Goal: Task Accomplishment & Management: Complete application form

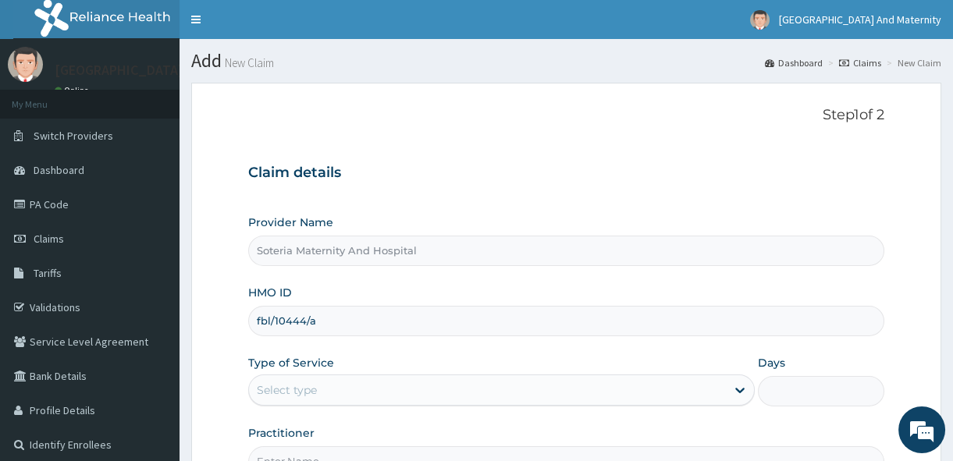
type input "fbl/10444/a"
click at [449, 383] on div "Select type" at bounding box center [487, 390] width 477 height 25
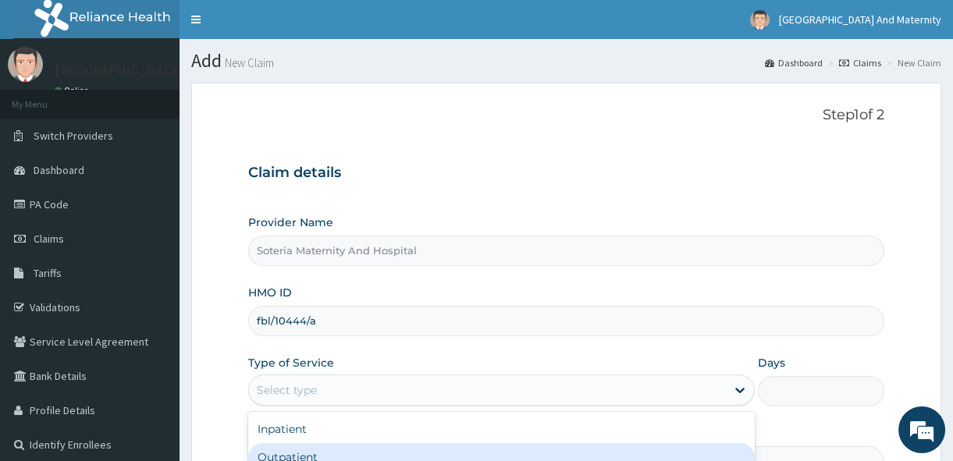
click at [382, 453] on div "Outpatient" at bounding box center [501, 457] width 506 height 28
type input "1"
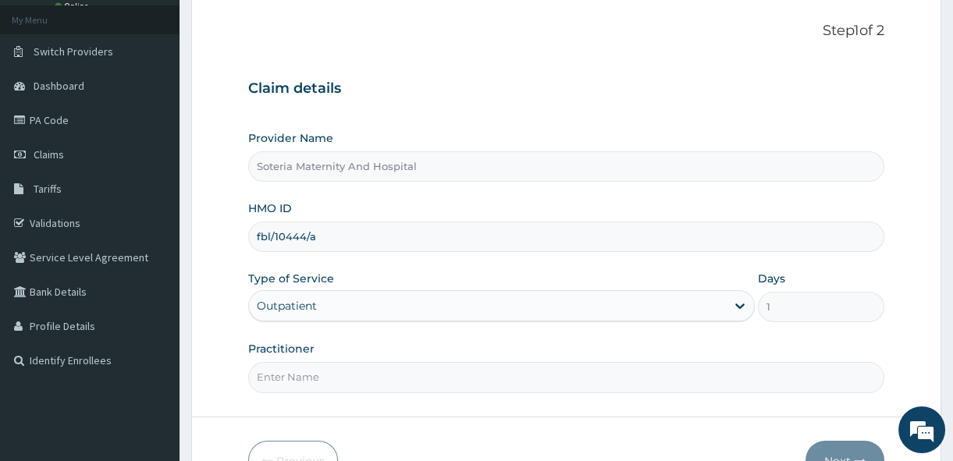
scroll to position [101, 0]
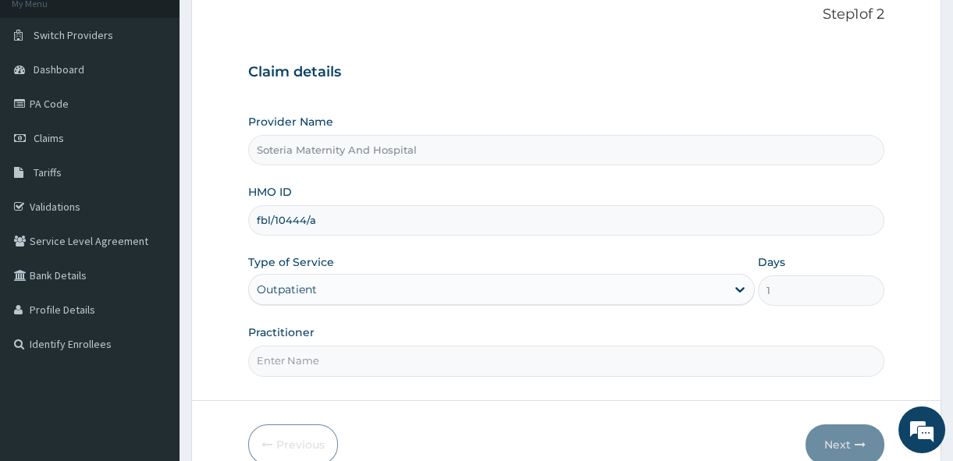
click at [580, 364] on input "Practitioner" at bounding box center [566, 361] width 636 height 30
type input "[PERSON_NAME]"
click at [833, 437] on button "Next" at bounding box center [844, 445] width 79 height 41
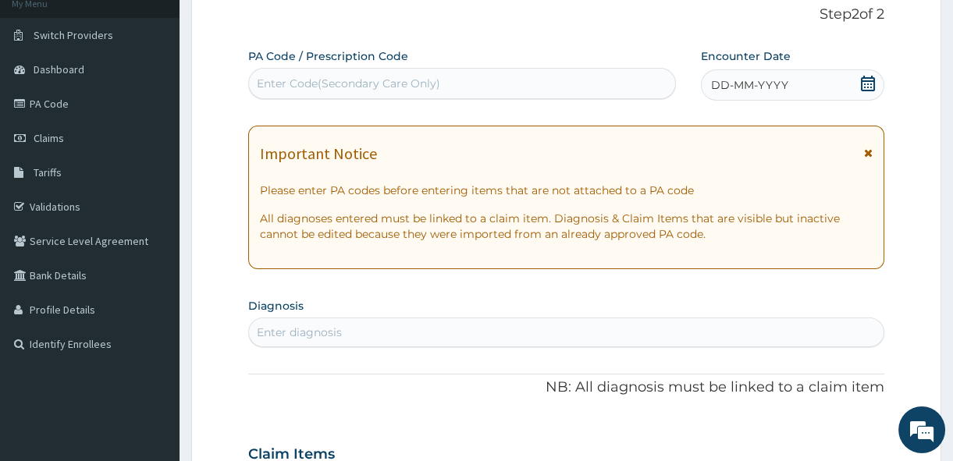
click at [869, 79] on icon at bounding box center [868, 84] width 16 height 16
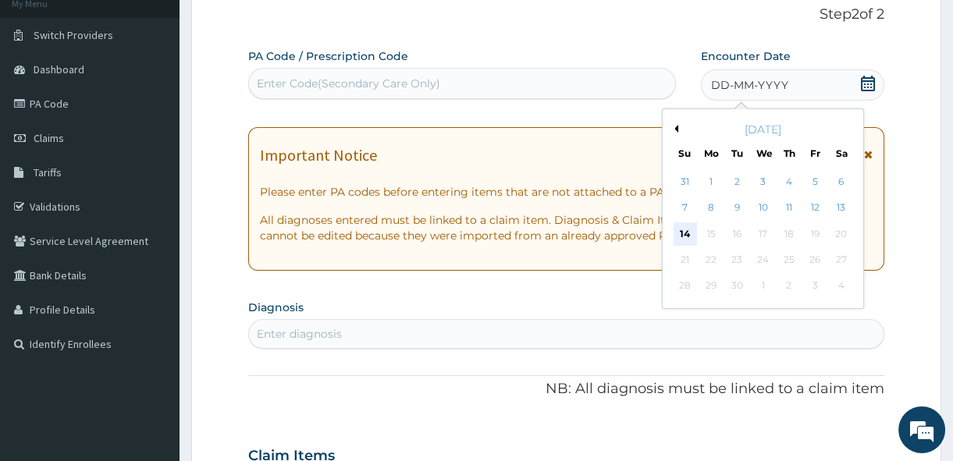
click at [682, 227] on div "14" at bounding box center [684, 233] width 23 height 23
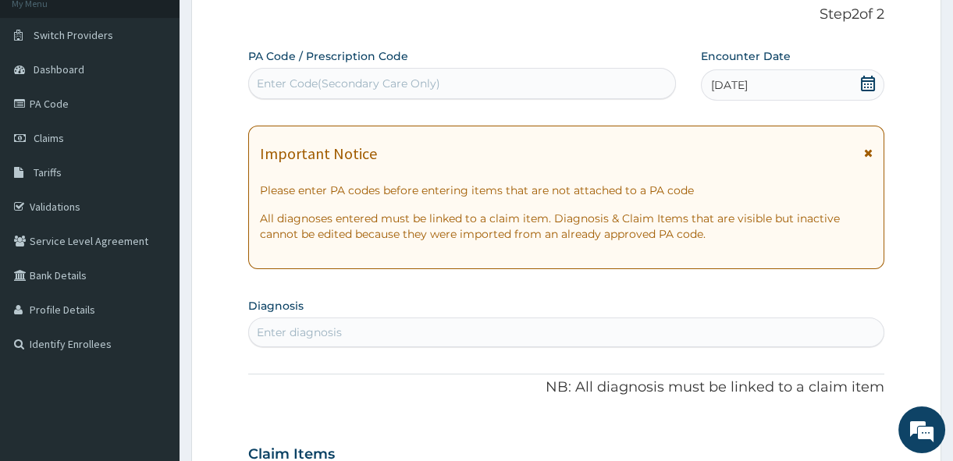
click at [526, 332] on div "Enter diagnosis" at bounding box center [566, 332] width 634 height 25
type input "f"
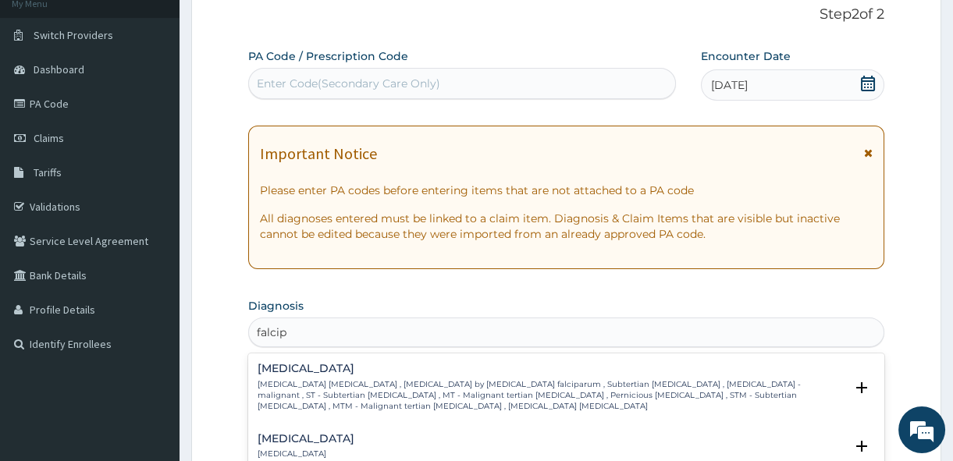
type input "falci"
click at [325, 400] on p "Falciparum malaria , Malignant tertian malaria , Malaria by Plasmodium falcipar…" at bounding box center [551, 396] width 587 height 34
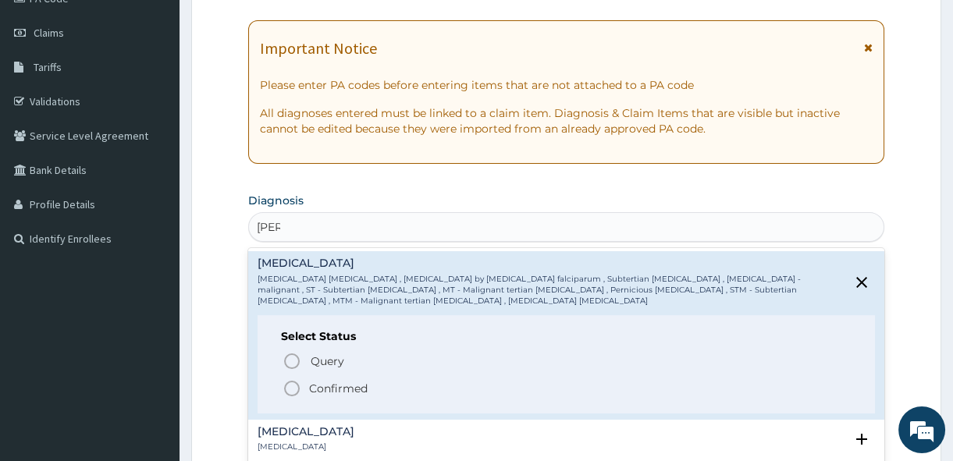
scroll to position [230, 0]
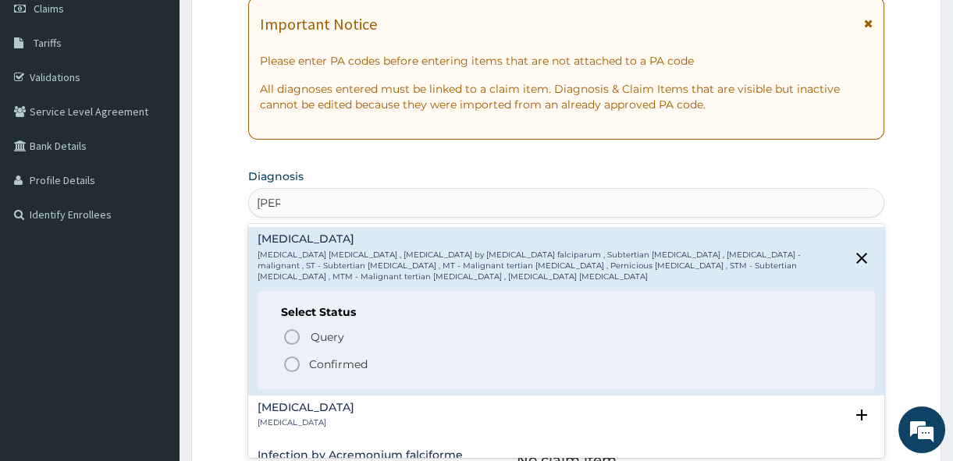
click at [328, 358] on p "Confirmed" at bounding box center [338, 365] width 59 height 16
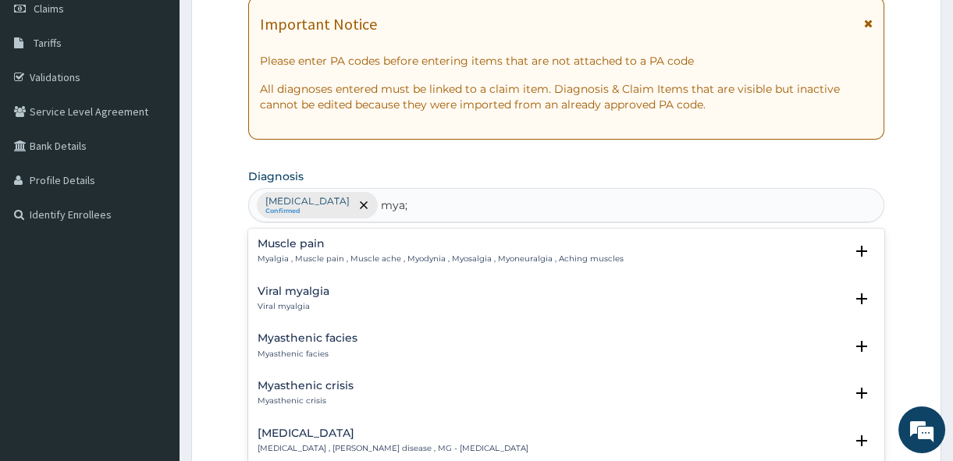
type input "mya"
click at [319, 254] on p "Myalgia , Muscle pain , Muscle ache , Myodynia , Myosalgia , Myoneuralgia , Ach…" at bounding box center [441, 259] width 366 height 11
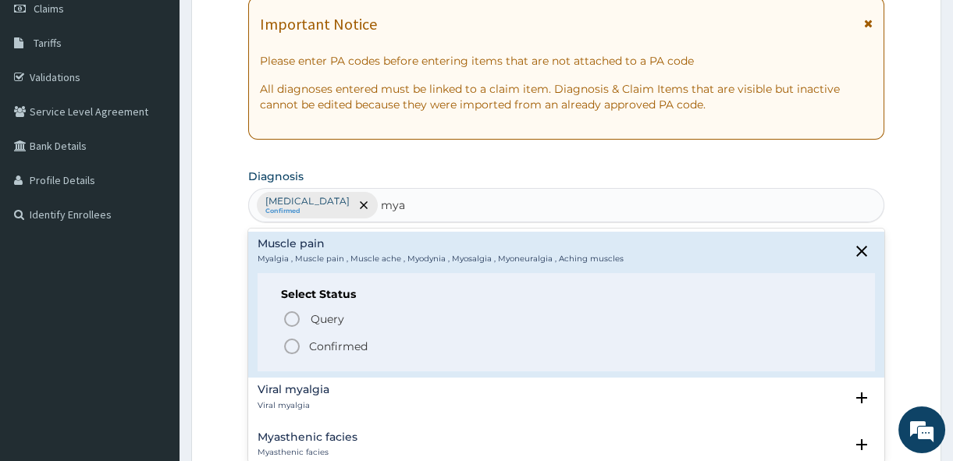
click at [332, 350] on p "Confirmed" at bounding box center [338, 347] width 59 height 16
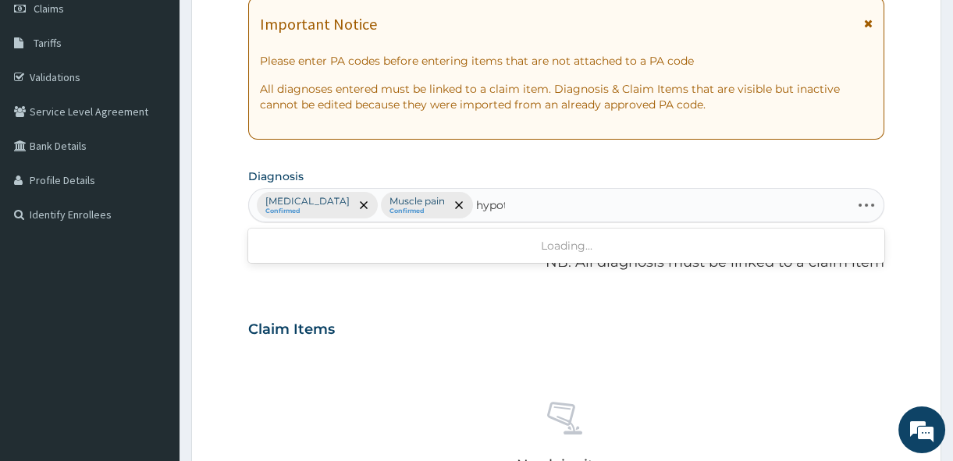
type input "hypoth"
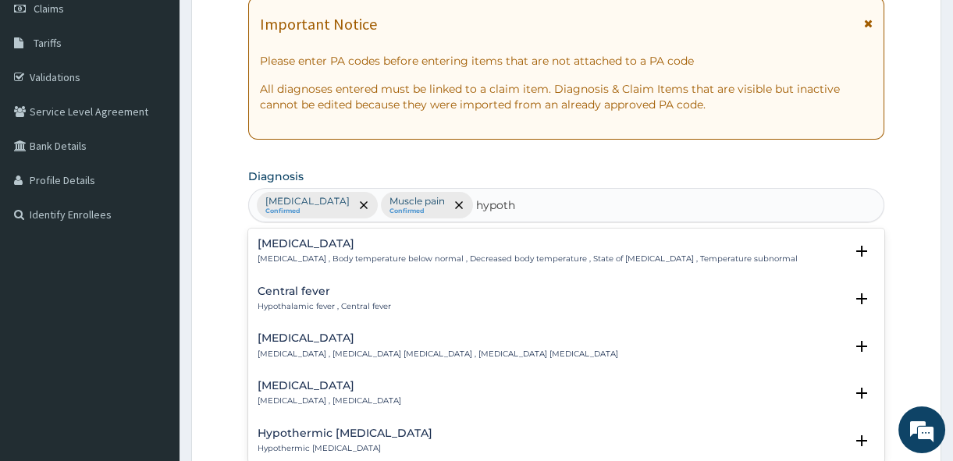
click at [332, 393] on div "Hypothyroidism Hypothyroidism , Hypothyroid" at bounding box center [330, 393] width 144 height 27
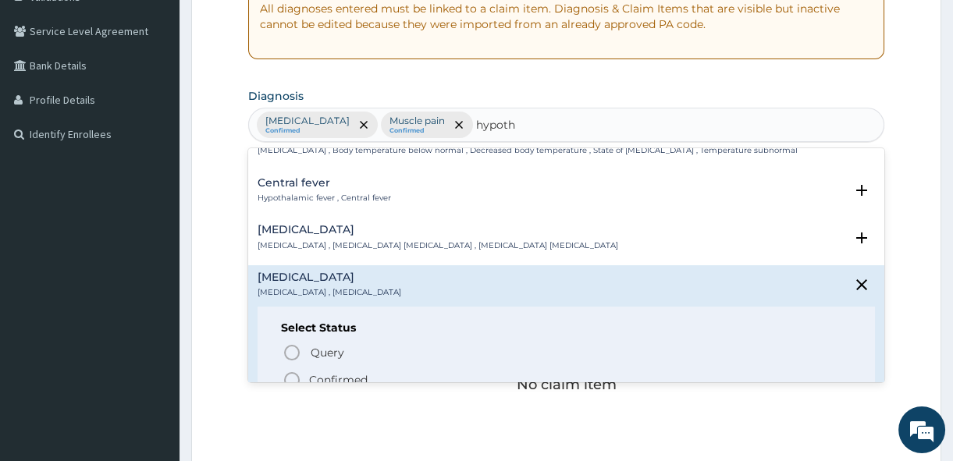
scroll to position [85, 0]
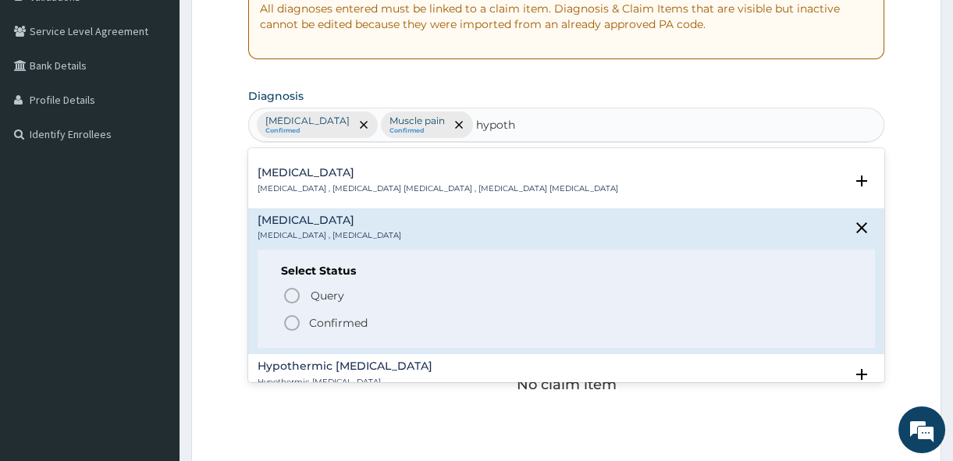
click at [297, 322] on icon "status option filled" at bounding box center [292, 323] width 19 height 19
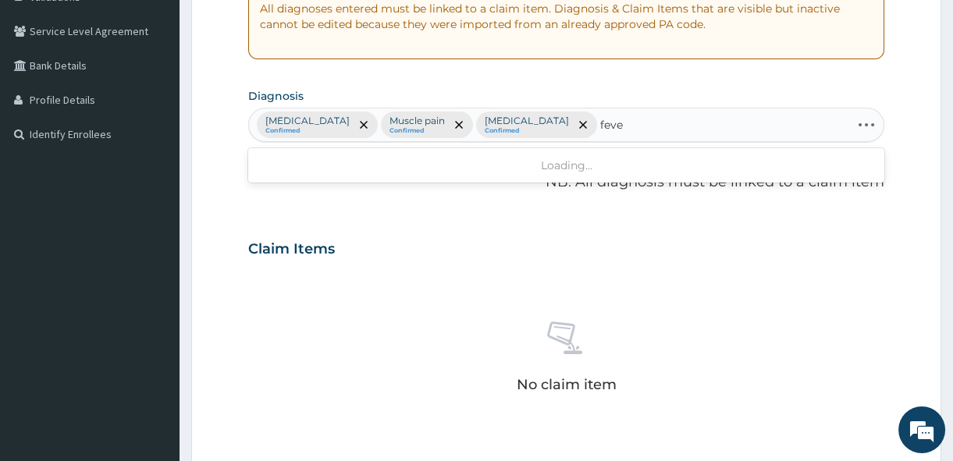
type input "fever"
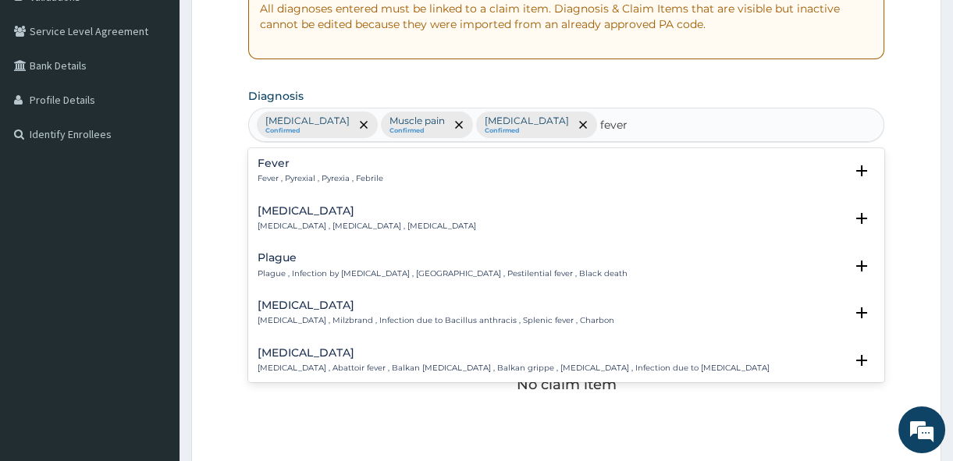
click at [312, 174] on p "Fever , Pyrexial , Pyrexia , Febrile" at bounding box center [321, 178] width 126 height 11
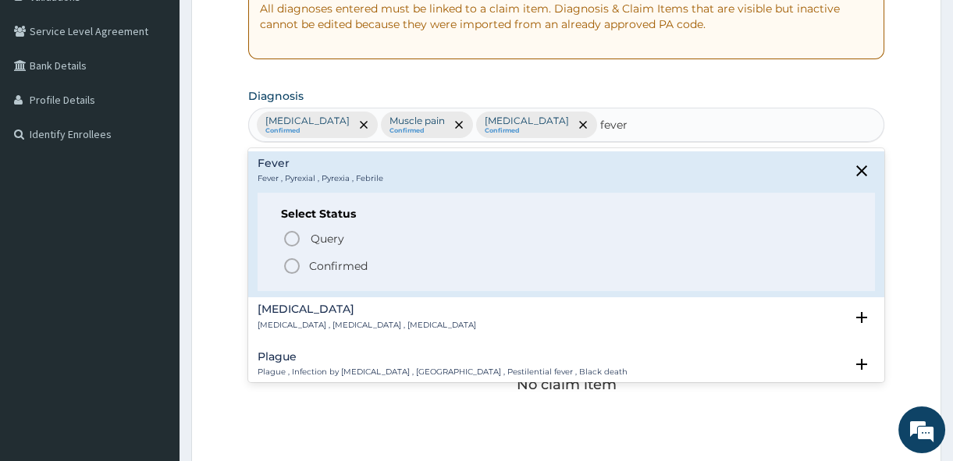
click at [297, 266] on icon "status option filled" at bounding box center [292, 266] width 19 height 19
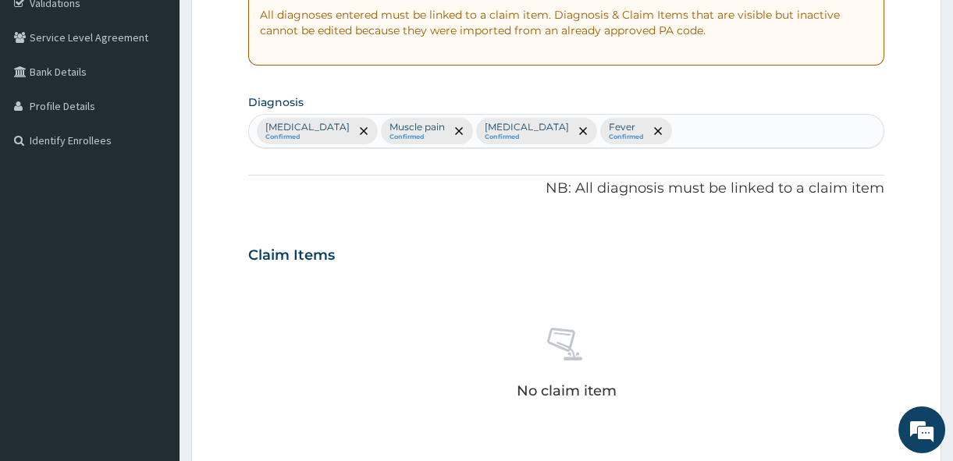
scroll to position [284, 0]
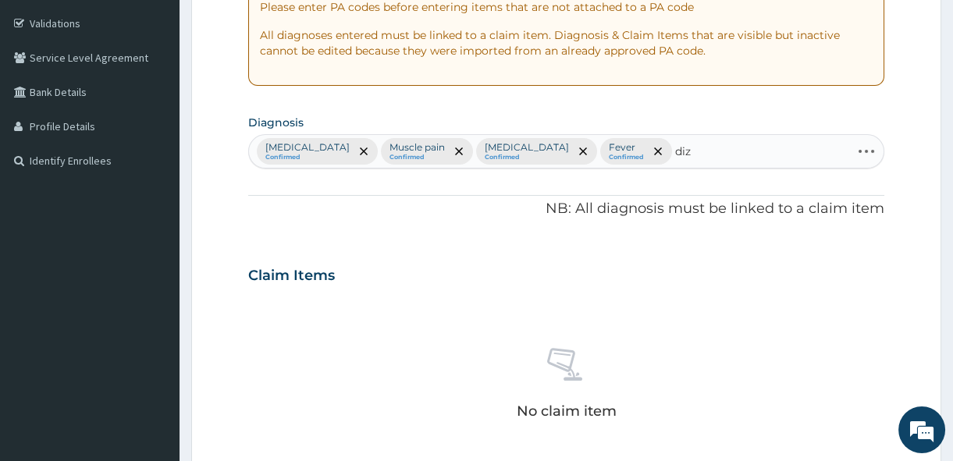
type input "dizz"
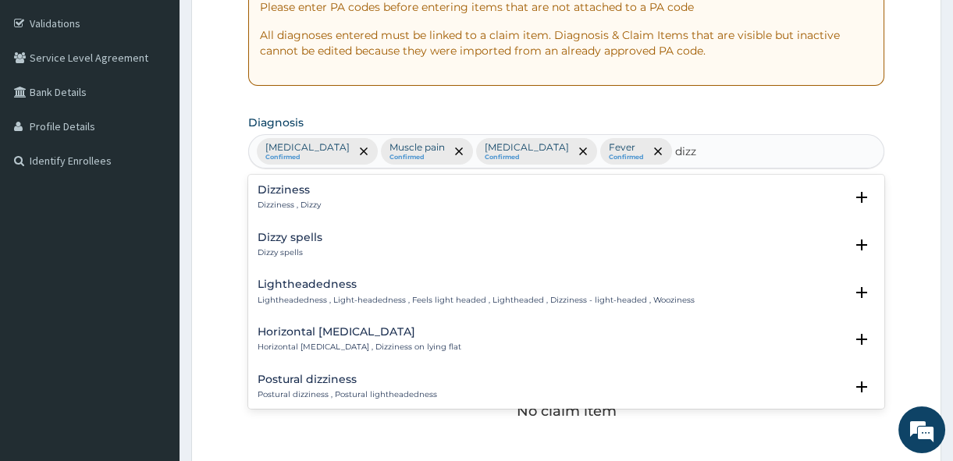
click at [288, 197] on div "Dizziness Dizziness , Dizzy" at bounding box center [289, 197] width 63 height 27
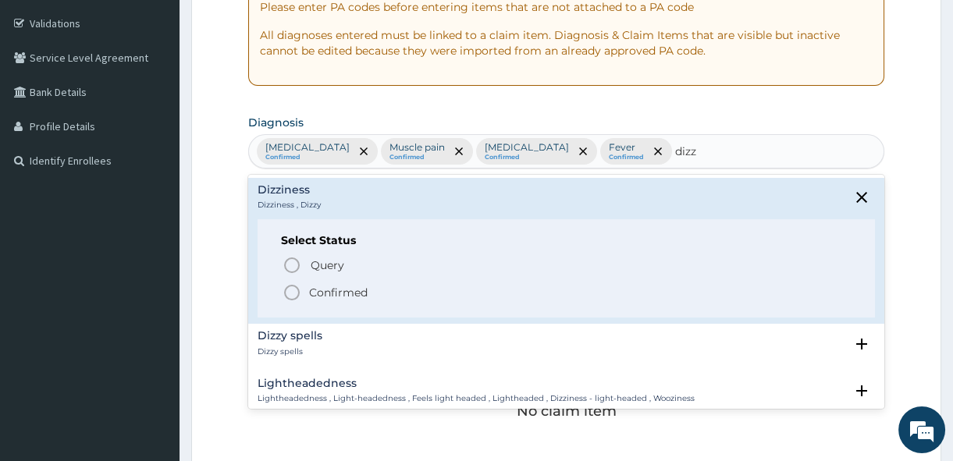
click at [291, 295] on icon "status option filled" at bounding box center [292, 292] width 19 height 19
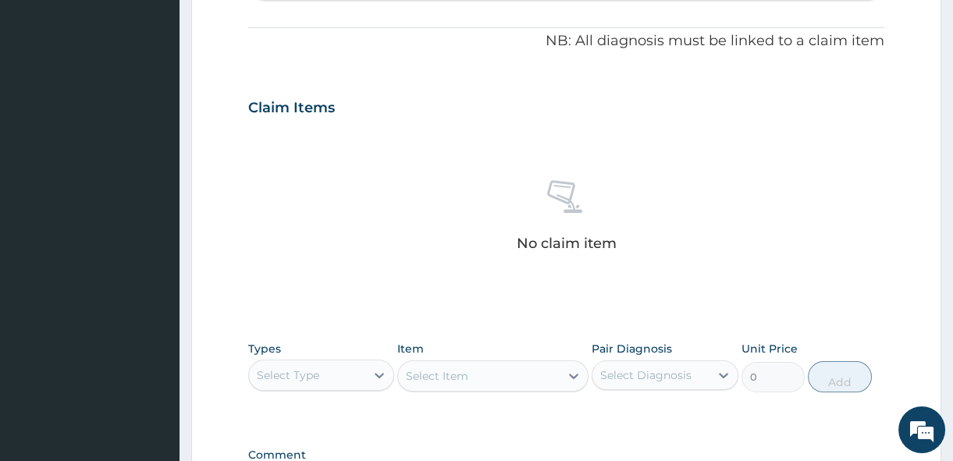
scroll to position [456, 0]
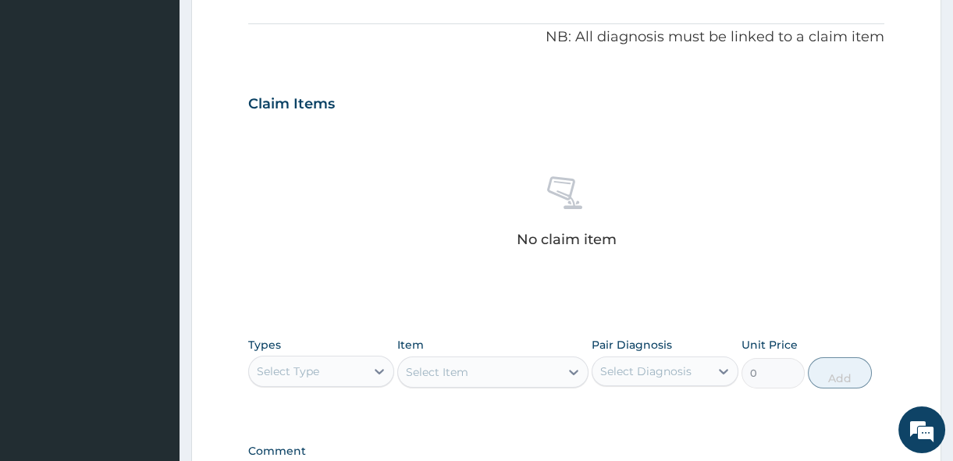
click at [357, 367] on div "Select Type" at bounding box center [307, 371] width 116 height 25
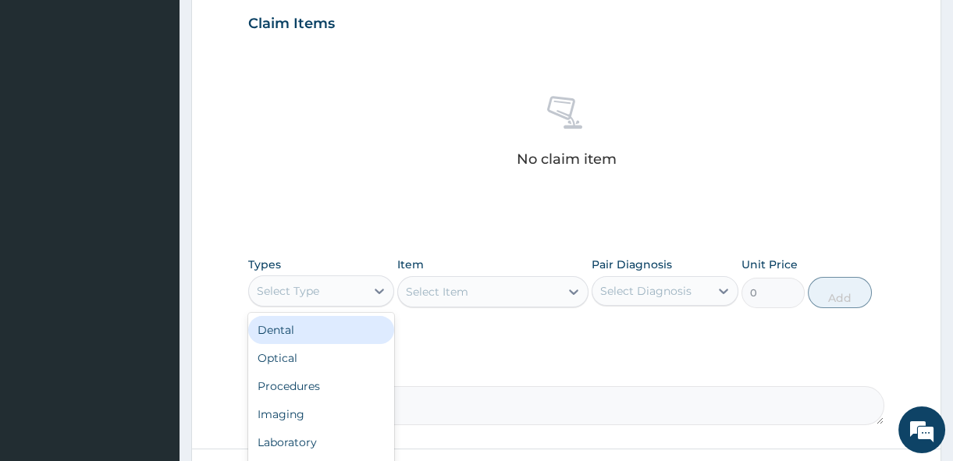
scroll to position [551, 0]
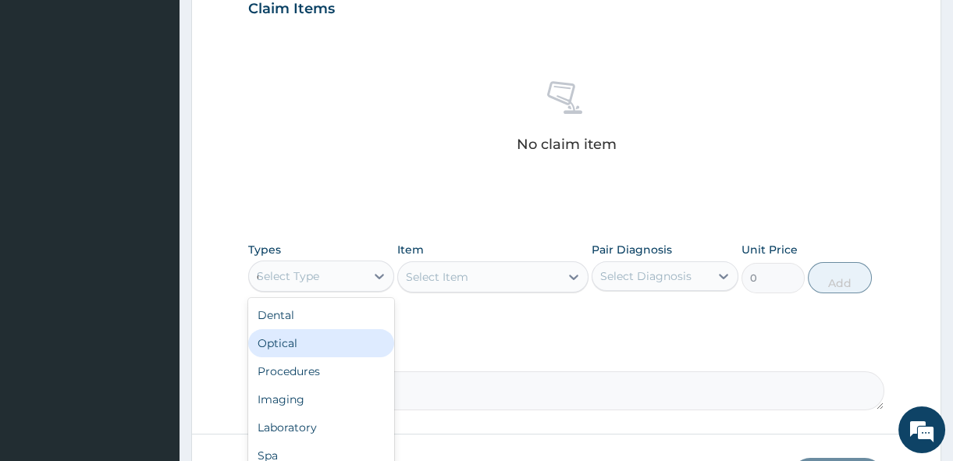
type input "dr"
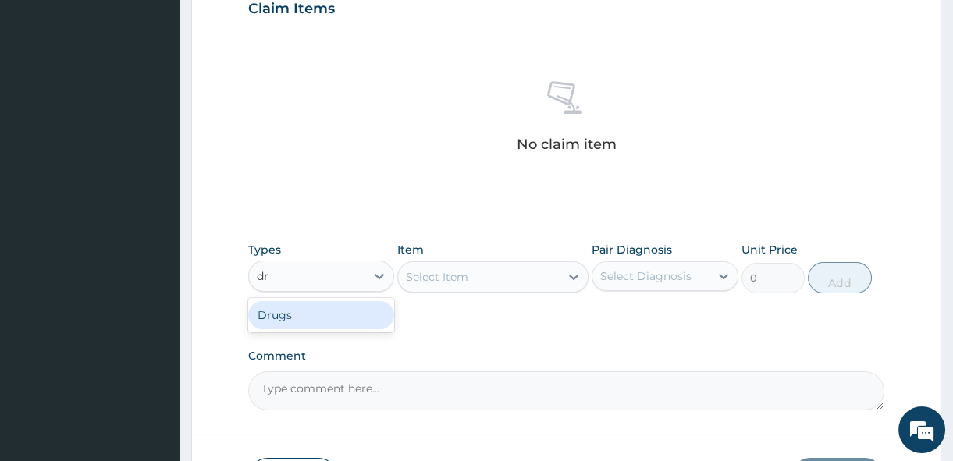
click at [329, 307] on div "Drugs" at bounding box center [321, 315] width 146 height 28
click at [457, 275] on div "Select Item" at bounding box center [437, 277] width 62 height 16
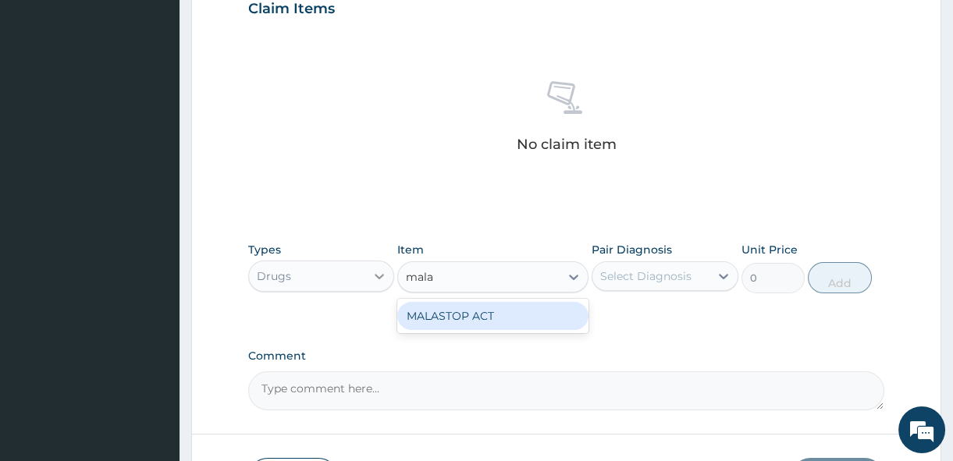
type input "mala"
click at [382, 281] on icon at bounding box center [379, 276] width 16 height 16
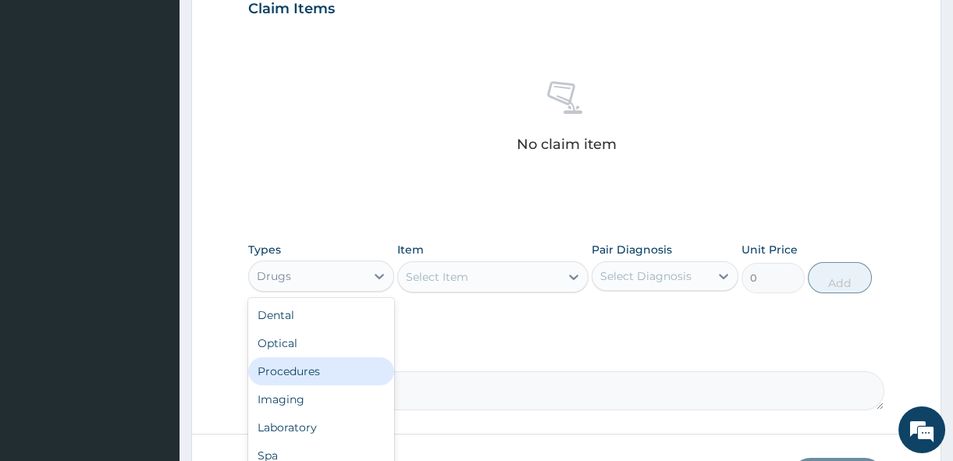
click at [327, 373] on div "Procedures" at bounding box center [321, 371] width 146 height 28
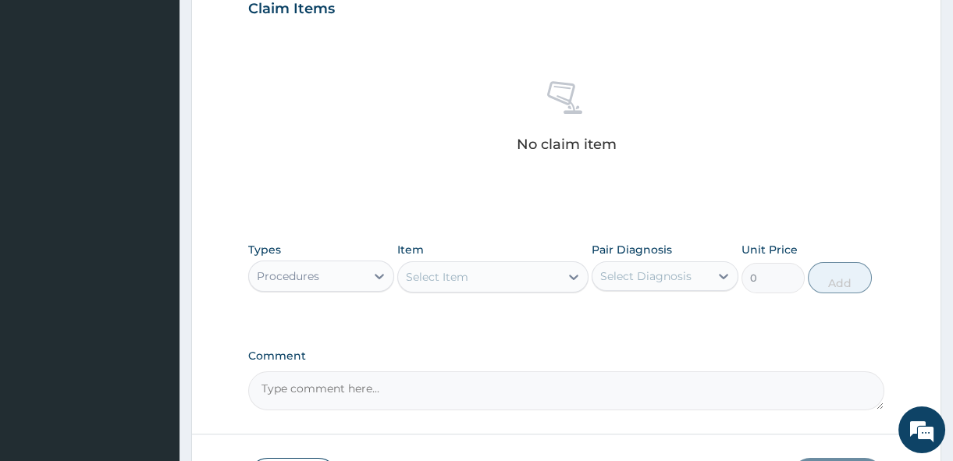
click at [483, 285] on div "Select Item" at bounding box center [479, 277] width 162 height 25
type input "malari"
click at [371, 271] on icon at bounding box center [379, 276] width 16 height 16
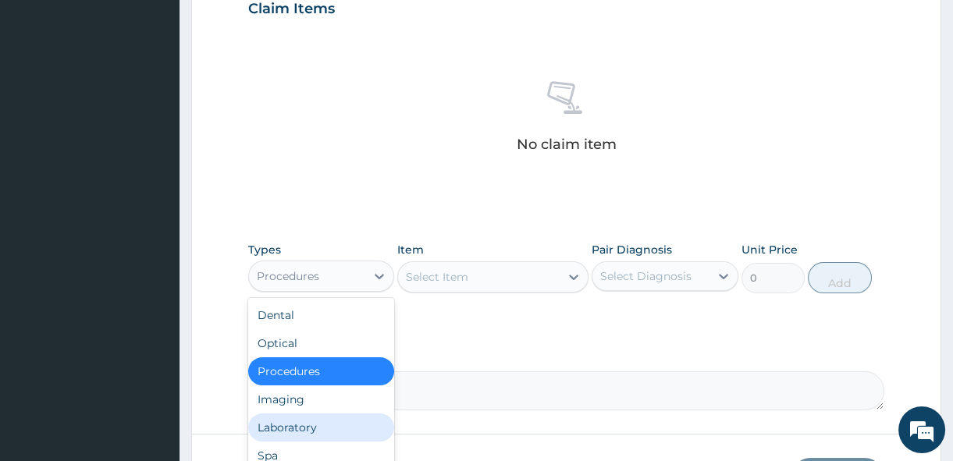
click at [335, 418] on div "Laboratory" at bounding box center [321, 428] width 146 height 28
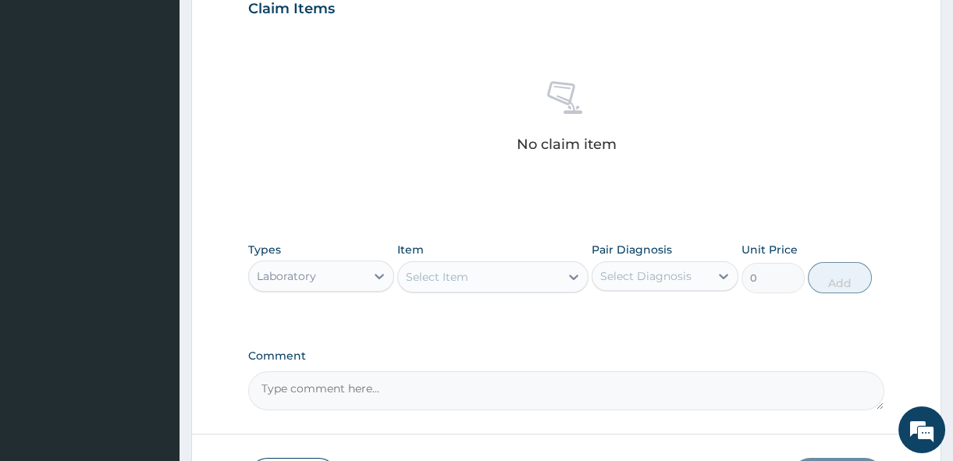
click at [507, 280] on div "Select Item" at bounding box center [479, 277] width 162 height 25
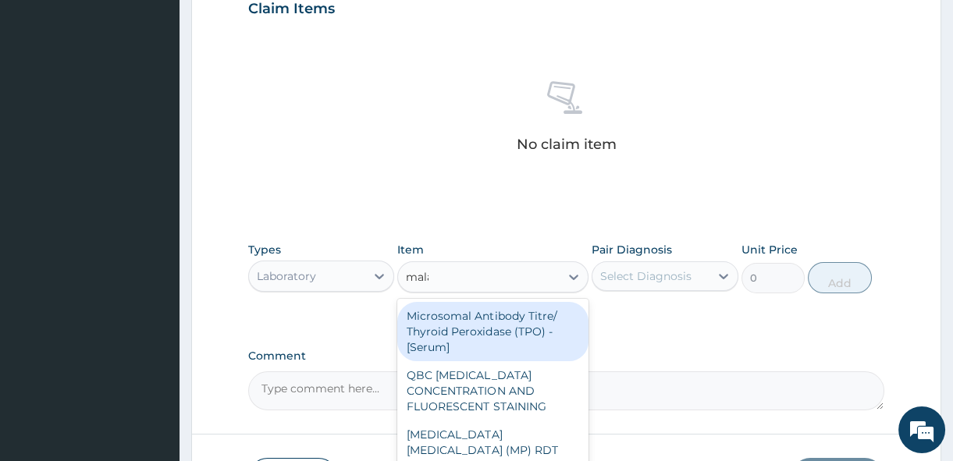
type input "malar"
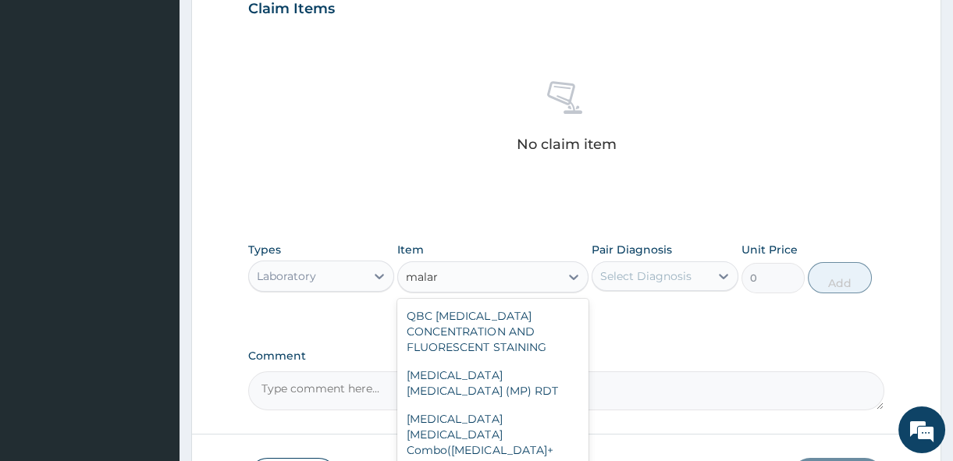
type input "2100"
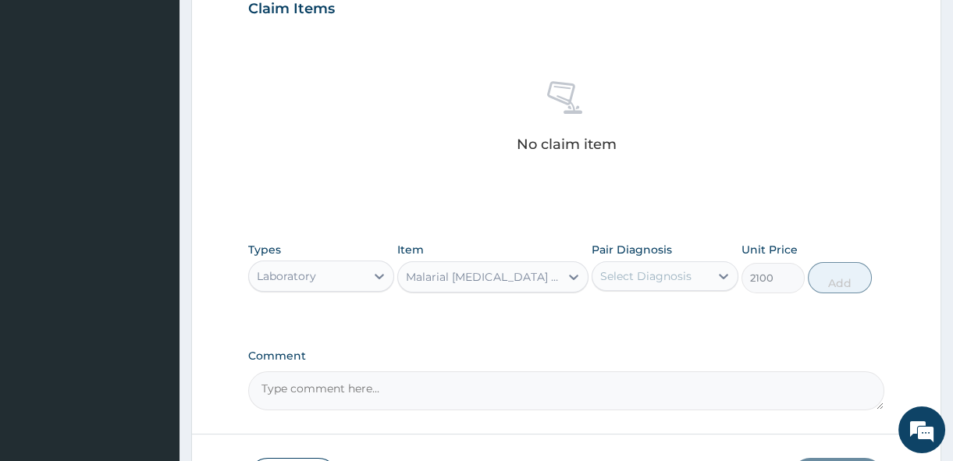
click at [695, 264] on div "Select Diagnosis" at bounding box center [650, 276] width 116 height 25
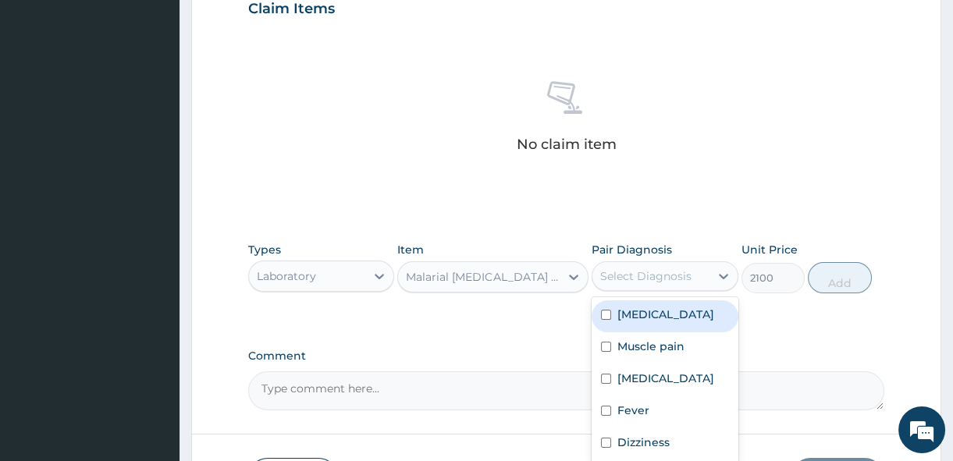
click at [684, 313] on label "Falciparum malaria" at bounding box center [665, 315] width 97 height 16
checkbox input "true"
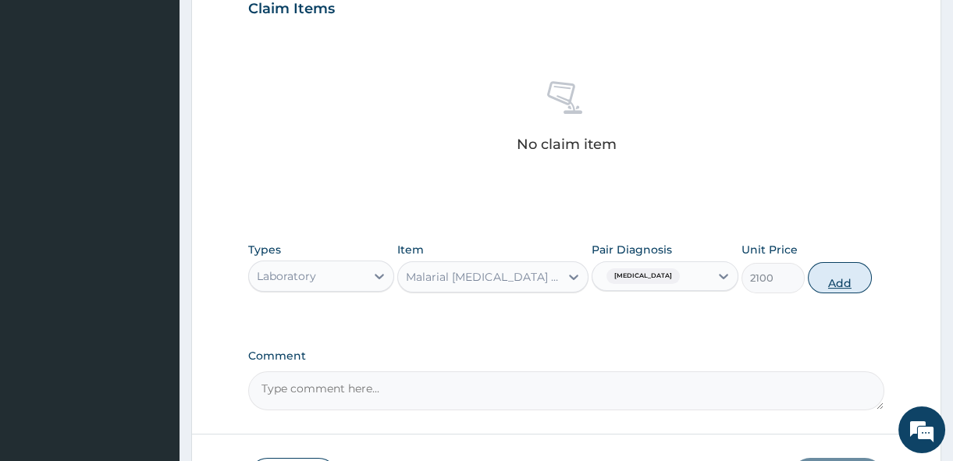
click at [857, 282] on button "Add" at bounding box center [840, 277] width 64 height 31
type input "0"
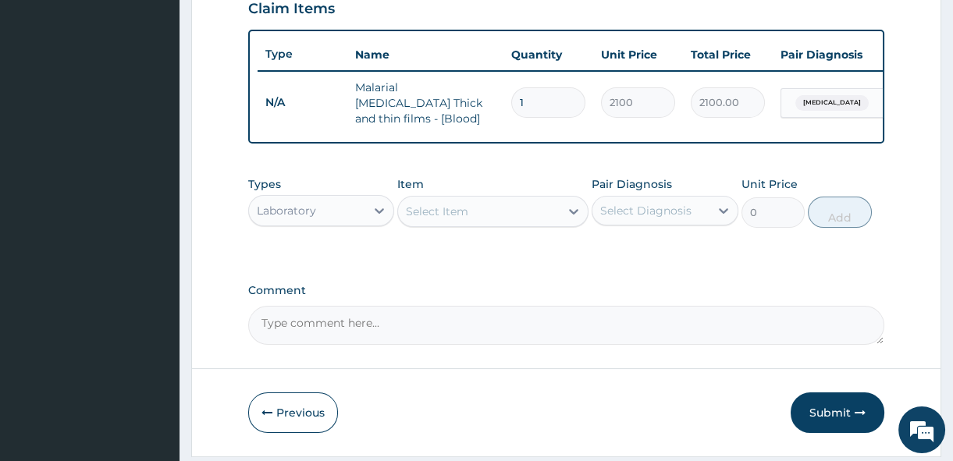
click at [471, 224] on div "Select Item" at bounding box center [479, 211] width 162 height 25
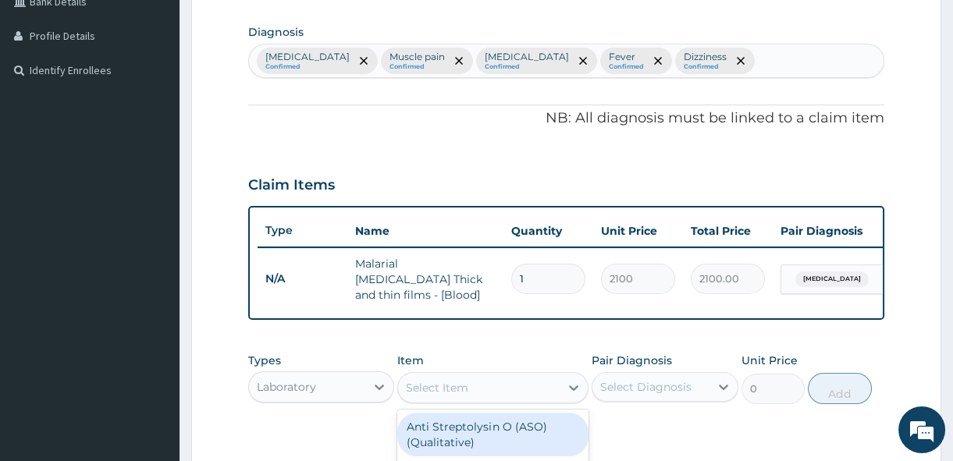
scroll to position [343, 0]
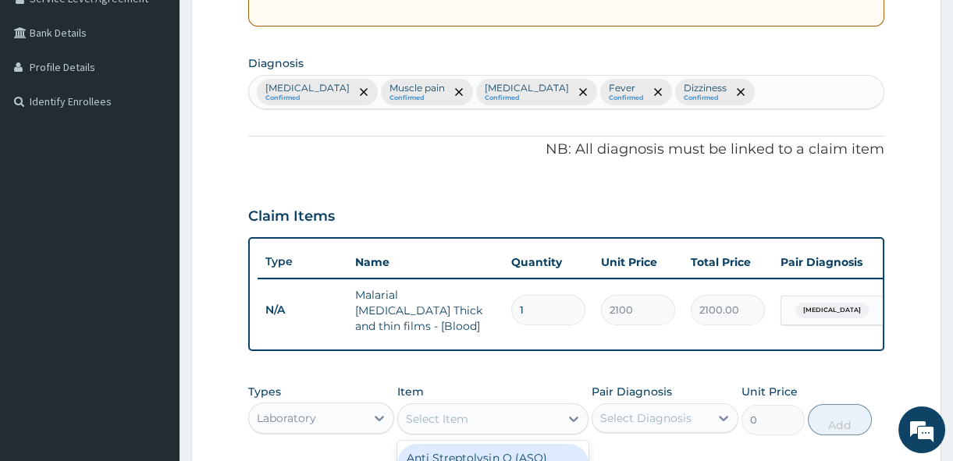
click at [796, 94] on div "Falciparum malaria Confirmed Muscle pain Confirmed Hypothyroidism Confirmed Fev…" at bounding box center [566, 92] width 634 height 33
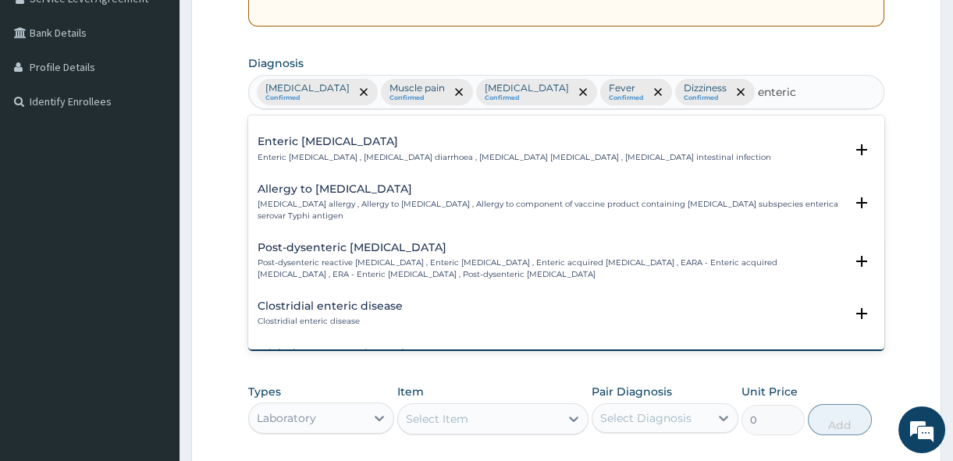
scroll to position [0, 0]
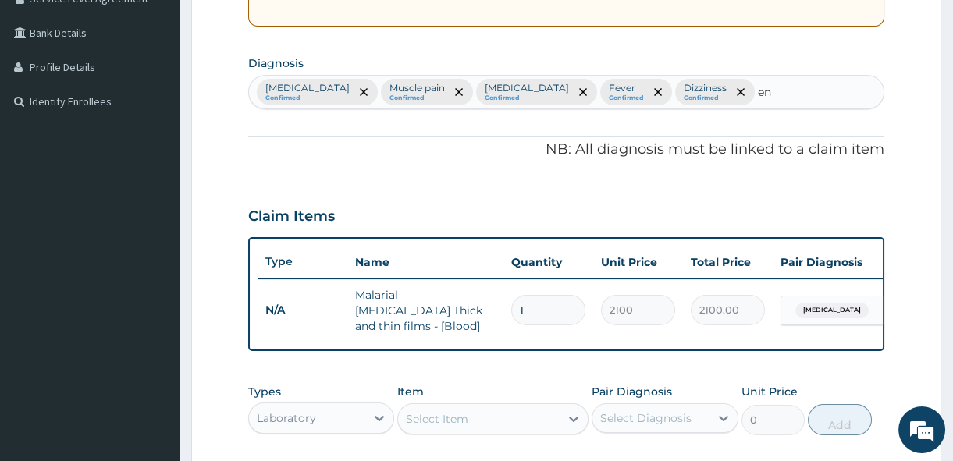
type input "e"
click at [528, 402] on div "Item Select Item" at bounding box center [492, 410] width 191 height 52
click at [535, 426] on div "Select Item" at bounding box center [479, 419] width 162 height 25
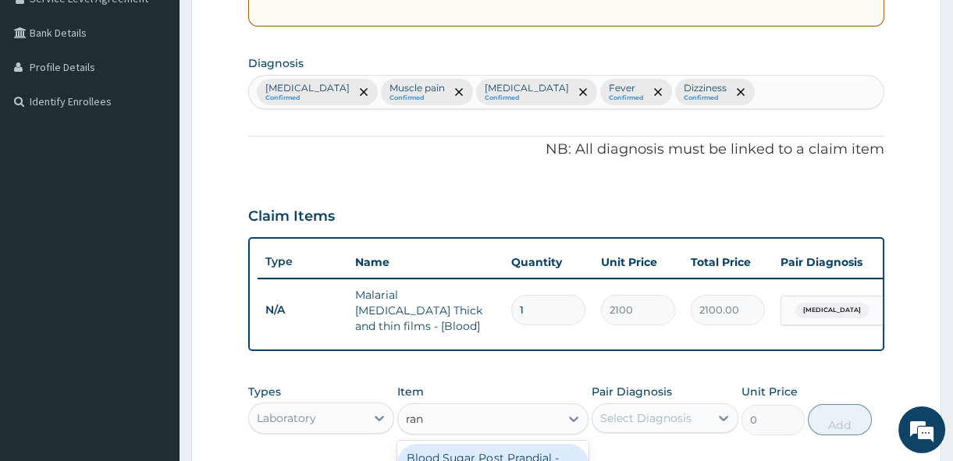
type input "rand"
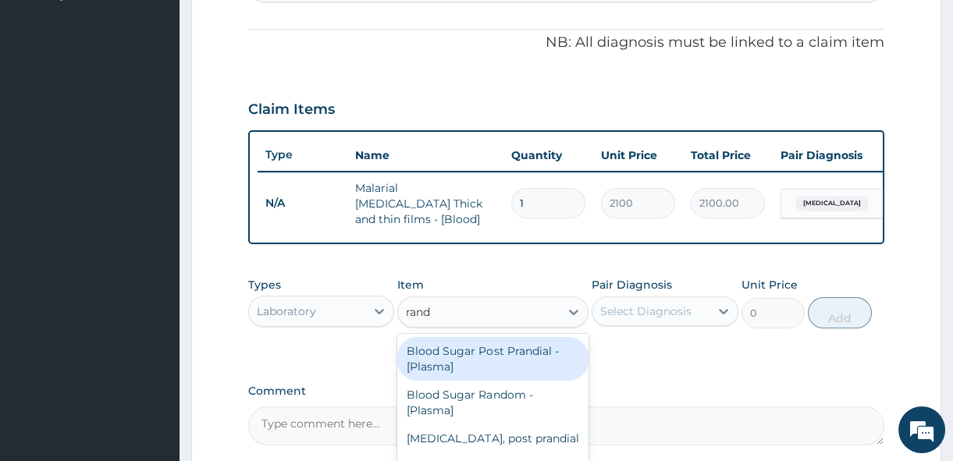
scroll to position [456, 0]
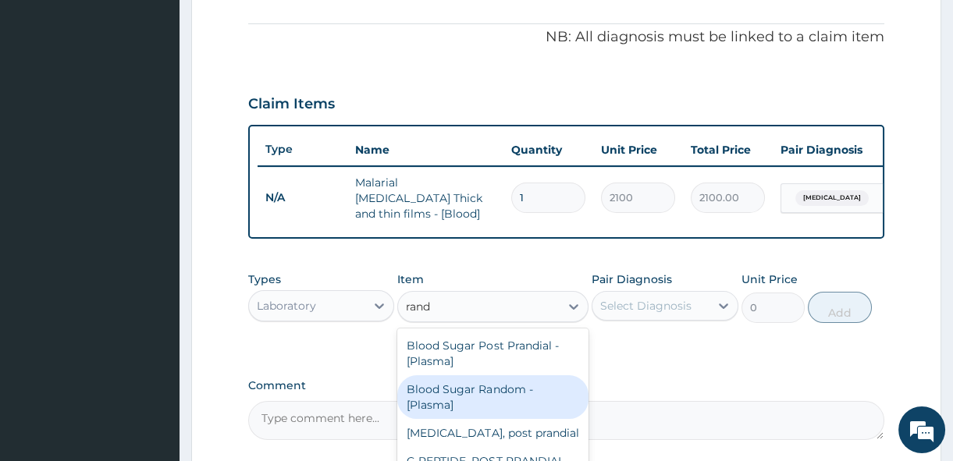
click at [467, 398] on div "Blood Sugar Random - [Plasma]" at bounding box center [492, 397] width 191 height 44
type input "2100"
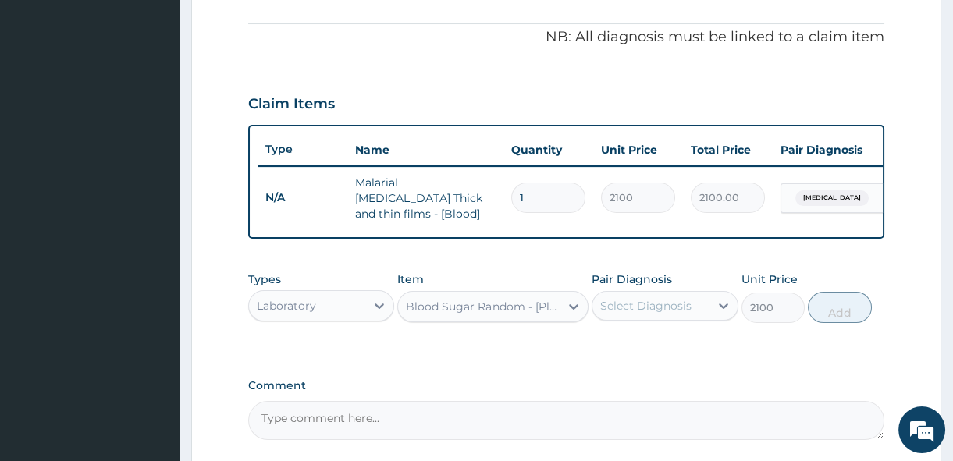
click at [685, 311] on div "Select Diagnosis" at bounding box center [645, 306] width 91 height 16
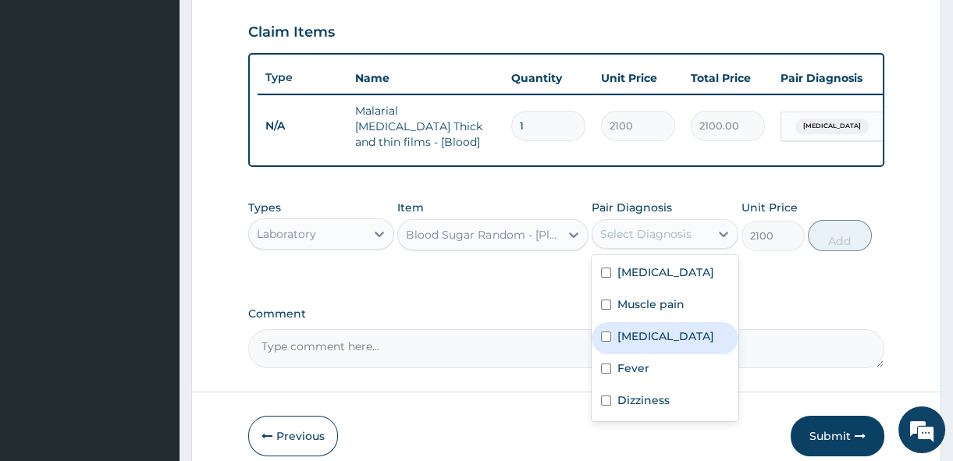
scroll to position [542, 0]
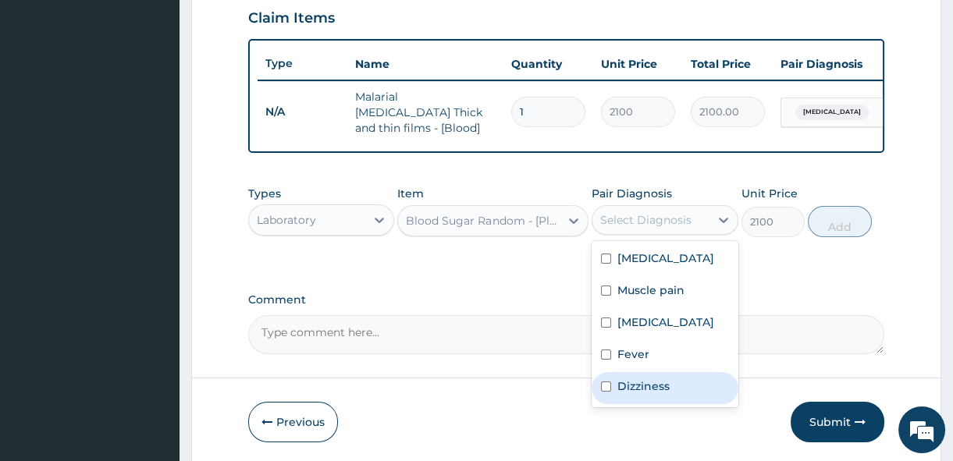
click at [685, 379] on div "Dizziness" at bounding box center [665, 388] width 146 height 32
checkbox input "true"
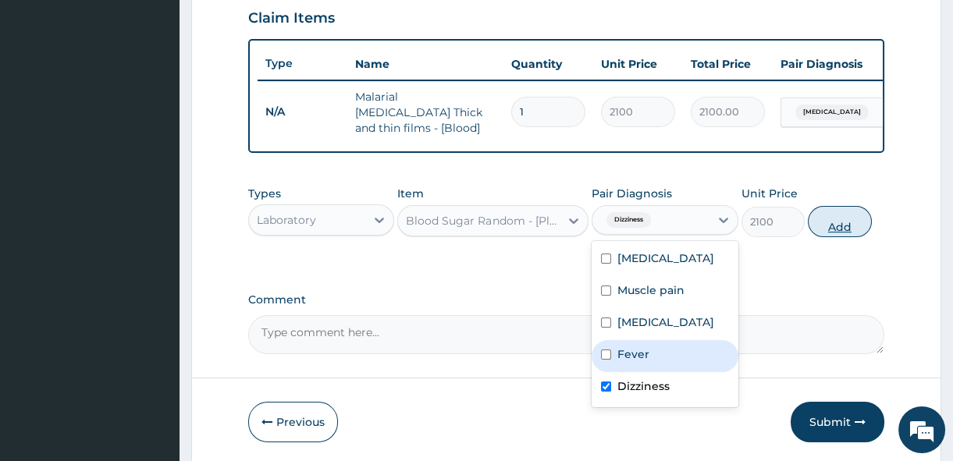
click at [844, 215] on button "Add" at bounding box center [840, 221] width 64 height 31
type input "0"
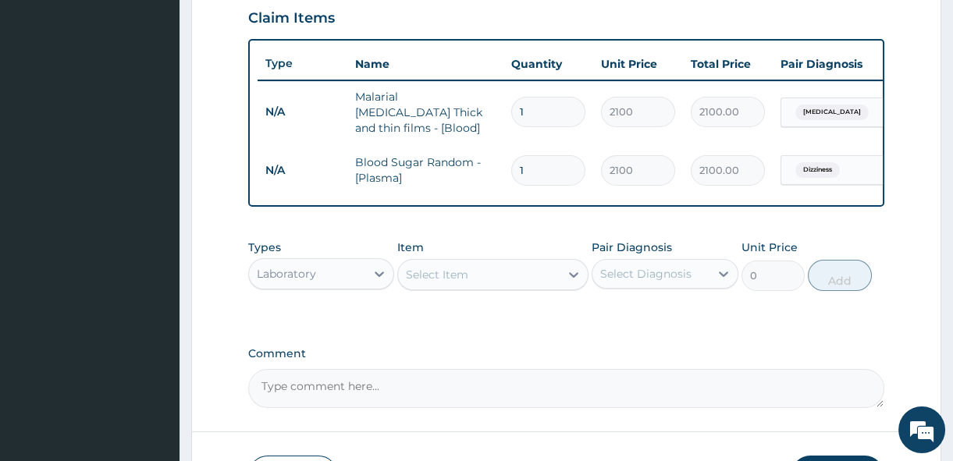
click at [514, 276] on div "Select Item" at bounding box center [479, 274] width 162 height 25
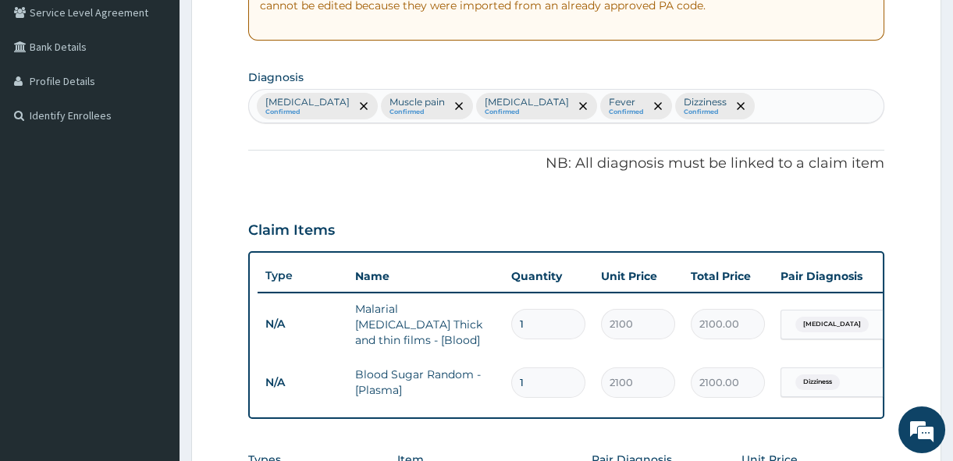
scroll to position [261, 0]
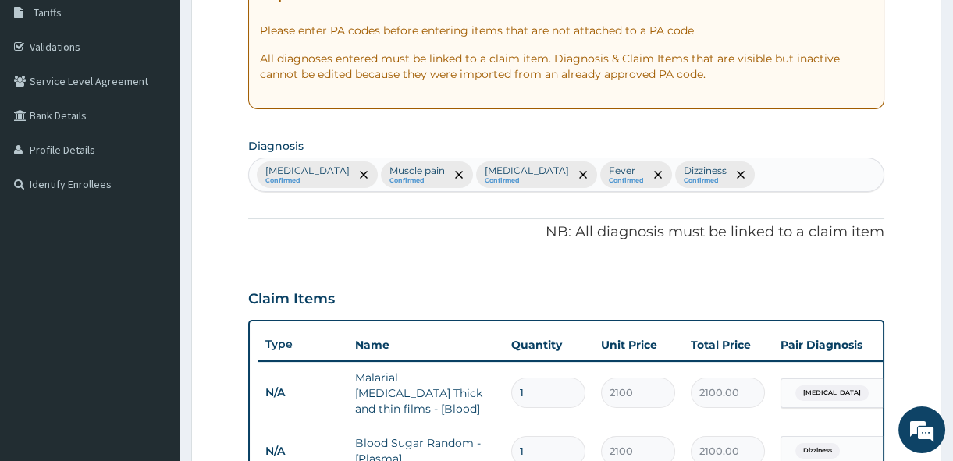
click at [833, 176] on div "Falciparum malaria Confirmed Muscle pain Confirmed Hypothyroidism Confirmed Fev…" at bounding box center [566, 174] width 634 height 33
type input "d"
type input "e"
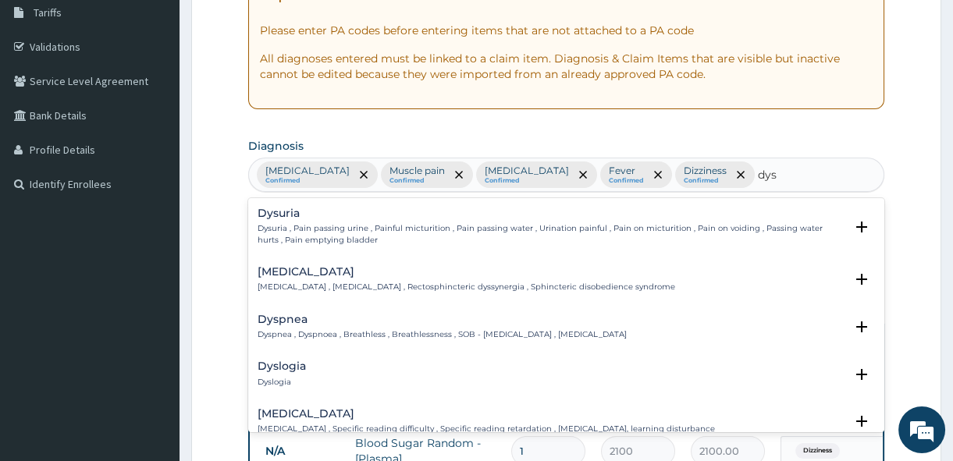
type input "dys"
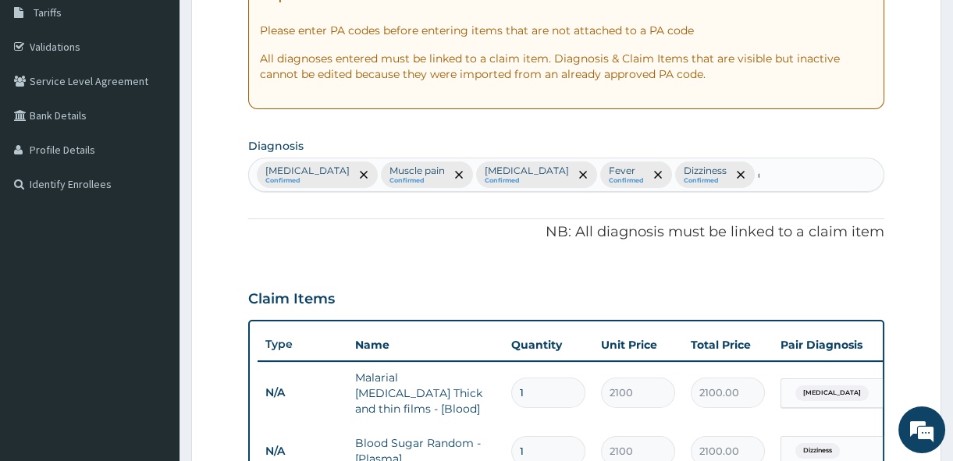
click at [915, 225] on form "Step 2 of 2 PA Code / Prescription Code Enter Code(Secondary Care Only) Encount…" at bounding box center [566, 311] width 750 height 979
click at [819, 176] on div "Falciparum malaria Confirmed Muscle pain Confirmed Hypothyroidism Confirmed Fev…" at bounding box center [566, 174] width 634 height 33
type input "d"
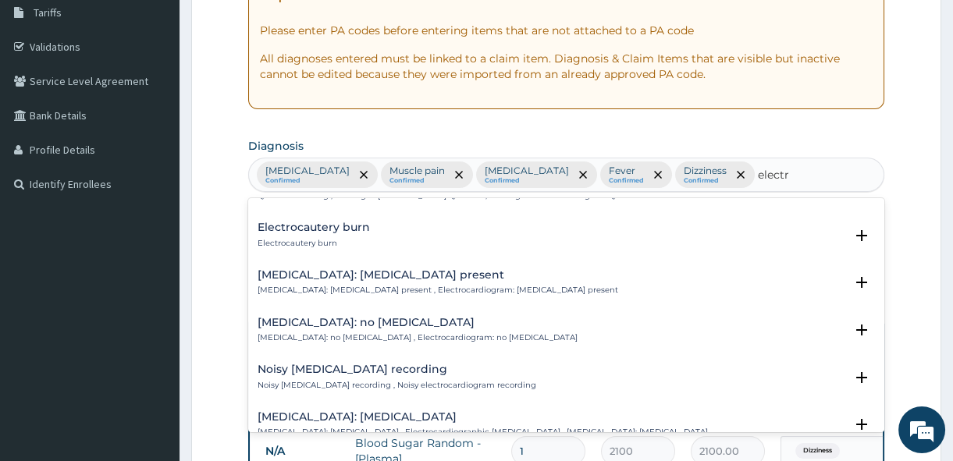
scroll to position [2116, 0]
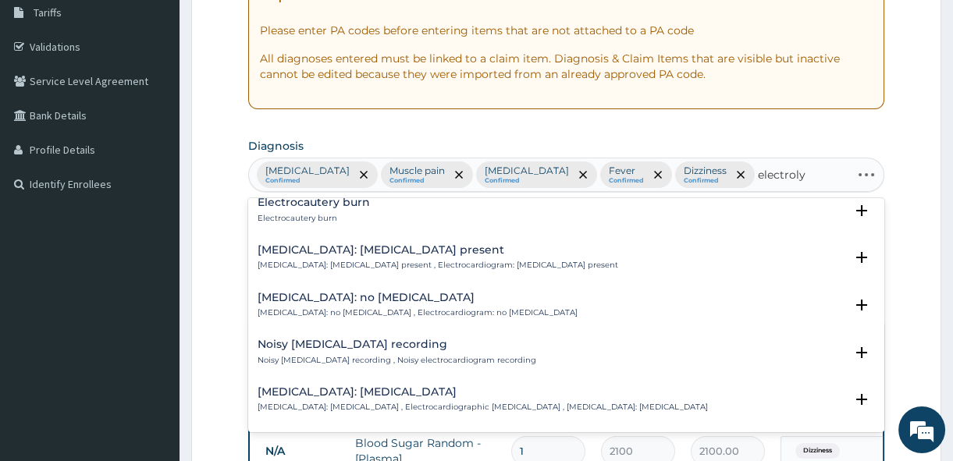
type input "electrolyt"
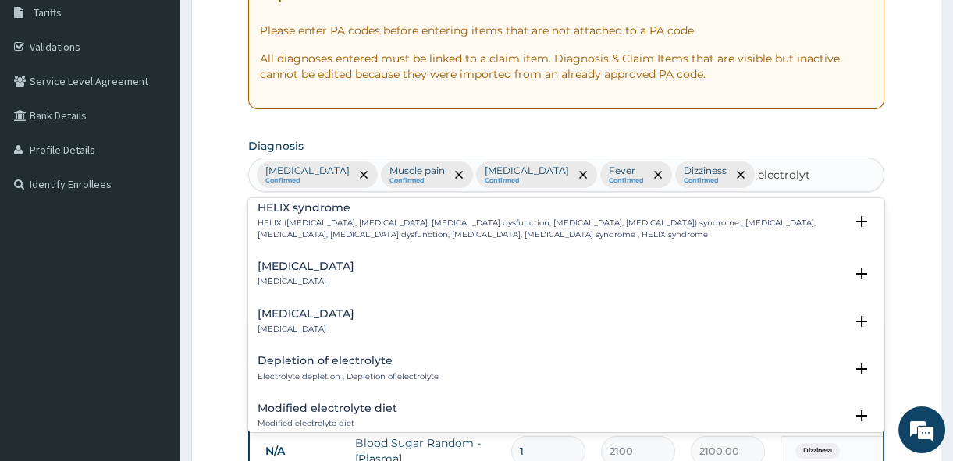
scroll to position [0, 0]
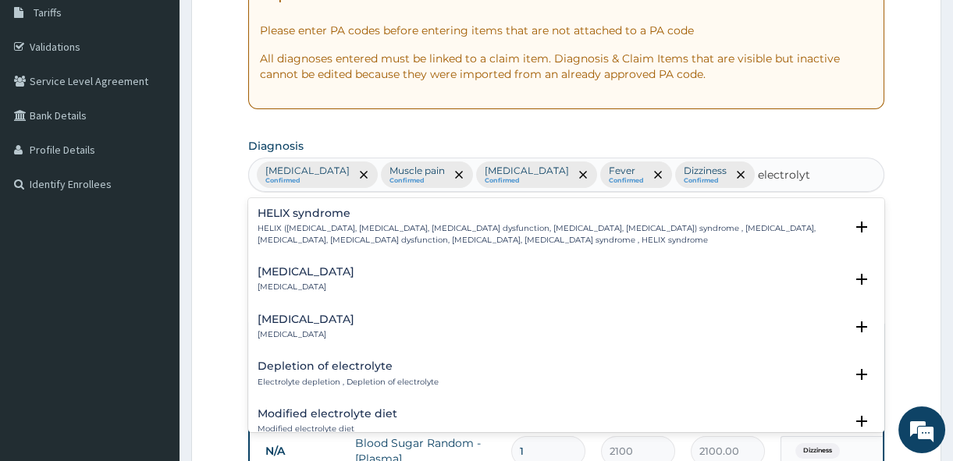
click at [291, 279] on div "Electrolyte imbalance Electrolyte imbalance" at bounding box center [306, 279] width 97 height 27
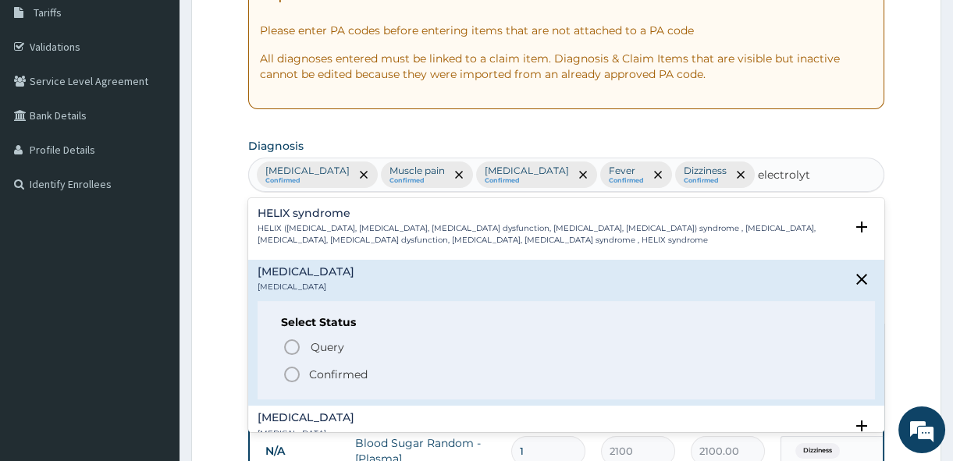
click at [304, 372] on span "Confirmed" at bounding box center [567, 374] width 569 height 19
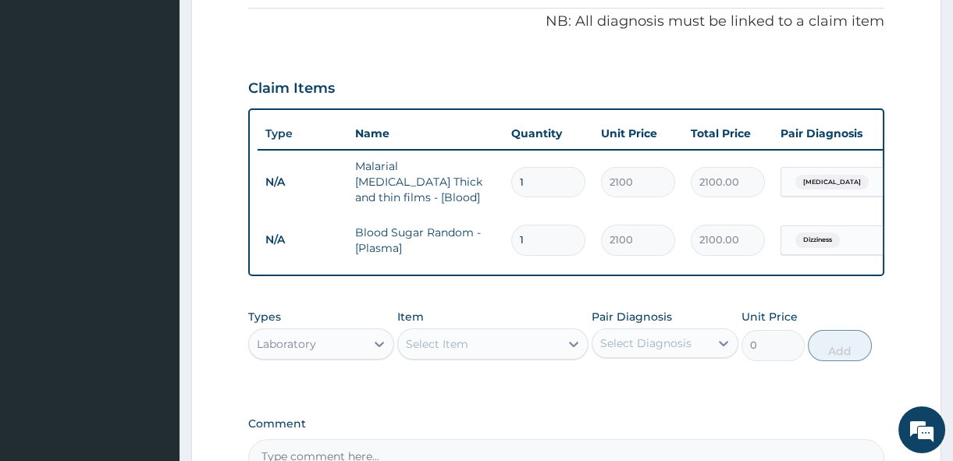
scroll to position [505, 0]
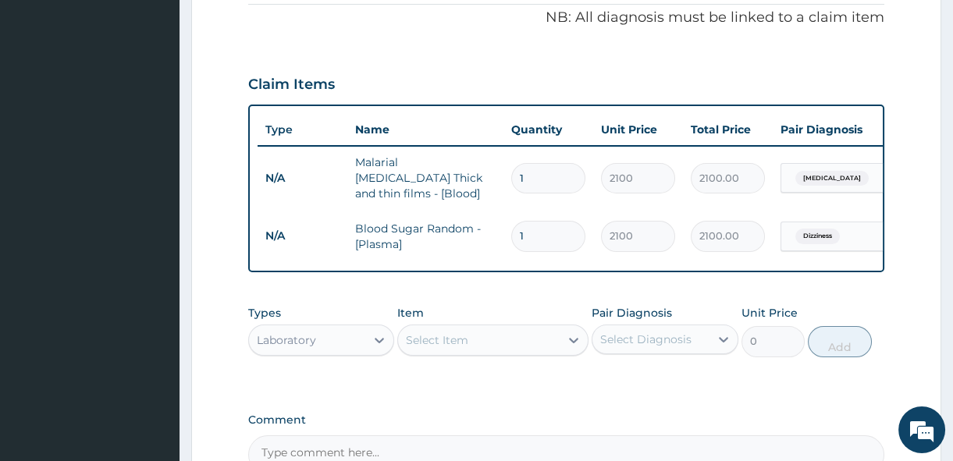
click at [496, 346] on div "Select Item" at bounding box center [479, 340] width 162 height 25
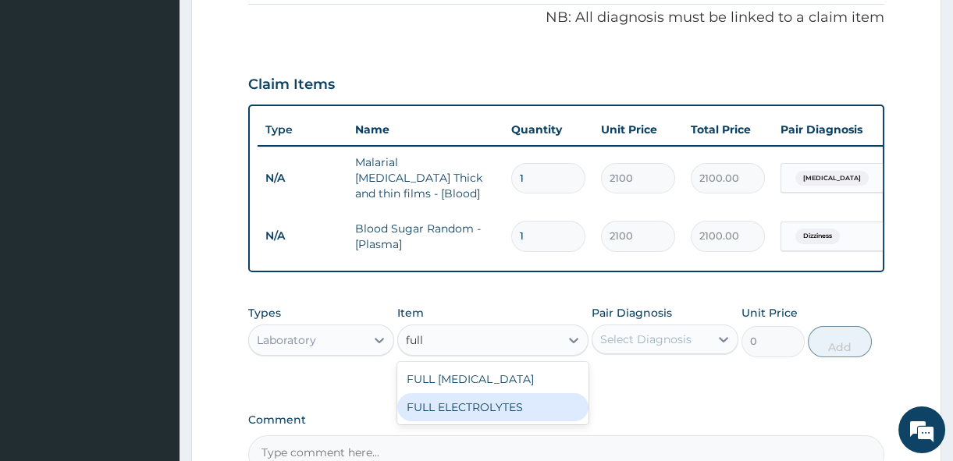
scroll to position [0, 0]
type input "f"
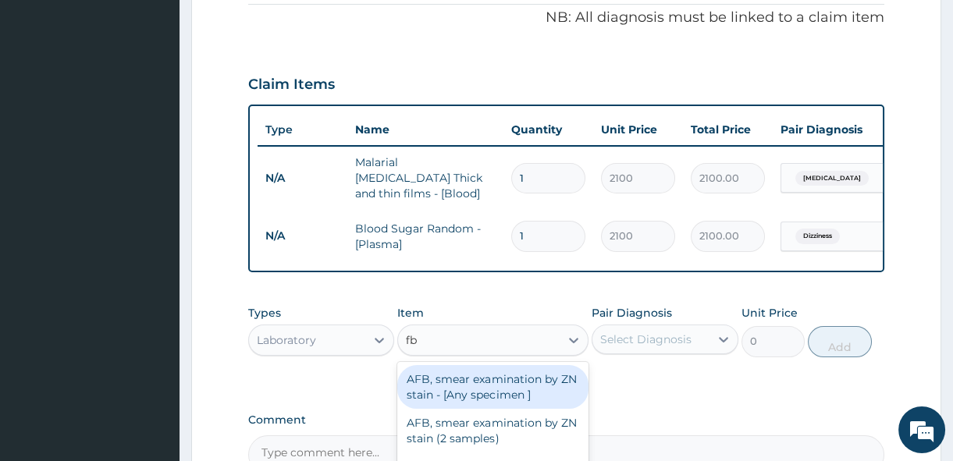
type input "fbc"
click at [471, 393] on div "FBC CBC-Complete Blood Count (Haemogram) - [Blood]" at bounding box center [492, 387] width 191 height 44
type input "4200"
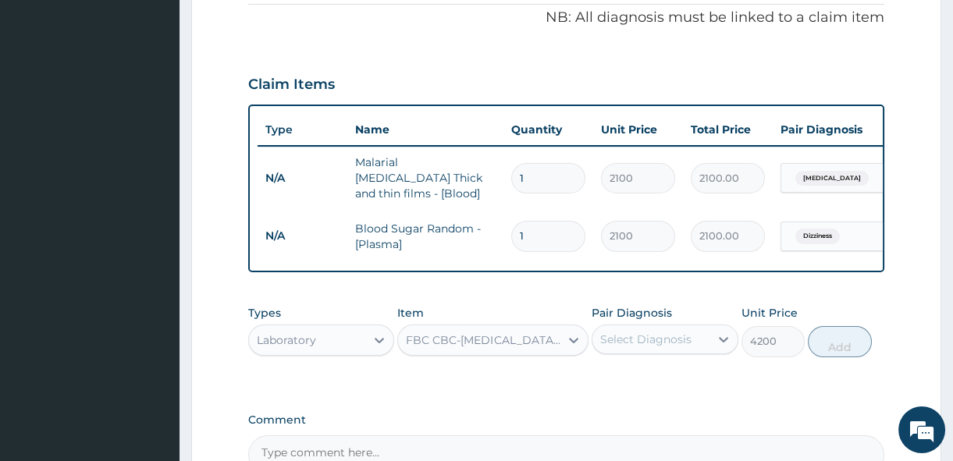
click at [652, 343] on div "Select Diagnosis" at bounding box center [645, 340] width 91 height 16
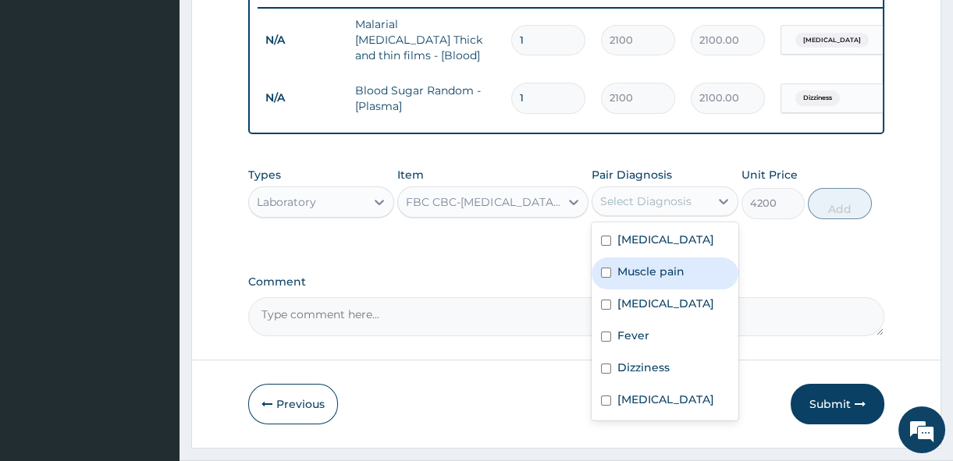
scroll to position [632, 0]
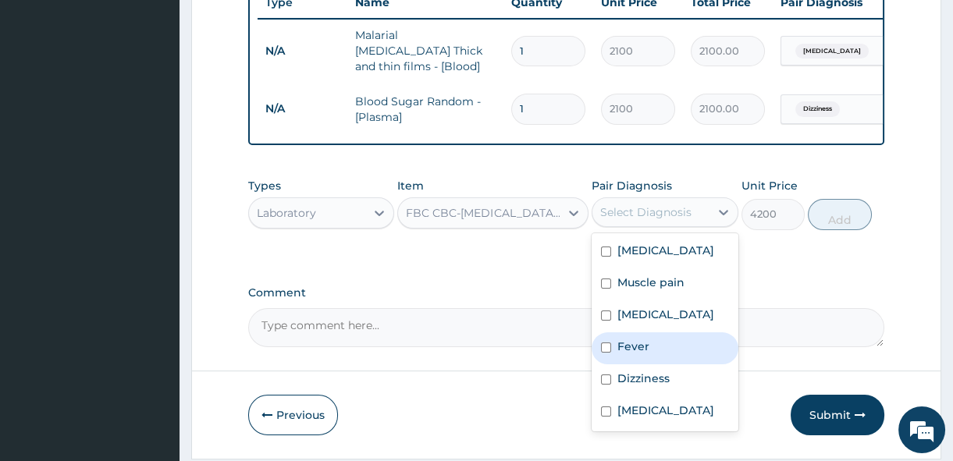
click at [604, 353] on input "checkbox" at bounding box center [606, 348] width 10 height 10
checkbox input "true"
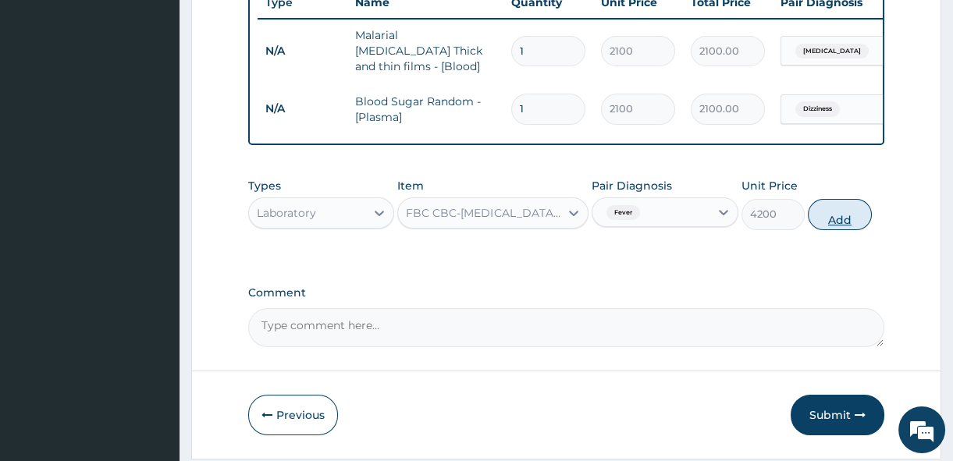
click at [844, 222] on button "Add" at bounding box center [840, 214] width 64 height 31
type input "0"
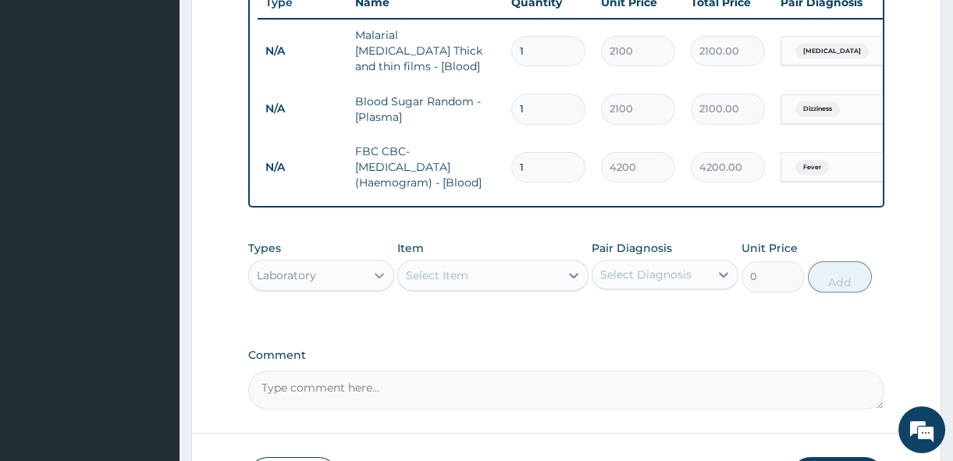
click at [368, 288] on div at bounding box center [379, 275] width 28 height 28
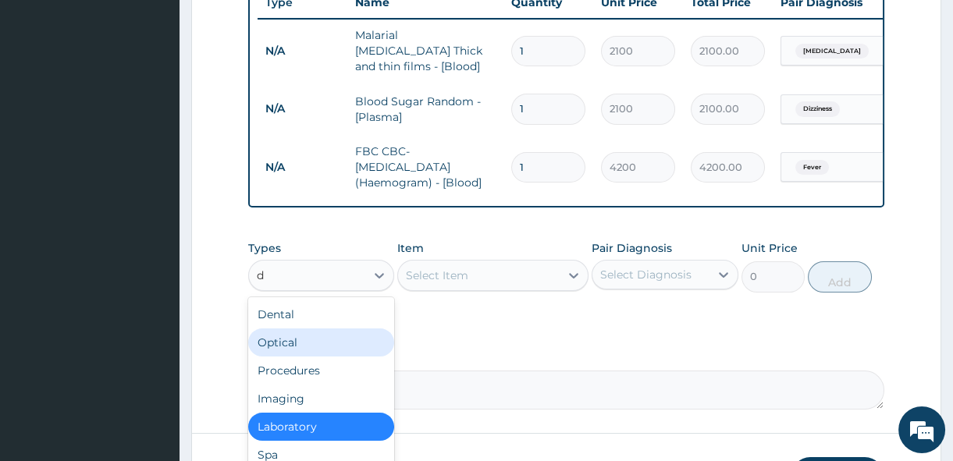
type input "dr"
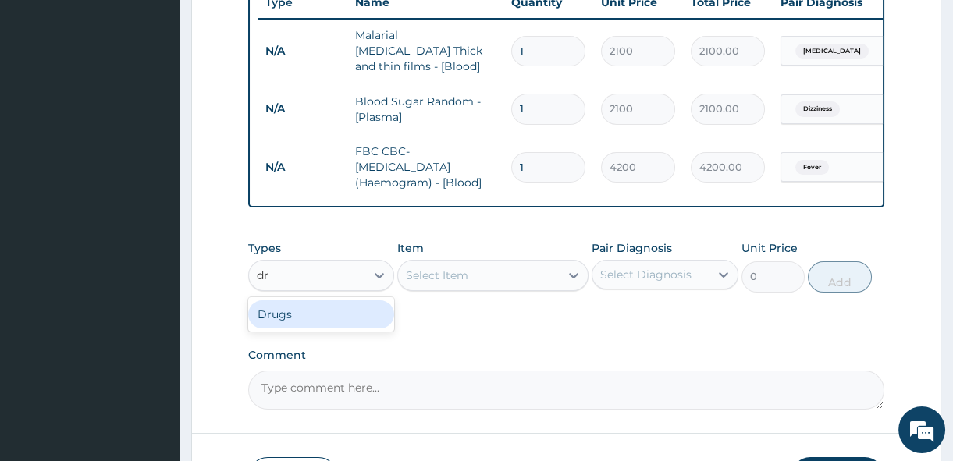
click at [333, 319] on div "Drugs" at bounding box center [321, 314] width 146 height 28
click at [486, 285] on div "Select Item" at bounding box center [492, 275] width 191 height 31
click at [566, 278] on icon at bounding box center [574, 276] width 16 height 16
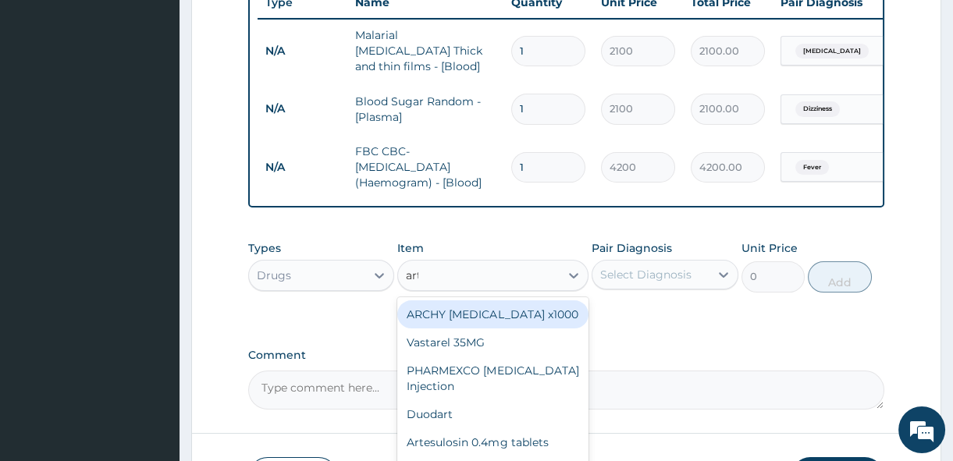
type input "arte"
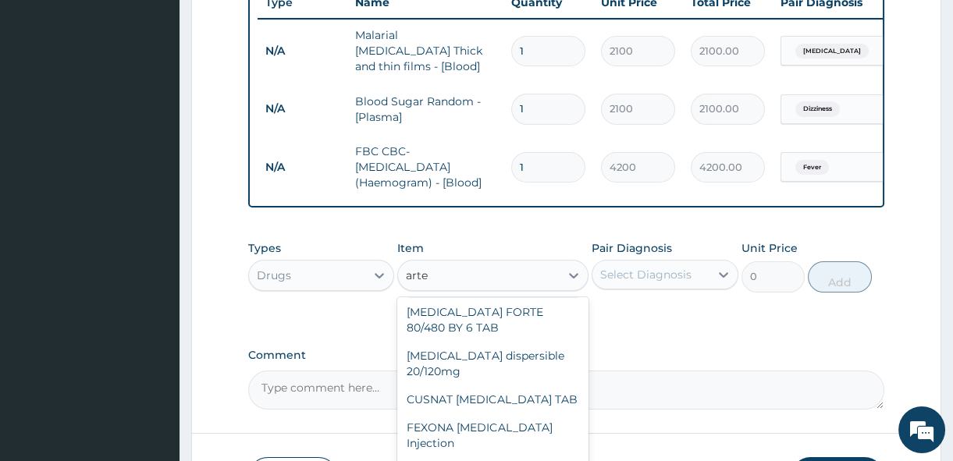
scroll to position [0, 0]
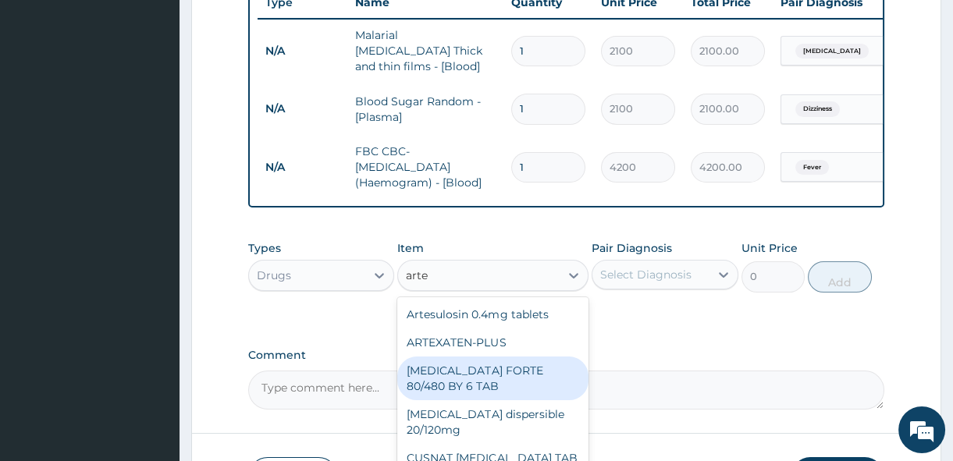
click at [493, 375] on div "COARTEM FORTE 80/480 BY 6 TAB" at bounding box center [492, 379] width 191 height 44
type input "408.5"
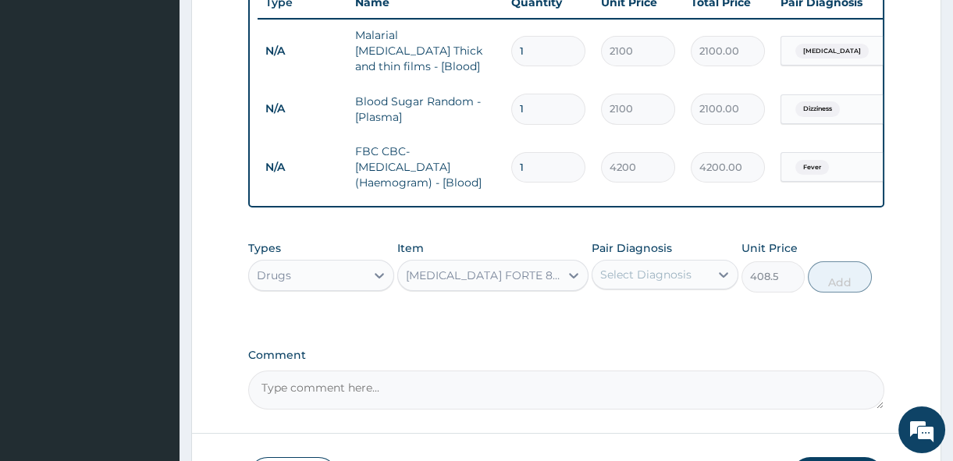
click at [645, 273] on div "Select Diagnosis" at bounding box center [645, 275] width 91 height 16
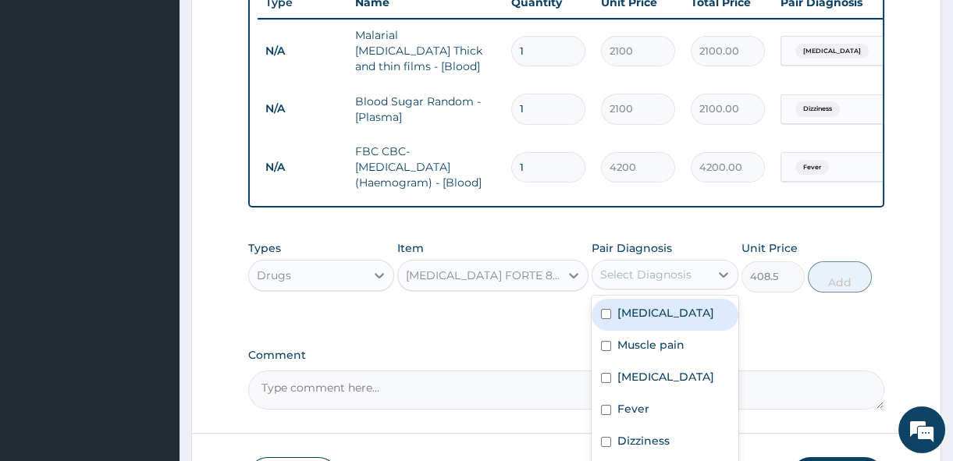
click at [653, 325] on div "Falciparum malaria" at bounding box center [665, 315] width 146 height 32
checkbox input "true"
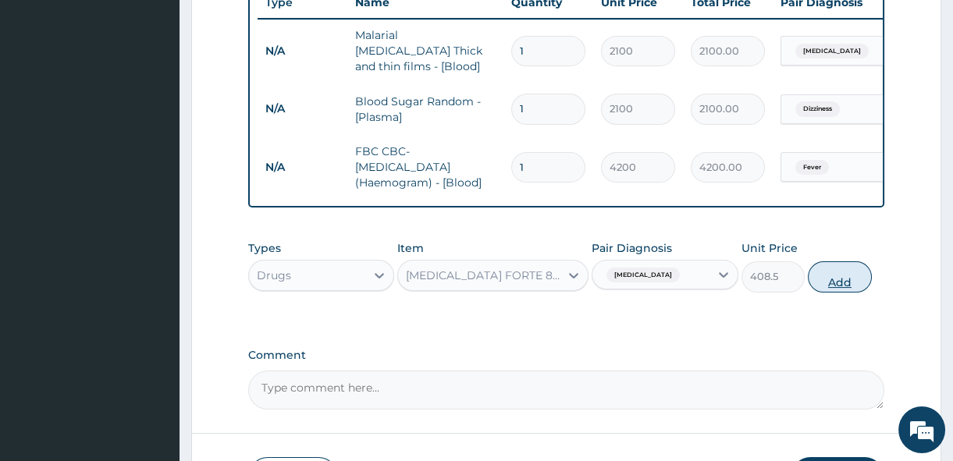
click at [830, 286] on button "Add" at bounding box center [840, 276] width 64 height 31
type input "0"
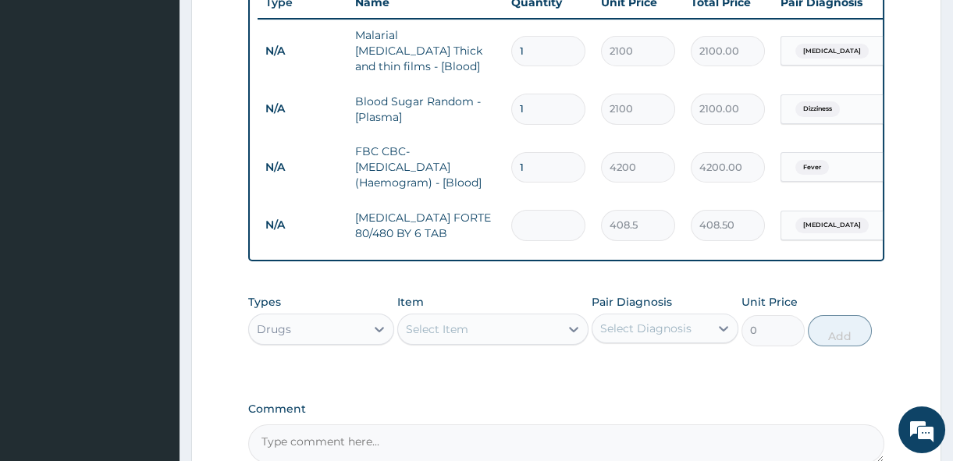
type input "0.00"
type input "6"
type input "2451.00"
type input "6"
click at [686, 228] on td "2451.00" at bounding box center [728, 225] width 90 height 46
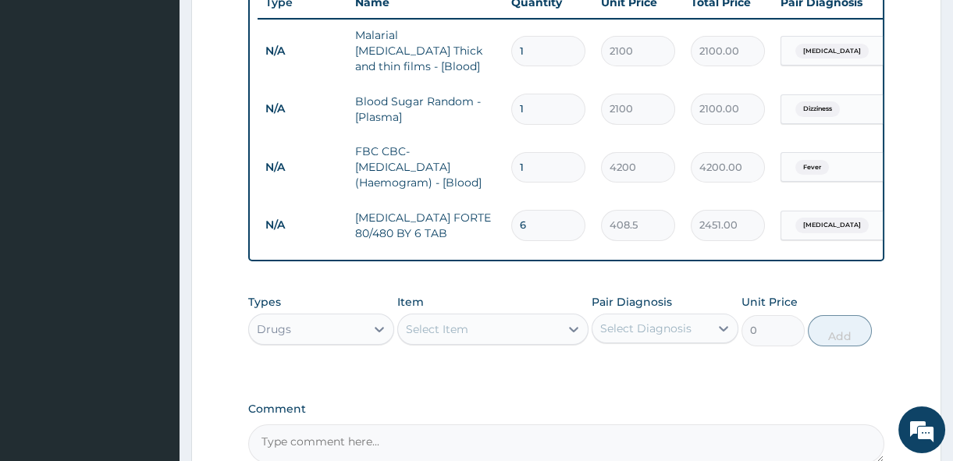
click at [648, 374] on div "Types Drugs Item Select Item Pair Diagnosis Select Diagnosis Unit Price 0 Add" at bounding box center [566, 331] width 636 height 91
click at [495, 335] on div "Select Item" at bounding box center [479, 329] width 162 height 25
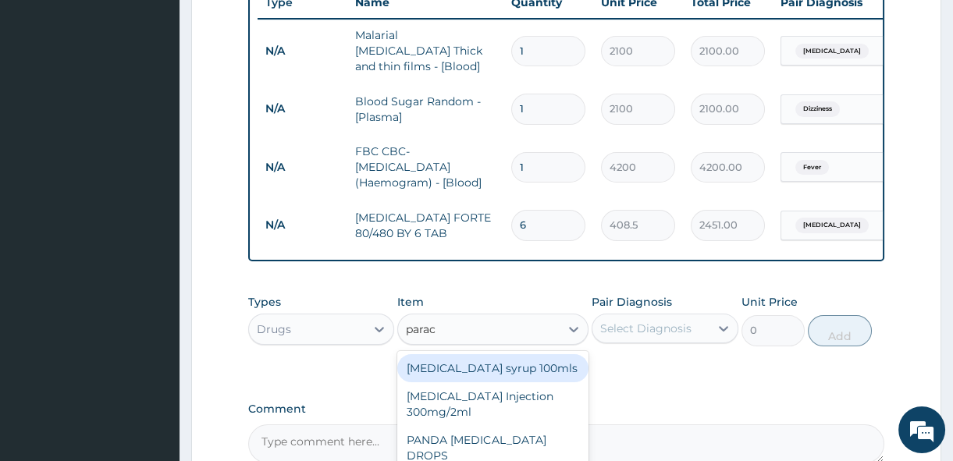
type input "parace"
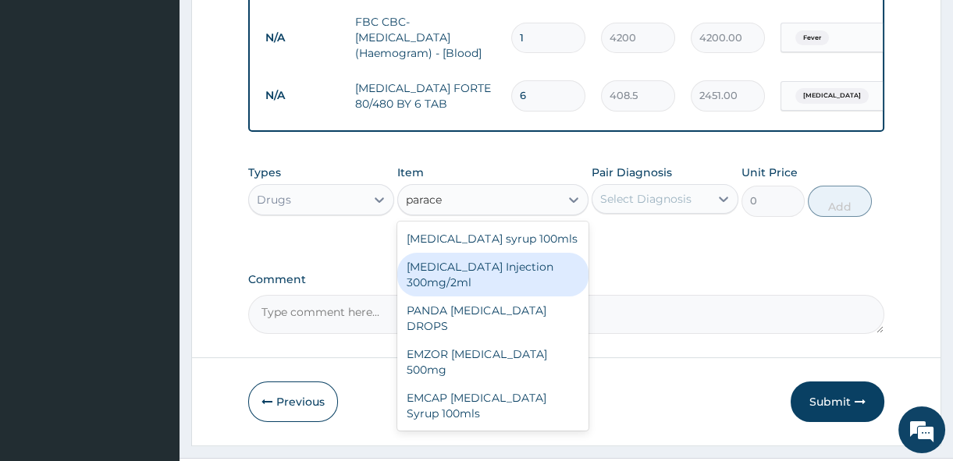
scroll to position [764, 0]
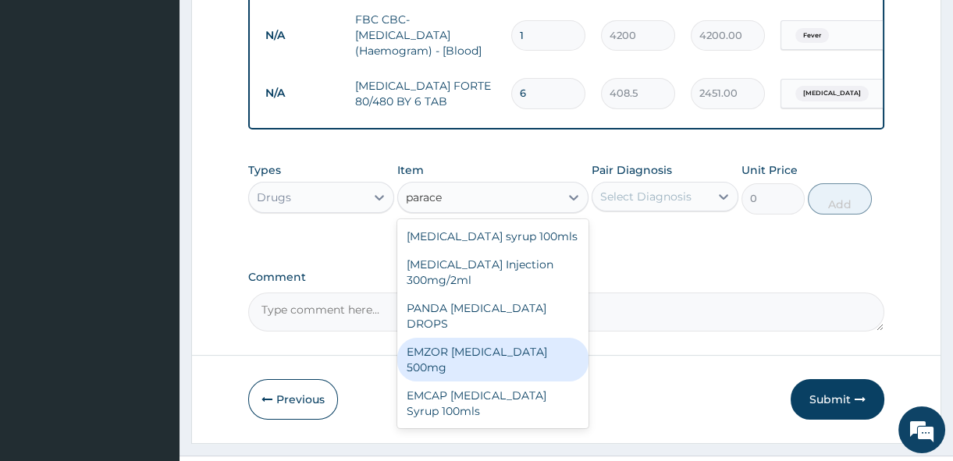
click at [488, 358] on div "EMZOR PARACETAMOL 500mg" at bounding box center [492, 360] width 191 height 44
type input "21.5"
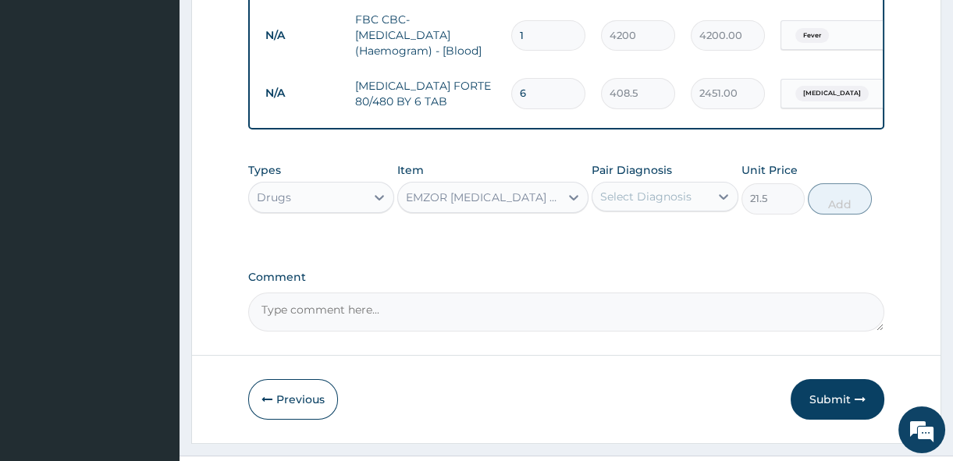
click at [638, 187] on div "Select Diagnosis" at bounding box center [650, 196] width 116 height 25
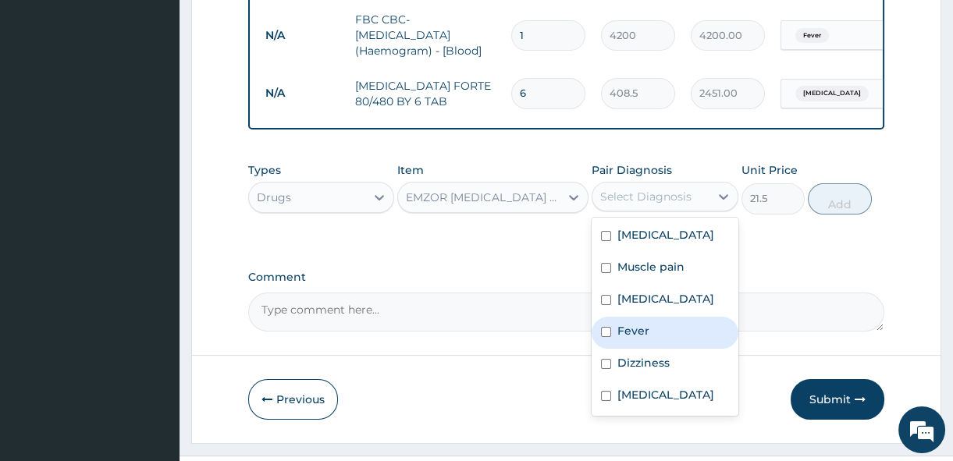
click at [631, 325] on label "Fever" at bounding box center [633, 331] width 32 height 16
checkbox input "true"
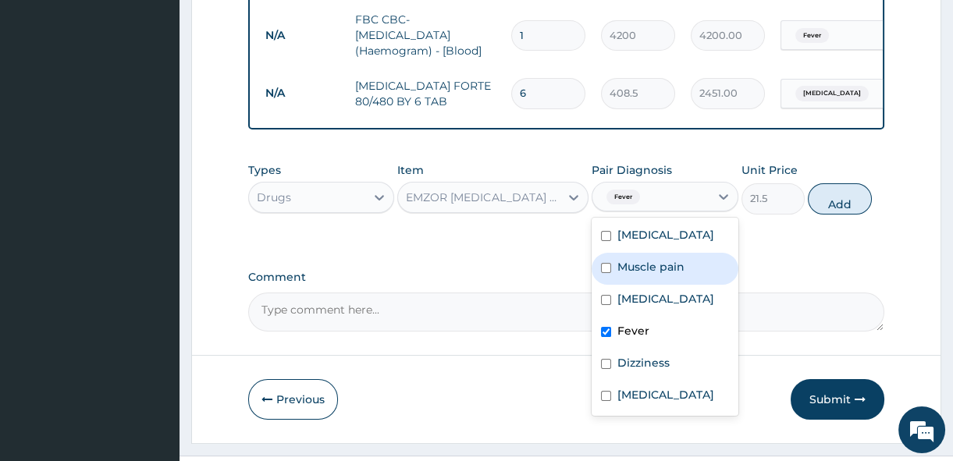
click at [604, 266] on input "checkbox" at bounding box center [606, 268] width 10 height 10
checkbox input "true"
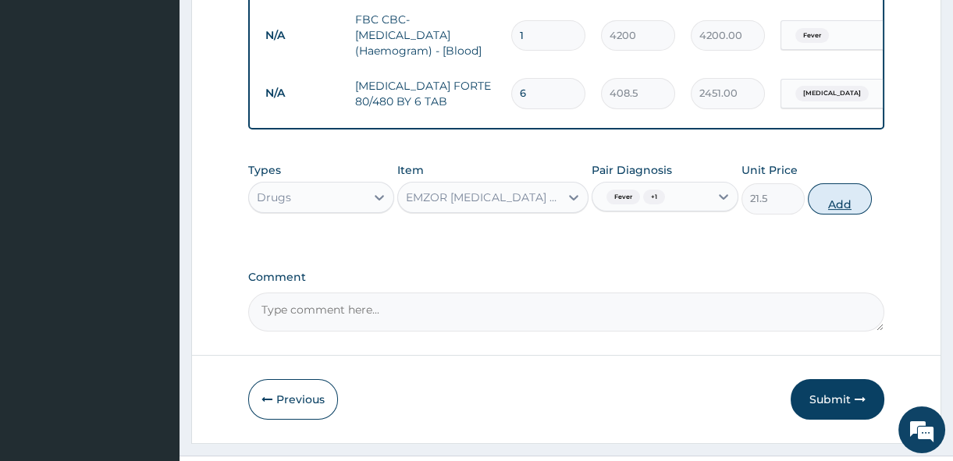
click at [834, 204] on button "Add" at bounding box center [840, 198] width 64 height 31
type input "0"
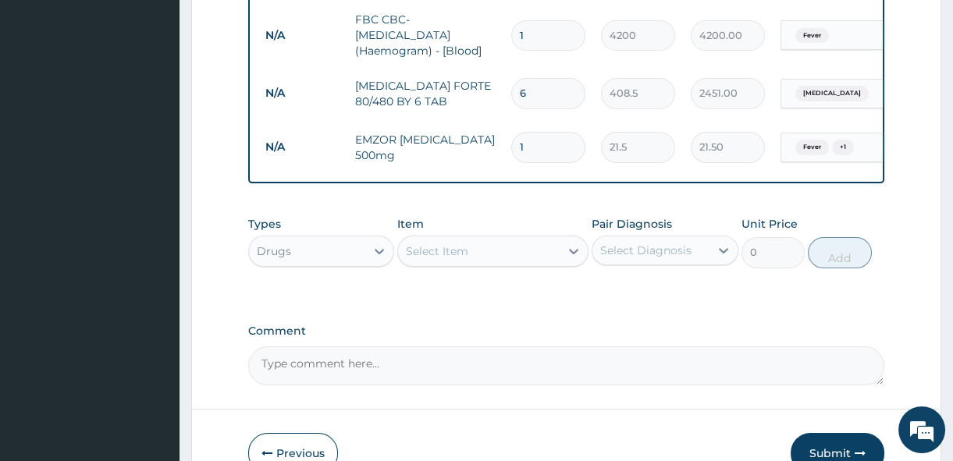
type input "18"
type input "387.00"
type input "18"
click at [371, 265] on div at bounding box center [379, 251] width 28 height 28
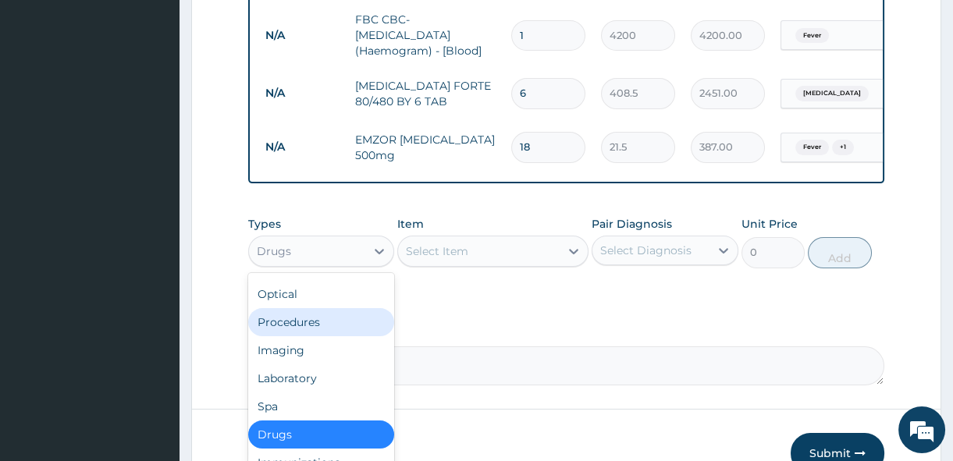
scroll to position [27, 0]
click at [335, 329] on div "Procedures" at bounding box center [321, 320] width 146 height 28
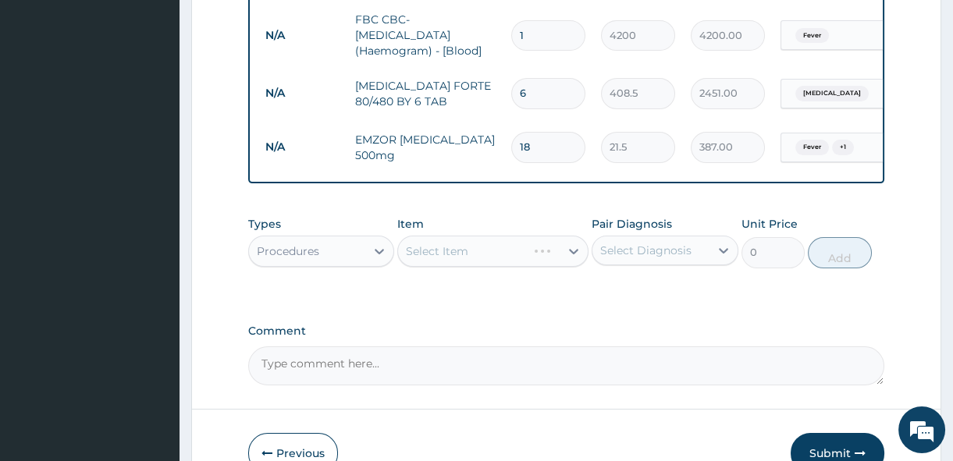
click at [458, 264] on div "Select Item" at bounding box center [462, 251] width 129 height 25
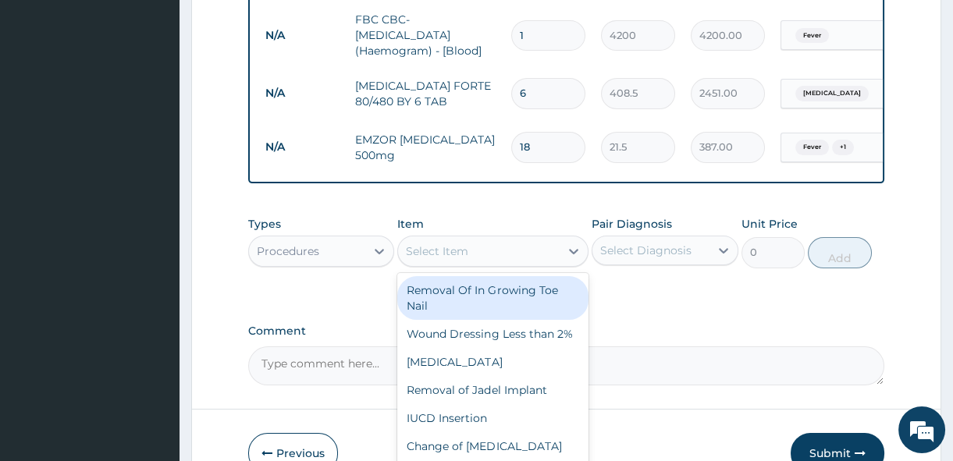
click at [455, 259] on div "Select Item" at bounding box center [437, 251] width 62 height 16
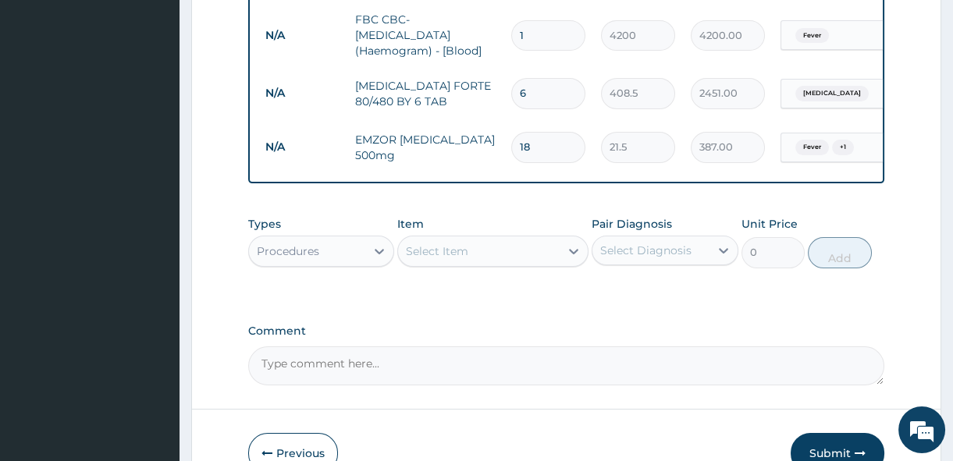
click at [455, 259] on div "Select Item" at bounding box center [437, 251] width 62 height 16
type input "outpa"
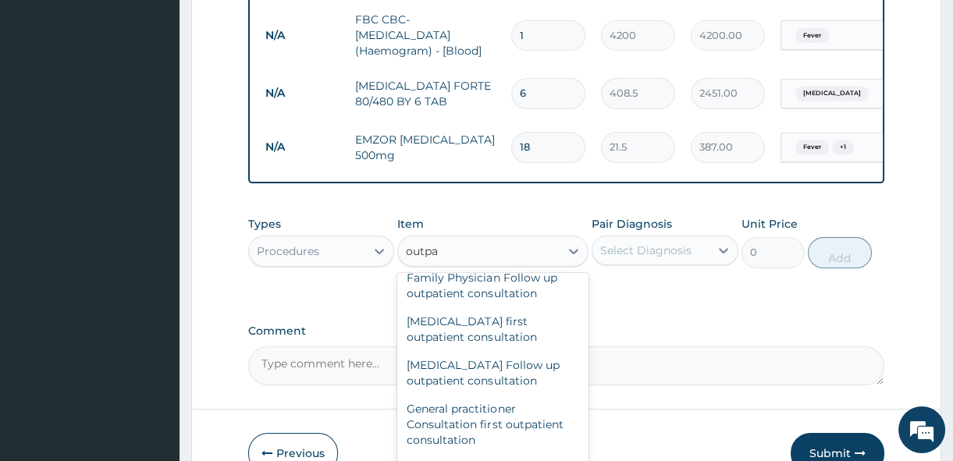
scroll to position [793, 0]
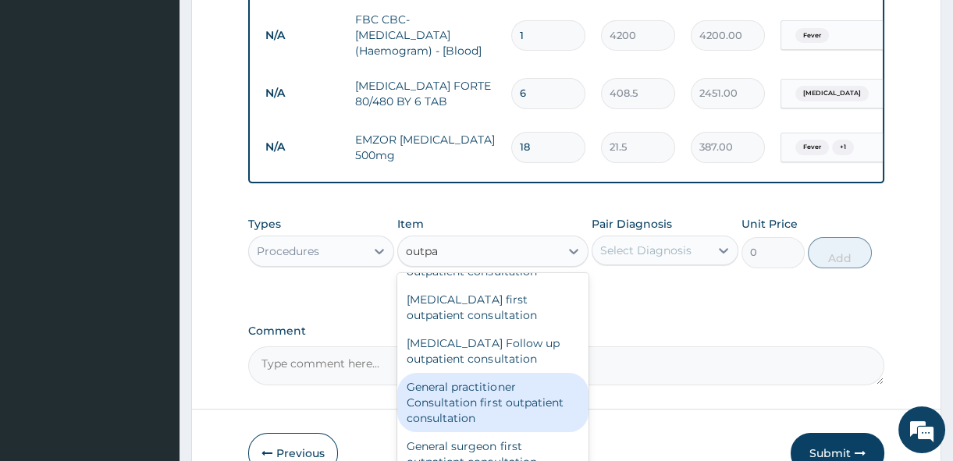
click at [500, 406] on div "General practitioner Consultation first outpatient consultation" at bounding box center [492, 402] width 191 height 59
type input "3600"
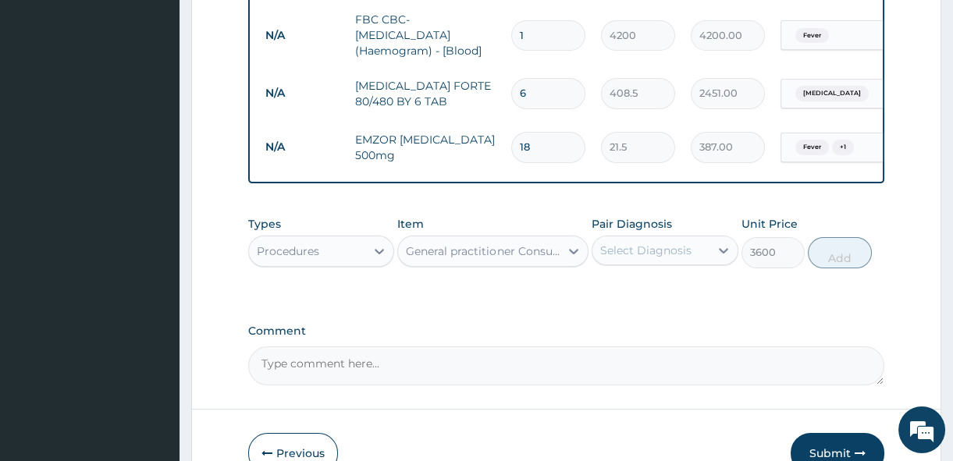
click at [709, 261] on div "Select Diagnosis" at bounding box center [650, 250] width 116 height 25
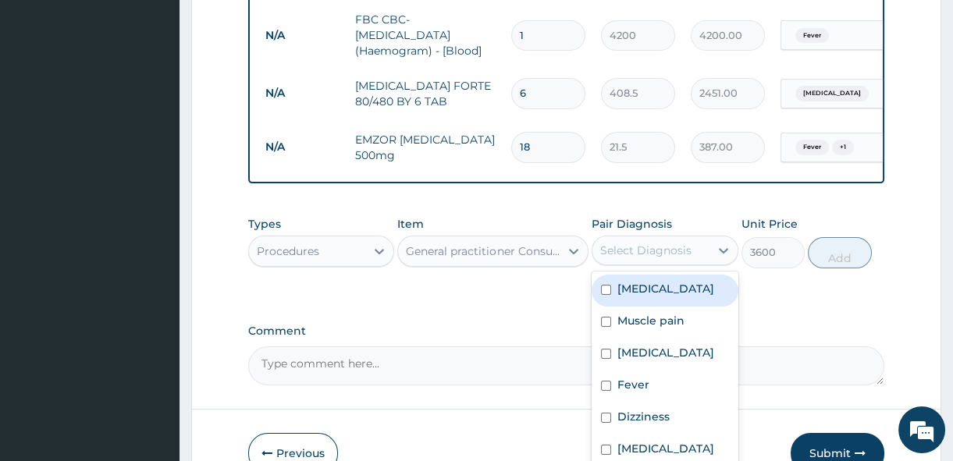
click at [606, 290] on input "checkbox" at bounding box center [606, 290] width 10 height 10
checkbox input "true"
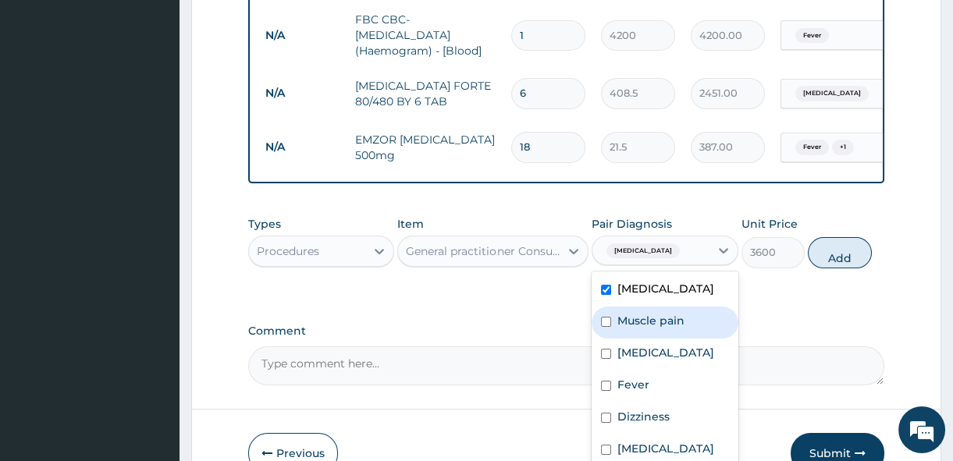
click at [600, 327] on div "Muscle pain" at bounding box center [665, 323] width 146 height 32
checkbox input "true"
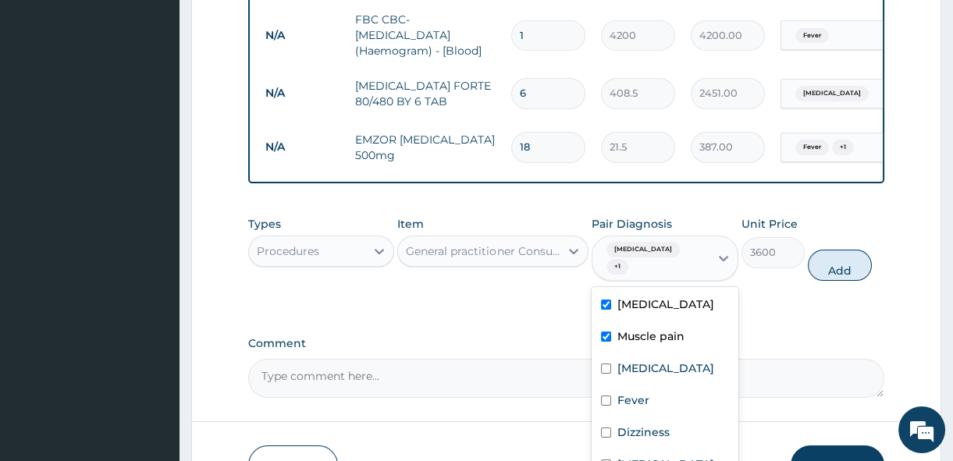
scroll to position [866, 0]
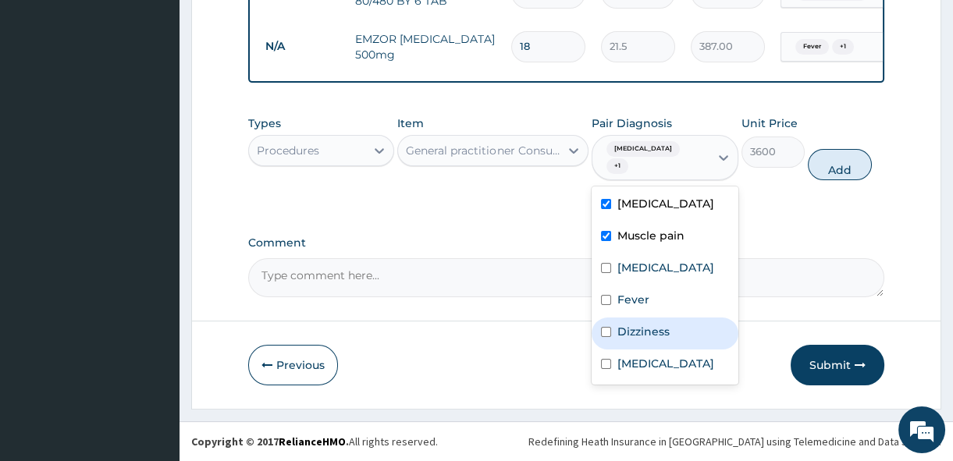
click at [606, 332] on input "checkbox" at bounding box center [606, 332] width 10 height 10
checkbox input "true"
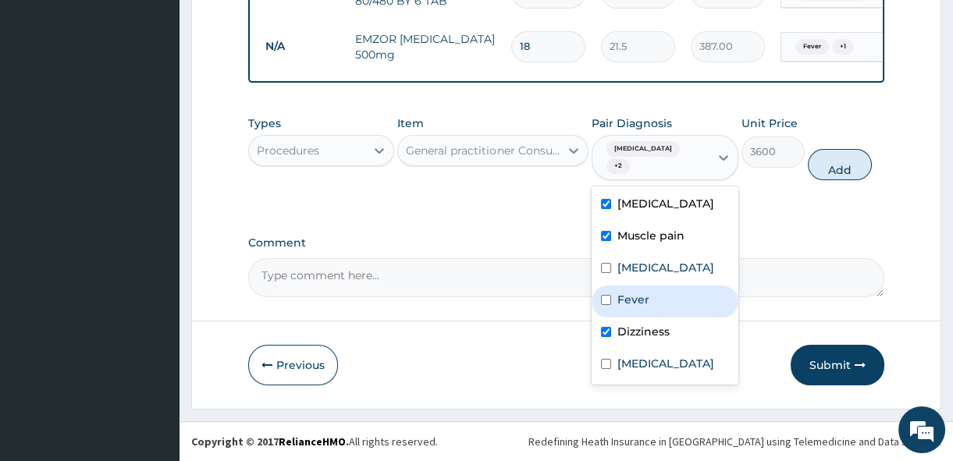
click at [601, 290] on div "Fever" at bounding box center [665, 302] width 146 height 32
checkbox input "true"
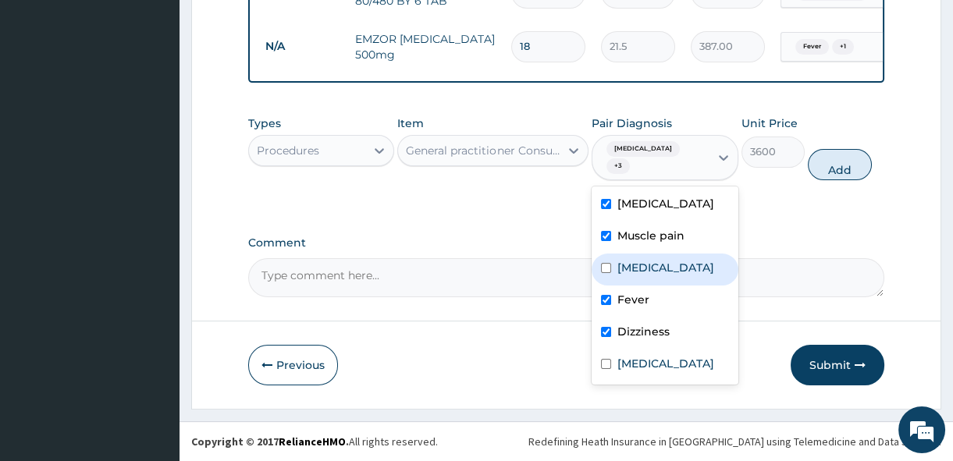
click at [602, 273] on input "checkbox" at bounding box center [606, 268] width 10 height 10
checkbox input "true"
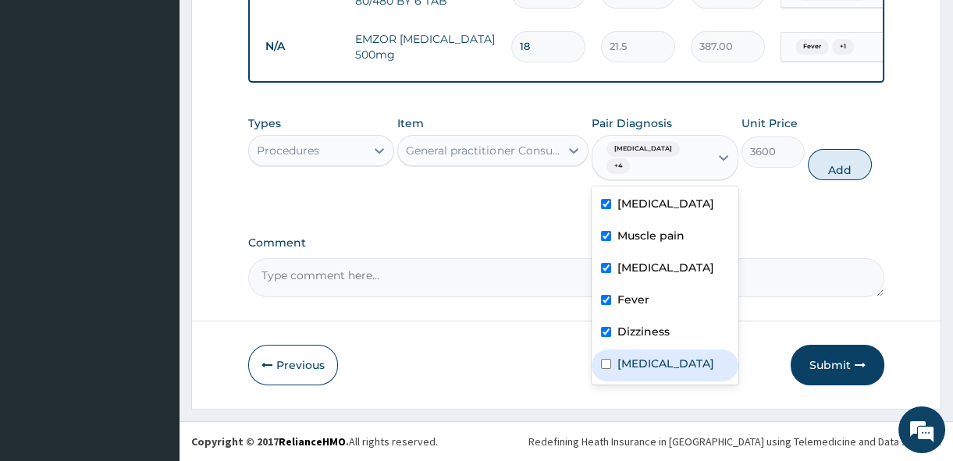
click at [603, 369] on input "checkbox" at bounding box center [606, 364] width 10 height 10
checkbox input "true"
click at [844, 164] on button "Add" at bounding box center [840, 164] width 64 height 31
type input "0"
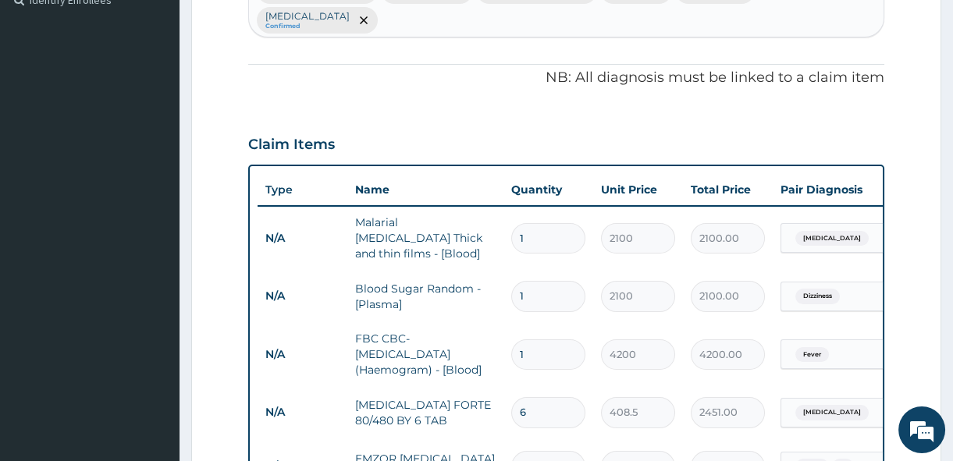
scroll to position [356, 0]
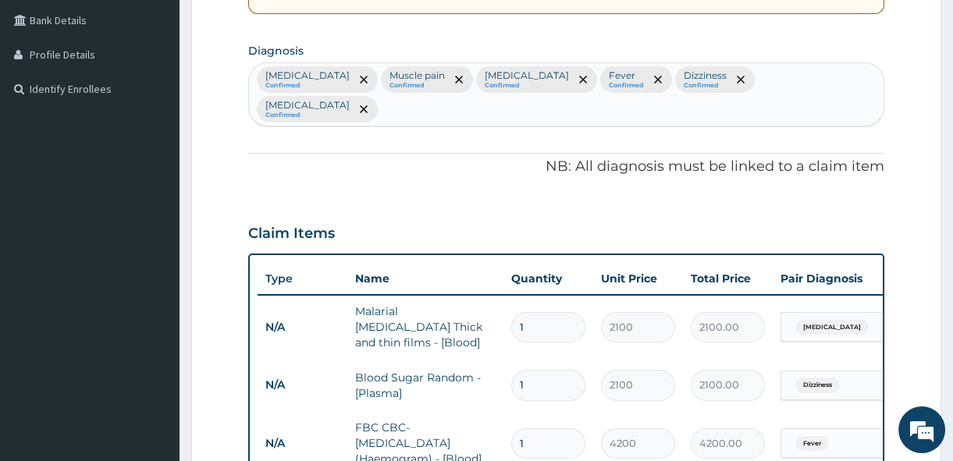
click at [492, 115] on div "Falciparum malaria Confirmed Muscle pain Confirmed Hypothyroidism Confirmed Fev…" at bounding box center [566, 94] width 634 height 62
type input "m"
type input "weakn"
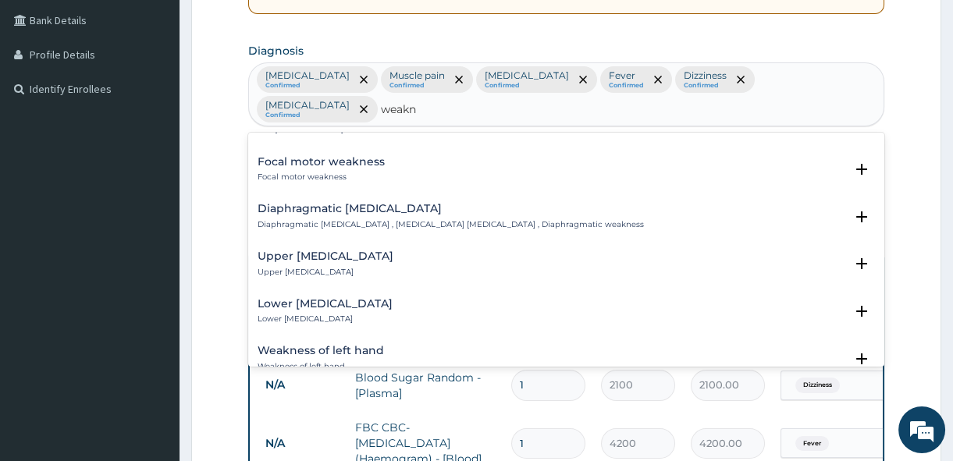
scroll to position [1365, 0]
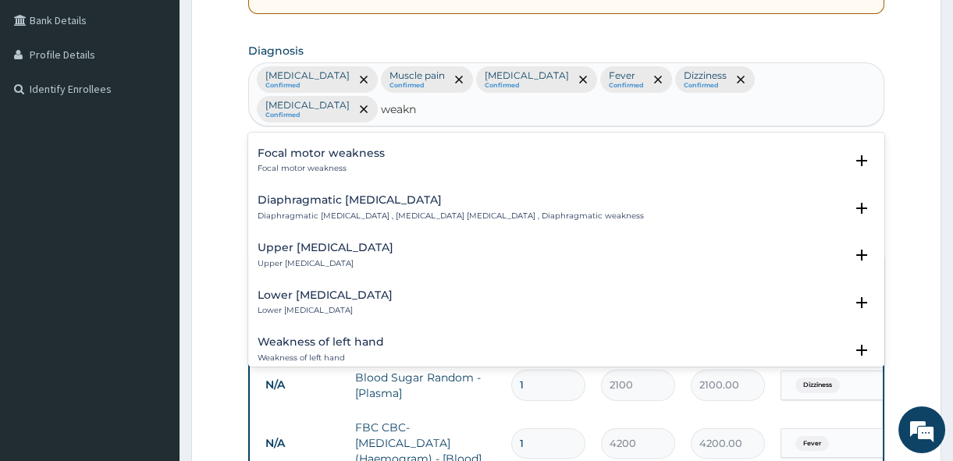
click at [290, 263] on p "Upper facial weakness" at bounding box center [326, 263] width 136 height 11
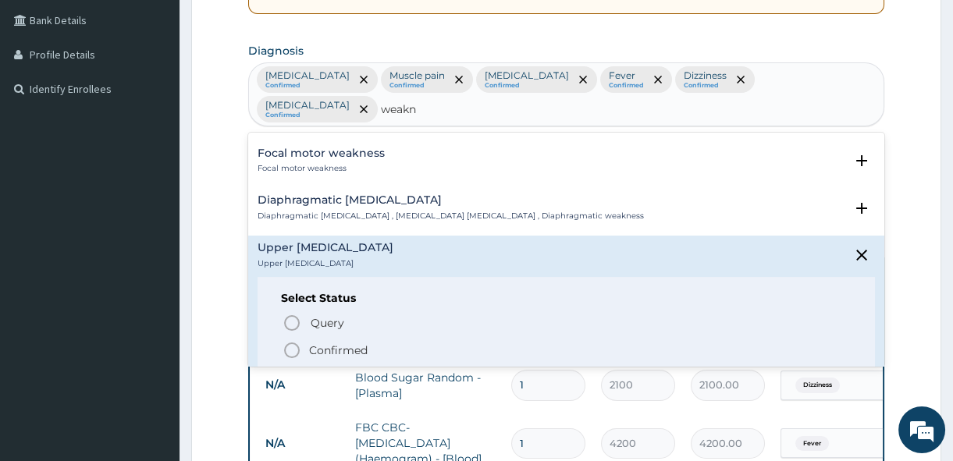
click at [313, 343] on p "Confirmed" at bounding box center [338, 351] width 59 height 16
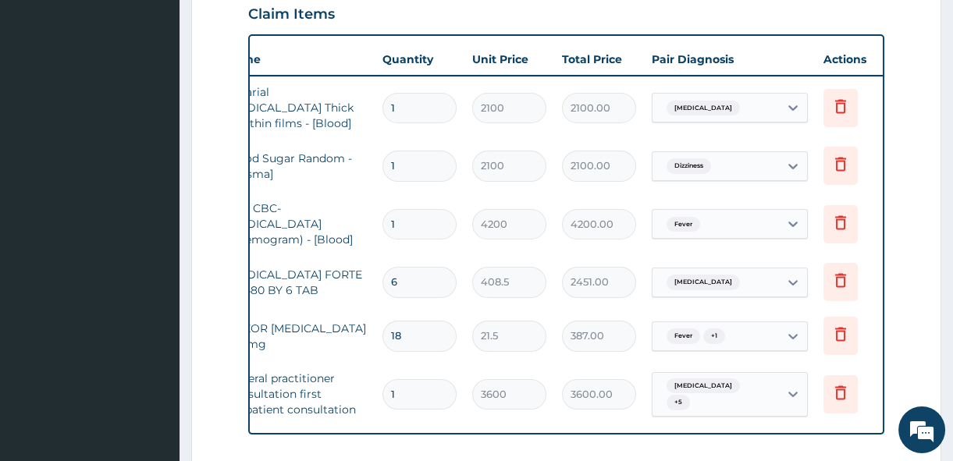
scroll to position [0, 139]
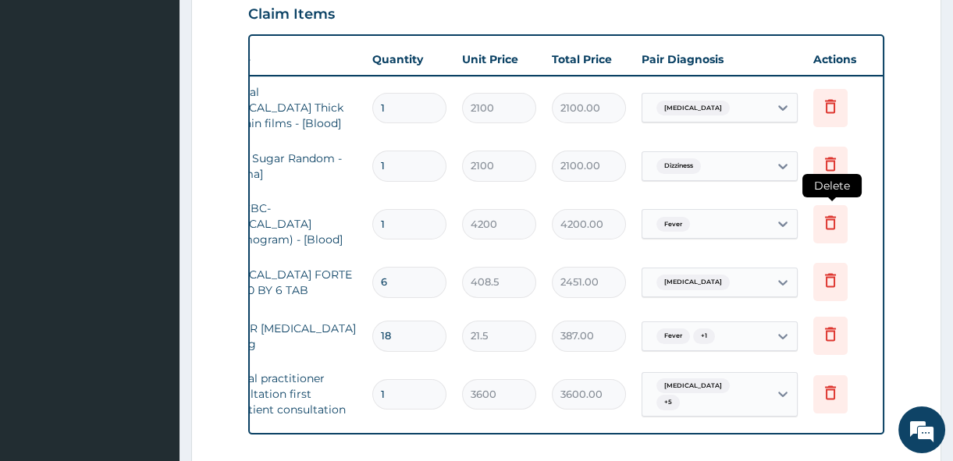
click at [830, 215] on icon at bounding box center [830, 222] width 11 height 14
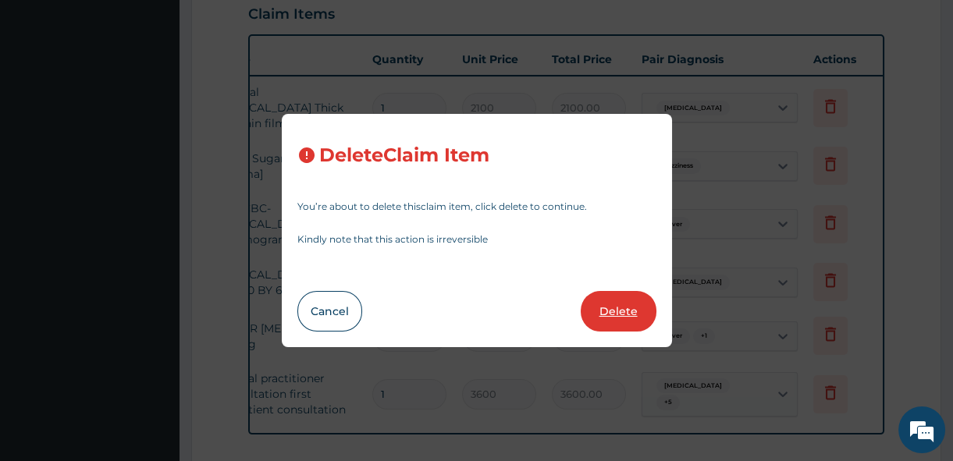
click at [596, 311] on button "Delete" at bounding box center [619, 311] width 76 height 41
type input "6"
type input "408.5"
type input "2451.00"
type input "18"
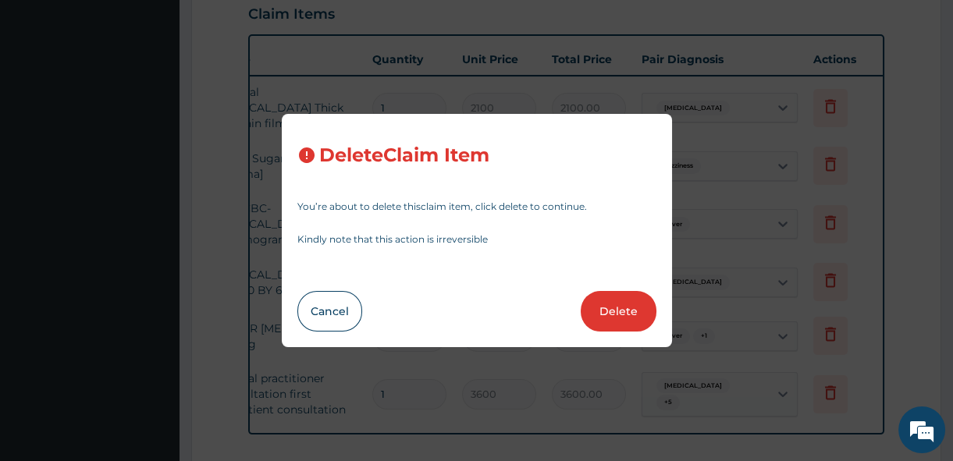
type input "21.5"
type input "387.00"
type input "1"
type input "3600"
type input "3600.00"
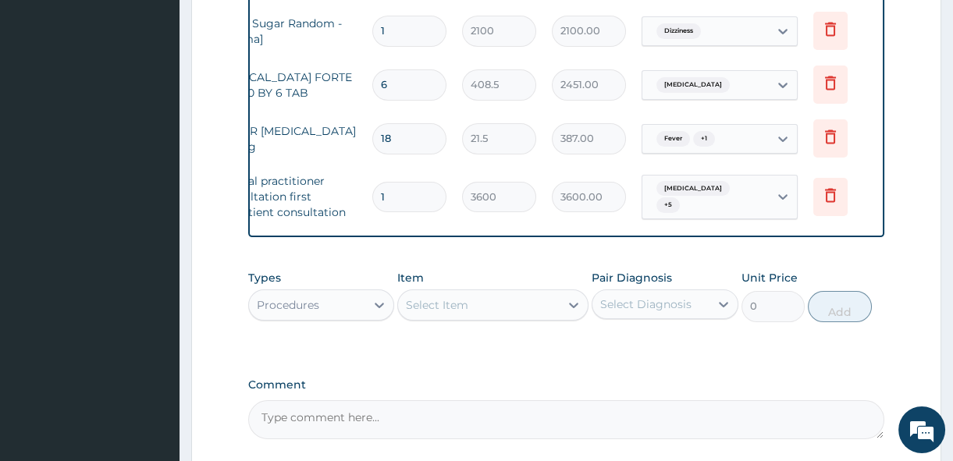
scroll to position [705, 0]
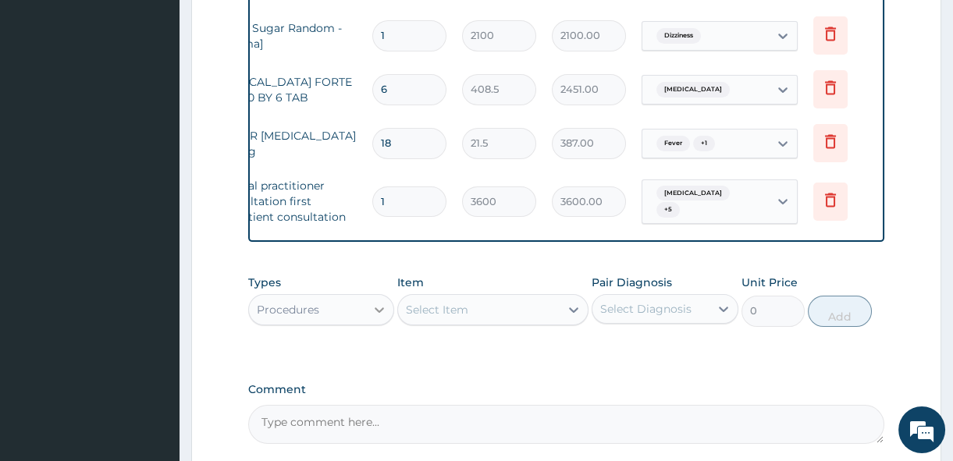
click at [476, 302] on div "Select Item" at bounding box center [479, 309] width 162 height 25
click at [367, 312] on div at bounding box center [379, 310] width 28 height 28
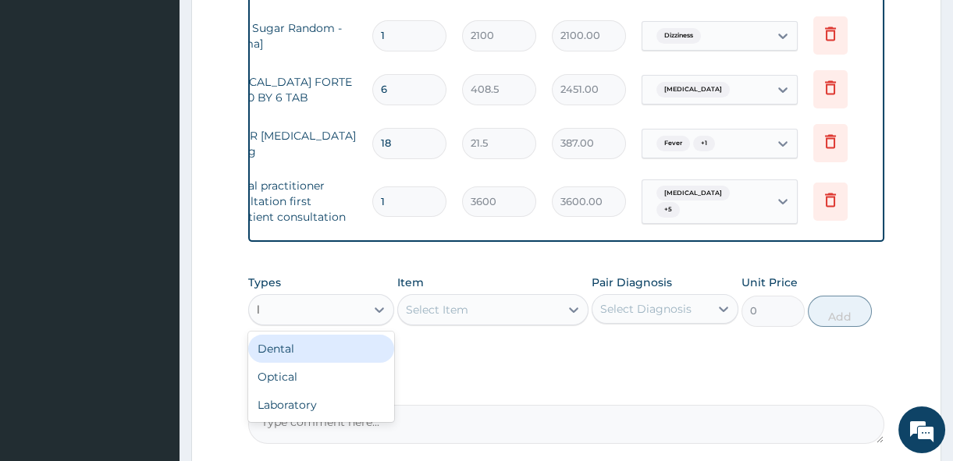
type input "la"
click at [303, 345] on div "Laboratory" at bounding box center [321, 349] width 146 height 28
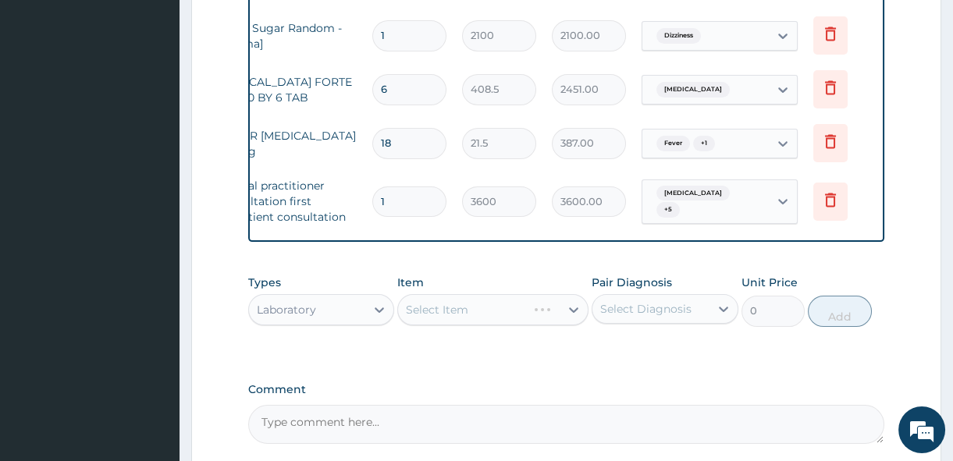
click at [438, 319] on div "Select Item" at bounding box center [492, 309] width 191 height 31
click at [532, 318] on div "Select Item" at bounding box center [479, 309] width 162 height 25
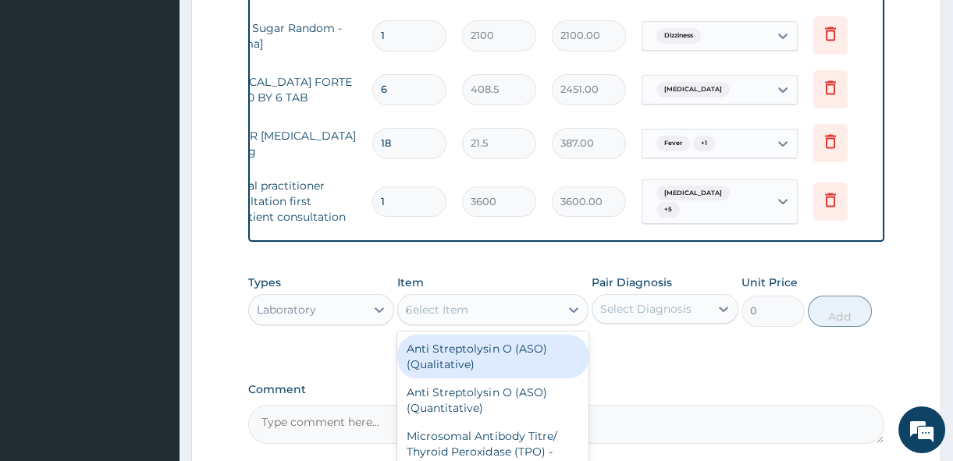
type input "cbc"
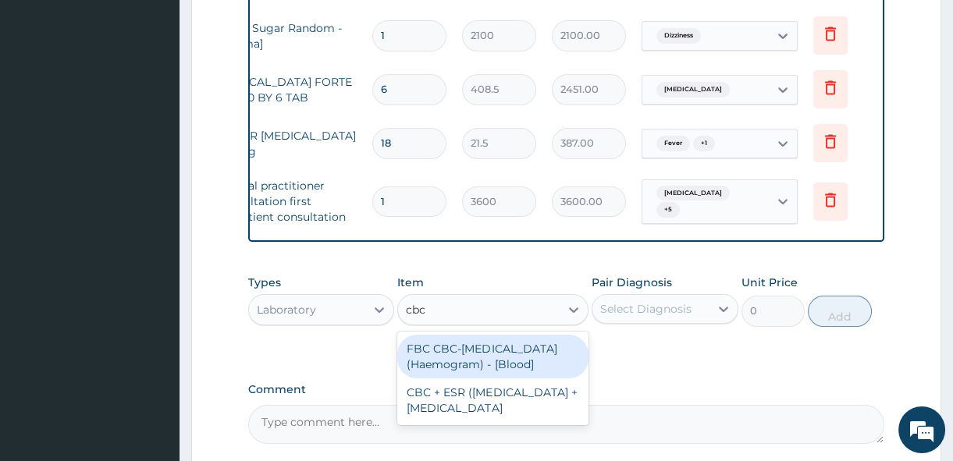
click at [504, 345] on div "FBC CBC-Complete Blood Count (Haemogram) - [Blood]" at bounding box center [492, 357] width 191 height 44
type input "4200"
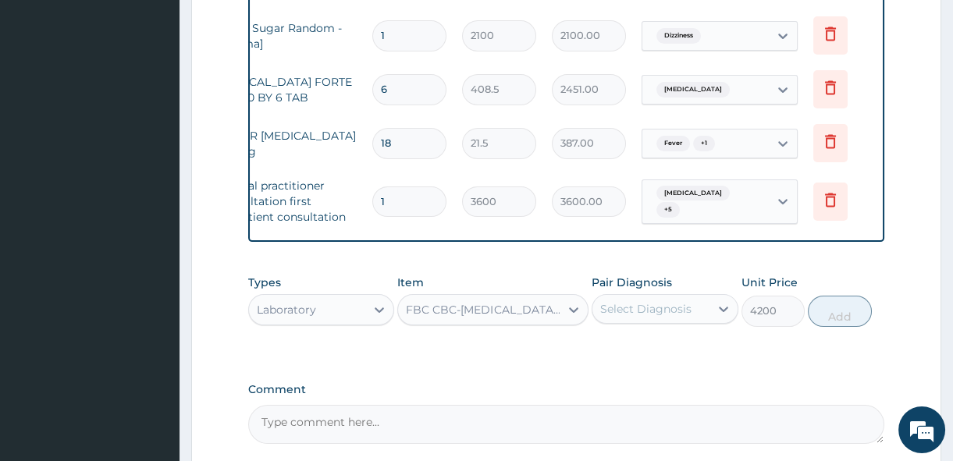
click at [648, 311] on div "Select Diagnosis" at bounding box center [645, 309] width 91 height 16
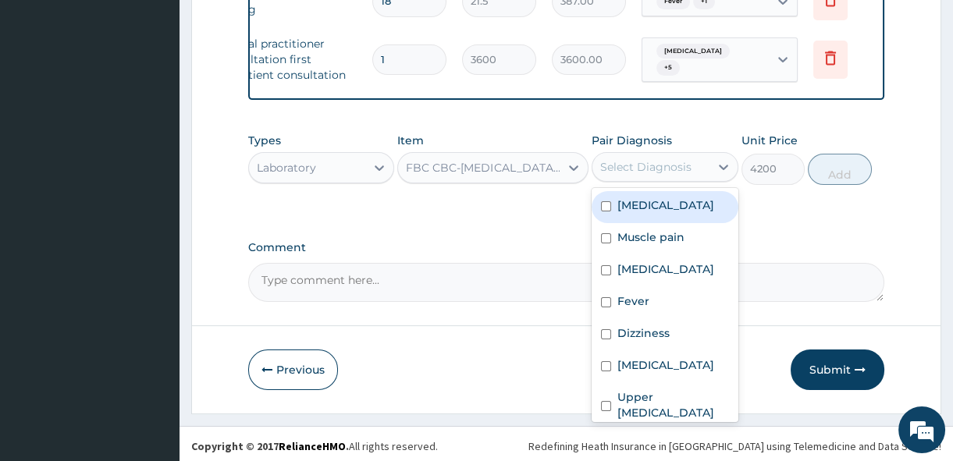
scroll to position [854, 0]
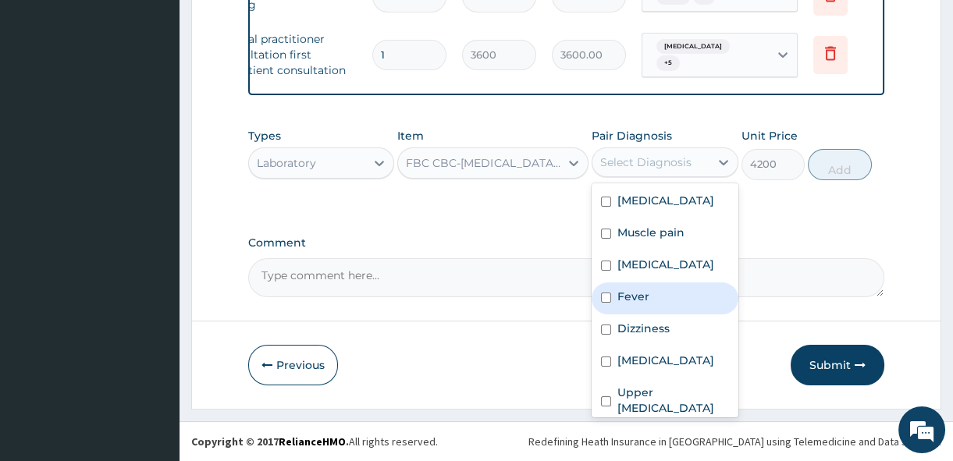
click at [608, 303] on input "checkbox" at bounding box center [606, 298] width 10 height 10
checkbox input "true"
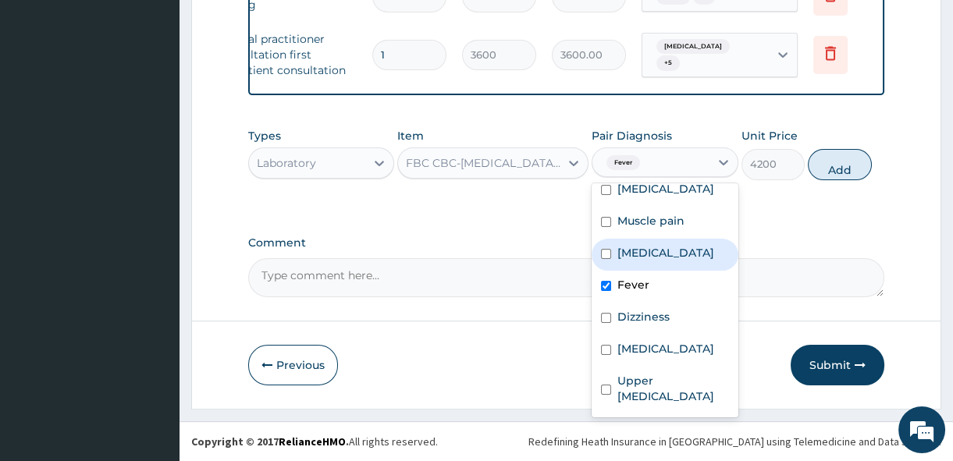
scroll to position [42, 0]
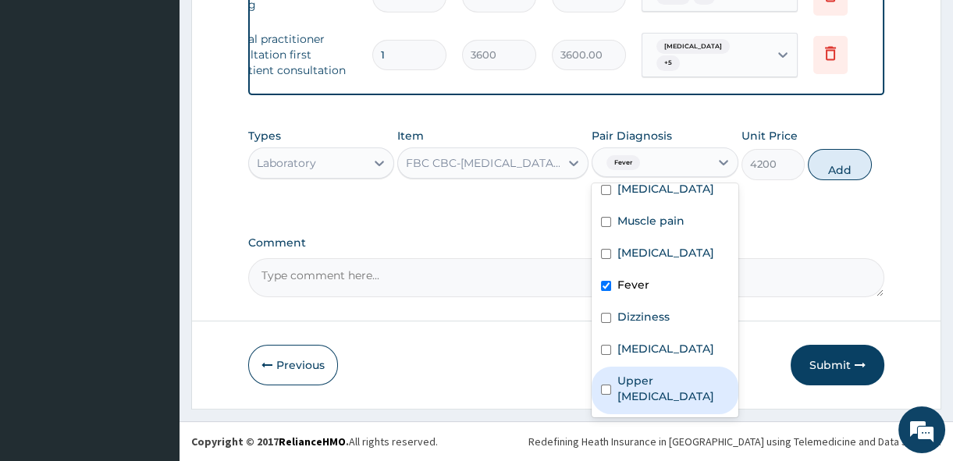
click at [605, 389] on input "checkbox" at bounding box center [606, 390] width 10 height 10
checkbox input "true"
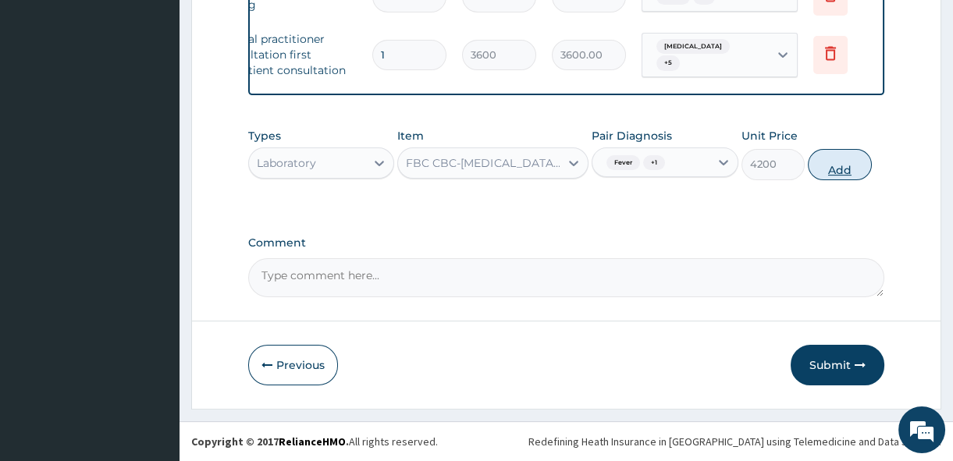
click at [842, 172] on button "Add" at bounding box center [840, 164] width 64 height 31
type input "0"
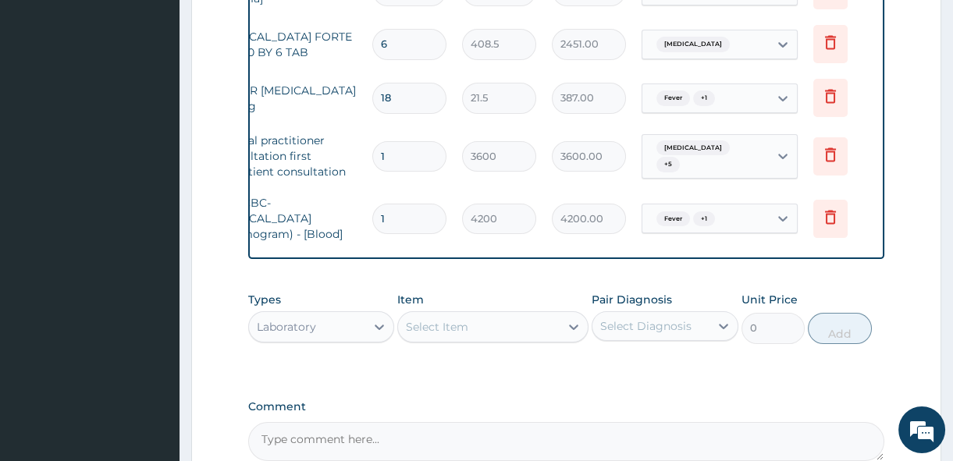
scroll to position [916, 0]
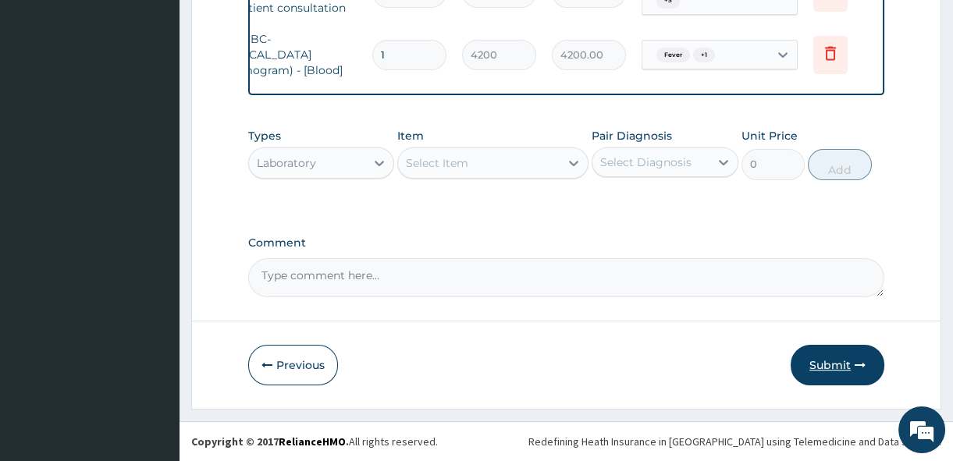
click at [842, 368] on button "Submit" at bounding box center [838, 365] width 94 height 41
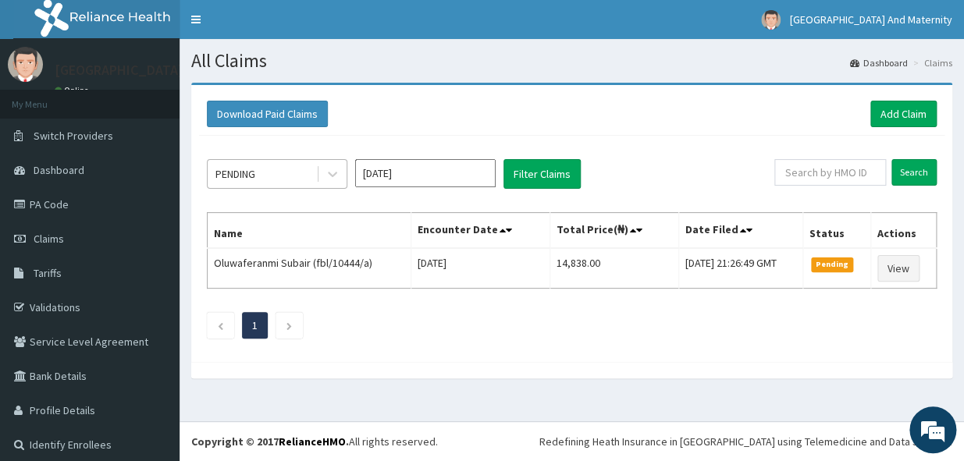
click at [347, 175] on div "PENDING" at bounding box center [277, 174] width 140 height 30
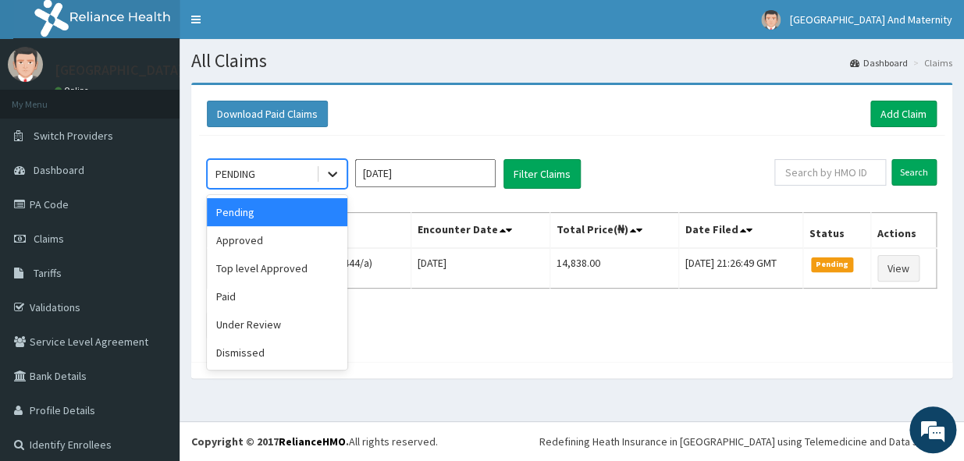
click at [336, 175] on icon at bounding box center [333, 174] width 16 height 16
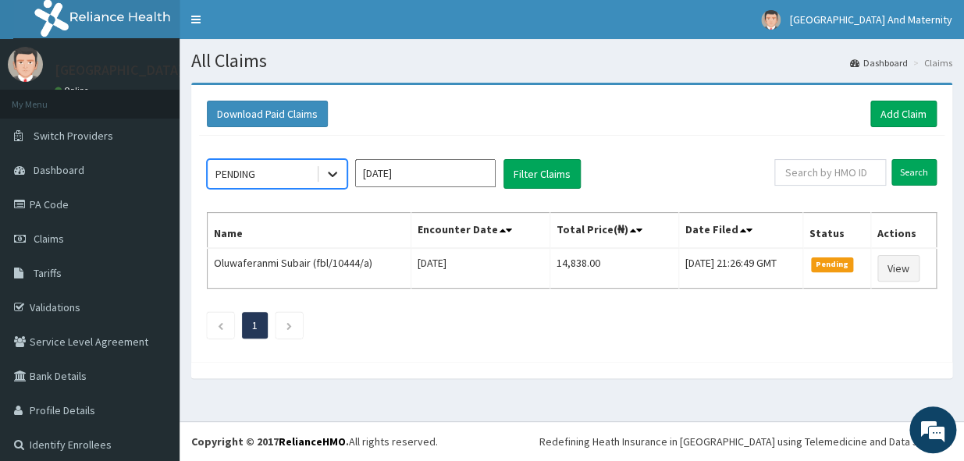
click at [336, 175] on icon at bounding box center [333, 174] width 16 height 16
click at [563, 185] on button "Filter Claims" at bounding box center [541, 174] width 77 height 30
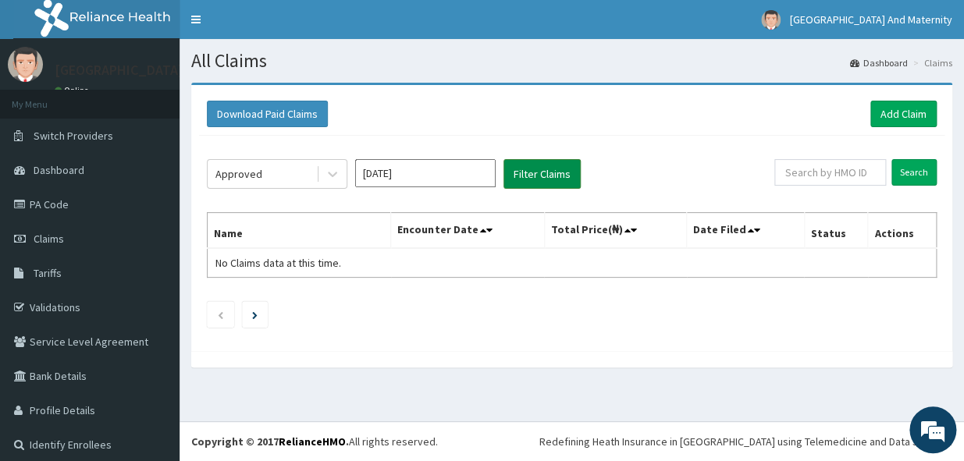
click at [520, 177] on button "Filter Claims" at bounding box center [541, 174] width 77 height 30
click at [343, 179] on div at bounding box center [332, 174] width 28 height 28
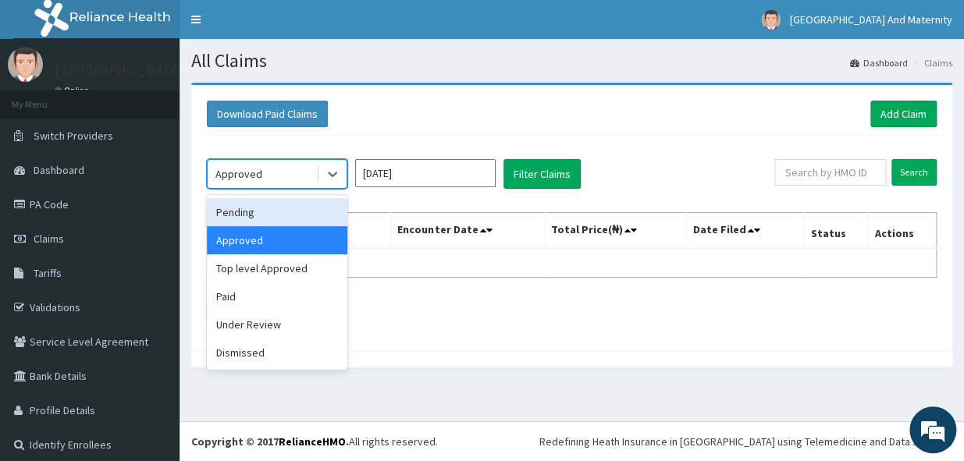
click at [290, 214] on div "Pending" at bounding box center [277, 212] width 140 height 28
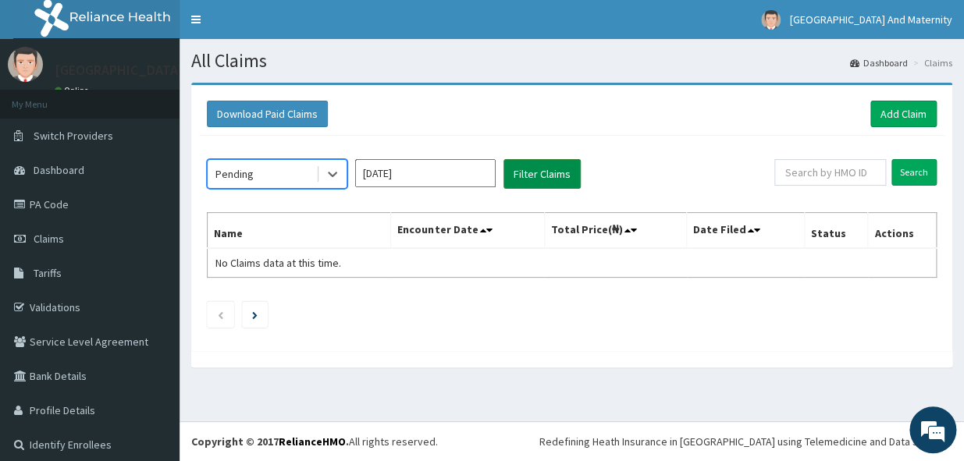
click at [523, 182] on button "Filter Claims" at bounding box center [541, 174] width 77 height 30
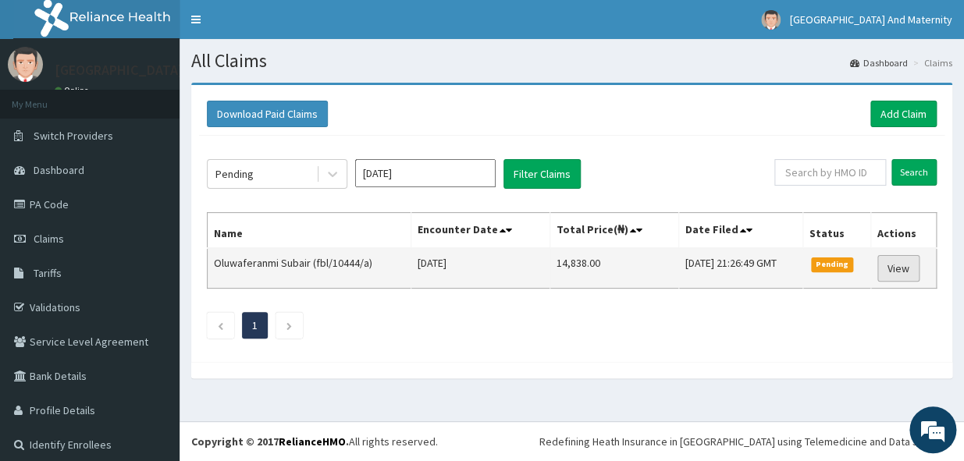
click at [888, 276] on link "View" at bounding box center [898, 268] width 42 height 27
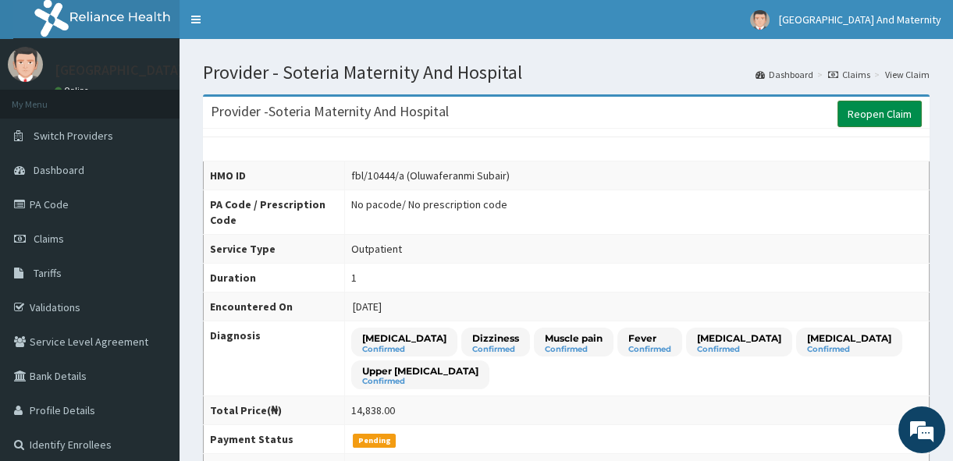
click at [858, 107] on link "Reopen Claim" at bounding box center [879, 114] width 84 height 27
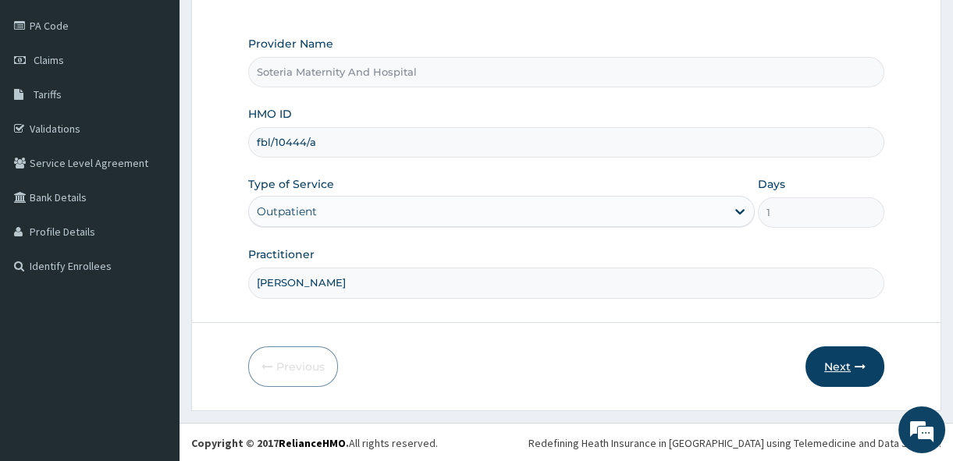
click at [838, 373] on button "Next" at bounding box center [844, 367] width 79 height 41
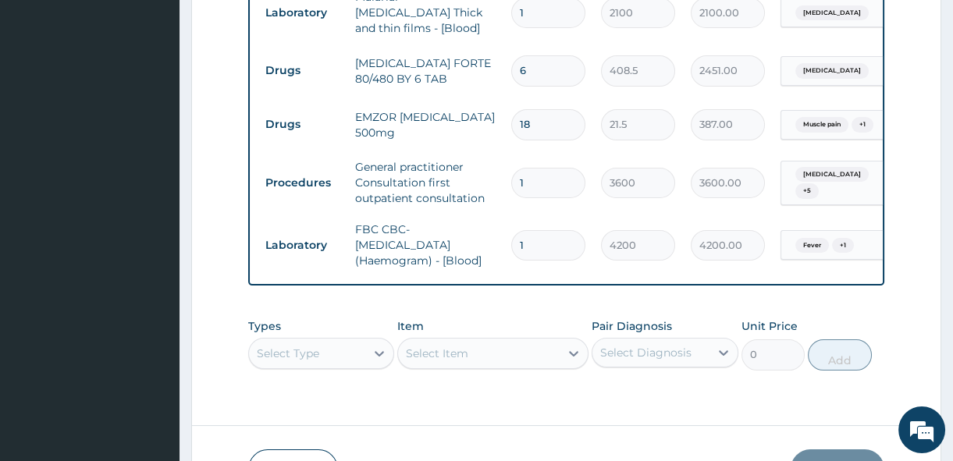
scroll to position [682, 0]
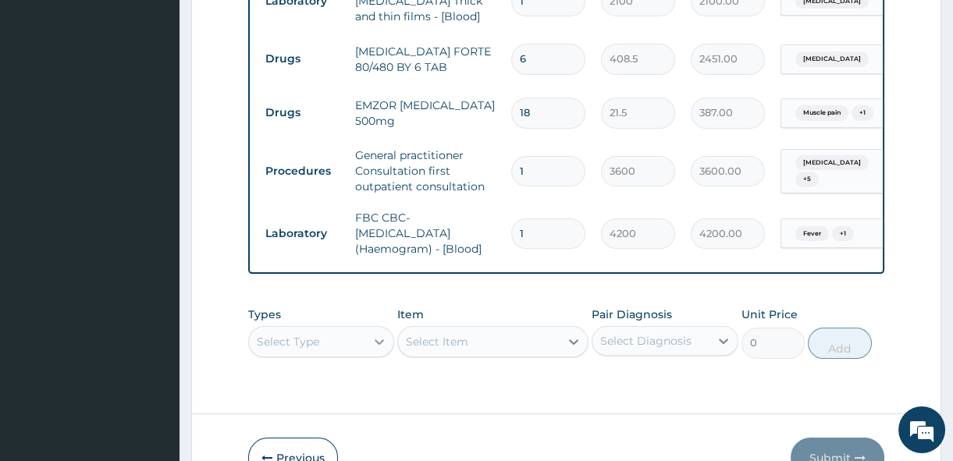
click at [372, 338] on div "Types Select Type Item Select Item Pair Diagnosis Select Diagnosis Unit Price 0…" at bounding box center [566, 332] width 636 height 67
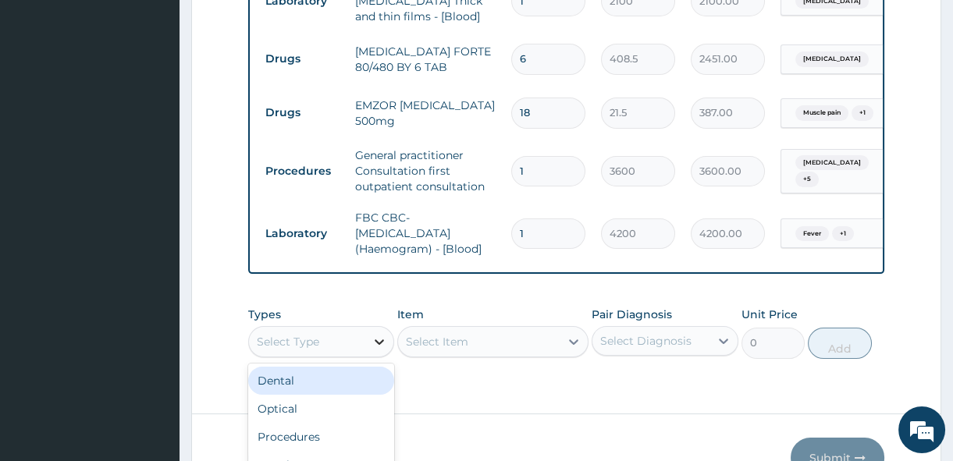
scroll to position [44, 0]
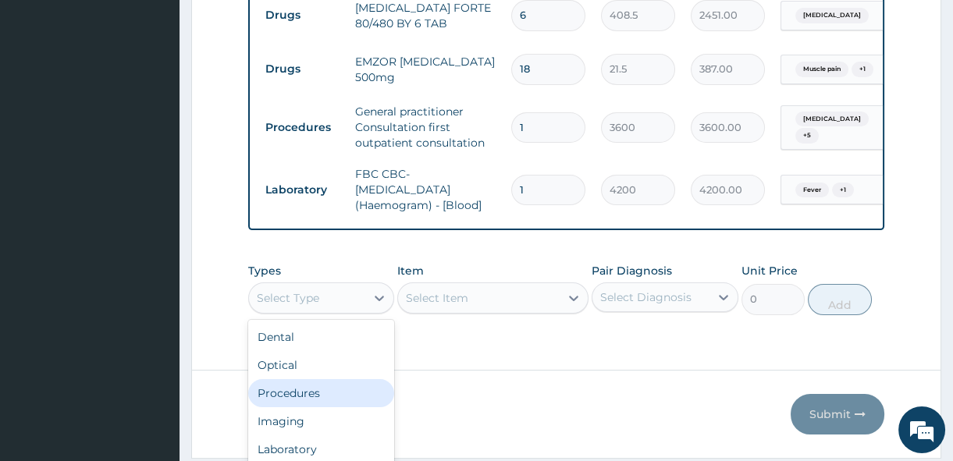
click at [325, 399] on div "Procedures" at bounding box center [321, 393] width 146 height 28
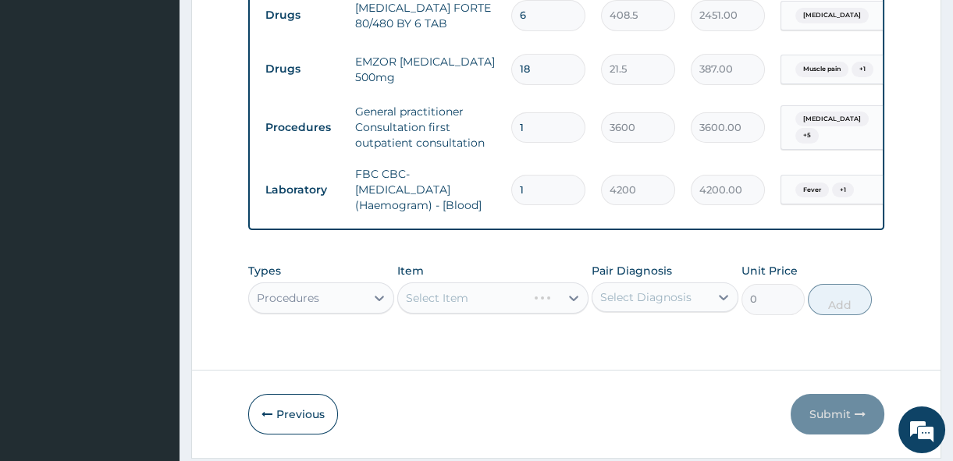
scroll to position [0, 0]
click at [460, 304] on div "Select Item" at bounding box center [492, 298] width 191 height 31
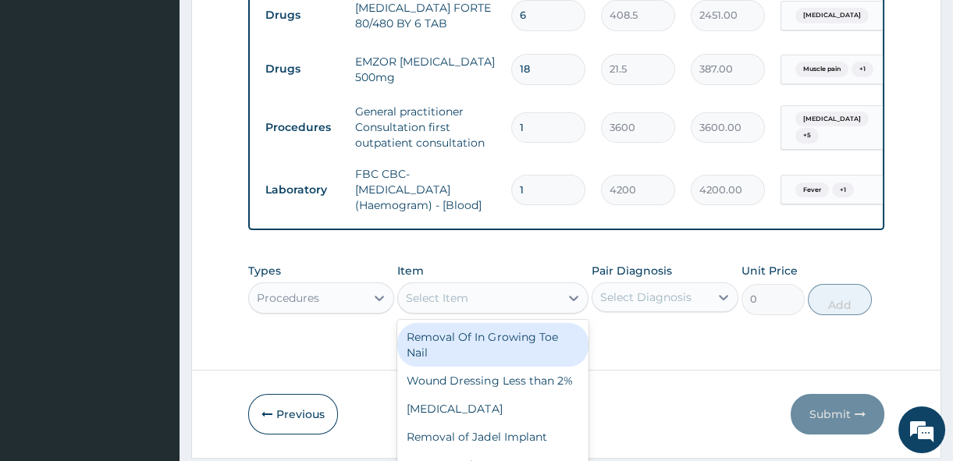
scroll to position [45, 0]
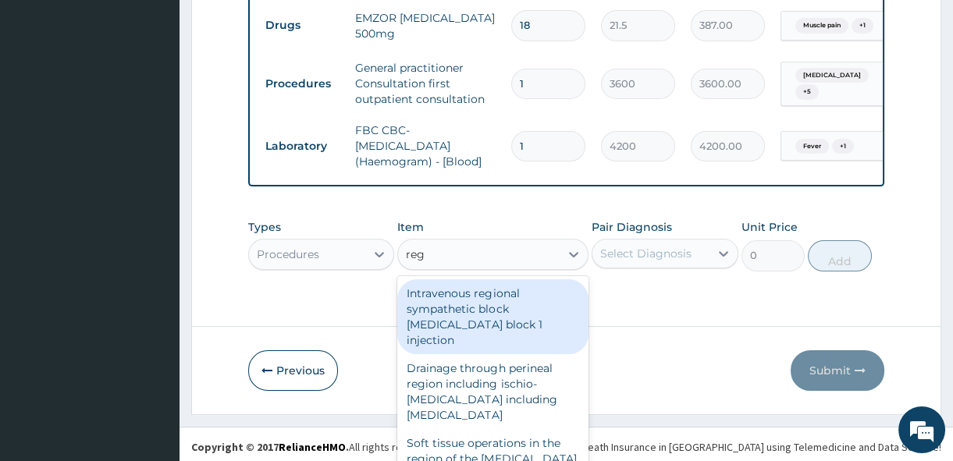
type input "registr"
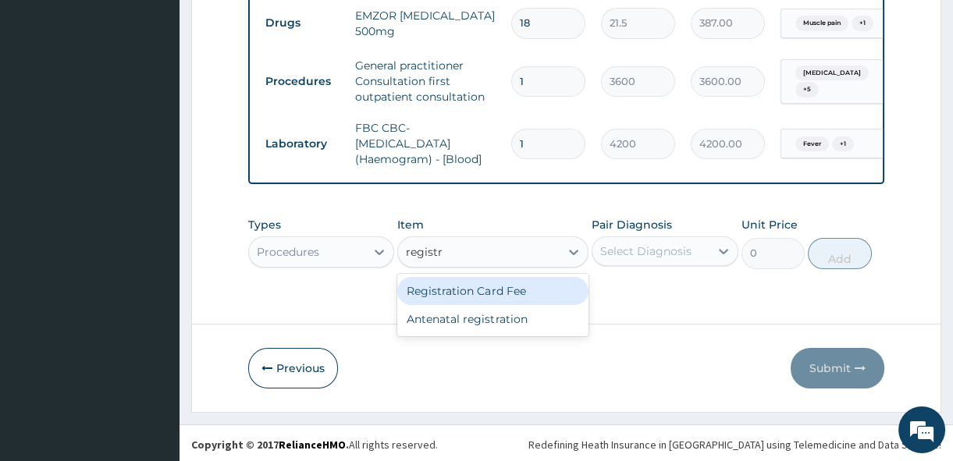
scroll to position [0, 0]
click at [500, 295] on div "Registration Card Fee" at bounding box center [492, 291] width 191 height 28
type input "2900"
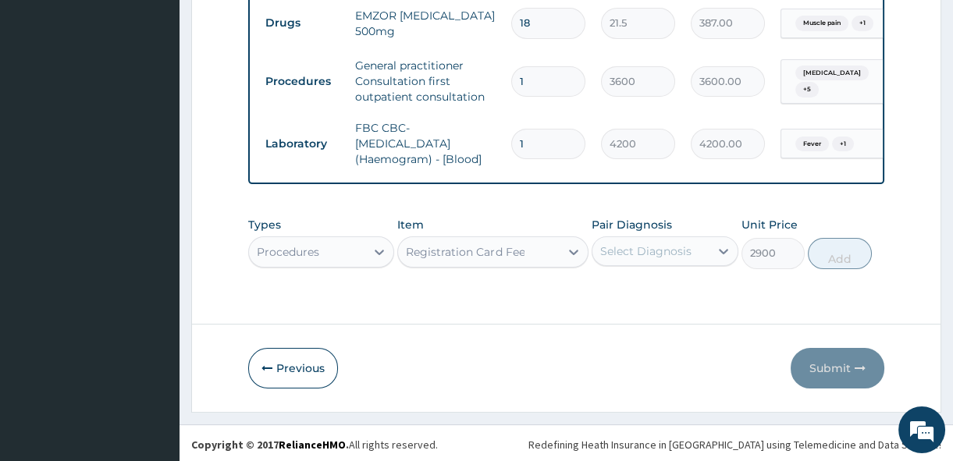
click at [656, 268] on div "Pair Diagnosis Select Diagnosis" at bounding box center [665, 243] width 146 height 52
click at [664, 258] on div "Select Diagnosis" at bounding box center [665, 251] width 146 height 30
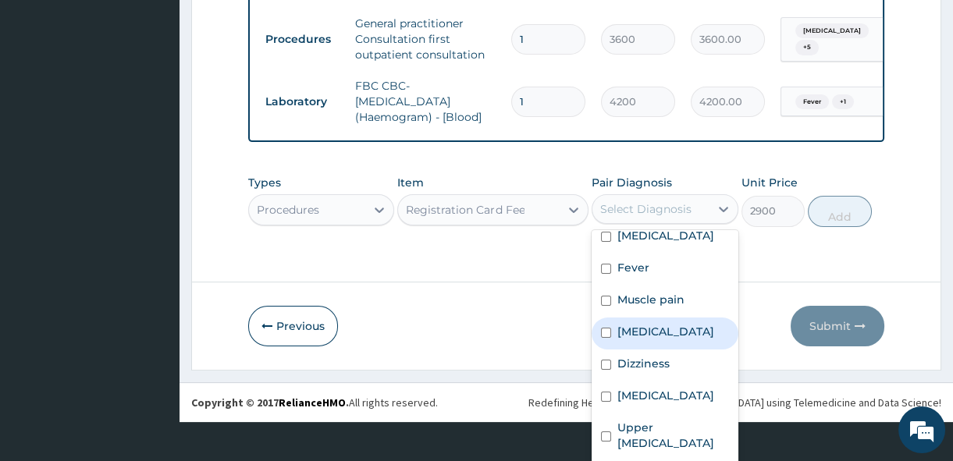
scroll to position [42, 0]
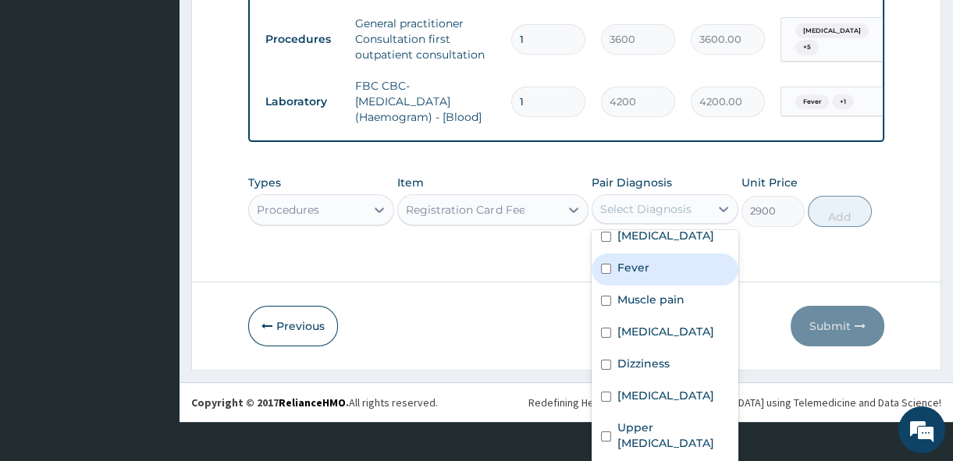
click at [601, 264] on input "checkbox" at bounding box center [606, 269] width 10 height 10
checkbox input "true"
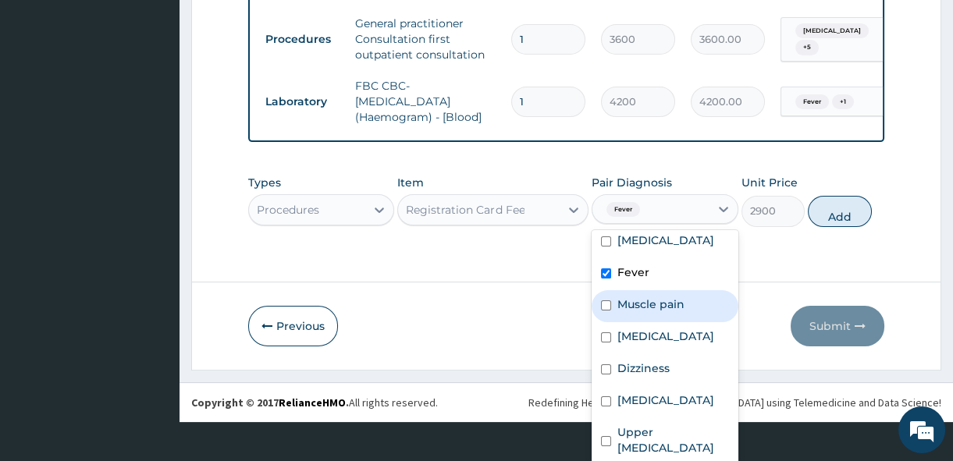
scroll to position [0, 0]
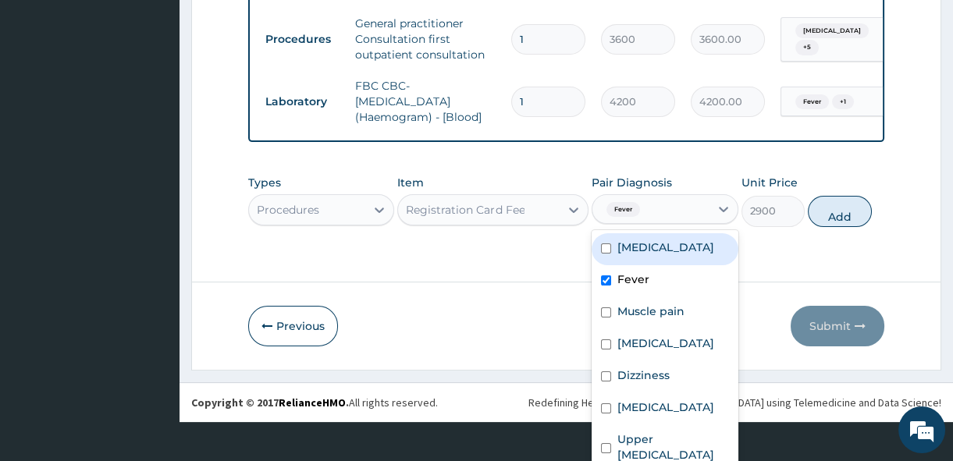
click at [601, 254] on input "checkbox" at bounding box center [606, 248] width 10 height 10
checkbox input "true"
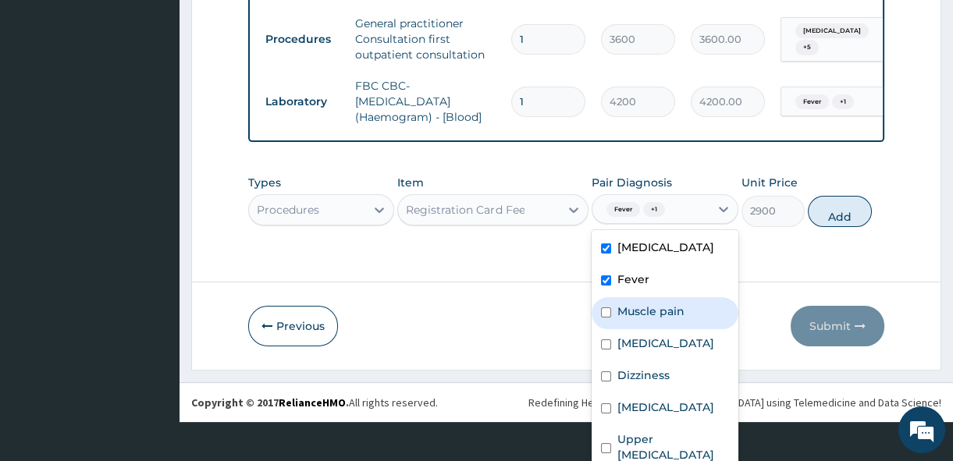
click at [601, 318] on input "checkbox" at bounding box center [606, 312] width 10 height 10
checkbox input "true"
click at [831, 219] on div "Types Procedures Item Registration Card Fee Pair Diagnosis option Muscle pain, …" at bounding box center [566, 200] width 636 height 67
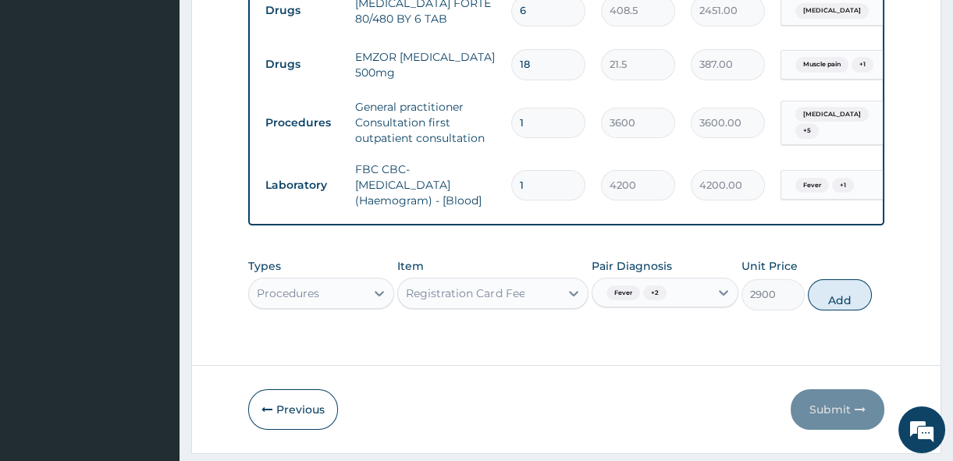
scroll to position [729, 0]
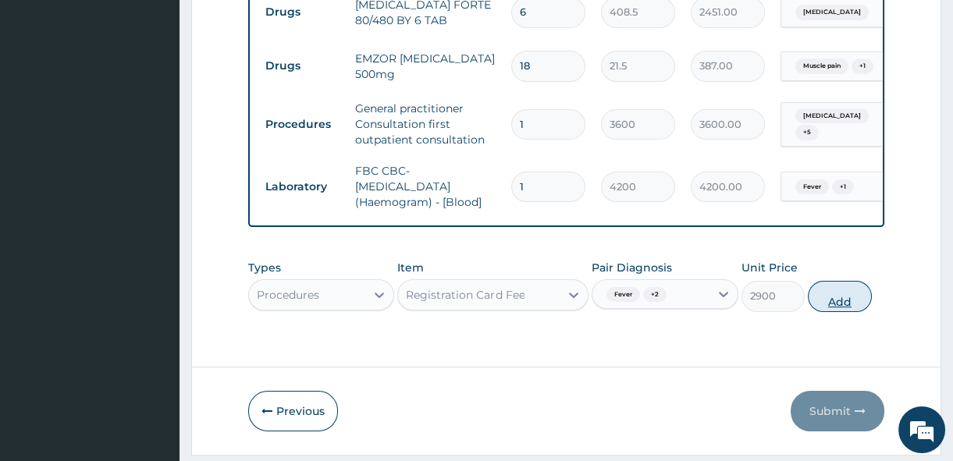
click at [841, 297] on button "Add" at bounding box center [840, 296] width 64 height 31
type input "0"
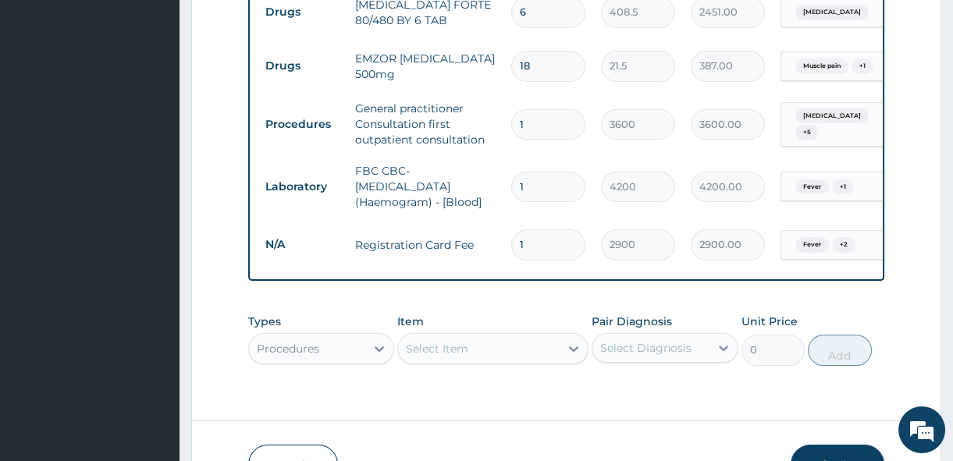
scroll to position [830, 0]
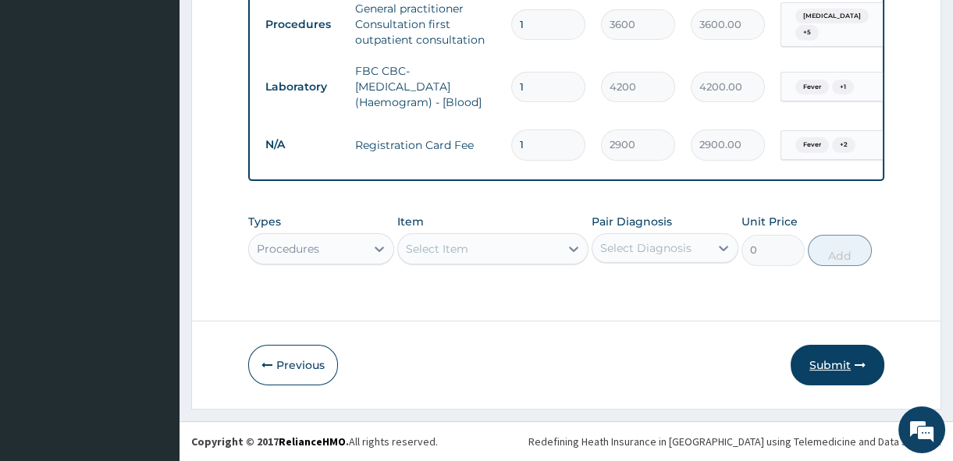
click at [832, 375] on button "Submit" at bounding box center [838, 365] width 94 height 41
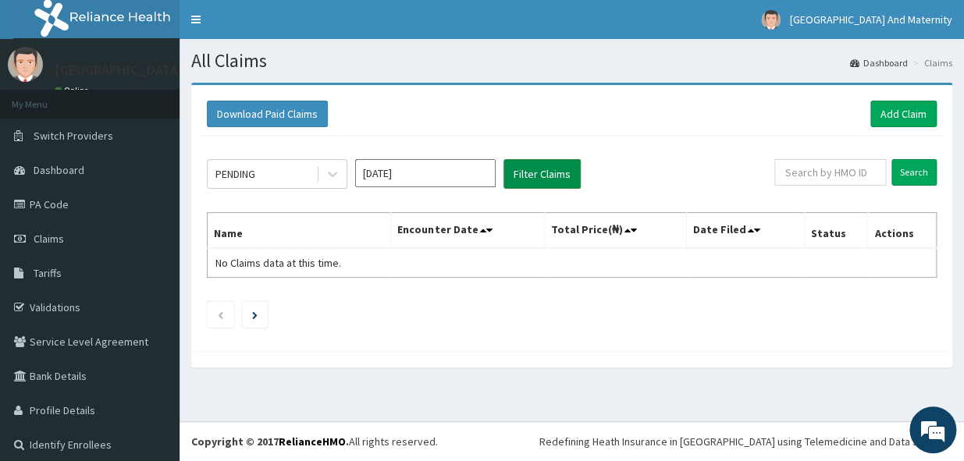
click at [529, 169] on button "Filter Claims" at bounding box center [541, 174] width 77 height 30
click at [540, 187] on button "Filter Claims" at bounding box center [541, 174] width 77 height 30
click at [533, 174] on button "Filter Claims" at bounding box center [541, 174] width 77 height 30
click at [330, 172] on icon at bounding box center [333, 174] width 16 height 16
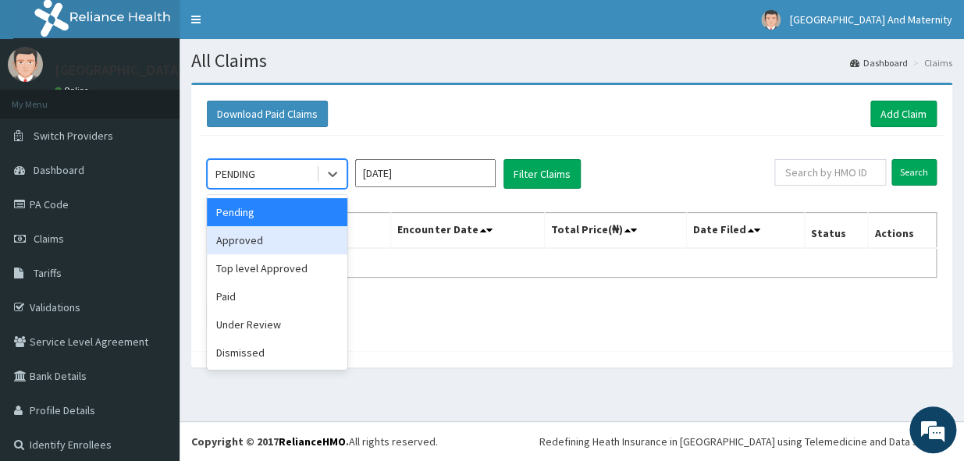
click at [298, 248] on div "Approved" at bounding box center [277, 240] width 140 height 28
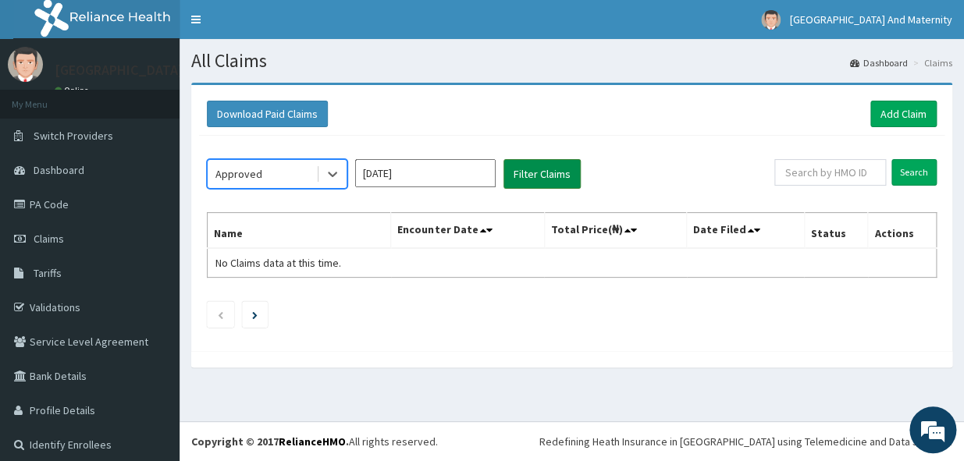
click at [538, 171] on button "Filter Claims" at bounding box center [541, 174] width 77 height 30
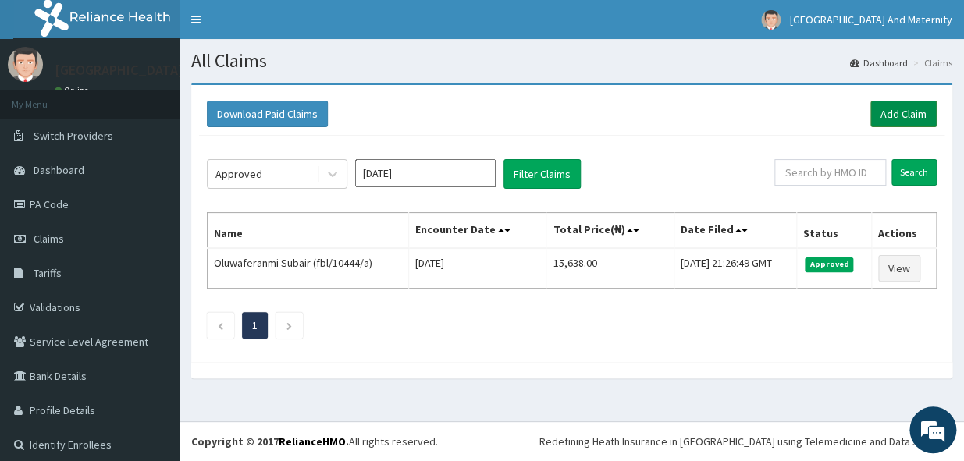
click at [897, 117] on link "Add Claim" at bounding box center [903, 114] width 66 height 27
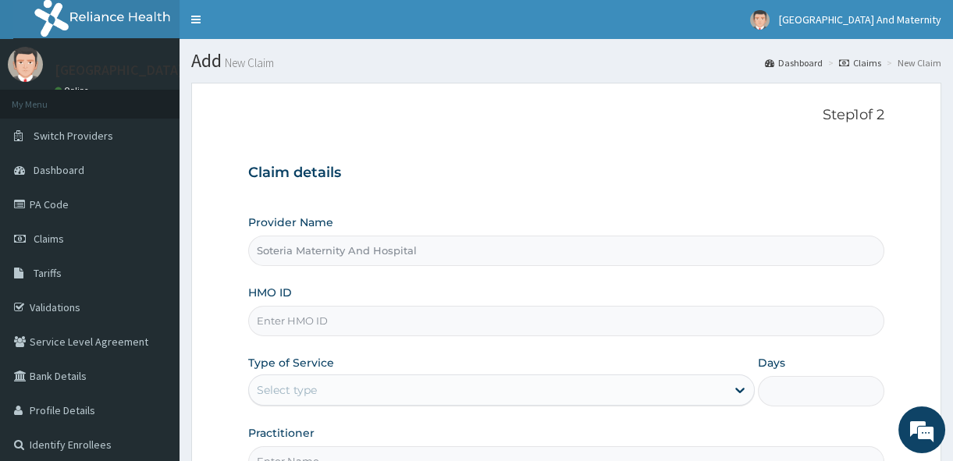
click at [595, 317] on input "HMO ID" at bounding box center [566, 321] width 636 height 30
type input "hbn/10030/a"
click at [661, 382] on div "Select type" at bounding box center [487, 390] width 477 height 25
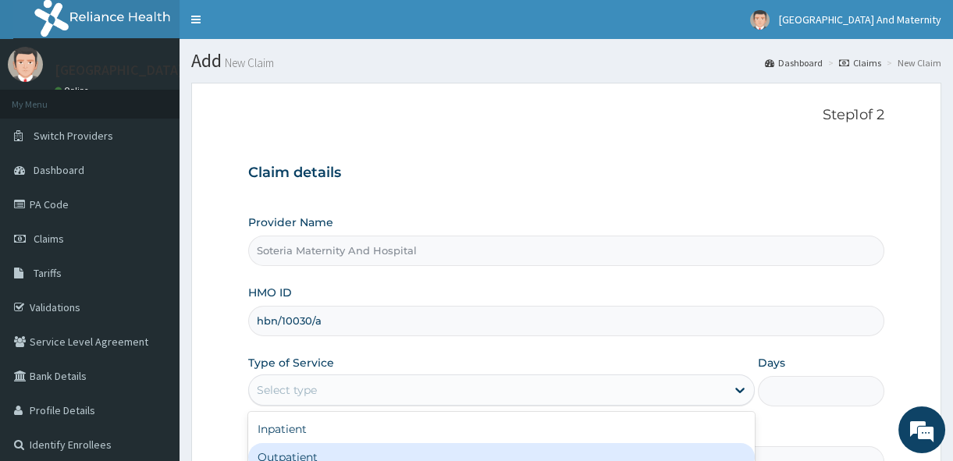
click at [414, 453] on div "Outpatient" at bounding box center [501, 457] width 506 height 28
type input "1"
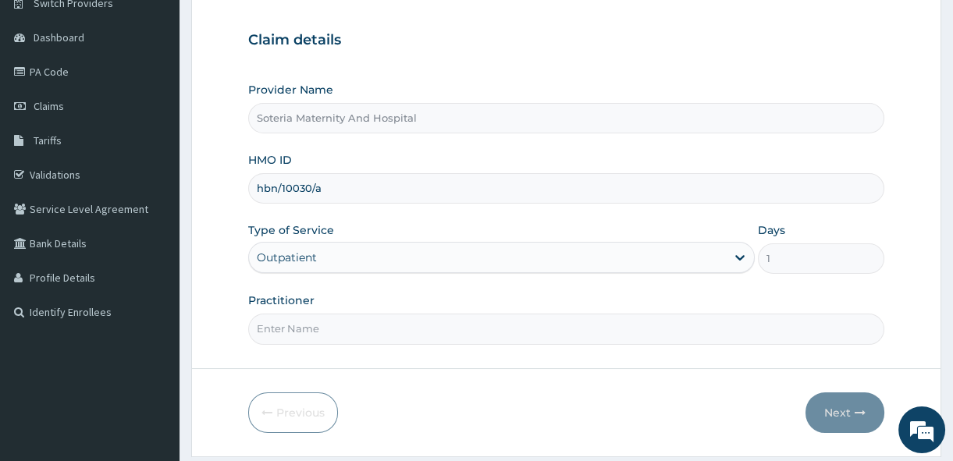
scroll to position [132, 0]
click at [729, 336] on input "Practitioner" at bounding box center [566, 330] width 636 height 30
type input "[PERSON_NAME]"
click at [848, 412] on button "Next" at bounding box center [844, 413] width 79 height 41
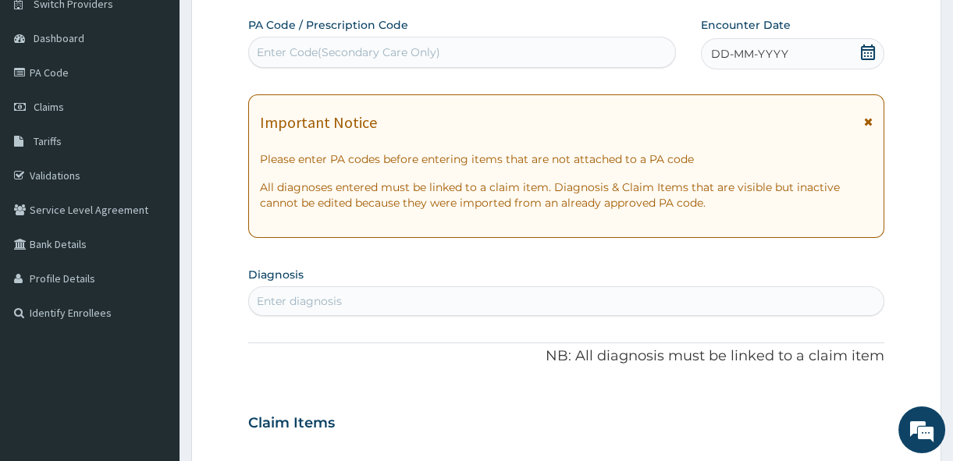
click at [862, 47] on icon at bounding box center [868, 52] width 16 height 16
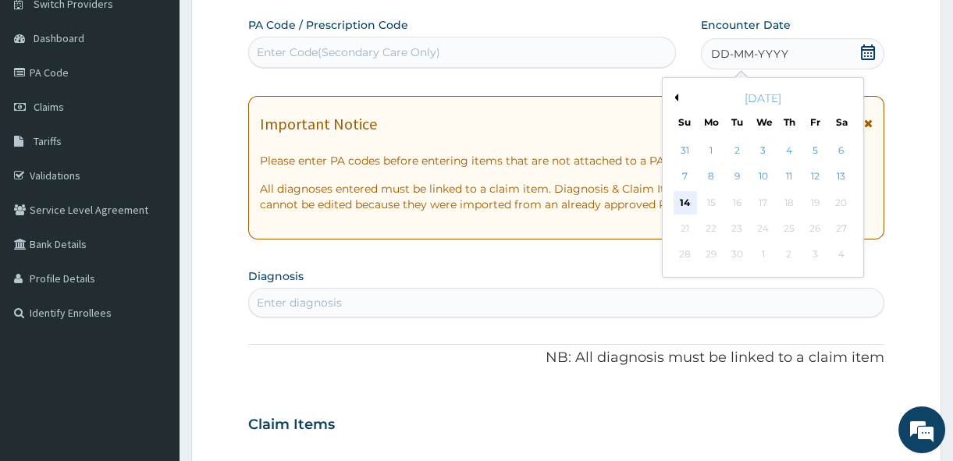
click at [686, 193] on div "14" at bounding box center [684, 202] width 23 height 23
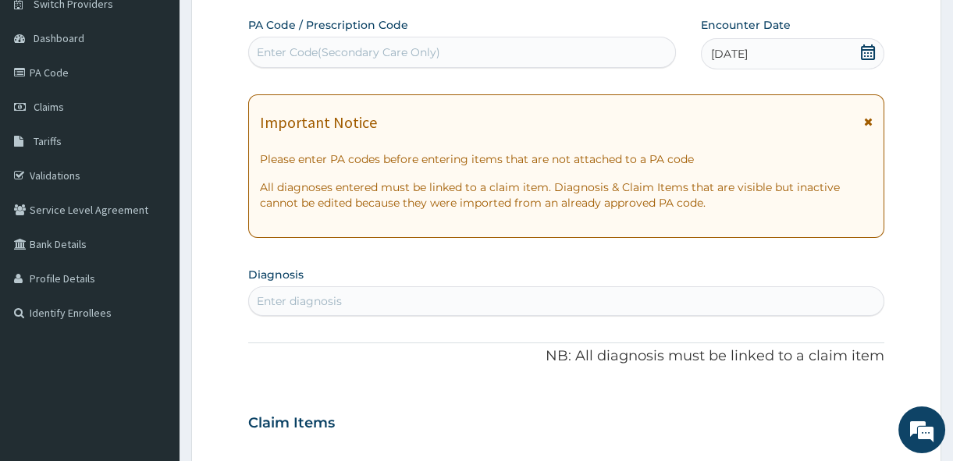
click at [494, 314] on div "Enter diagnosis" at bounding box center [566, 301] width 636 height 30
type input "h"
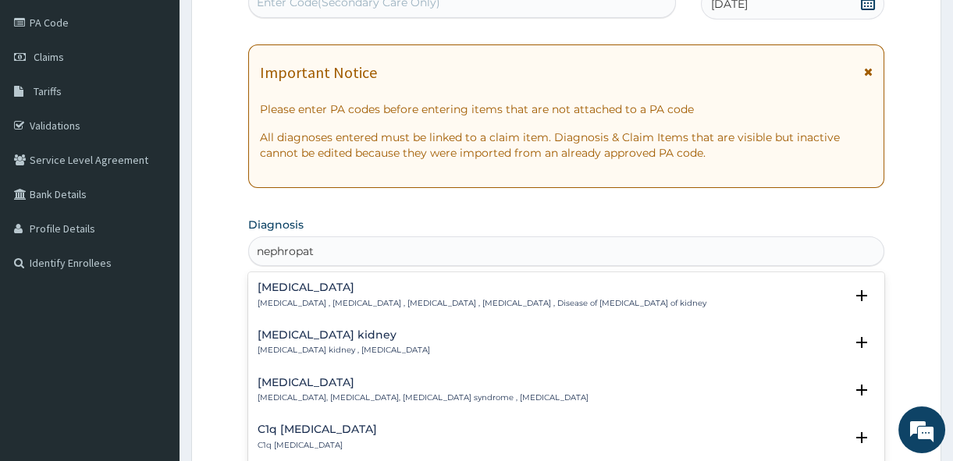
scroll to position [172, 0]
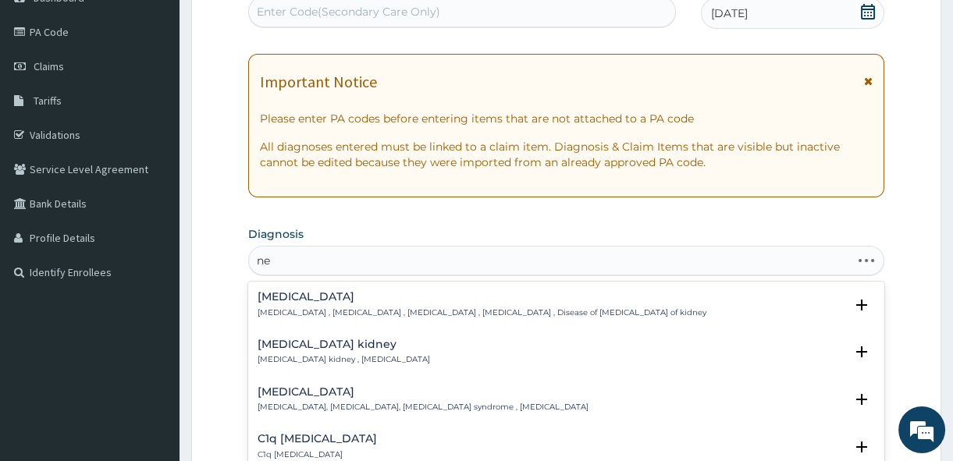
type input "n"
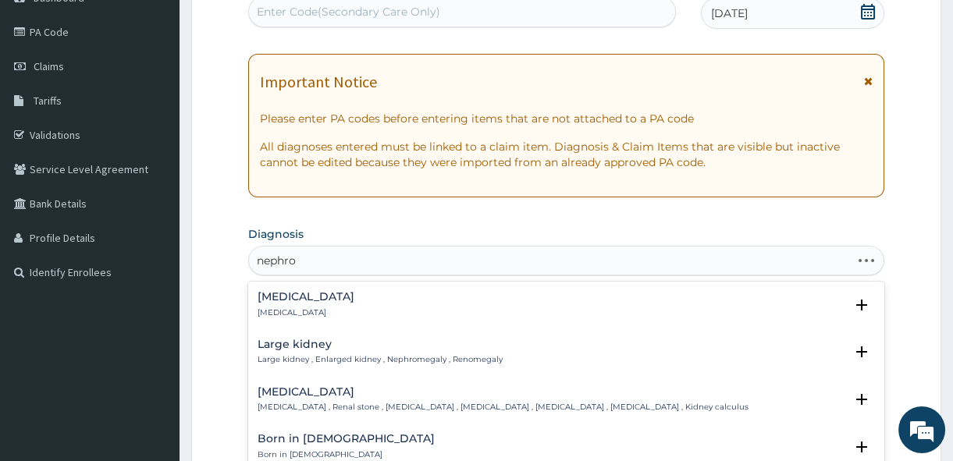
type input "nephrop"
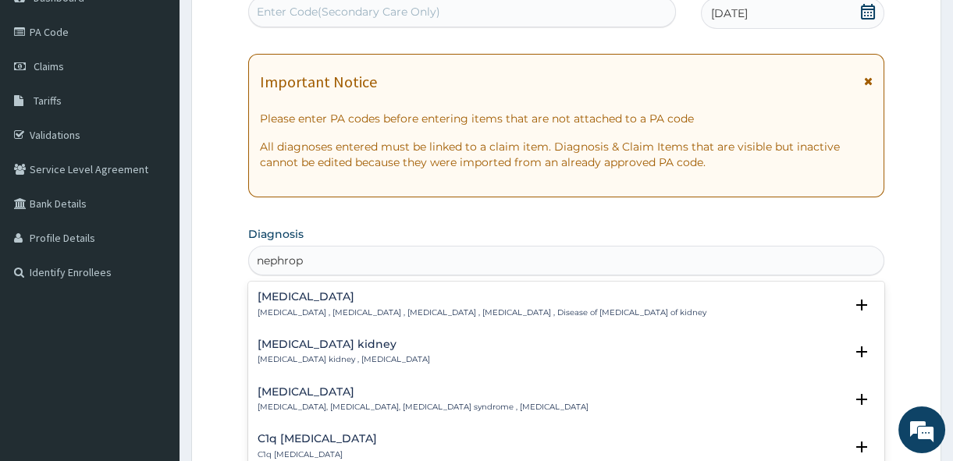
click at [335, 307] on p "[MEDICAL_DATA] , [MEDICAL_DATA] , [MEDICAL_DATA] , [MEDICAL_DATA] , Disease of …" at bounding box center [482, 312] width 449 height 11
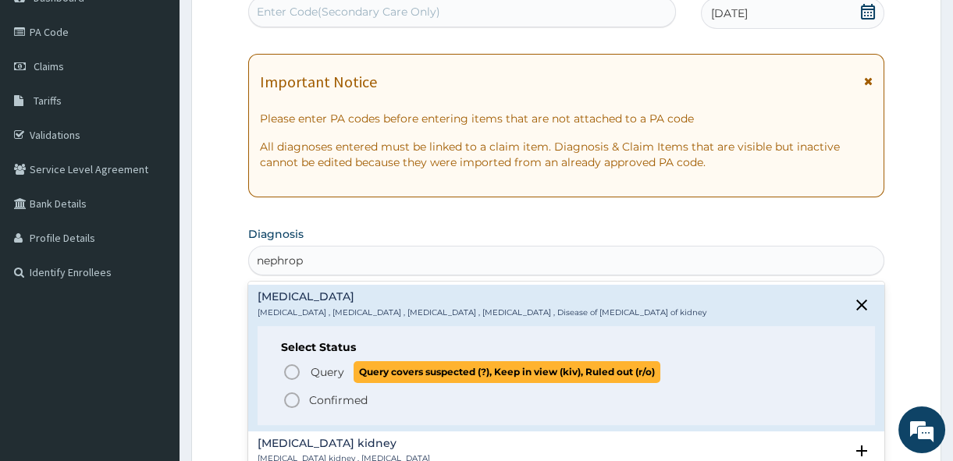
click at [330, 372] on span "Query" at bounding box center [328, 372] width 34 height 16
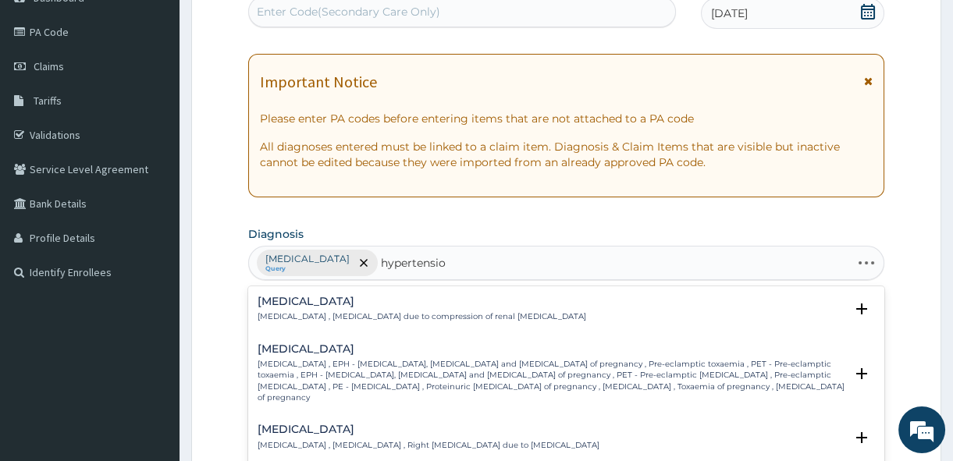
type input "[MEDICAL_DATA]"
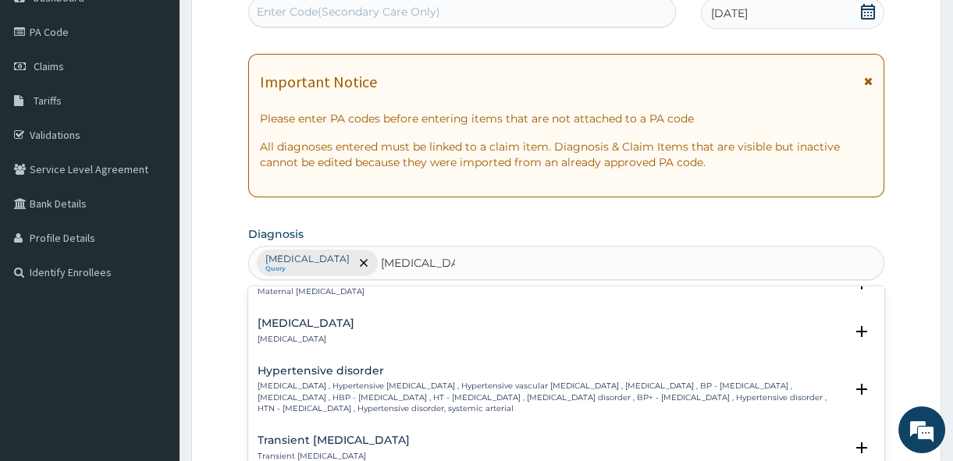
scroll to position [1000, 0]
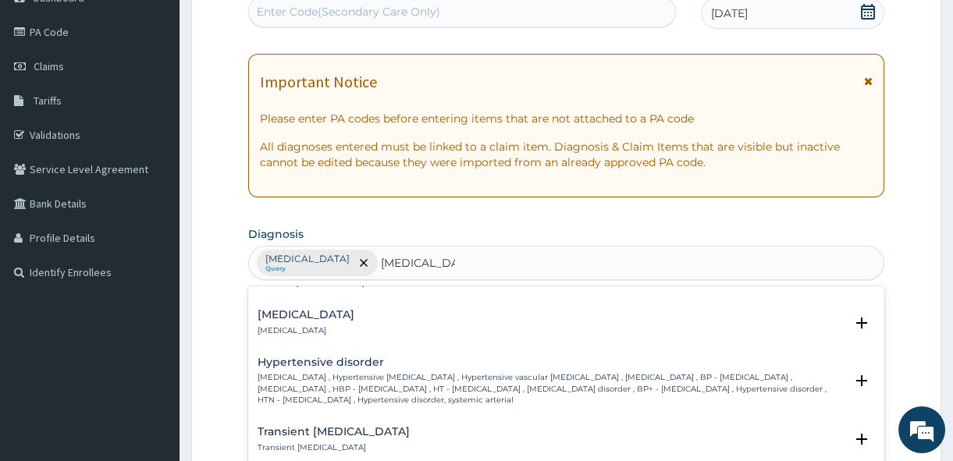
click at [373, 372] on p "High blood pressure , Hypertensive vascular disease , Hypertensive vascular deg…" at bounding box center [551, 389] width 587 height 34
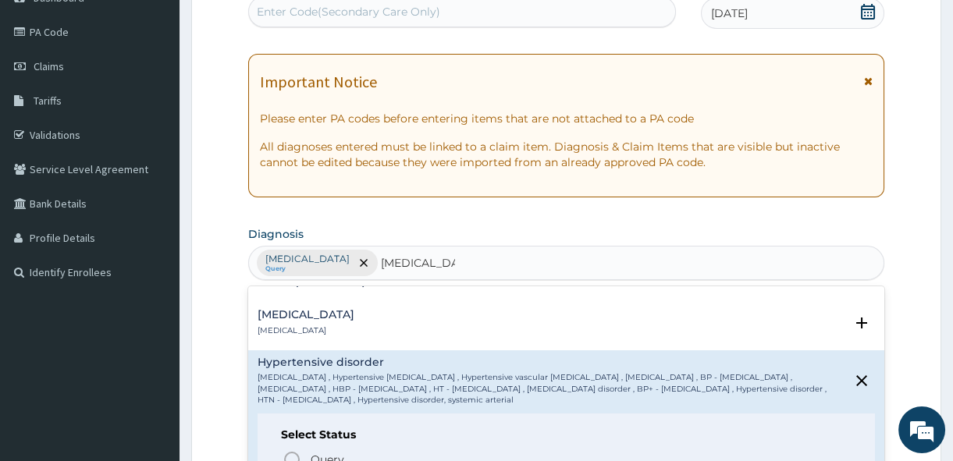
scroll to position [272, 0]
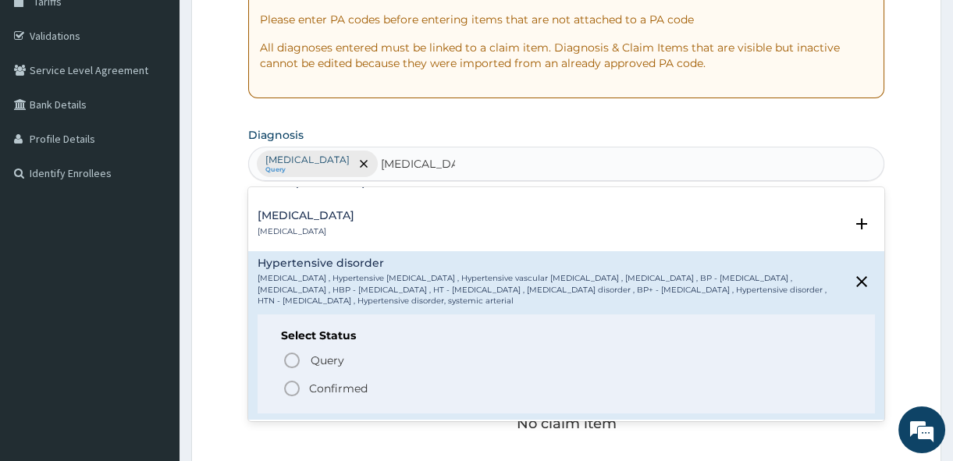
click at [287, 379] on icon "status option filled" at bounding box center [292, 388] width 19 height 19
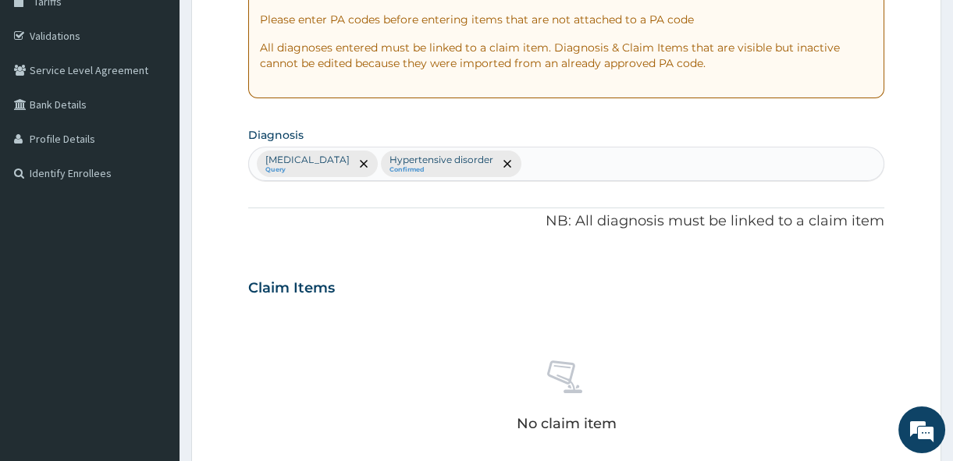
click at [338, 342] on div "No claim item" at bounding box center [566, 398] width 636 height 179
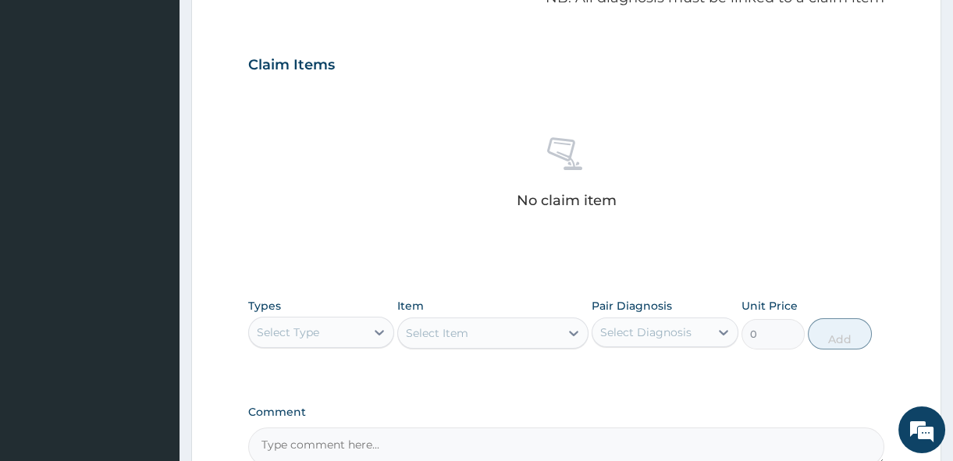
scroll to position [527, 0]
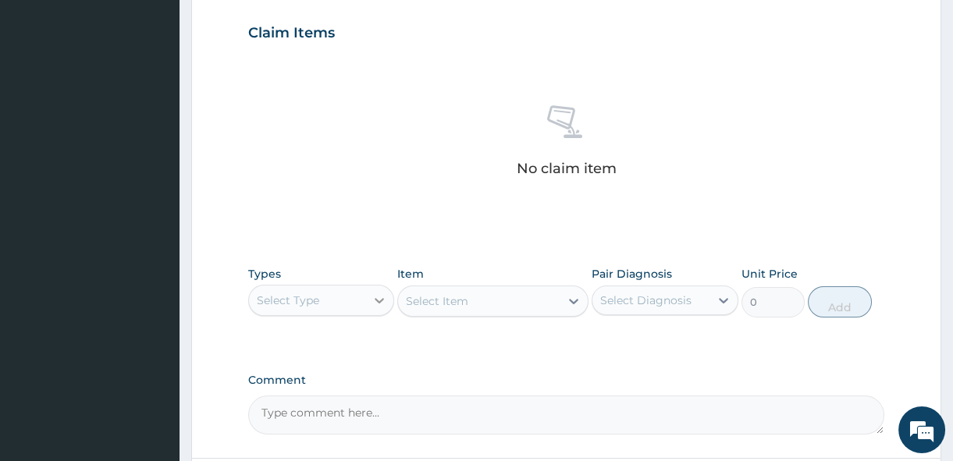
click at [368, 298] on div at bounding box center [379, 300] width 28 height 28
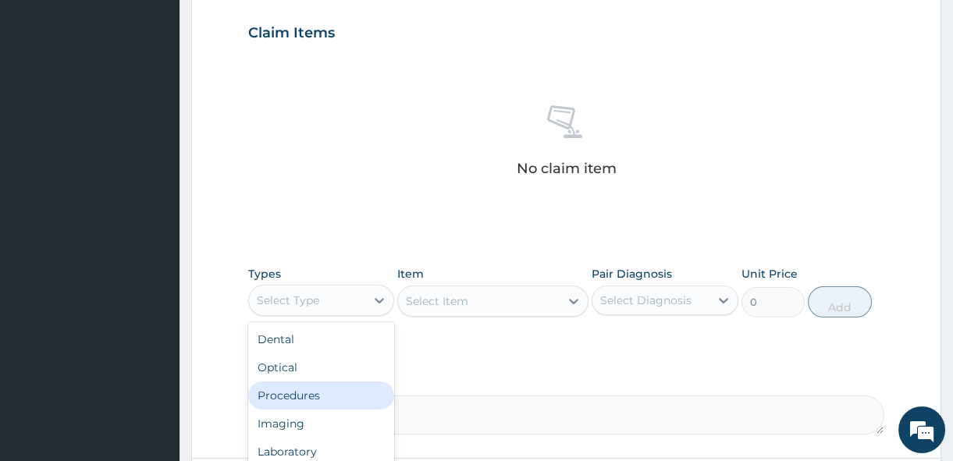
click at [338, 403] on div "Procedures" at bounding box center [321, 396] width 146 height 28
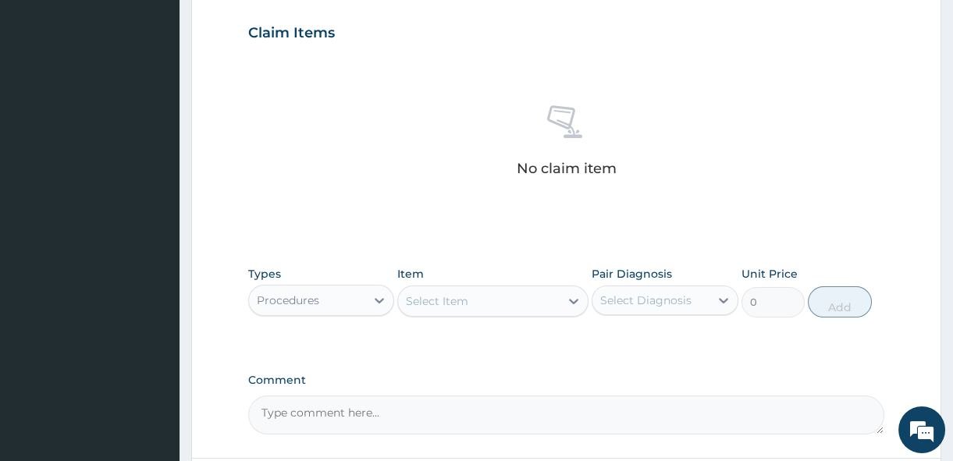
click at [501, 310] on div "Select Item" at bounding box center [479, 301] width 162 height 25
click at [564, 304] on div at bounding box center [574, 301] width 28 height 28
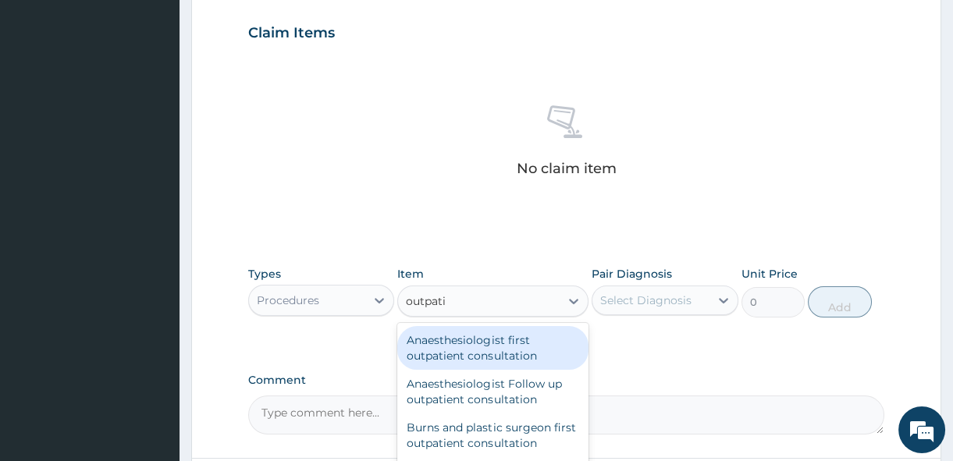
type input "outpatie"
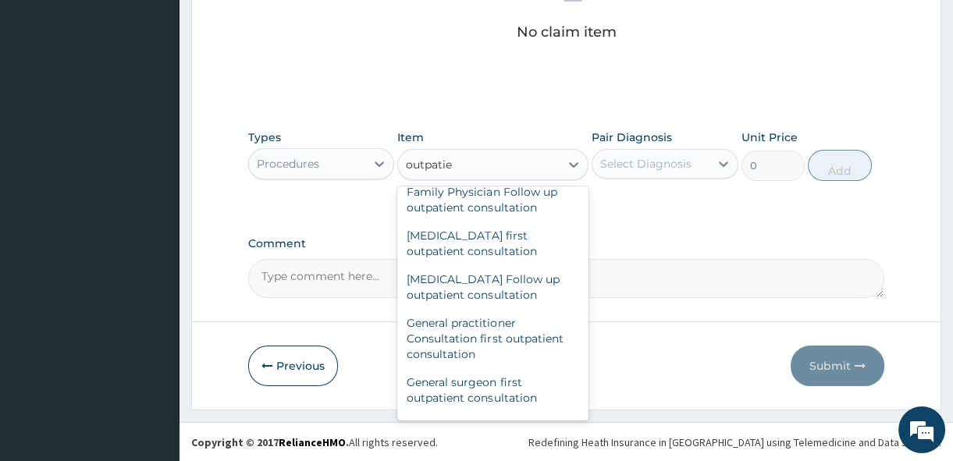
scroll to position [794, 0]
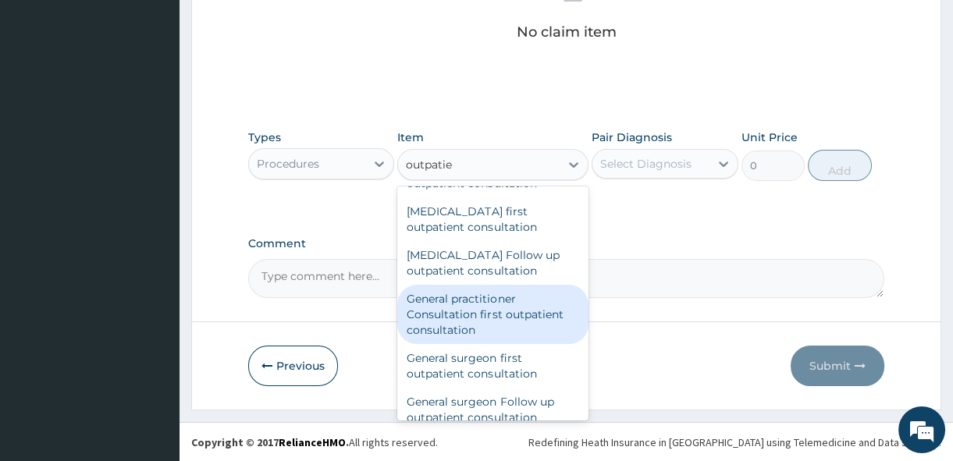
click at [515, 320] on div "General practitioner Consultation first outpatient consultation" at bounding box center [492, 314] width 191 height 59
type input "3600"
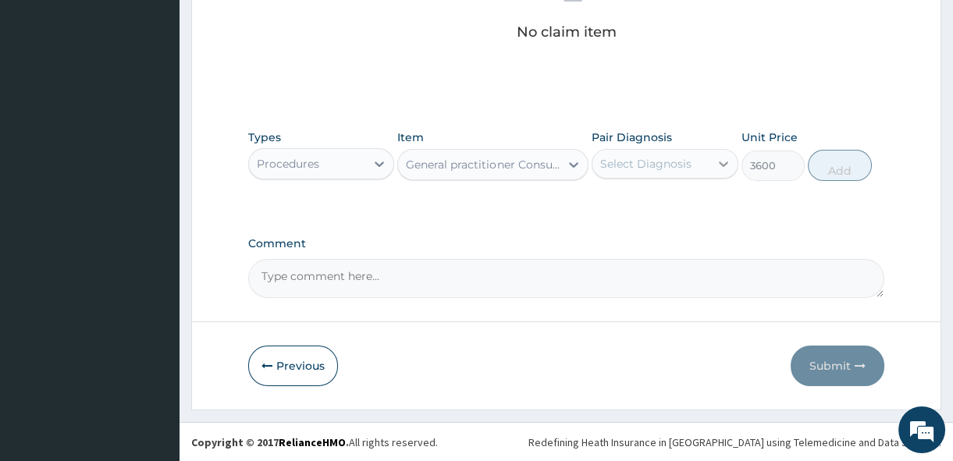
click at [709, 163] on div at bounding box center [723, 164] width 28 height 28
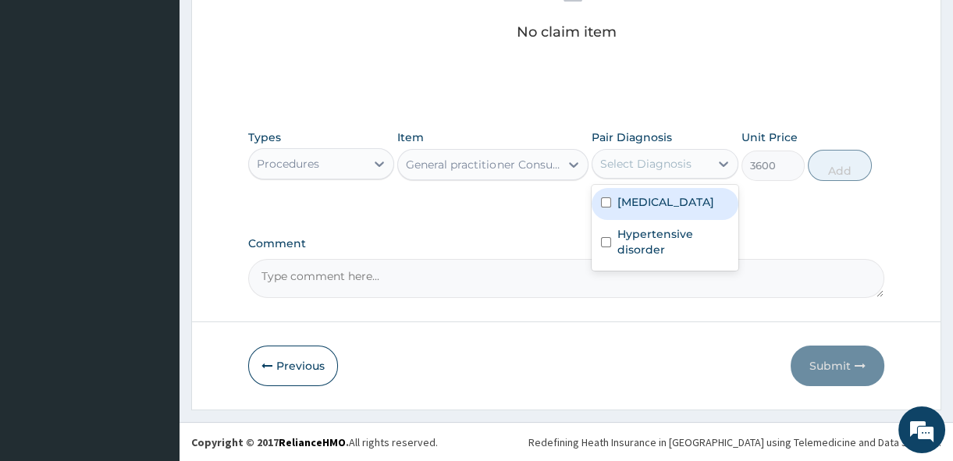
click at [603, 206] on input "checkbox" at bounding box center [606, 202] width 10 height 10
checkbox input "true"
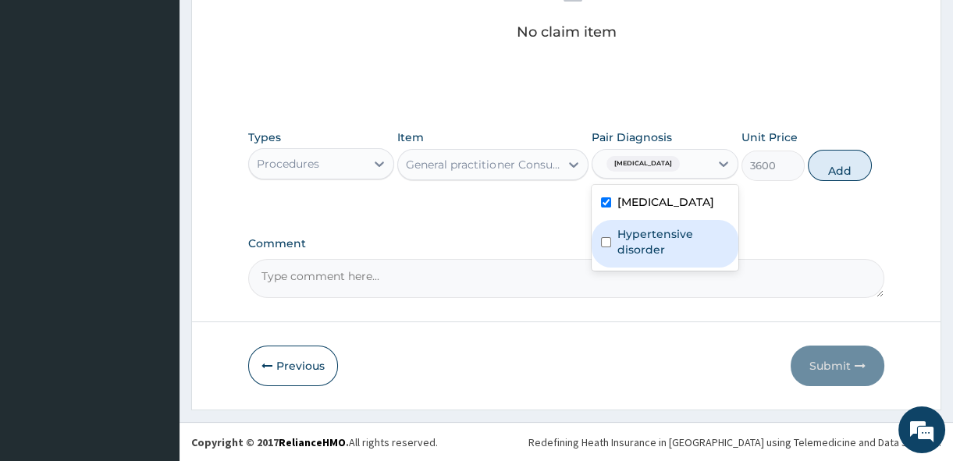
click at [604, 242] on input "checkbox" at bounding box center [606, 242] width 10 height 10
checkbox input "true"
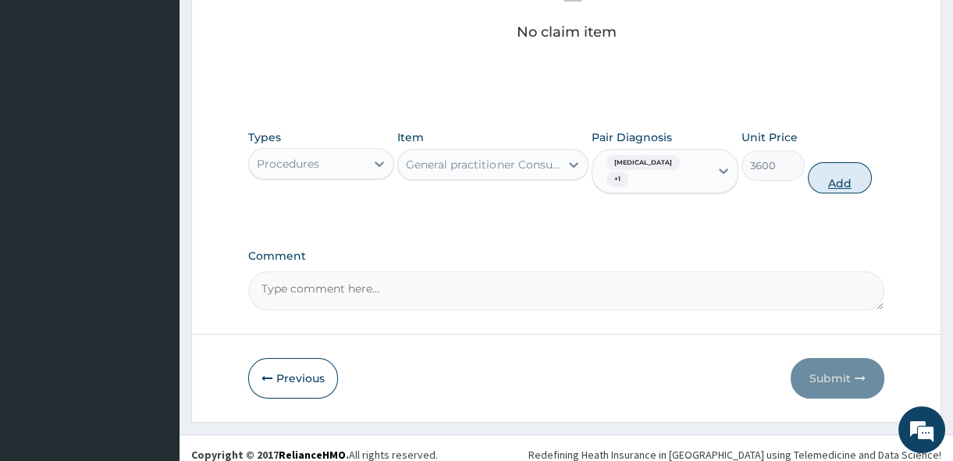
click at [831, 177] on button "Add" at bounding box center [840, 177] width 64 height 31
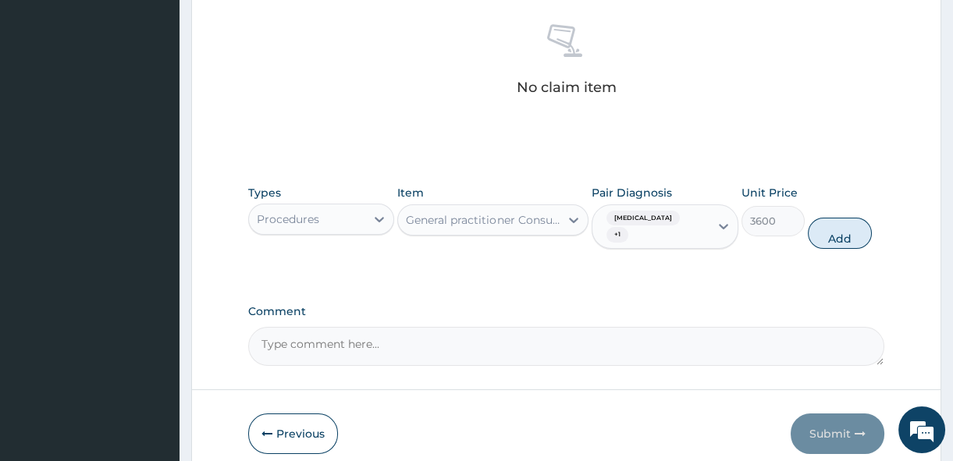
type input "0"
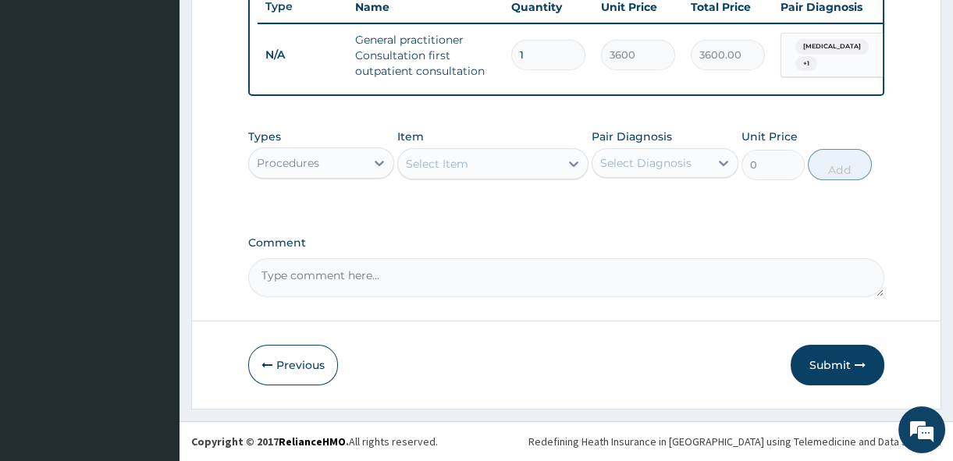
click at [430, 290] on textarea "Comment" at bounding box center [566, 277] width 636 height 39
click at [265, 274] on textarea "referred to see a Nephrologist" at bounding box center [566, 277] width 636 height 39
type textarea "Referred to see a Nephrologist"
click at [823, 357] on button "Submit" at bounding box center [838, 365] width 94 height 41
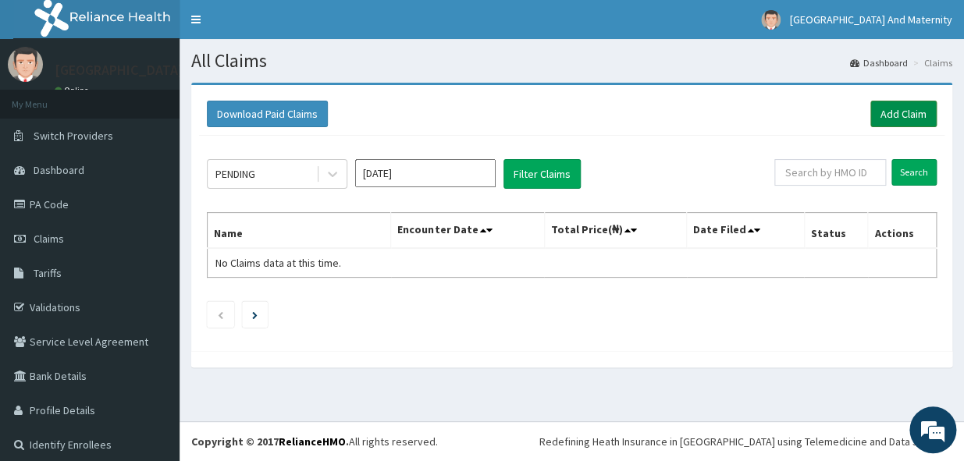
click at [916, 110] on link "Add Claim" at bounding box center [903, 114] width 66 height 27
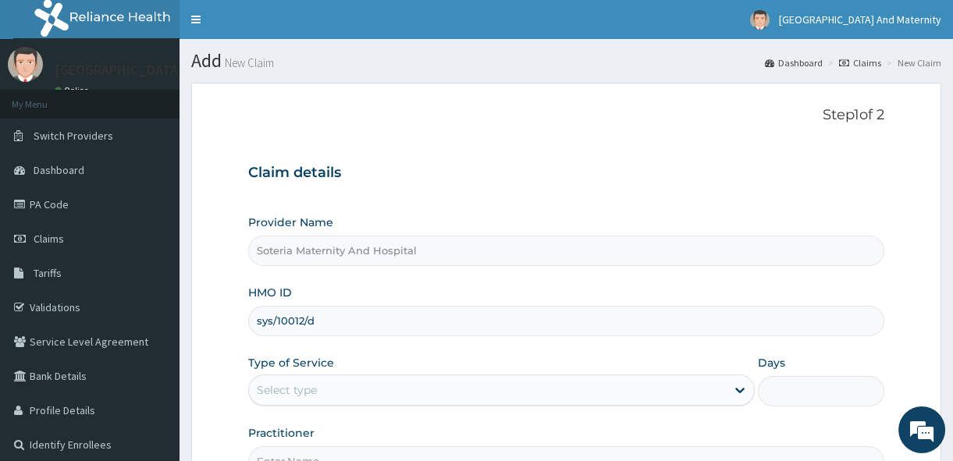
type input "sys/10012/d"
click at [673, 382] on div "Select type" at bounding box center [487, 390] width 477 height 25
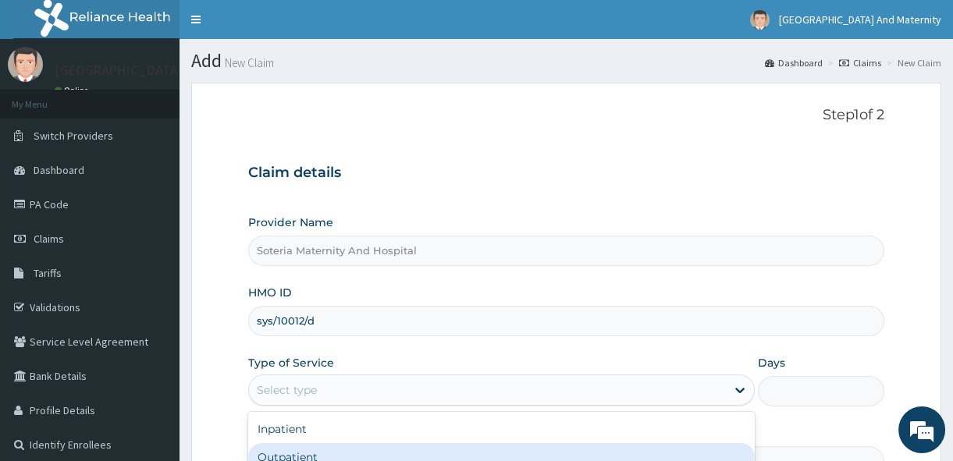
click at [400, 452] on div "Outpatient" at bounding box center [501, 457] width 506 height 28
type input "1"
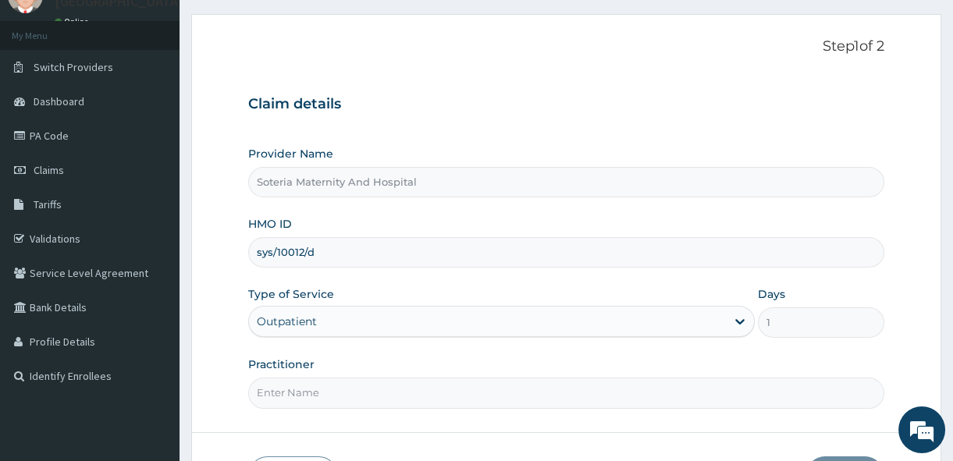
scroll to position [75, 0]
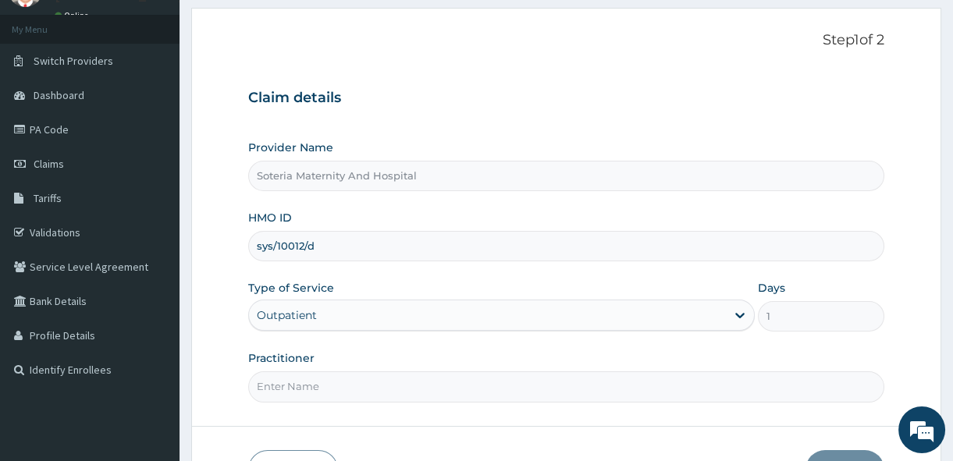
click at [538, 371] on input "Practitioner" at bounding box center [566, 386] width 636 height 30
type input "DR ALABI"
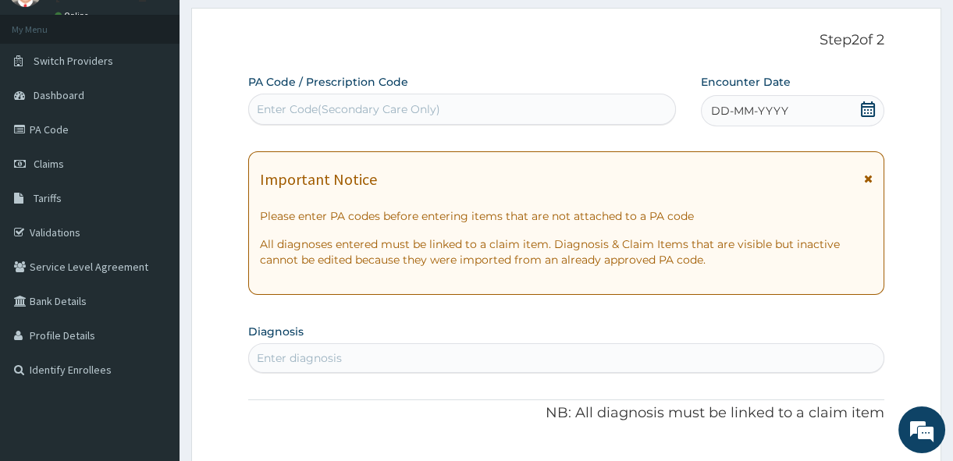
click at [867, 110] on icon at bounding box center [868, 109] width 16 height 16
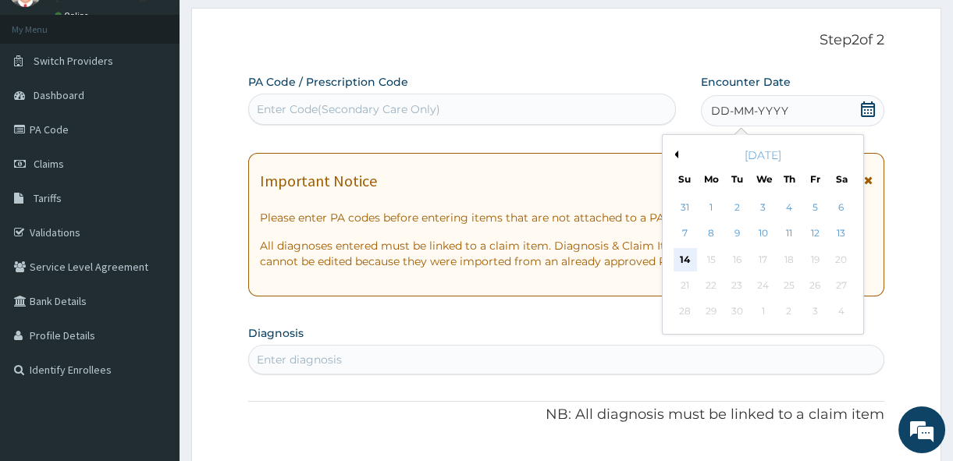
click at [687, 252] on div "14" at bounding box center [684, 259] width 23 height 23
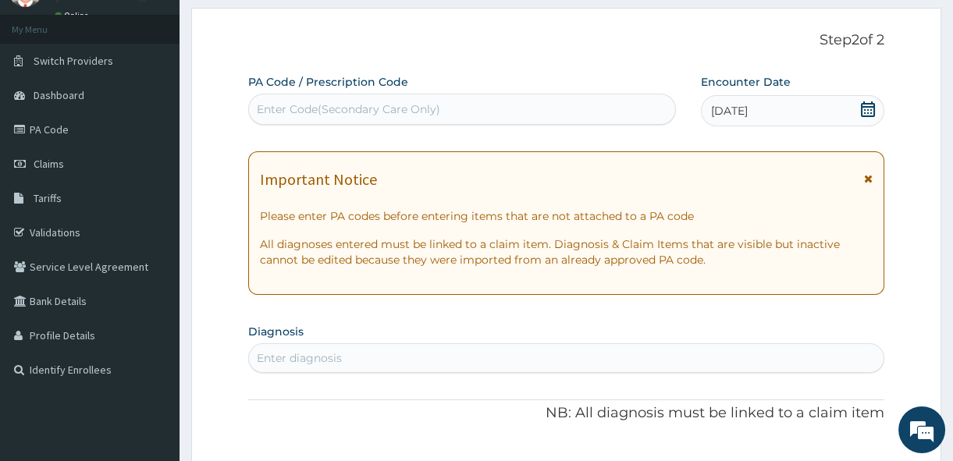
click at [445, 358] on div "Enter diagnosis" at bounding box center [566, 358] width 634 height 25
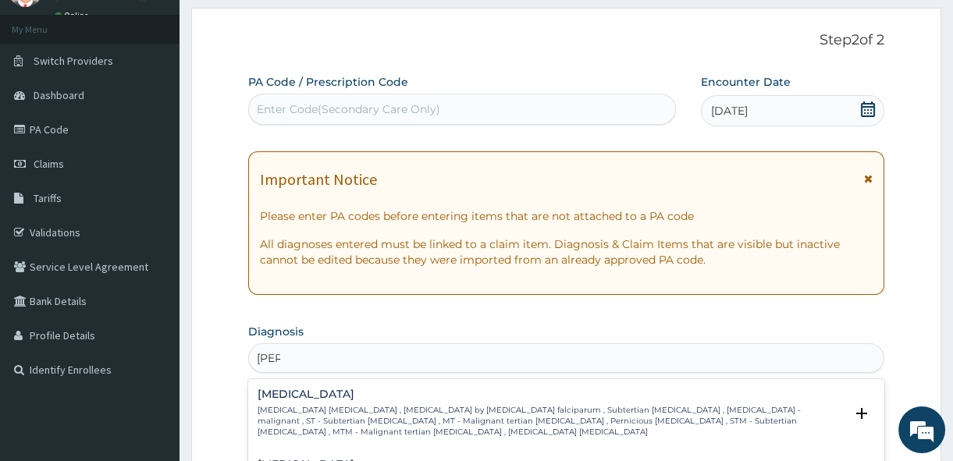
type input "falcip"
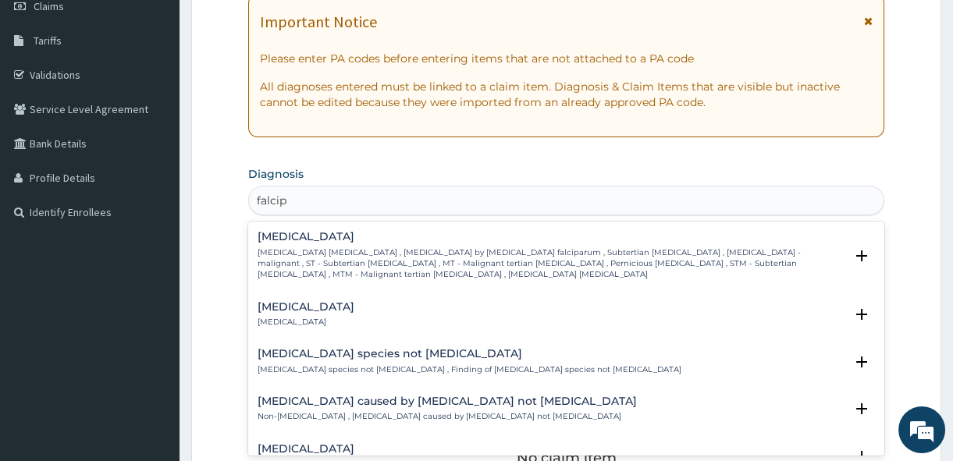
scroll to position [234, 0]
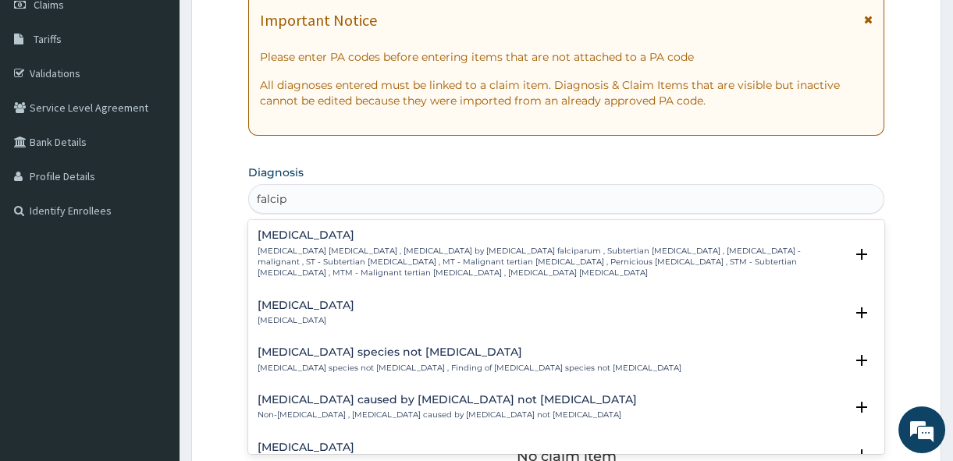
click at [420, 246] on p "Falciparum malaria , Malignant tertian malaria , Malaria by Plasmodium falcipar…" at bounding box center [551, 263] width 587 height 34
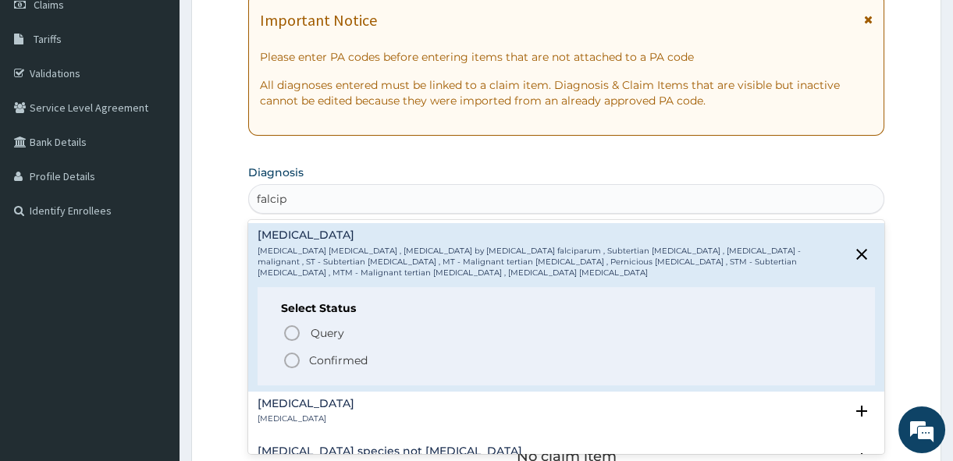
click at [293, 360] on icon "status option filled" at bounding box center [292, 360] width 19 height 19
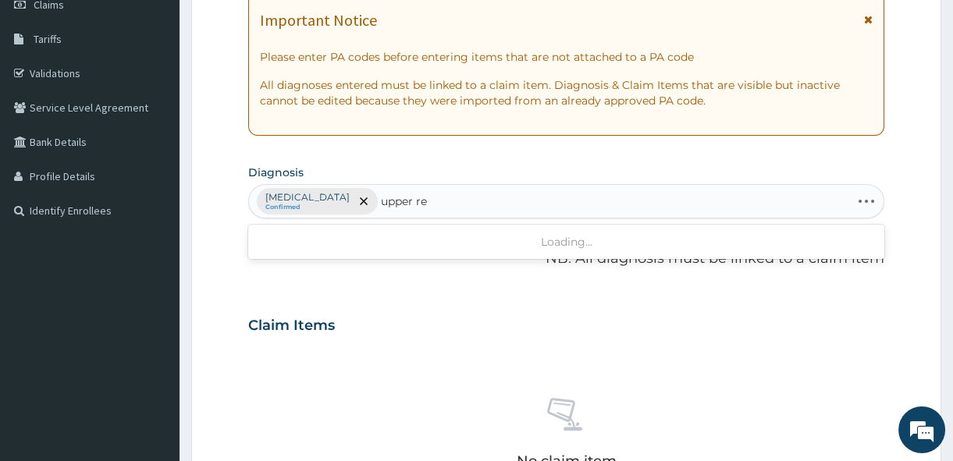
type input "upper res"
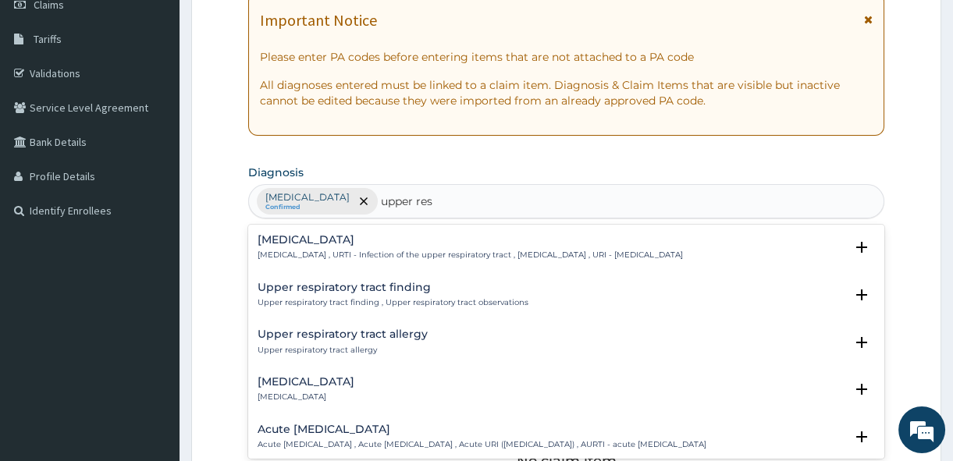
click at [347, 252] on p "Upper respiratory infection , URTI - Infection of the upper respiratory tract ,…" at bounding box center [470, 255] width 425 height 11
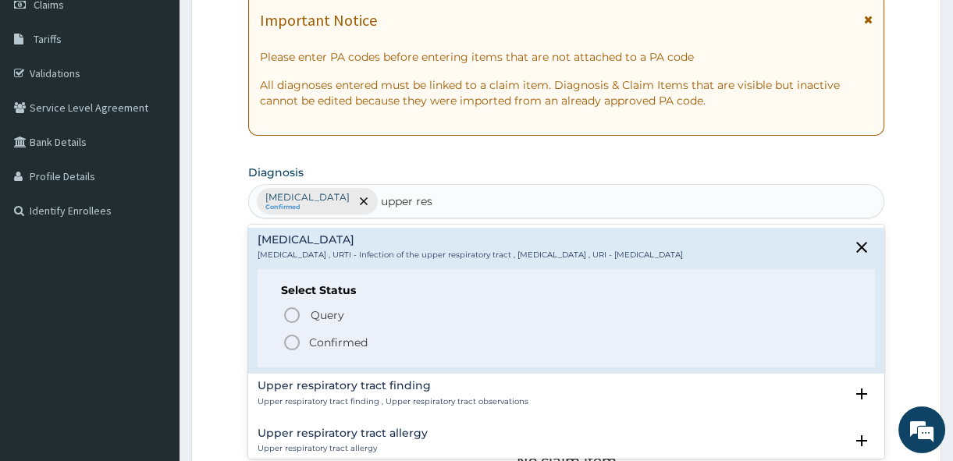
click at [339, 344] on p "Confirmed" at bounding box center [338, 343] width 59 height 16
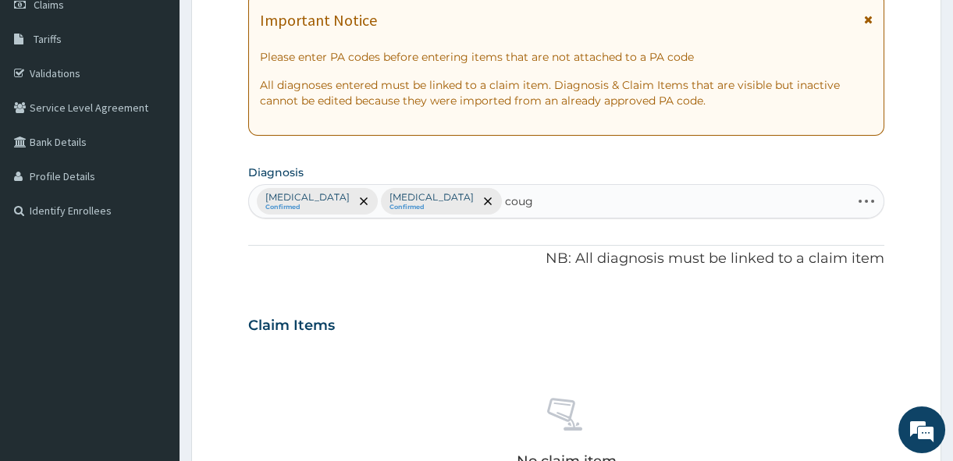
type input "cough"
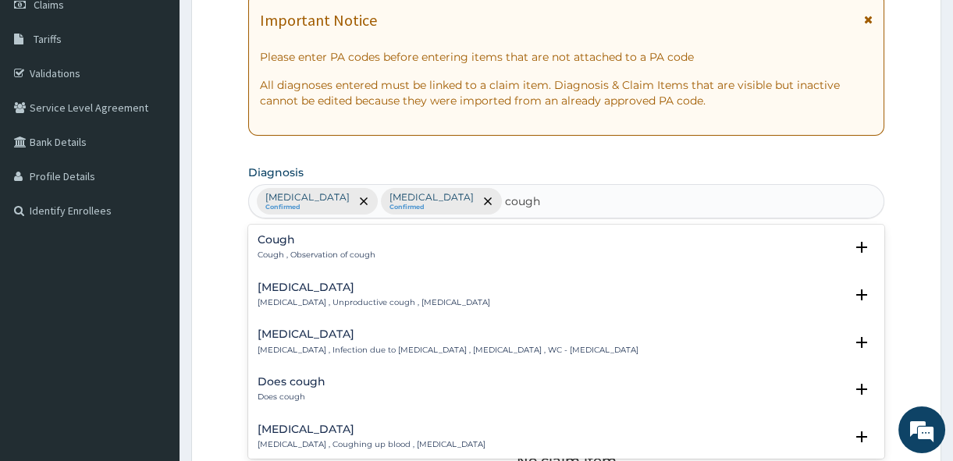
click at [276, 250] on p "Cough , Observation of cough" at bounding box center [317, 255] width 118 height 11
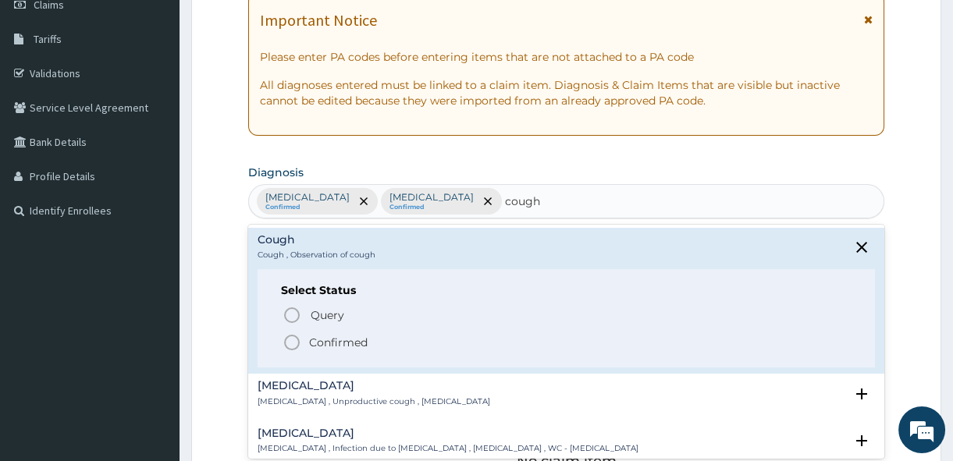
click at [335, 346] on p "Confirmed" at bounding box center [338, 343] width 59 height 16
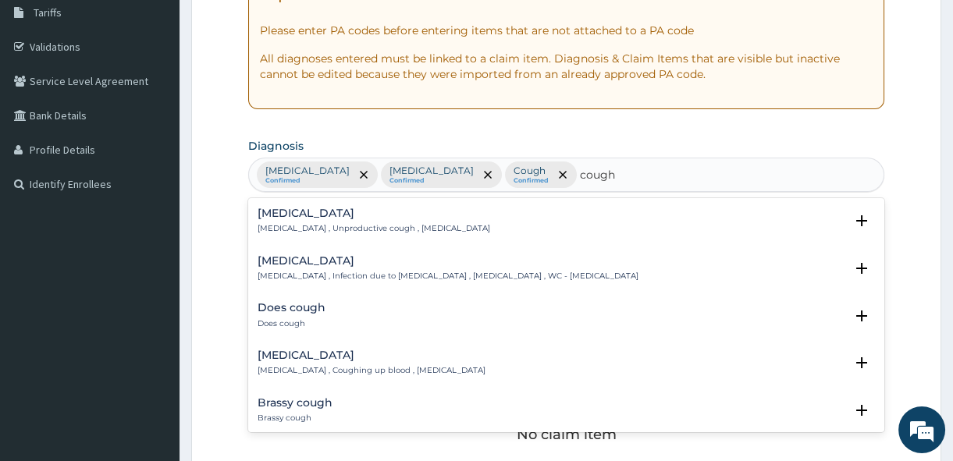
scroll to position [265, 0]
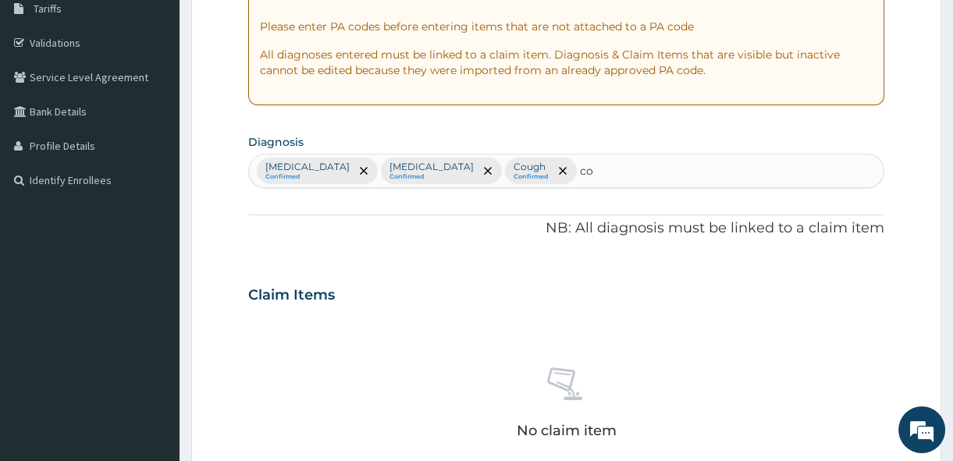
type input "c"
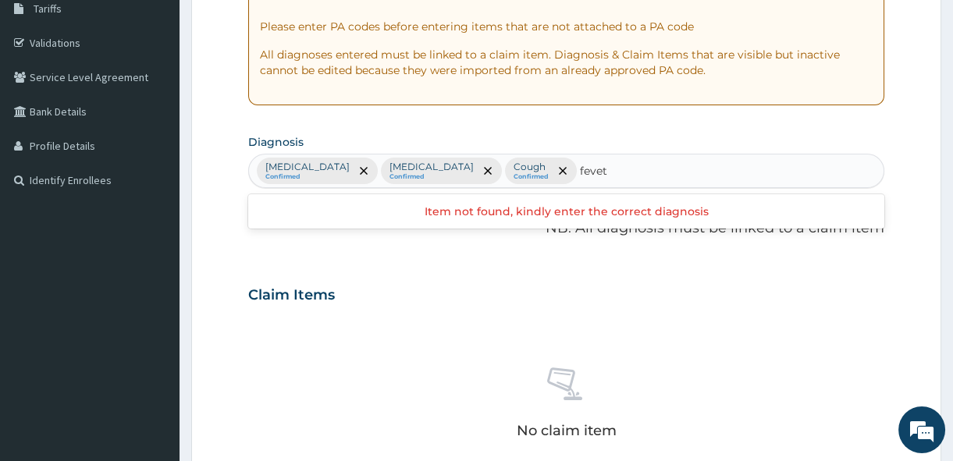
type input "feve"
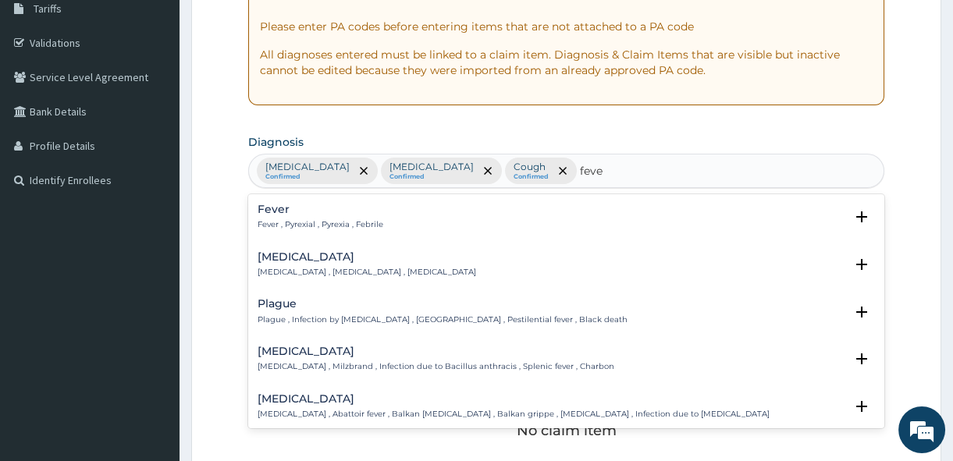
click at [294, 212] on h4 "Fever" at bounding box center [321, 210] width 126 height 12
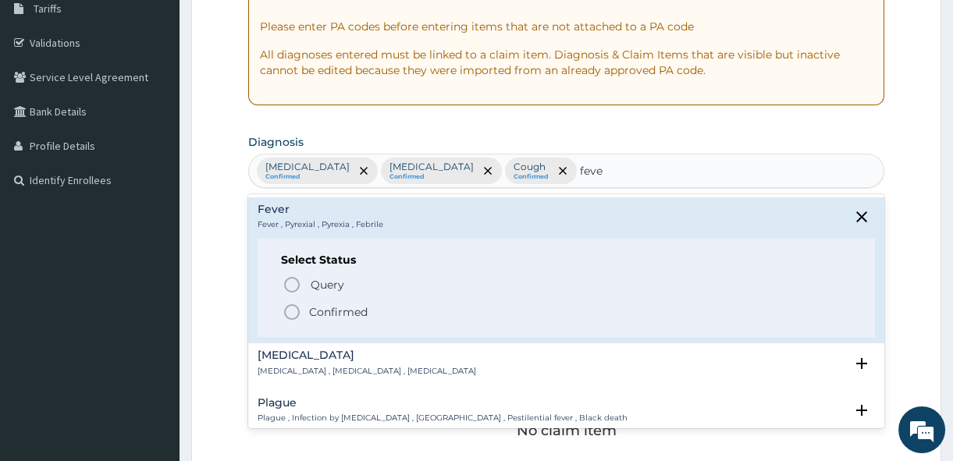
click at [330, 311] on p "Confirmed" at bounding box center [338, 312] width 59 height 16
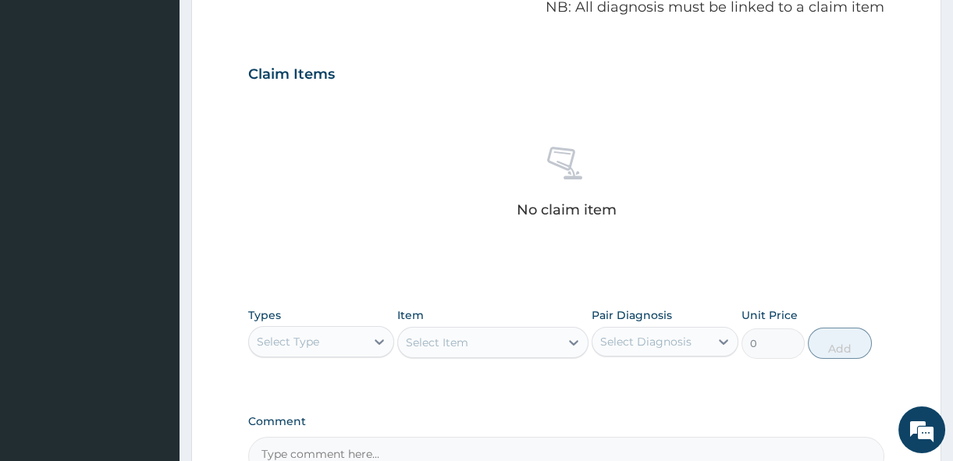
scroll to position [499, 0]
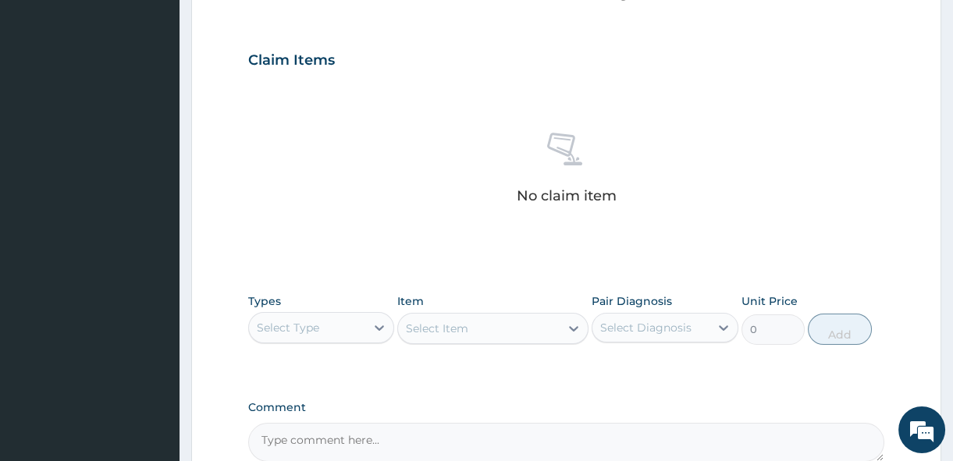
click at [326, 322] on div "Select Type" at bounding box center [307, 327] width 116 height 25
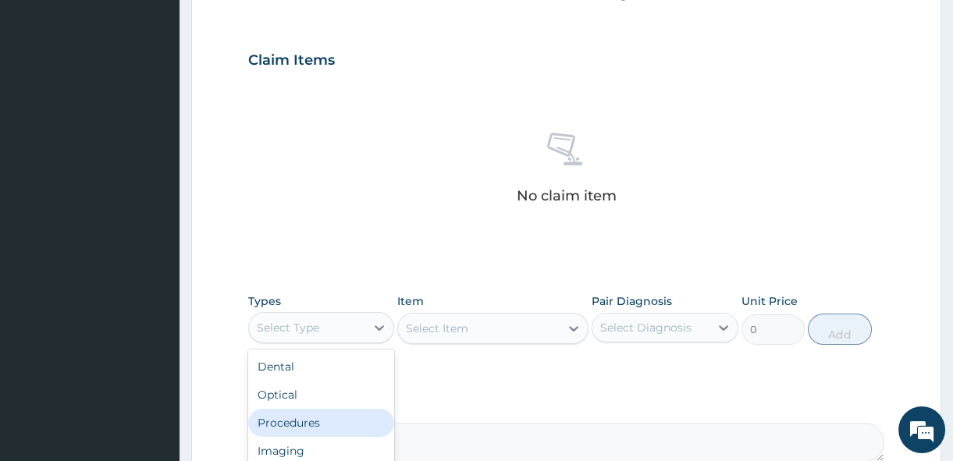
click at [317, 429] on div "Procedures" at bounding box center [321, 423] width 146 height 28
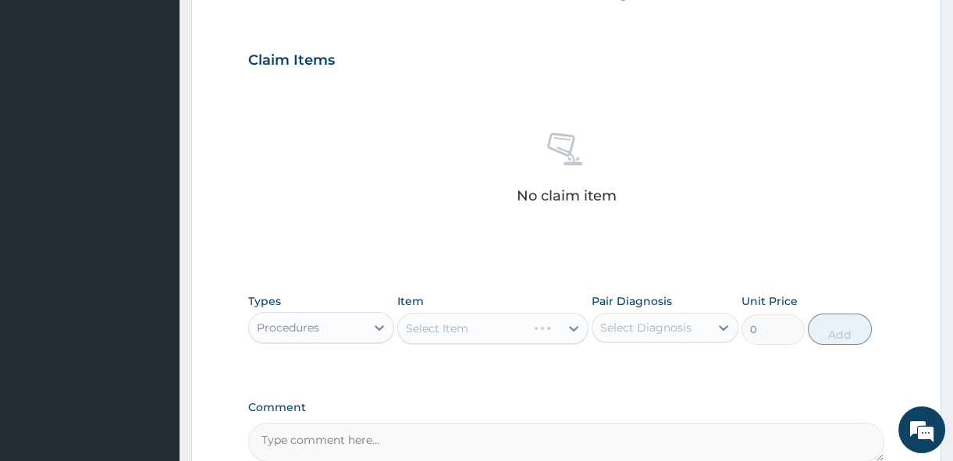
click at [475, 328] on div "Select Item" at bounding box center [492, 328] width 191 height 31
click at [475, 328] on div "Select Item" at bounding box center [479, 328] width 162 height 25
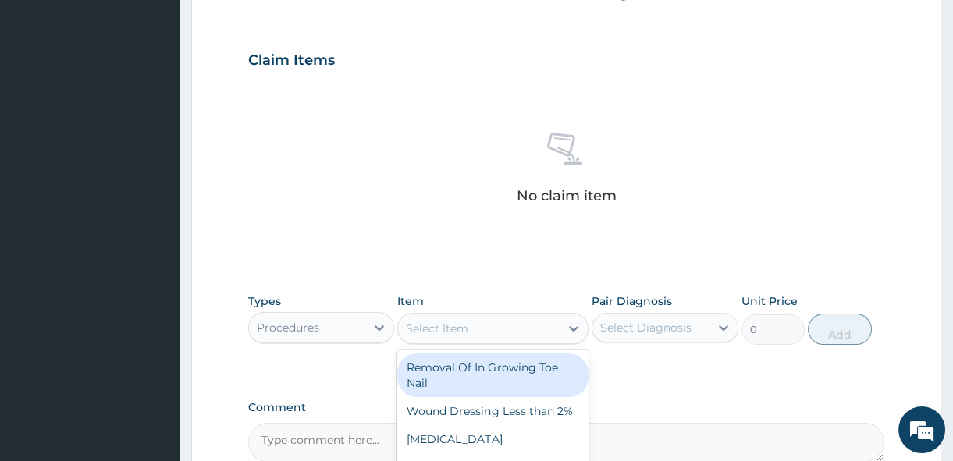
scroll to position [637, 0]
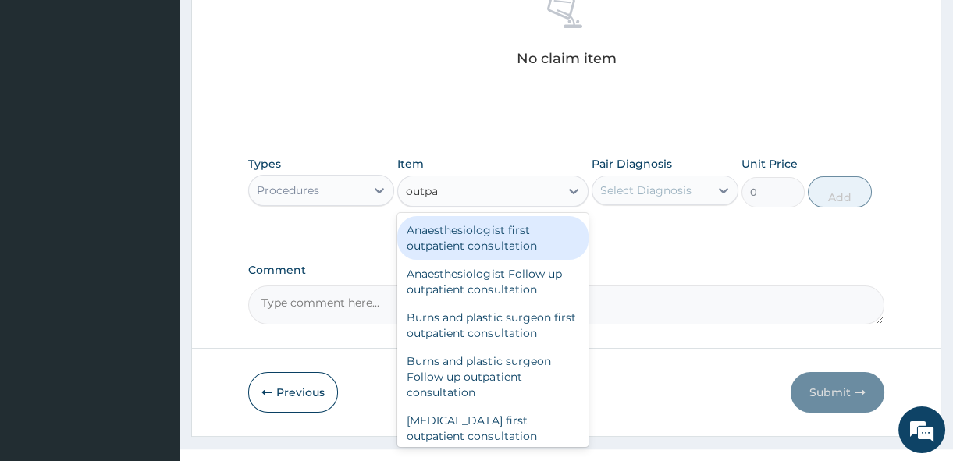
type input "outpat"
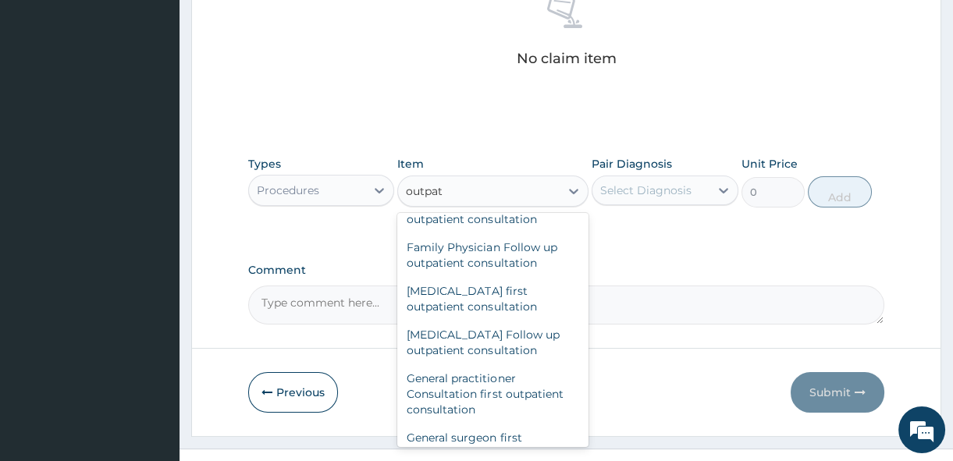
scroll to position [766, 0]
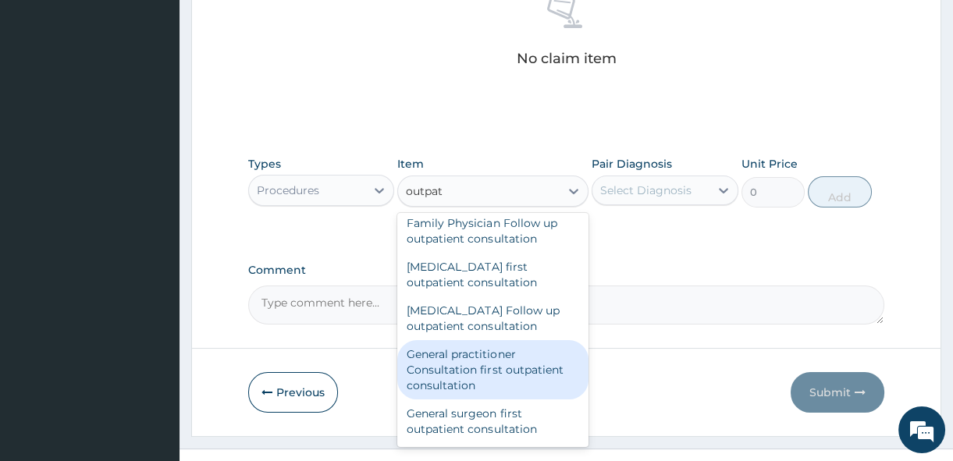
click at [506, 360] on div "General practitioner Consultation first outpatient consultation" at bounding box center [492, 369] width 191 height 59
type input "3600"
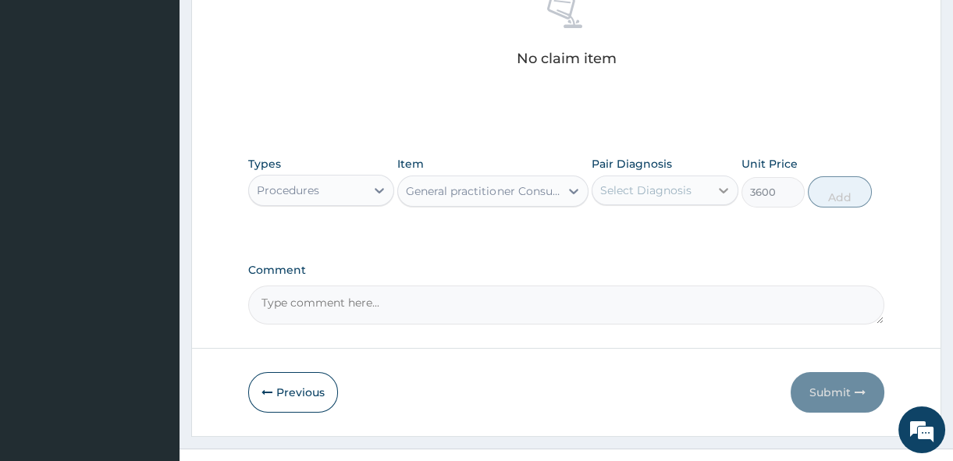
click at [709, 190] on div at bounding box center [723, 190] width 28 height 28
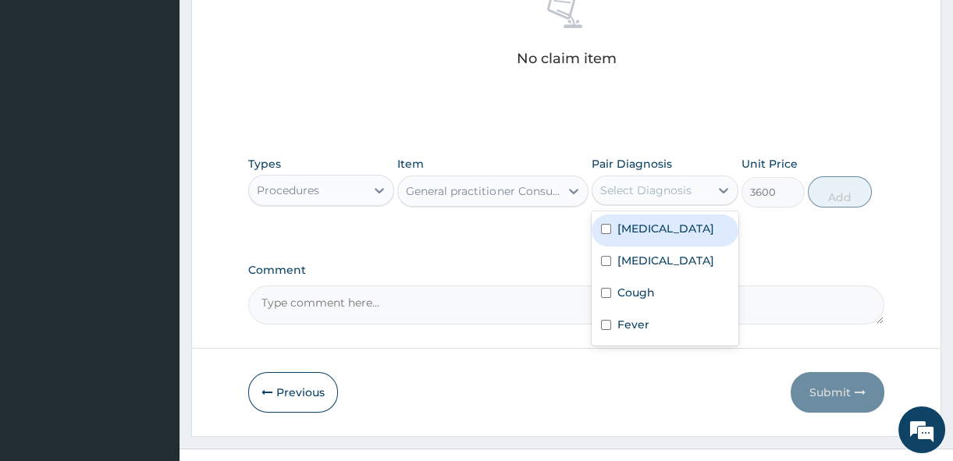
click at [603, 229] on input "checkbox" at bounding box center [606, 229] width 10 height 10
checkbox input "true"
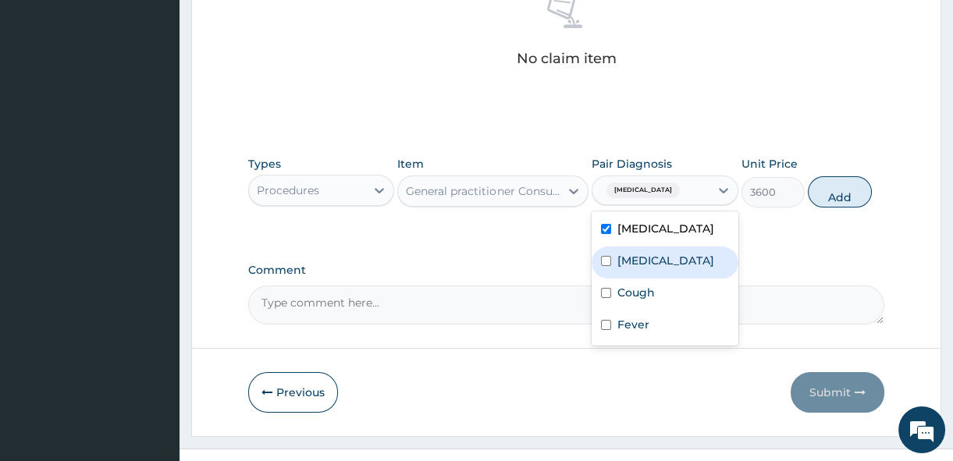
click at [603, 266] on input "checkbox" at bounding box center [606, 261] width 10 height 10
checkbox input "true"
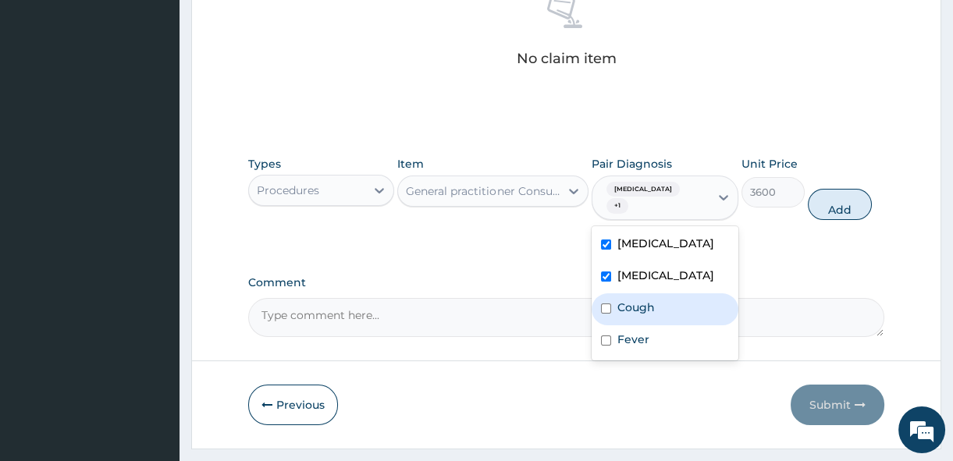
click at [606, 314] on input "checkbox" at bounding box center [606, 309] width 10 height 10
checkbox input "true"
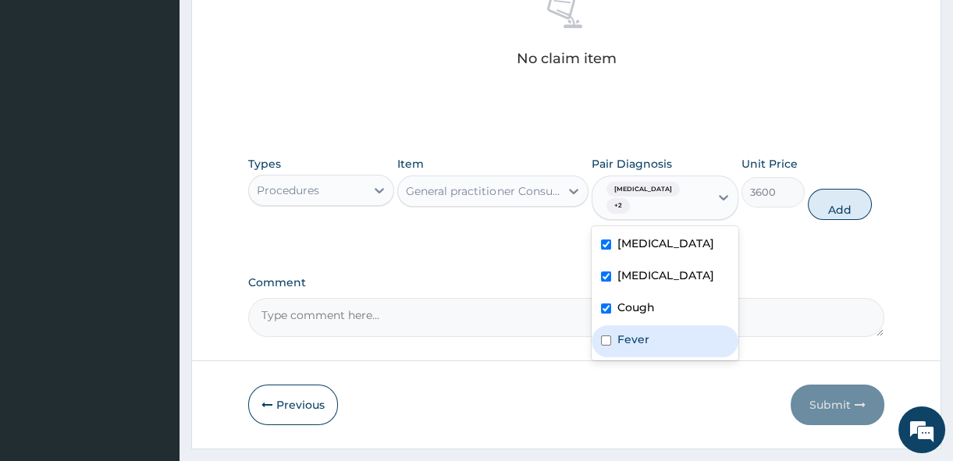
click at [606, 346] on input "checkbox" at bounding box center [606, 341] width 10 height 10
checkbox input "true"
click at [837, 212] on button "Add" at bounding box center [840, 204] width 64 height 31
type input "0"
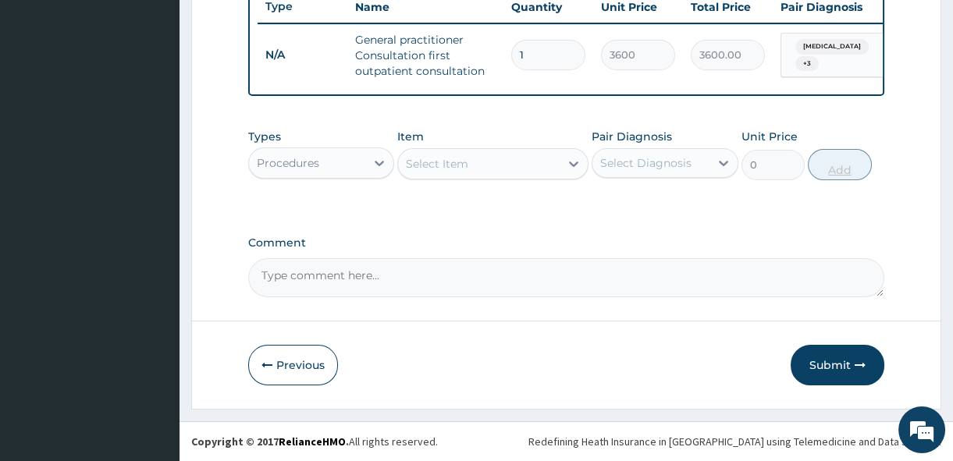
scroll to position [608, 0]
click at [358, 176] on div "Procedures" at bounding box center [321, 162] width 146 height 31
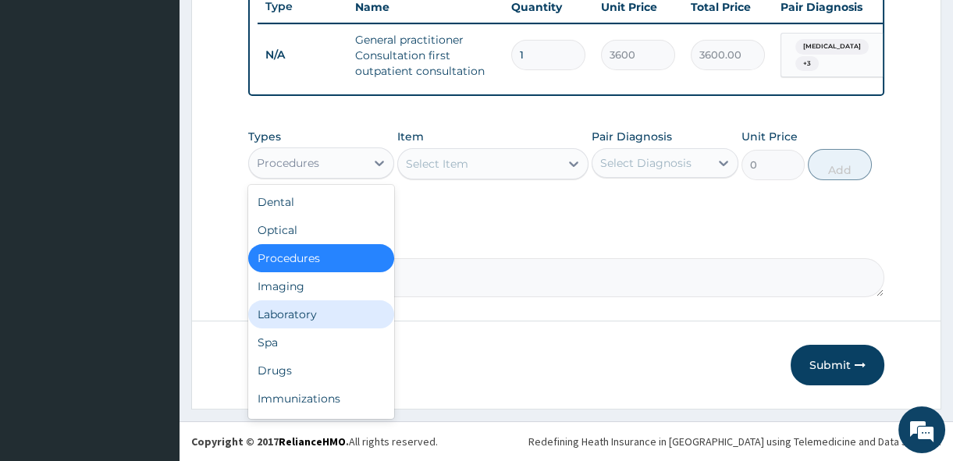
click at [332, 307] on div "Laboratory" at bounding box center [321, 314] width 146 height 28
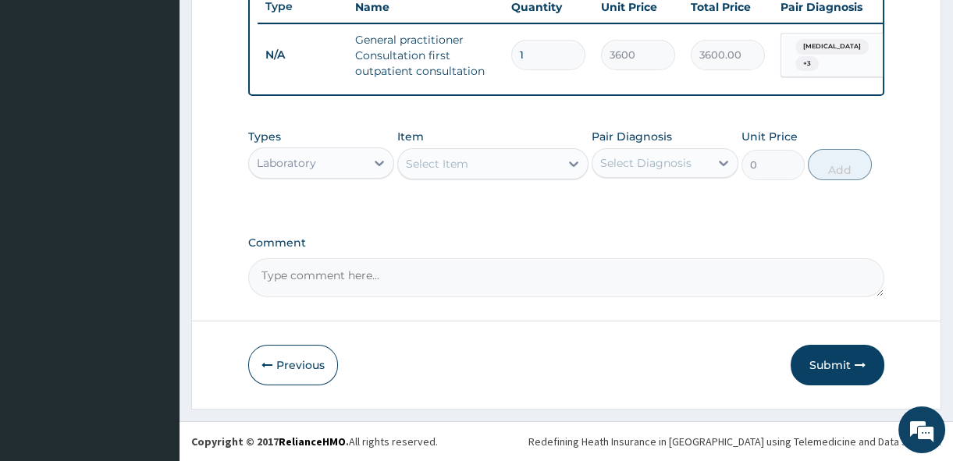
click at [484, 156] on div "Select Item" at bounding box center [479, 163] width 162 height 25
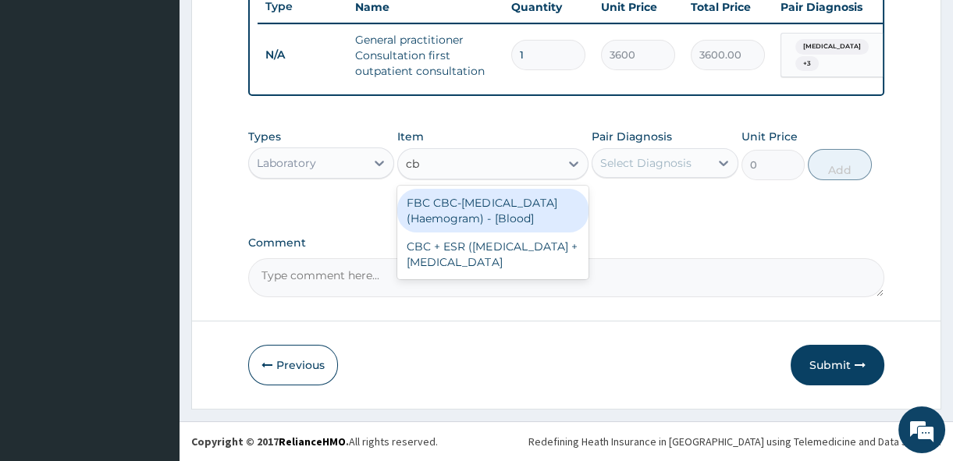
type input "cbc"
click at [470, 207] on div "FBC CBC-[MEDICAL_DATA] (Haemogram) - [Blood]" at bounding box center [492, 211] width 191 height 44
type input "4200"
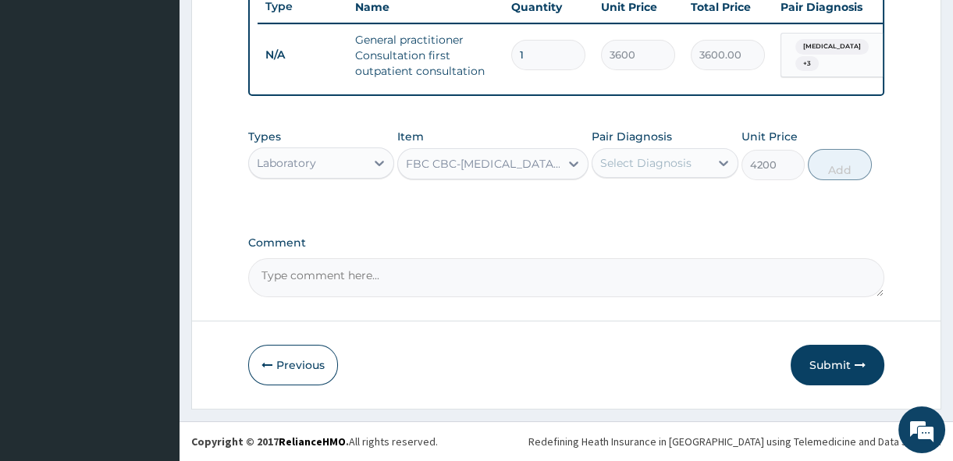
click at [673, 165] on div "Select Diagnosis" at bounding box center [645, 163] width 91 height 16
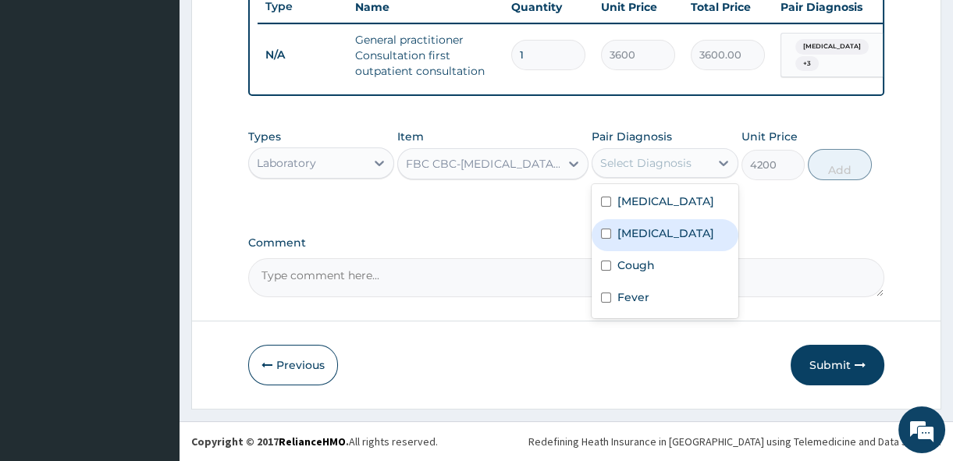
click at [604, 239] on input "checkbox" at bounding box center [606, 234] width 10 height 10
checkbox input "true"
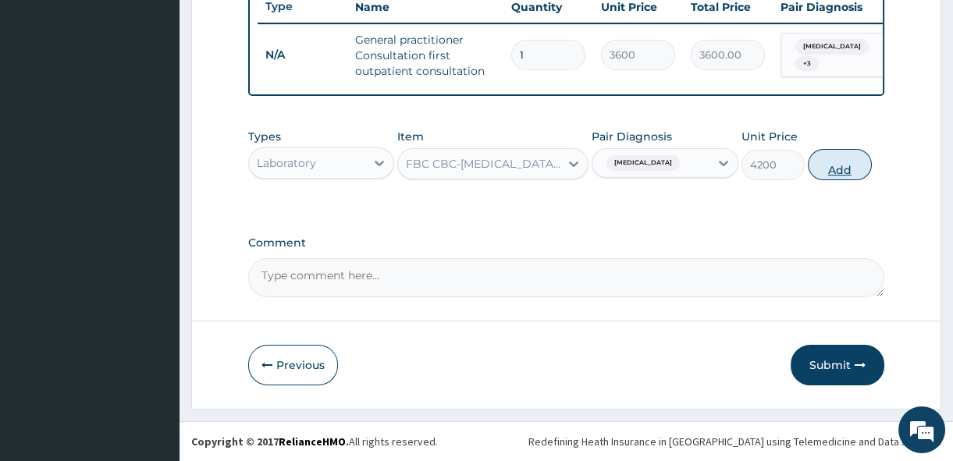
click at [837, 164] on button "Add" at bounding box center [840, 164] width 64 height 31
type input "0"
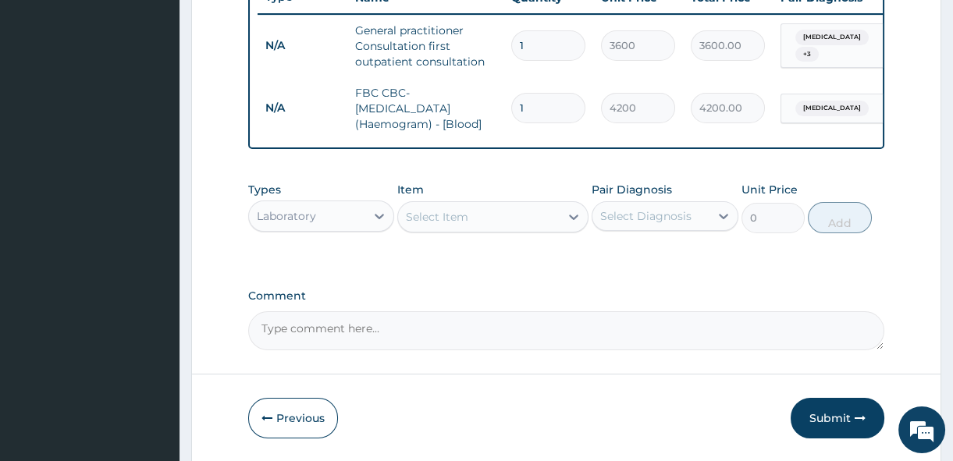
click at [455, 221] on div "Select Item" at bounding box center [437, 217] width 62 height 16
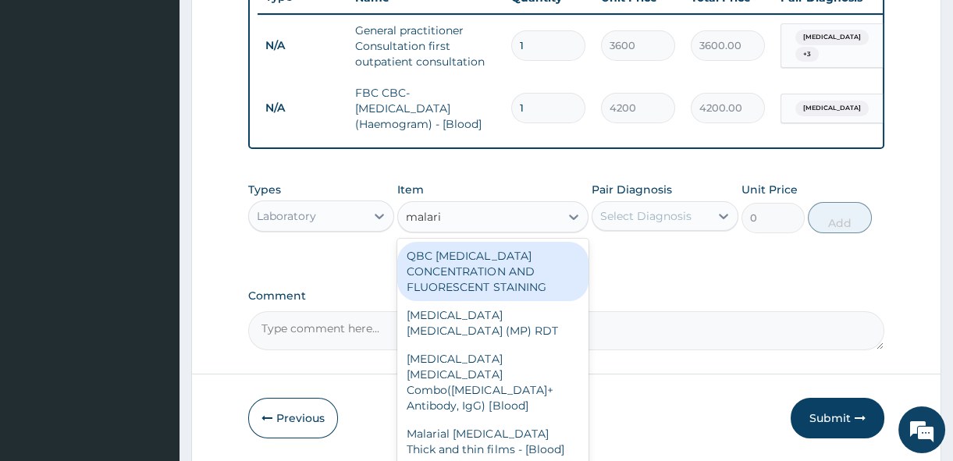
type input "malaria"
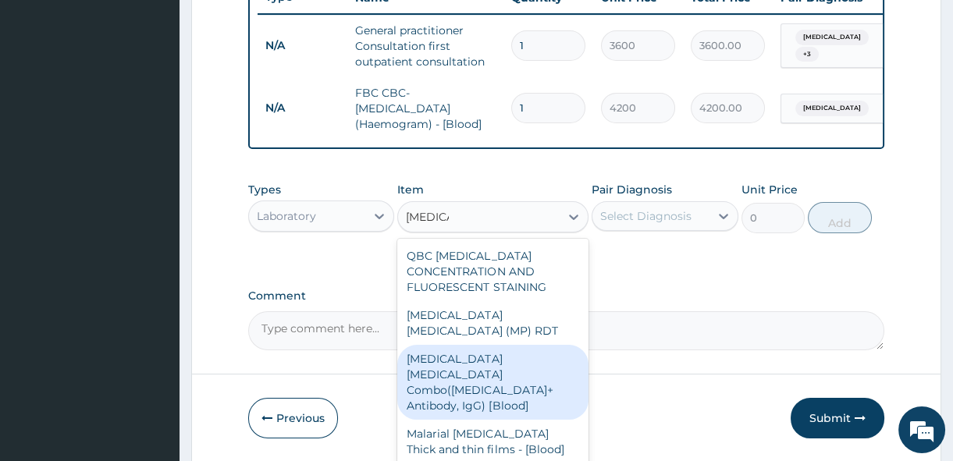
click at [464, 354] on div "[MEDICAL_DATA] [MEDICAL_DATA] Combo([MEDICAL_DATA]+ Antibody, IgG) [Blood]" at bounding box center [492, 382] width 191 height 75
type input "2800"
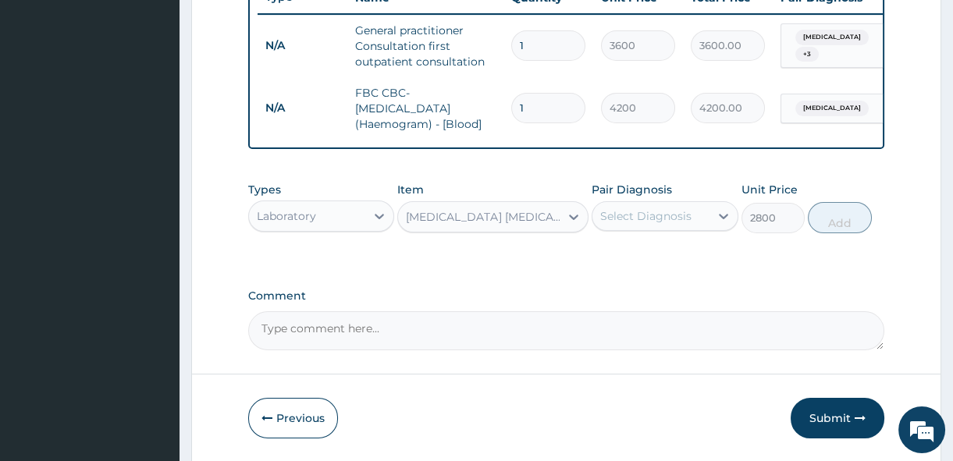
click at [707, 219] on div "Select Diagnosis" at bounding box center [650, 216] width 116 height 25
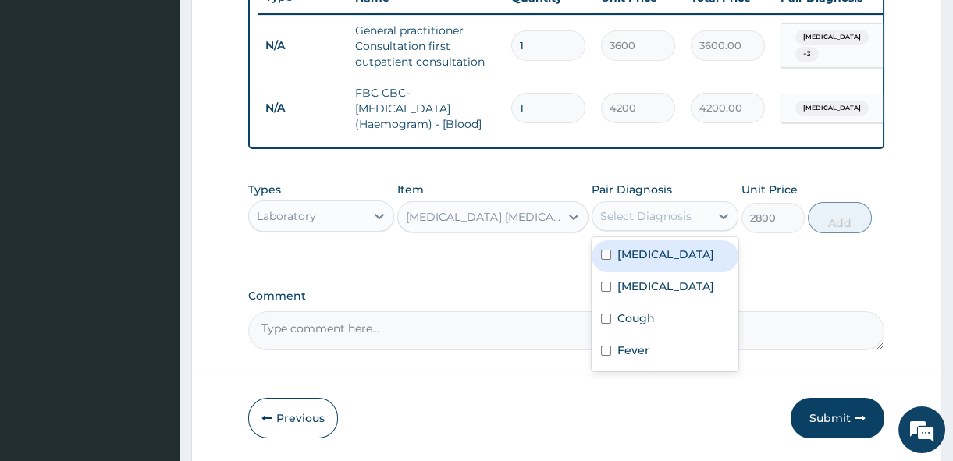
click at [652, 262] on label "[MEDICAL_DATA]" at bounding box center [665, 255] width 97 height 16
checkbox input "true"
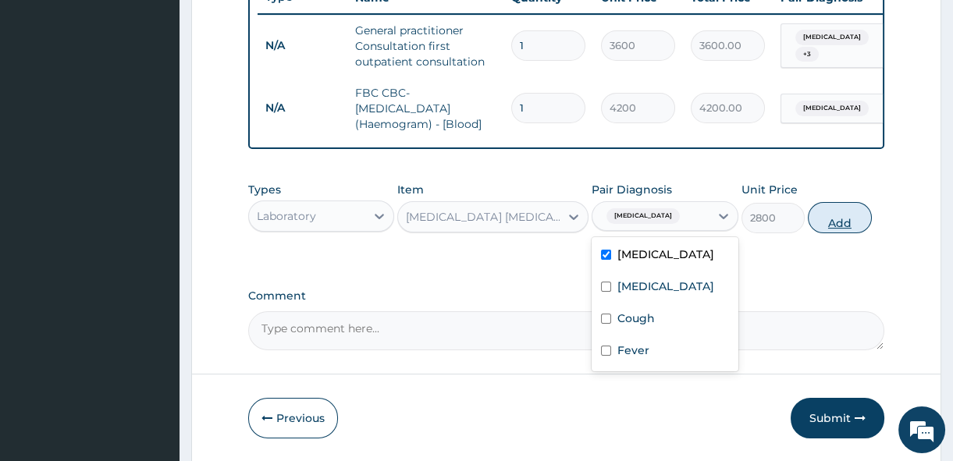
click at [850, 231] on button "Add" at bounding box center [840, 217] width 64 height 31
type input "0"
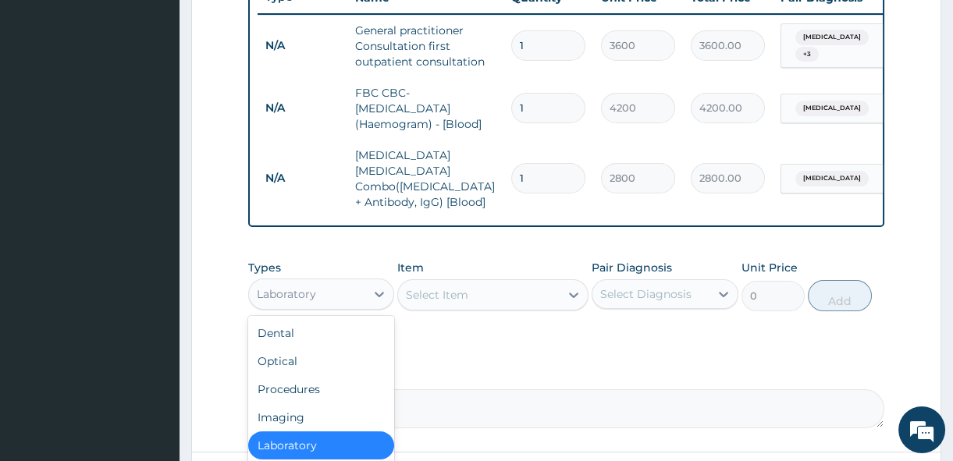
click at [341, 289] on div "Laboratory" at bounding box center [307, 294] width 116 height 25
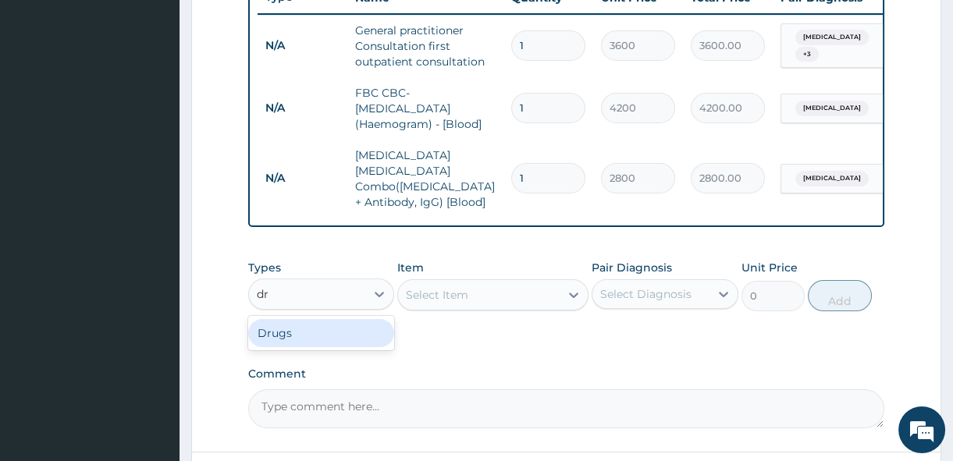
type input "dru"
click at [307, 339] on div "Drugs" at bounding box center [321, 333] width 146 height 28
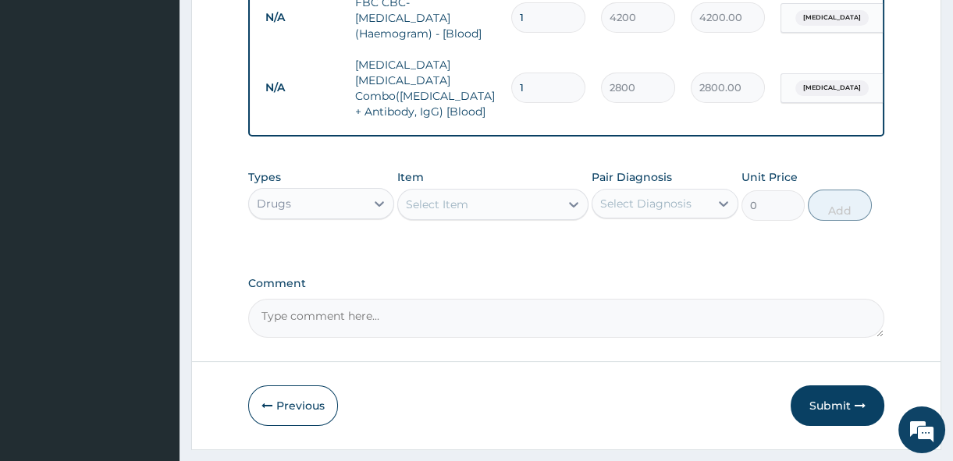
scroll to position [733, 0]
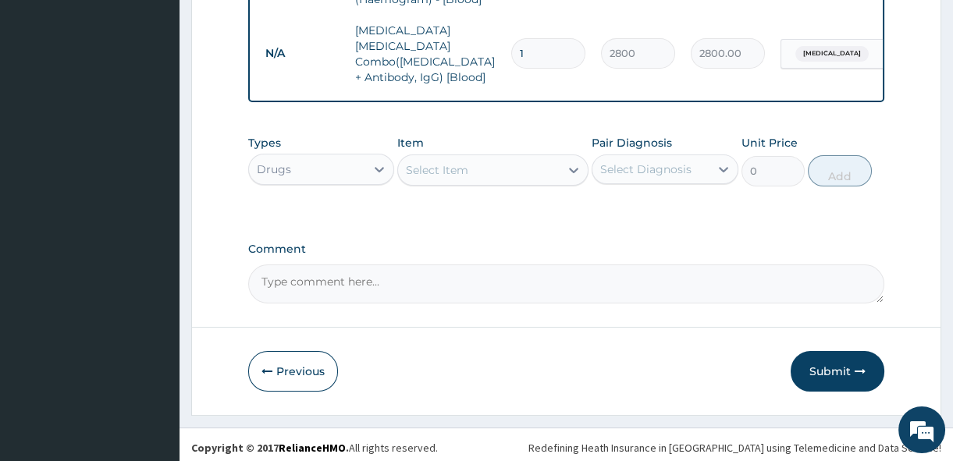
click at [523, 168] on div "Select Item" at bounding box center [479, 170] width 162 height 25
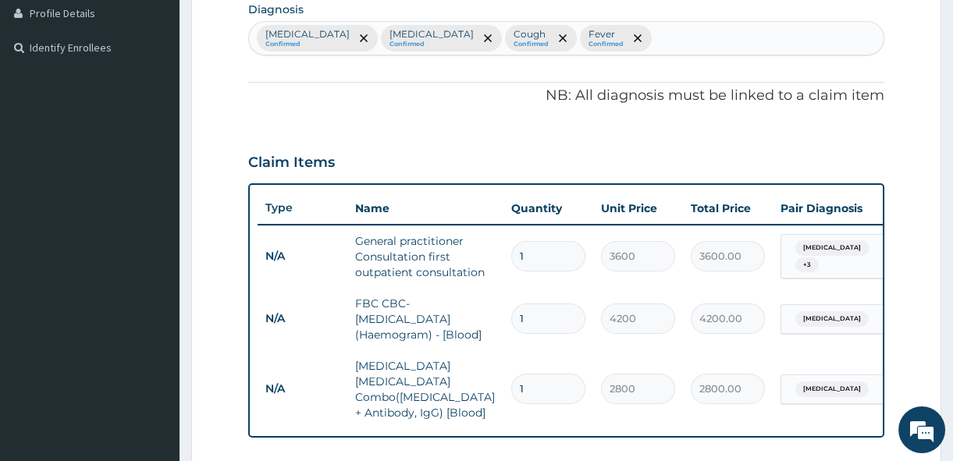
scroll to position [312, 0]
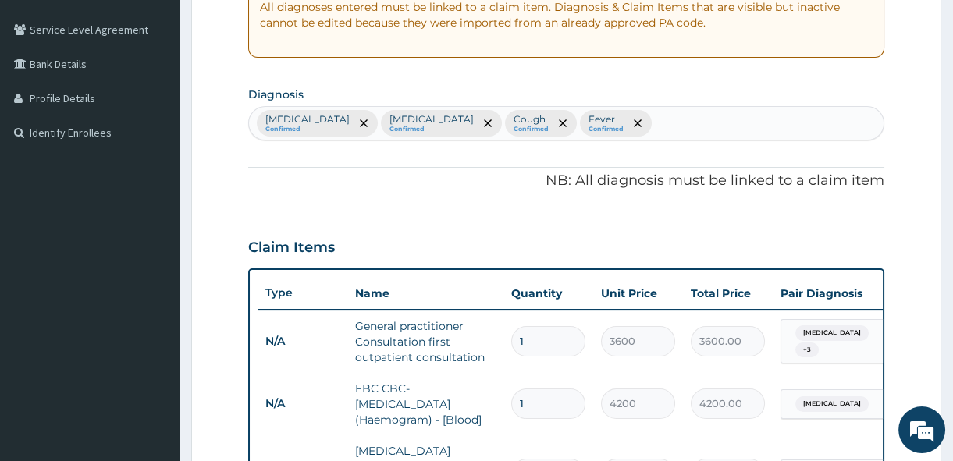
click at [773, 111] on div "Falciparum malaria Confirmed Upper respiratory infection Confirmed Cough Confir…" at bounding box center [566, 123] width 634 height 33
type input "sneez"
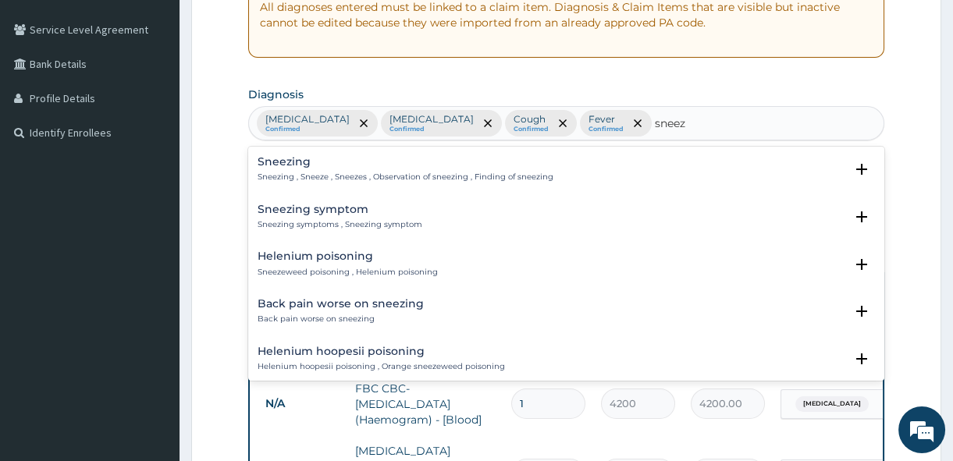
click at [368, 168] on div "Sneezing Sneezing , Sneeze , Sneezes , Observation of sneezing , Finding of sne…" at bounding box center [406, 169] width 296 height 27
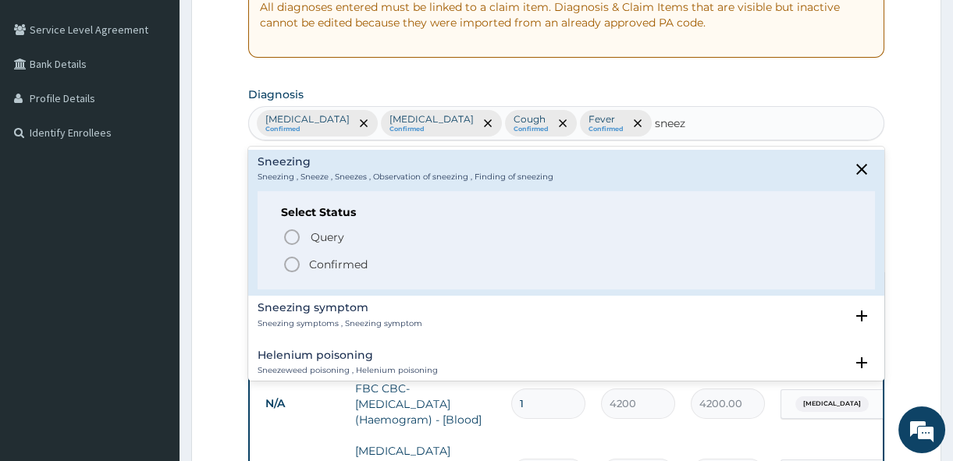
click at [330, 261] on p "Confirmed" at bounding box center [338, 265] width 59 height 16
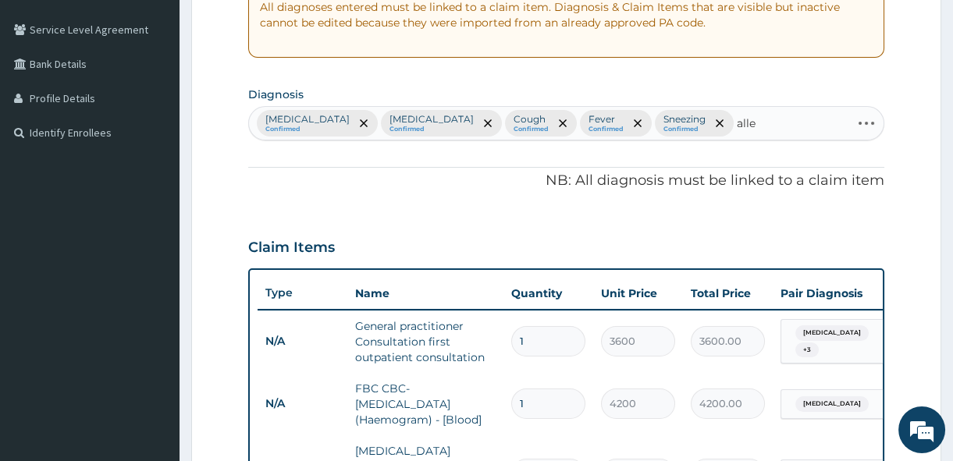
type input "aller"
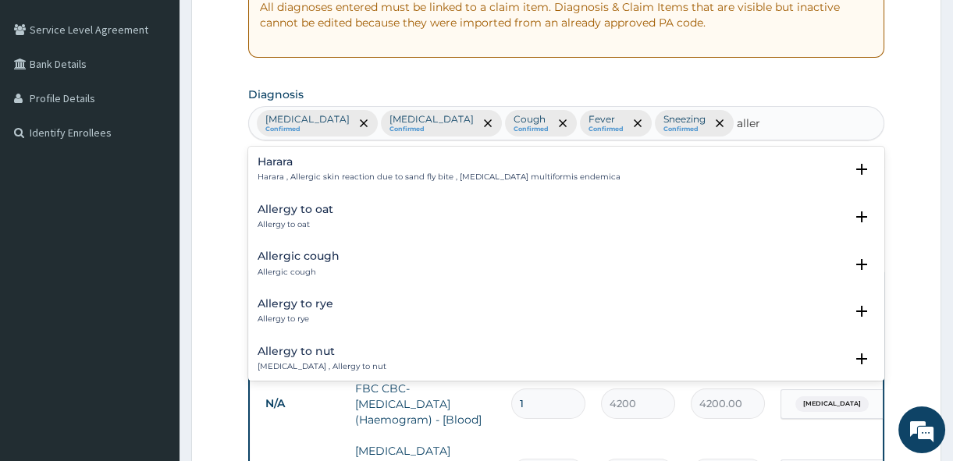
click at [330, 265] on div "Allergic cough Allergic cough" at bounding box center [299, 264] width 82 height 27
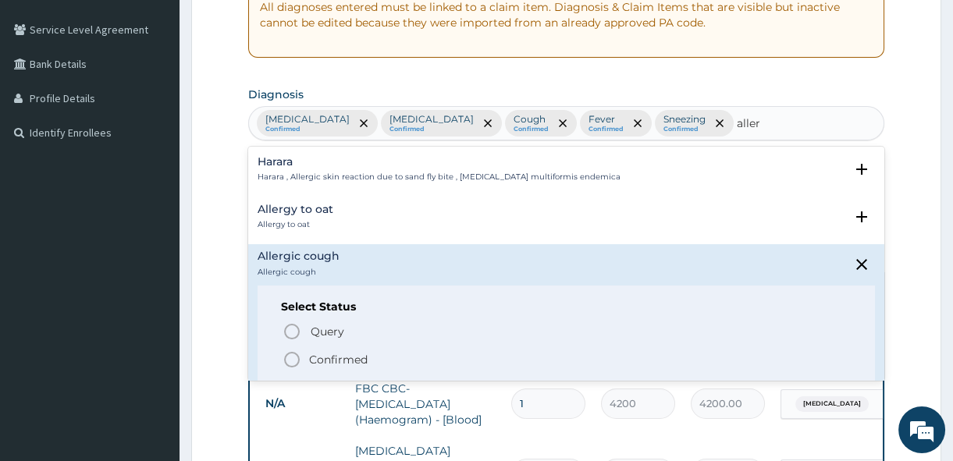
click at [357, 357] on p "Confirmed" at bounding box center [338, 360] width 59 height 16
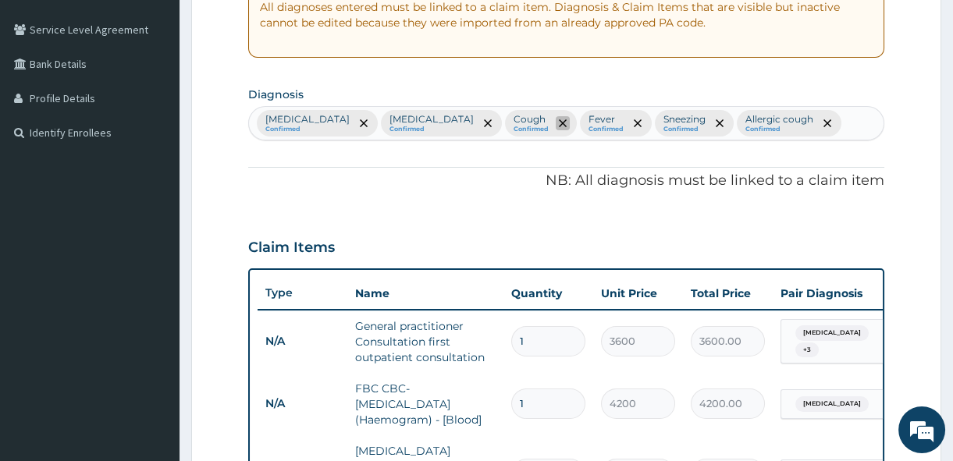
click at [567, 119] on icon "remove selection option" at bounding box center [563, 123] width 8 height 8
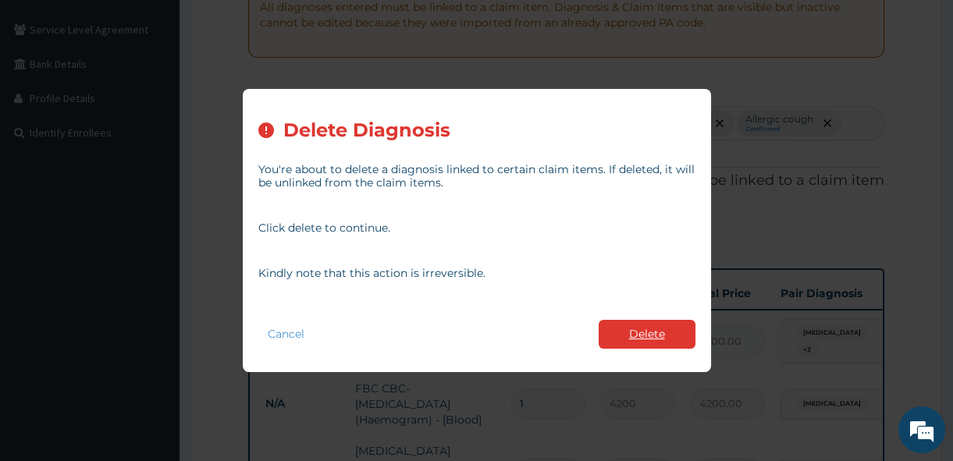
click at [634, 332] on button "Delete" at bounding box center [647, 334] width 97 height 29
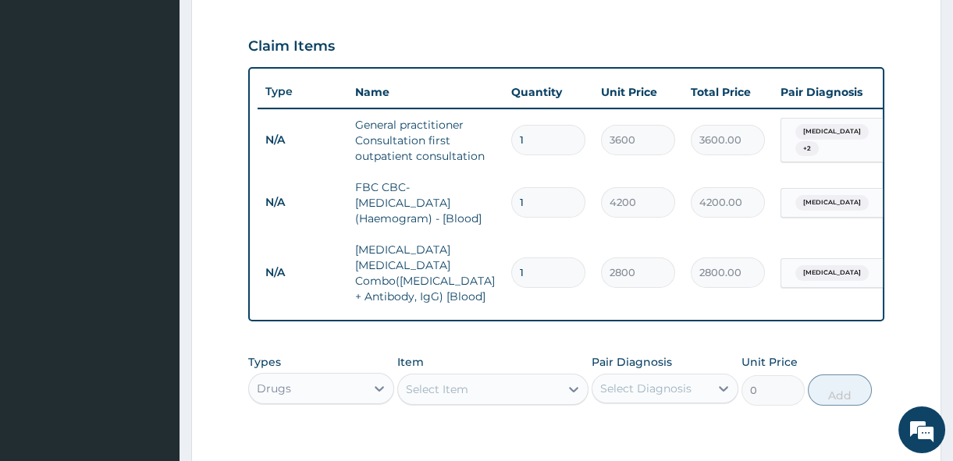
scroll to position [545, 0]
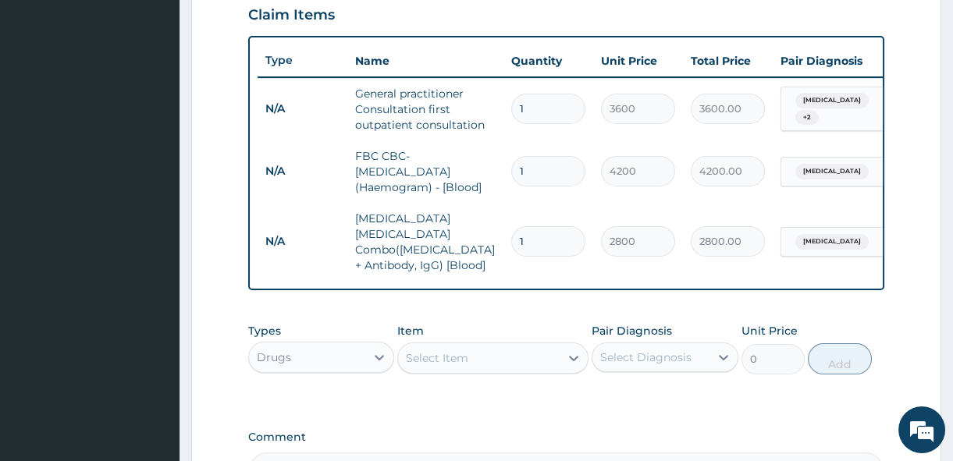
click at [464, 346] on div "Select Item" at bounding box center [479, 358] width 162 height 25
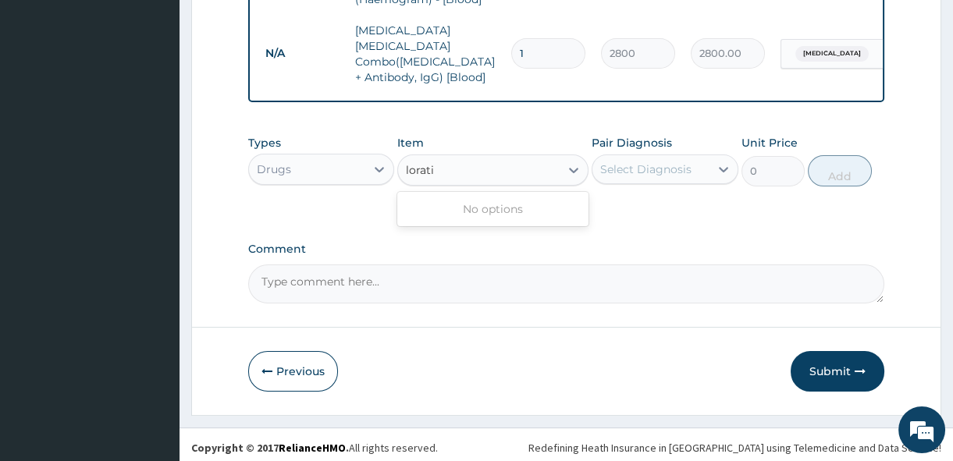
type input "lorat"
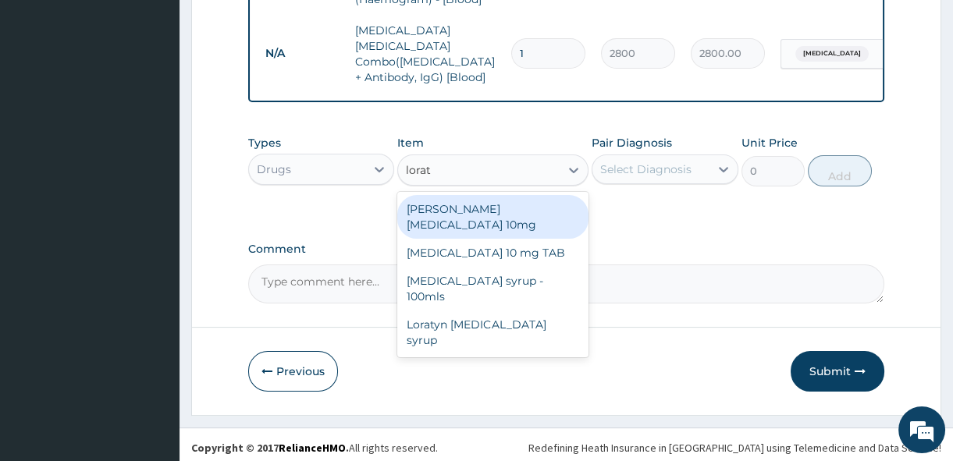
click at [454, 200] on div "Loratyn Loratadine 10mg" at bounding box center [492, 217] width 191 height 44
type input "80.625"
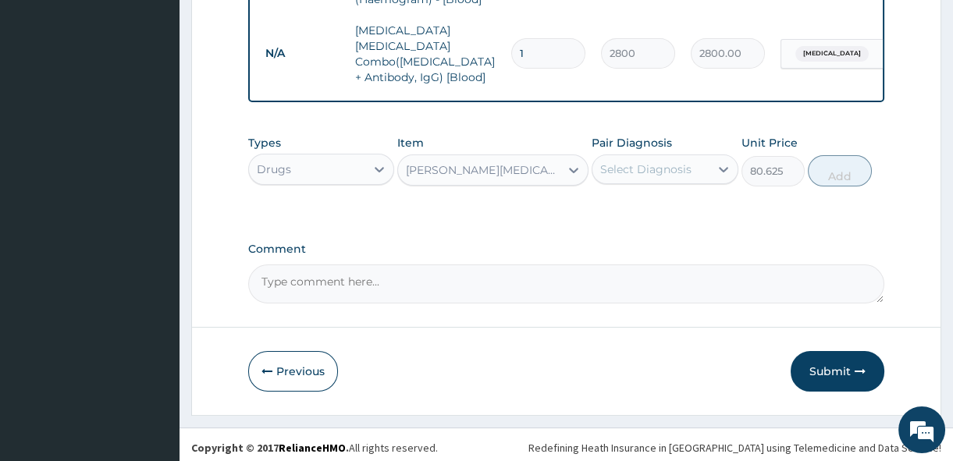
click at [698, 159] on div "Select Diagnosis" at bounding box center [650, 169] width 116 height 25
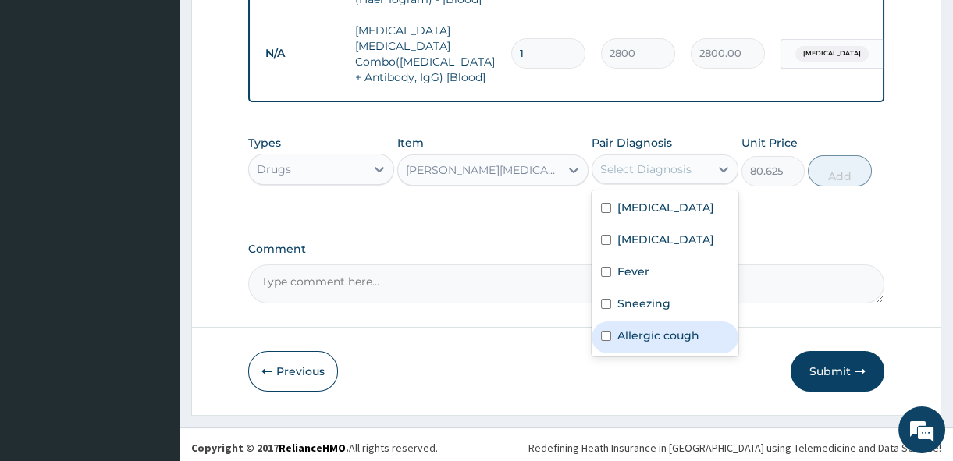
click at [642, 339] on label "Allergic cough" at bounding box center [658, 336] width 82 height 16
checkbox input "true"
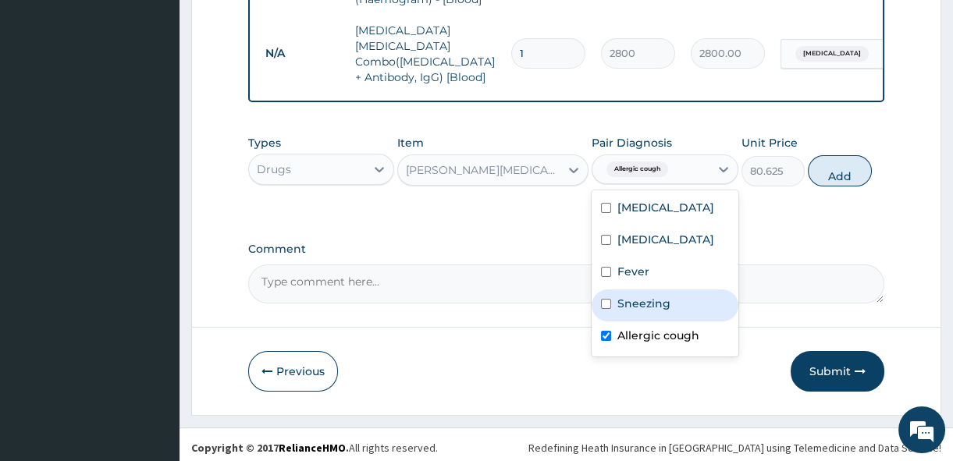
click at [609, 309] on input "checkbox" at bounding box center [606, 304] width 10 height 10
checkbox input "true"
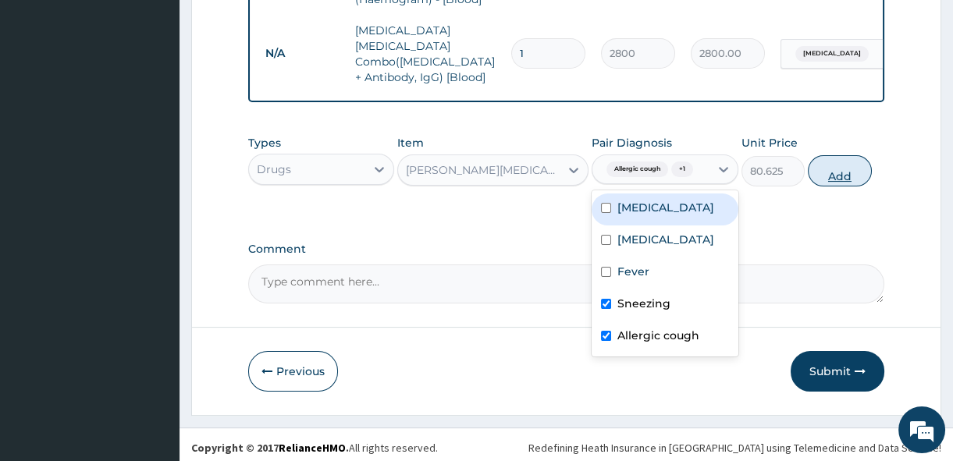
click at [837, 164] on button "Add" at bounding box center [840, 170] width 64 height 31
type input "0"
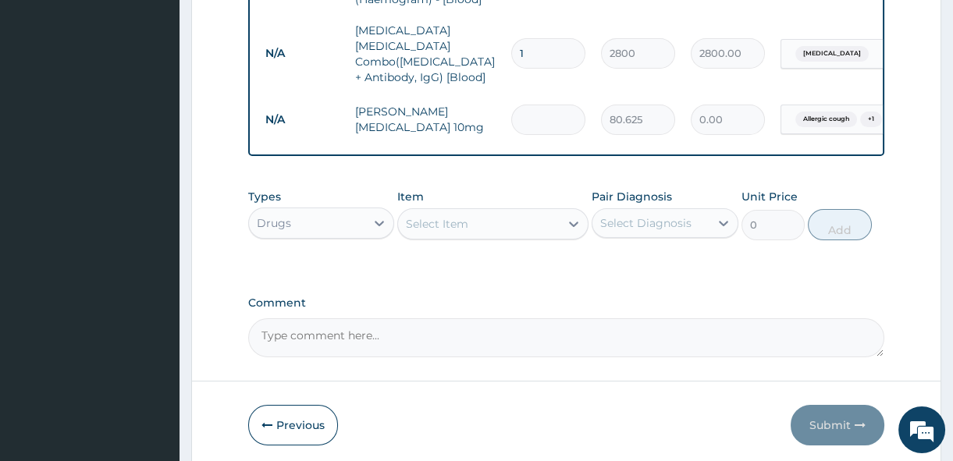
type input "0.00"
type input "5"
type input "403.13"
type input "5"
click at [522, 219] on div "Select Item" at bounding box center [479, 223] width 162 height 25
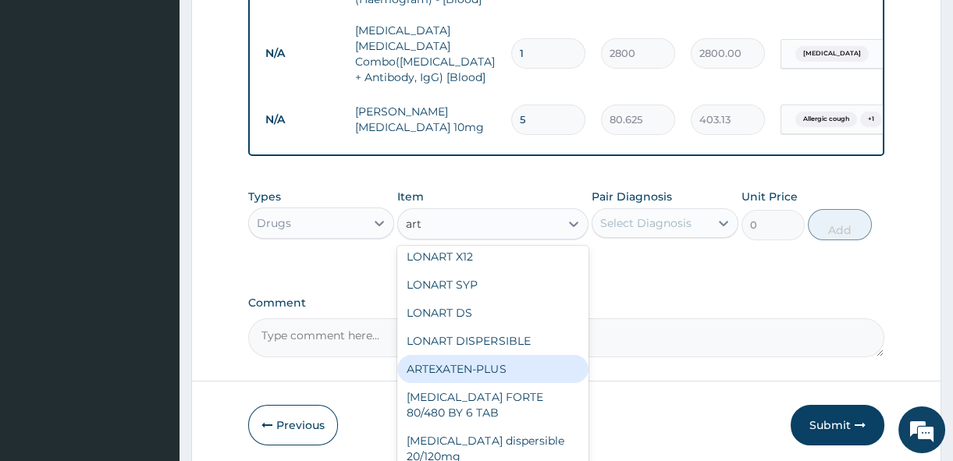
scroll to position [515, 0]
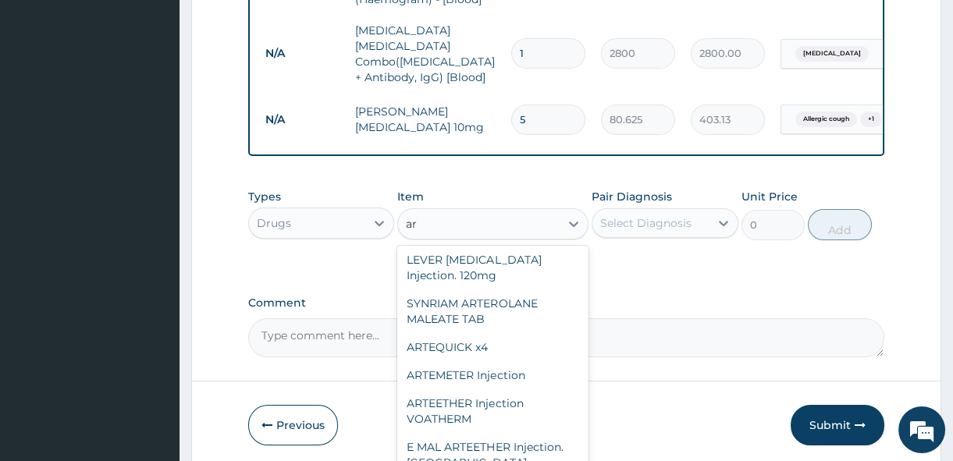
type input "a"
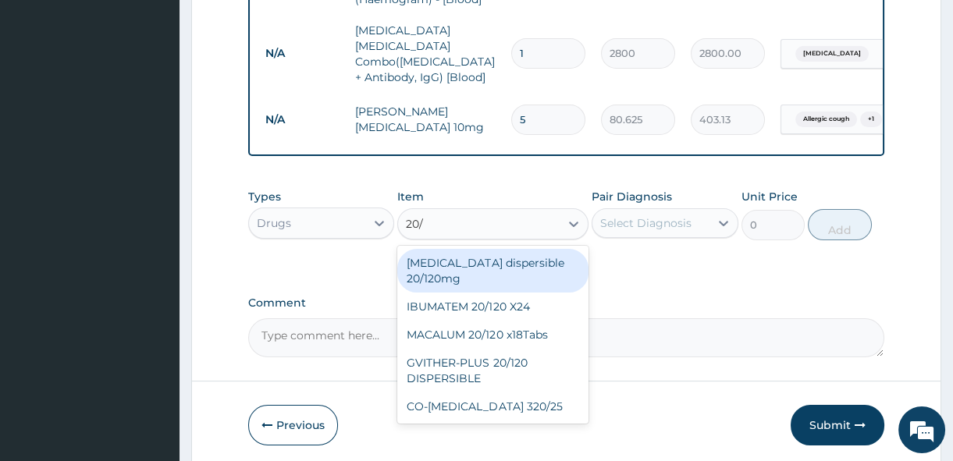
scroll to position [0, 0]
type input "20/12"
click at [527, 261] on div "[MEDICAL_DATA] dispersible 20/120mg" at bounding box center [492, 271] width 191 height 44
type input "102.125"
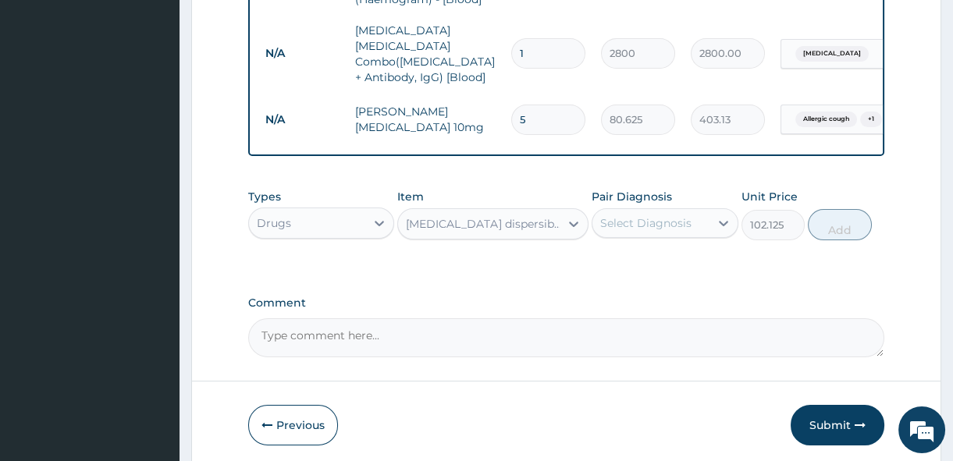
click at [625, 215] on div "Select Diagnosis" at bounding box center [645, 223] width 91 height 16
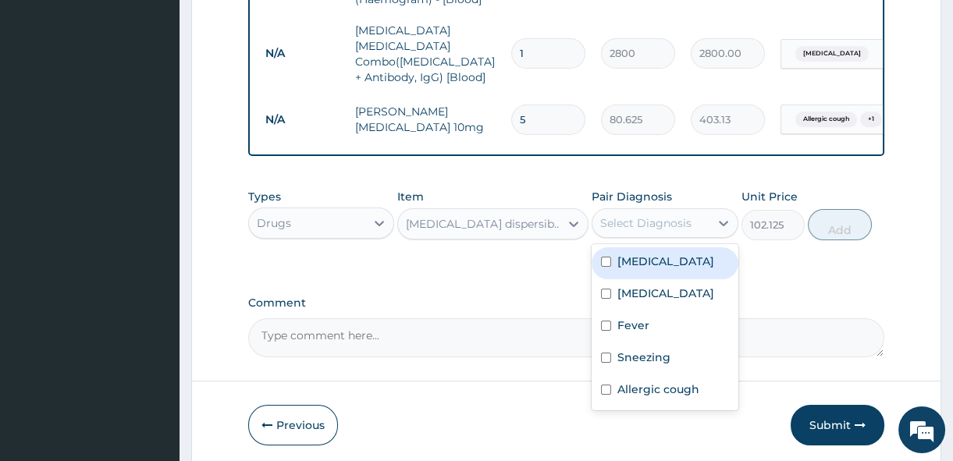
click at [670, 263] on label "[MEDICAL_DATA]" at bounding box center [665, 262] width 97 height 16
checkbox input "true"
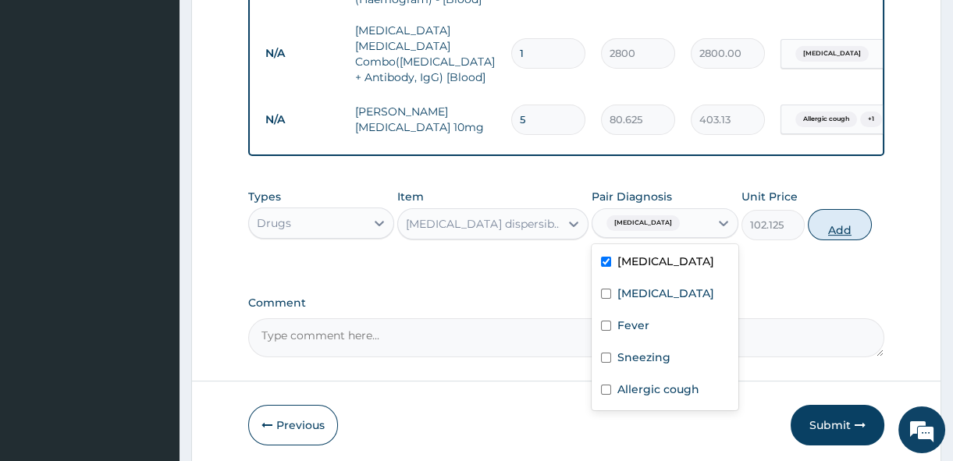
click at [849, 229] on button "Add" at bounding box center [840, 224] width 64 height 31
type input "0"
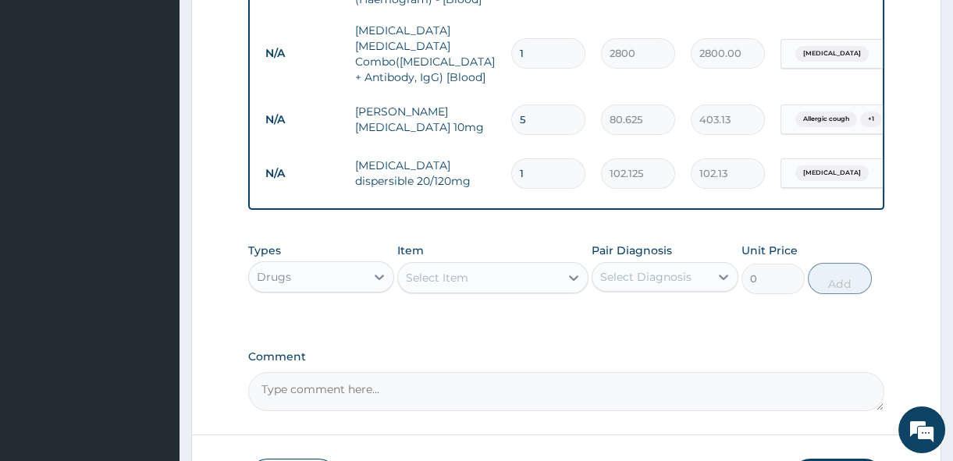
type input "0.00"
type input "6"
type input "612.75"
type input "6"
click at [683, 179] on td "612.75" at bounding box center [728, 174] width 90 height 46
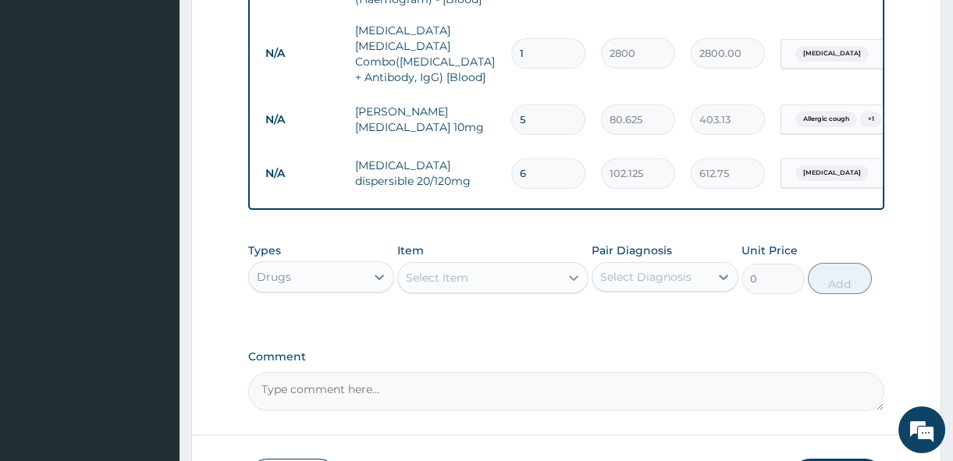
click at [569, 275] on icon at bounding box center [574, 278] width 16 height 16
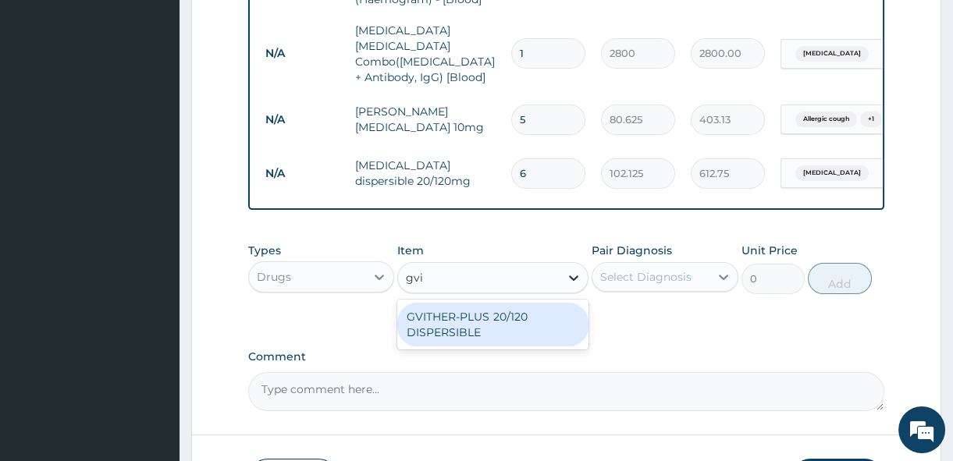
type input "gvit"
click at [512, 319] on div "GVITHER-PLUS 20/120 DISPERSIBLE" at bounding box center [492, 325] width 191 height 44
type input "75.25"
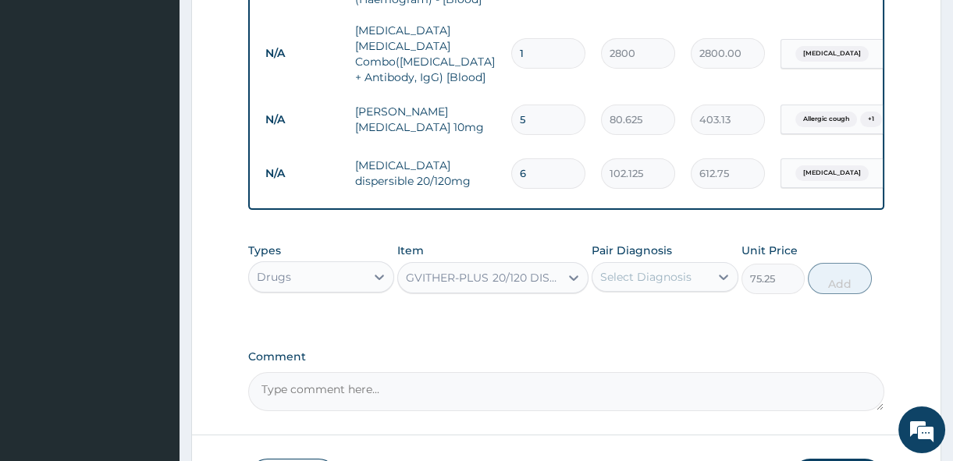
click at [526, 285] on div "GVITHER-PLUS 20/120 DISPERSIBLE" at bounding box center [492, 277] width 191 height 31
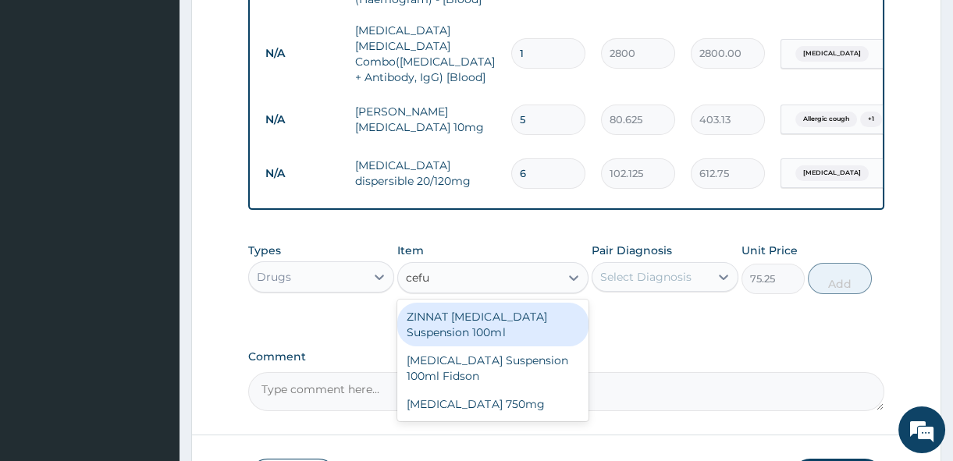
type input "cefur"
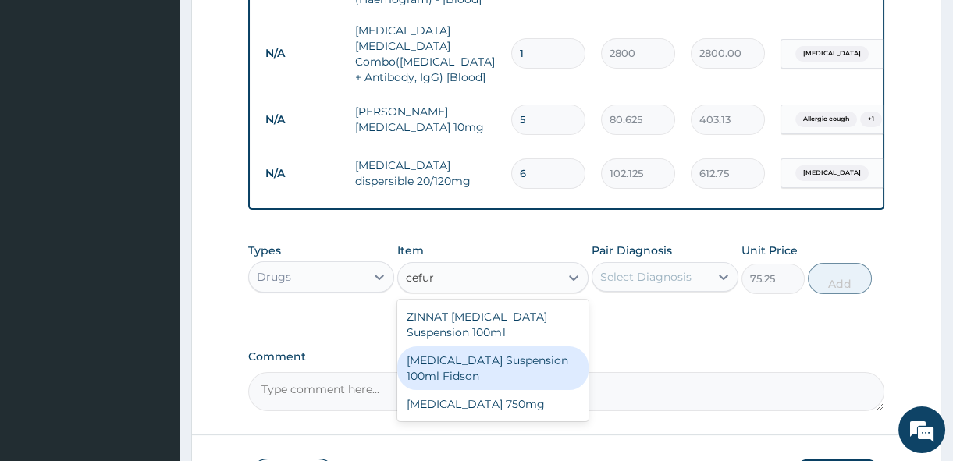
click at [517, 363] on div "[MEDICAL_DATA] Suspension 100ml Fidson" at bounding box center [492, 369] width 191 height 44
type input "2150"
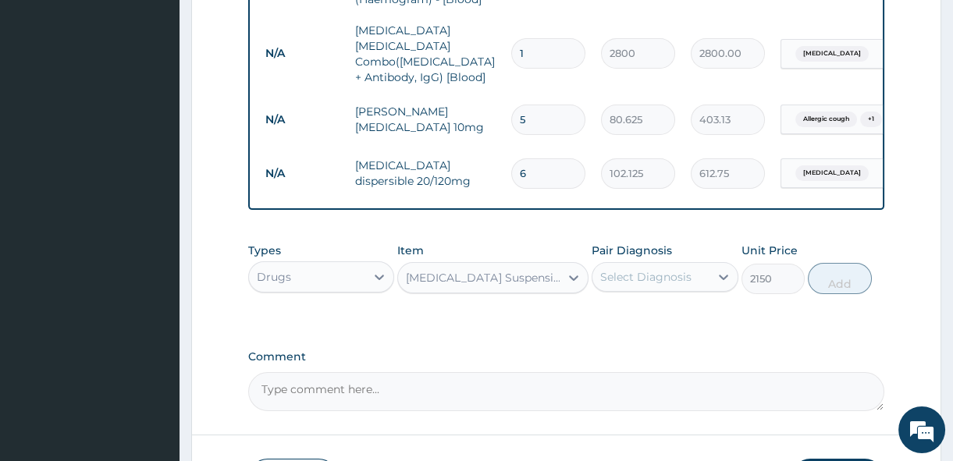
click at [649, 272] on div "Select Diagnosis" at bounding box center [645, 277] width 91 height 16
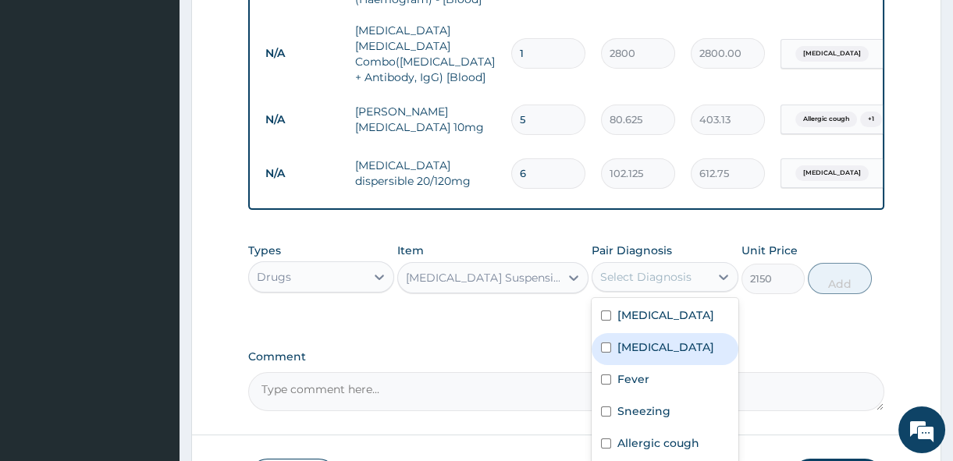
click at [606, 348] on input "checkbox" at bounding box center [606, 348] width 10 height 10
checkbox input "true"
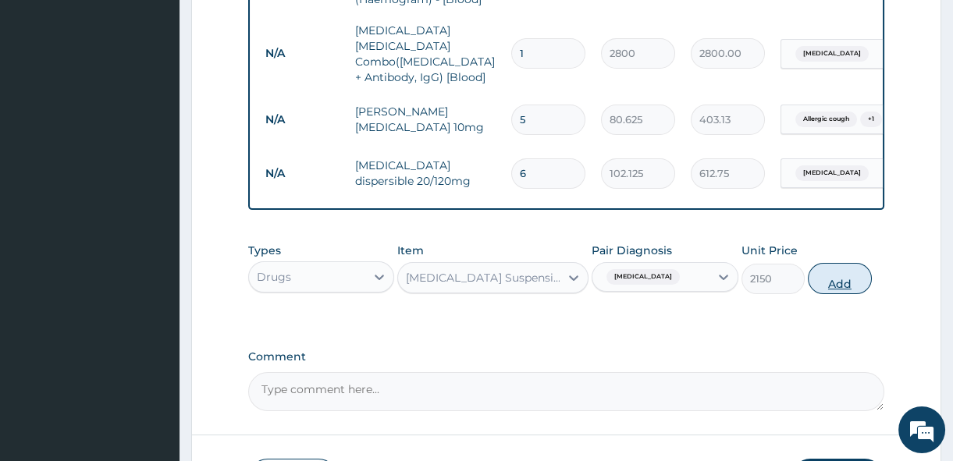
click at [832, 270] on button "Add" at bounding box center [840, 278] width 64 height 31
type input "0"
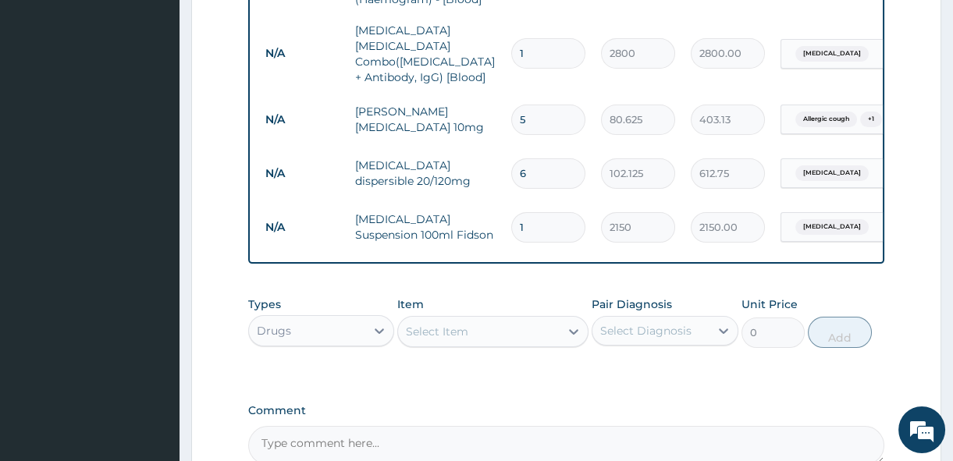
click at [508, 326] on div "Select Item" at bounding box center [479, 331] width 162 height 25
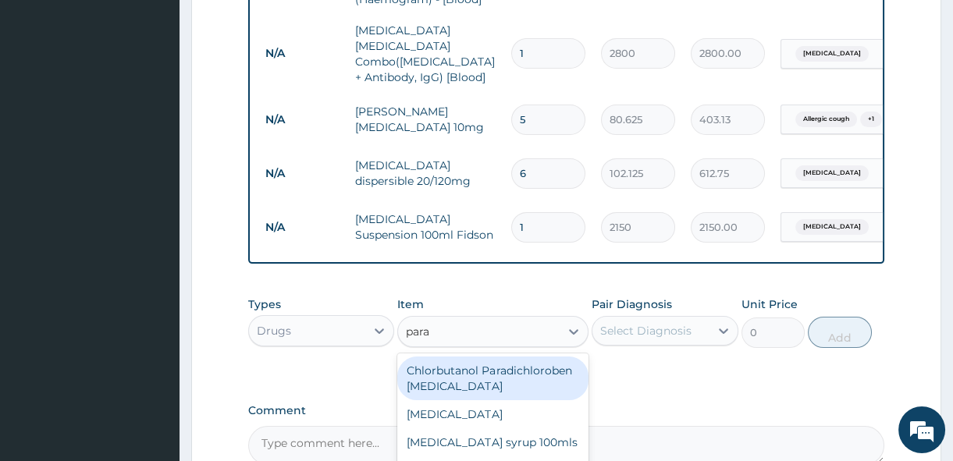
scroll to position [0, 147]
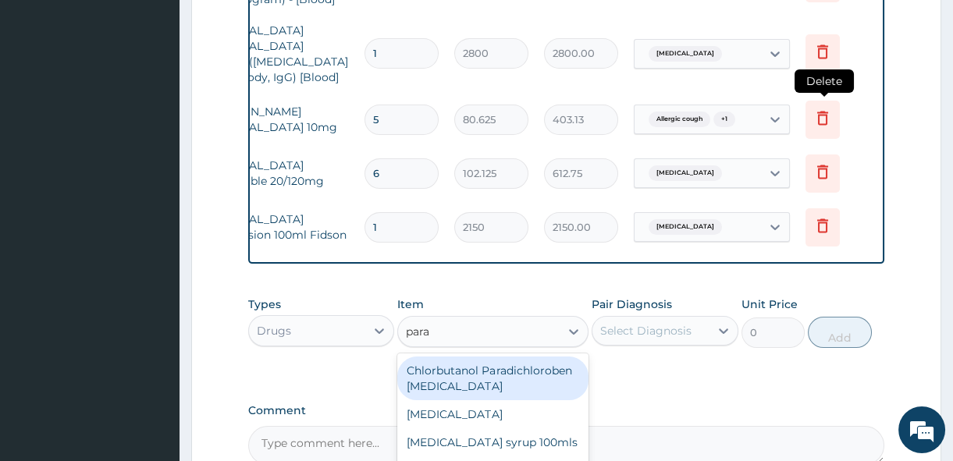
type input "para"
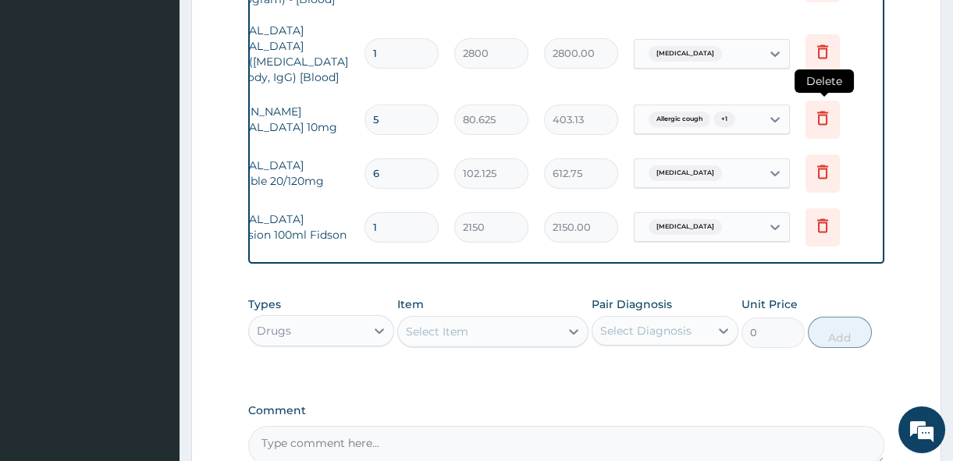
click at [811, 104] on icon at bounding box center [822, 120] width 34 height 38
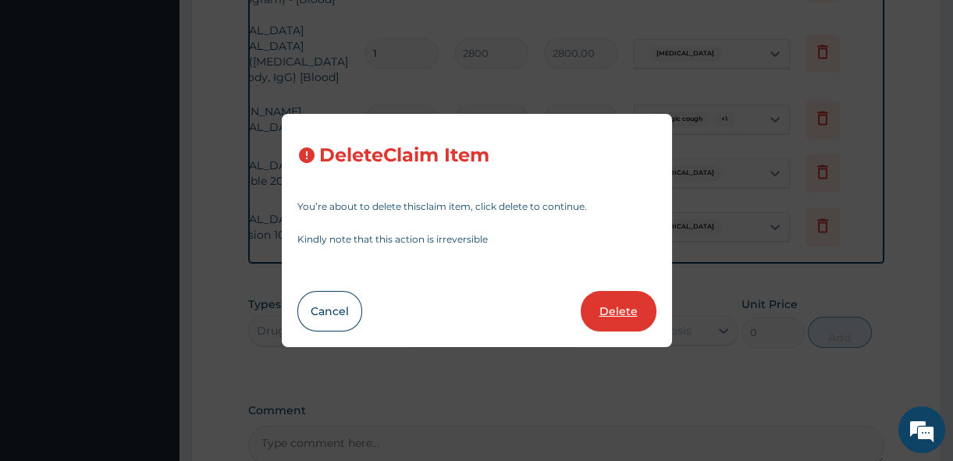
click at [638, 312] on button "Delete" at bounding box center [619, 311] width 76 height 41
type input "6"
type input "102.125"
type input "612.75"
type input "1"
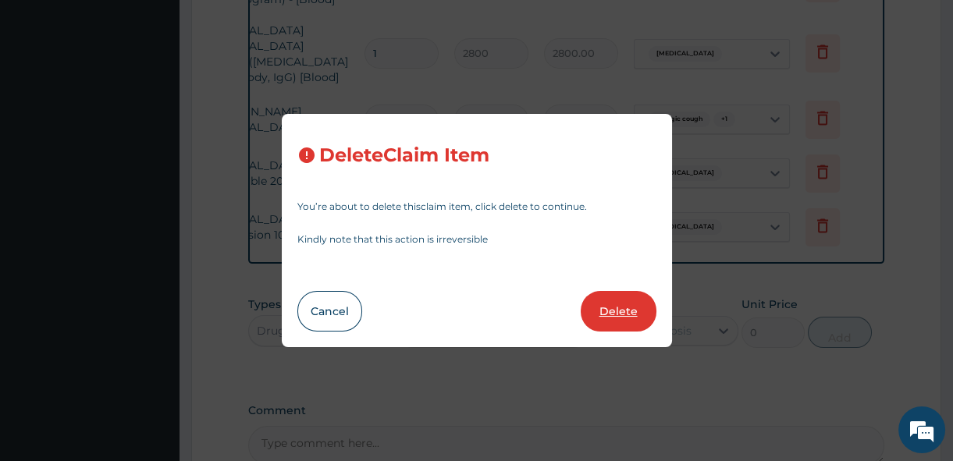
type input "2150"
type input "2150.00"
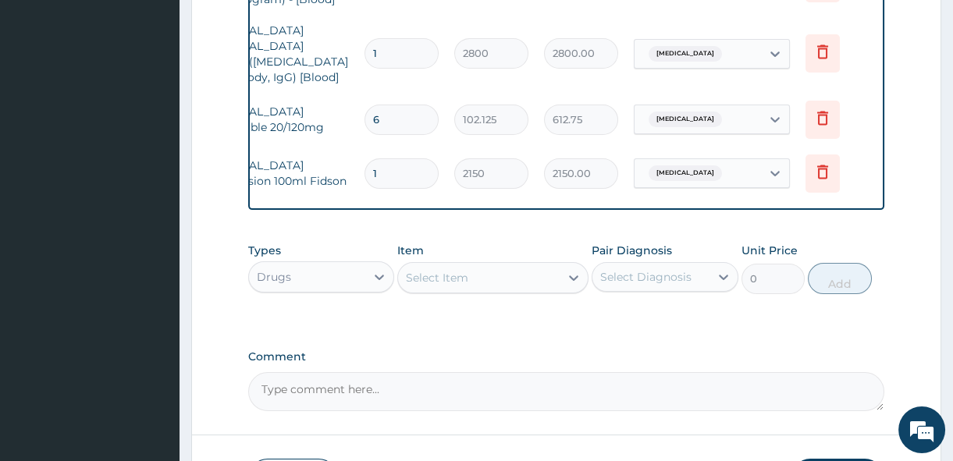
click at [536, 283] on div "Select Item" at bounding box center [479, 277] width 162 height 25
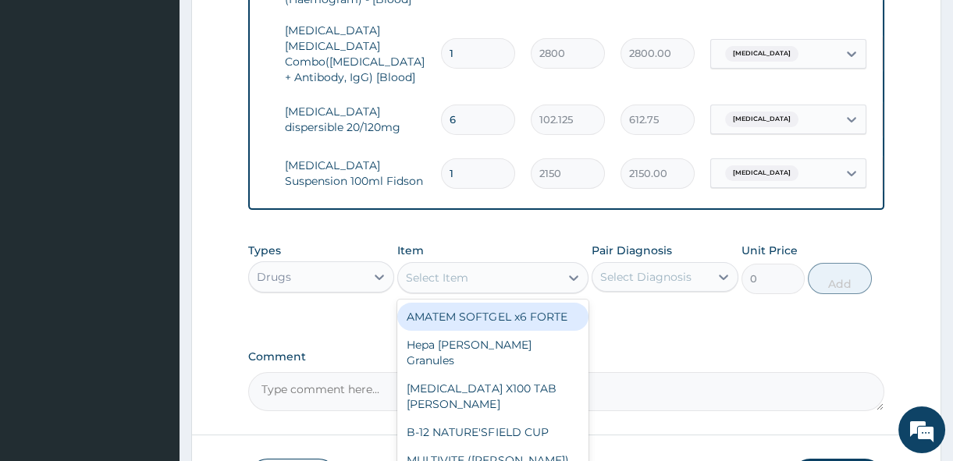
scroll to position [0, 23]
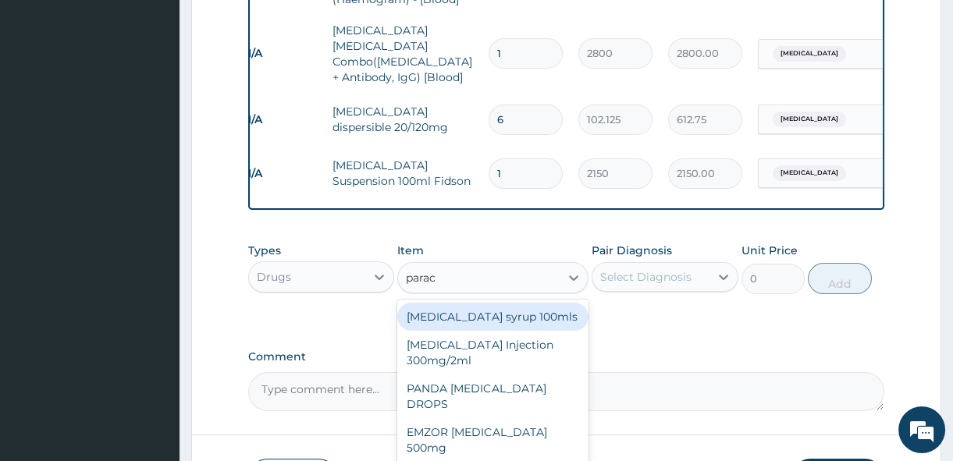
type input "parace"
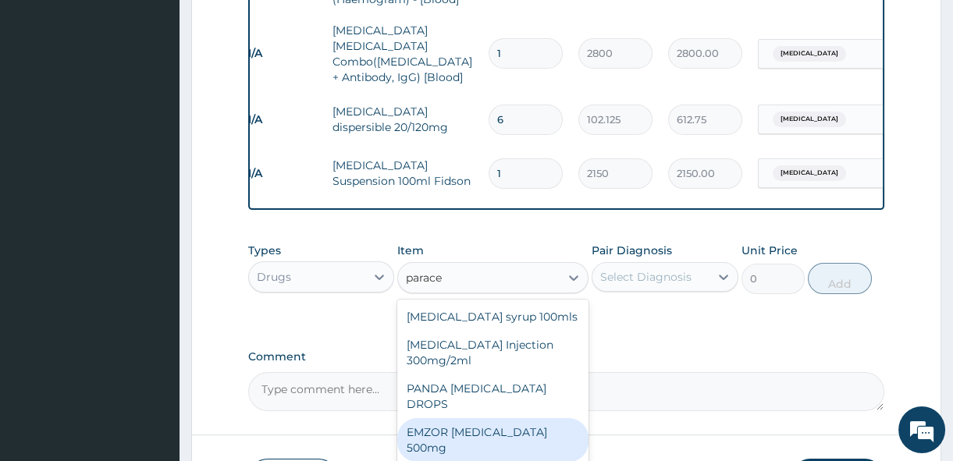
click at [488, 432] on div "EMZOR PARACETAMOL 500mg" at bounding box center [492, 440] width 191 height 44
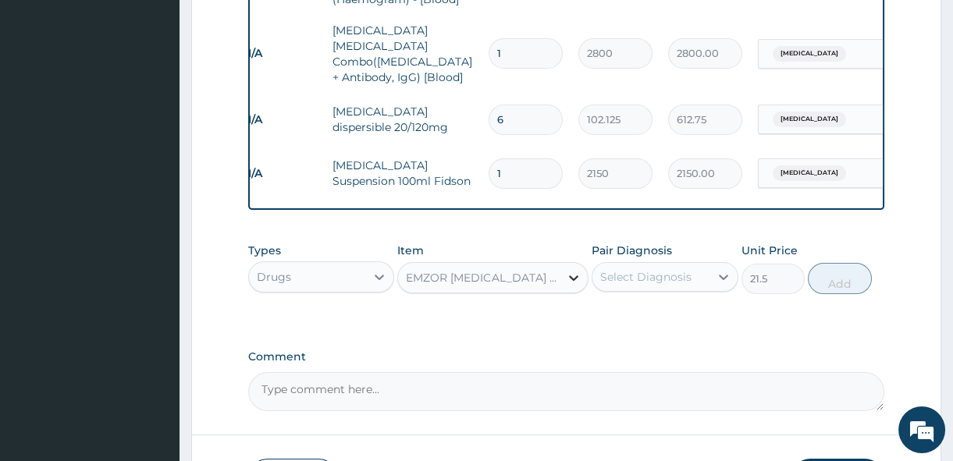
click at [562, 274] on div at bounding box center [574, 278] width 28 height 28
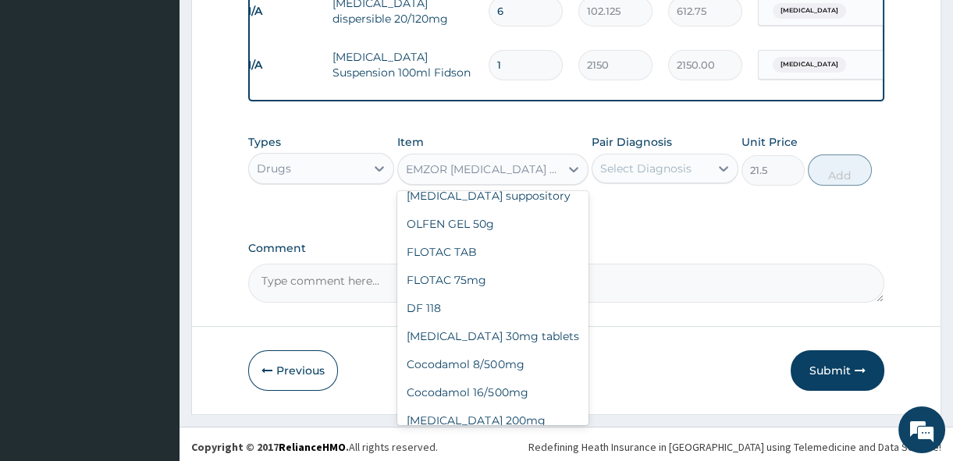
scroll to position [24629, 0]
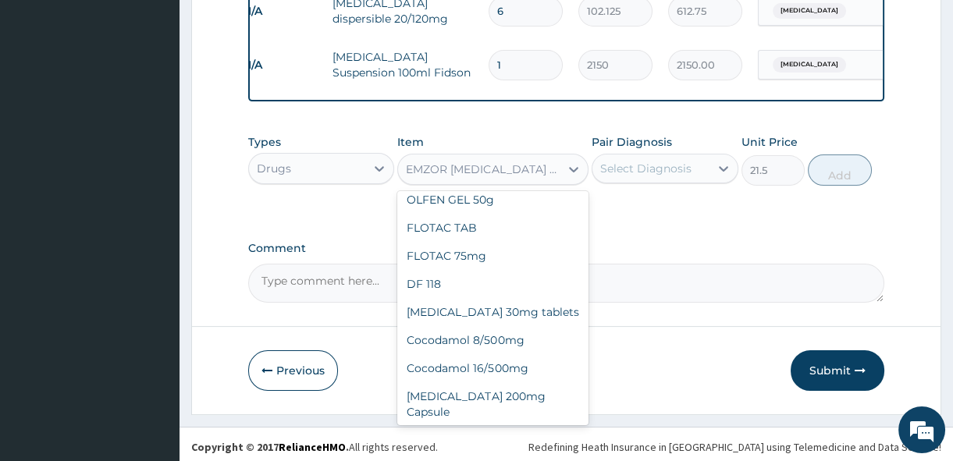
type input "430"
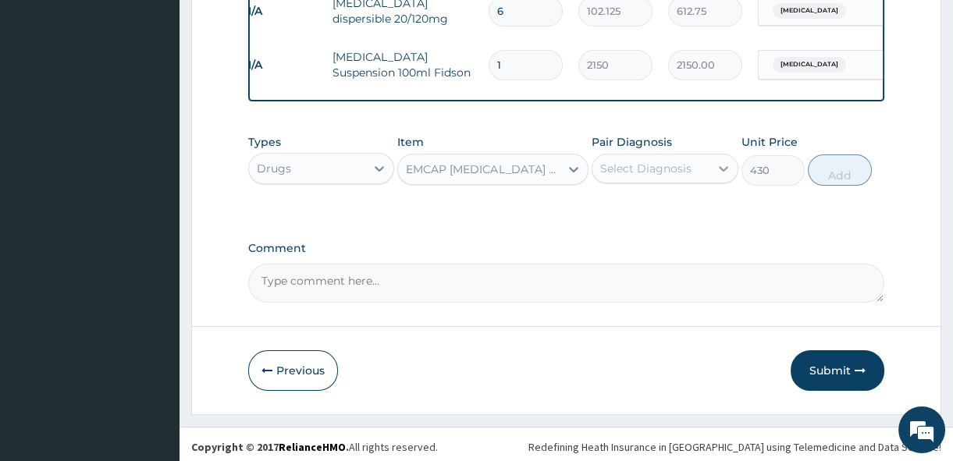
click at [711, 163] on div at bounding box center [723, 169] width 28 height 28
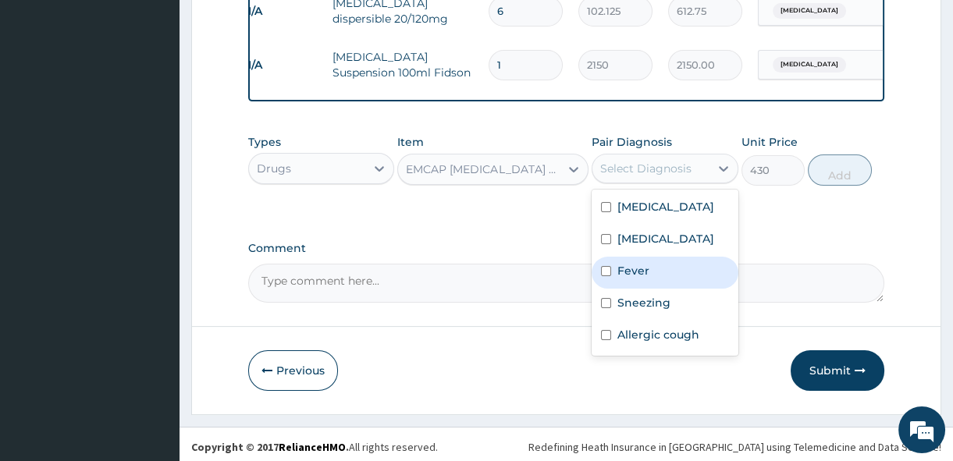
click at [609, 276] on input "checkbox" at bounding box center [606, 271] width 10 height 10
checkbox input "true"
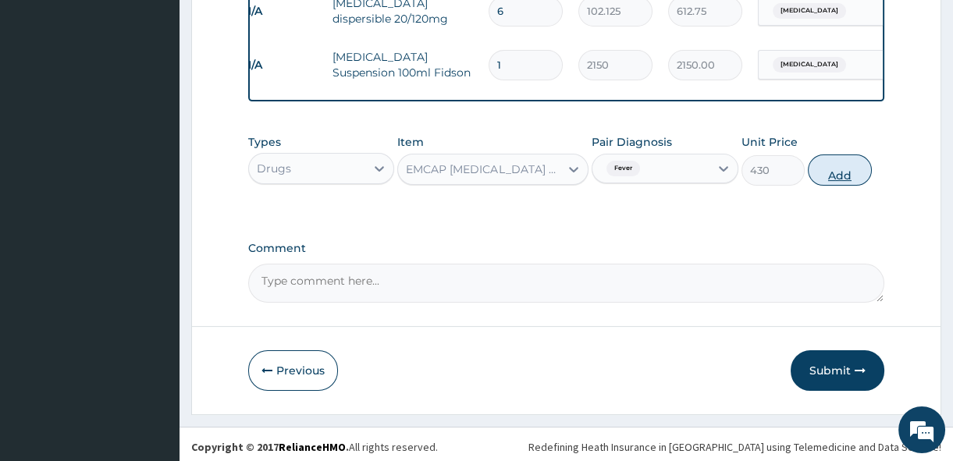
click at [830, 162] on button "Add" at bounding box center [840, 170] width 64 height 31
type input "0"
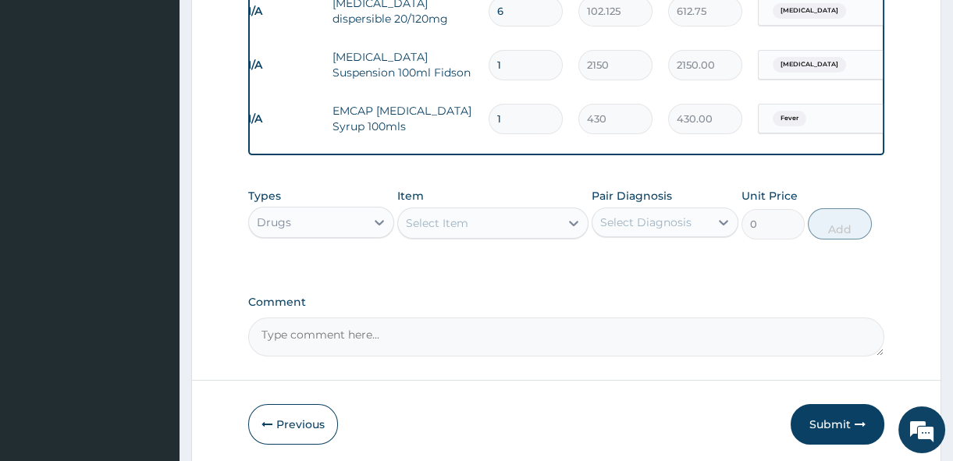
click at [524, 215] on div "Select Item" at bounding box center [479, 223] width 162 height 25
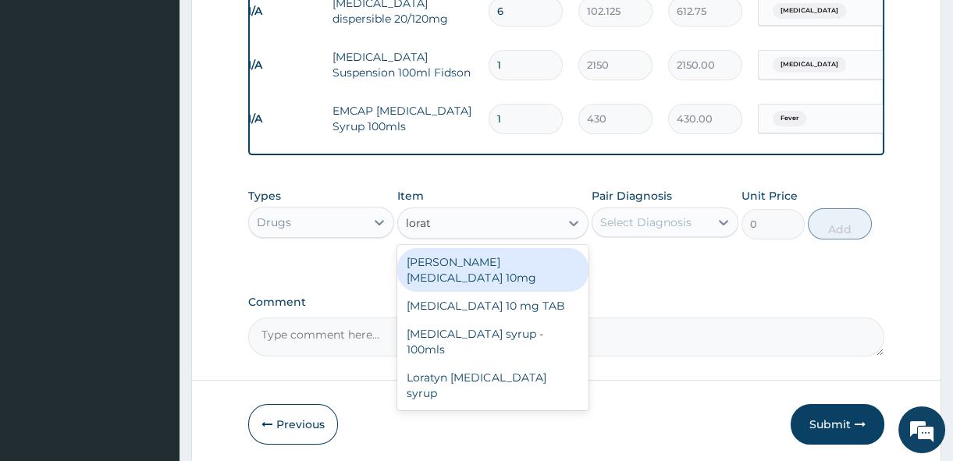
type input "lora"
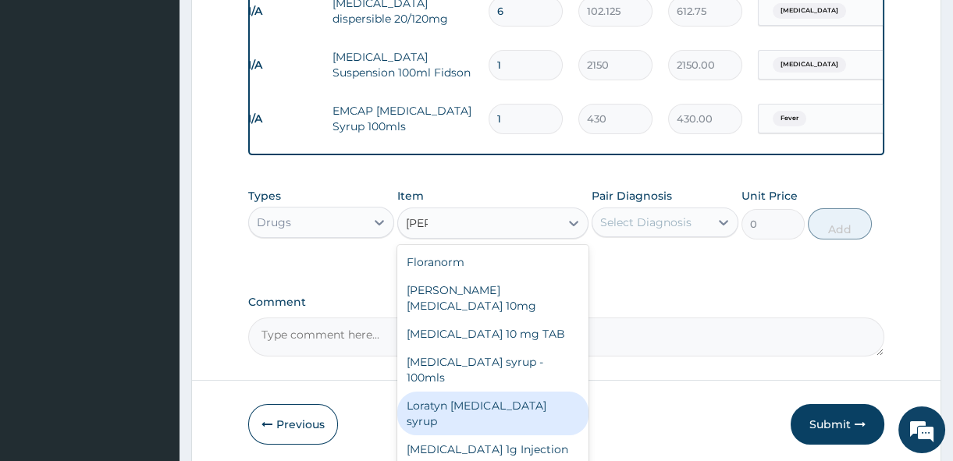
click at [489, 392] on div "Loratyn [MEDICAL_DATA] syrup" at bounding box center [492, 414] width 191 height 44
type input "1075"
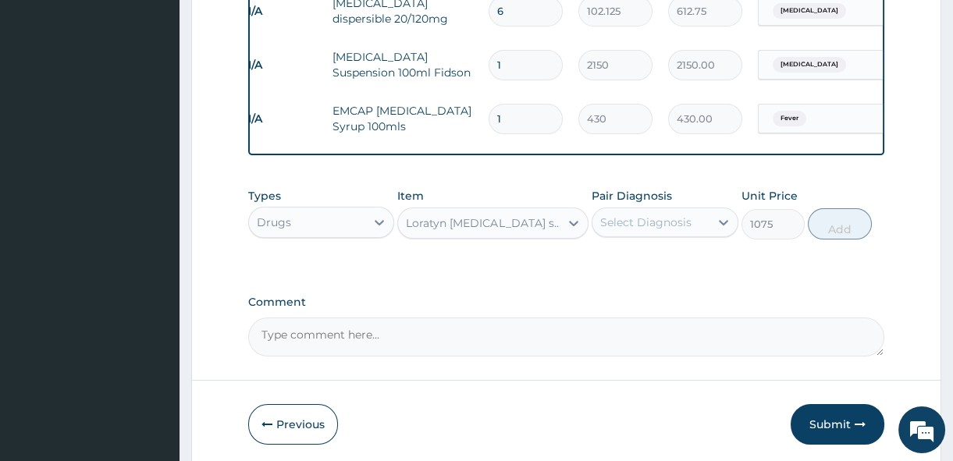
click at [686, 215] on div "Select Diagnosis" at bounding box center [645, 223] width 91 height 16
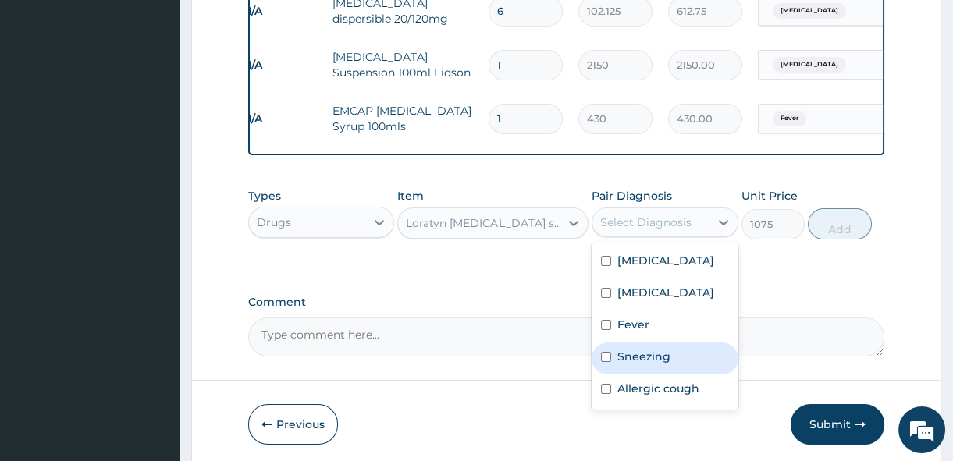
click at [603, 362] on input "checkbox" at bounding box center [606, 357] width 10 height 10
checkbox input "true"
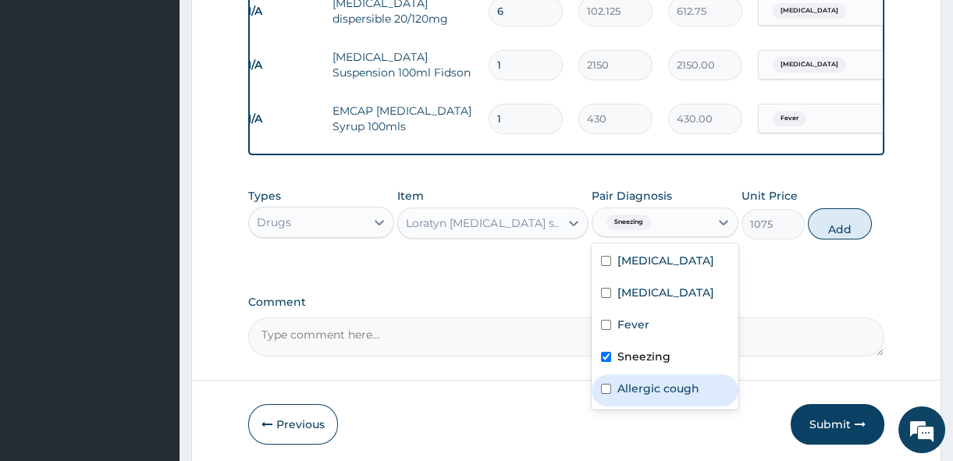
click at [605, 394] on input "checkbox" at bounding box center [606, 389] width 10 height 10
checkbox input "true"
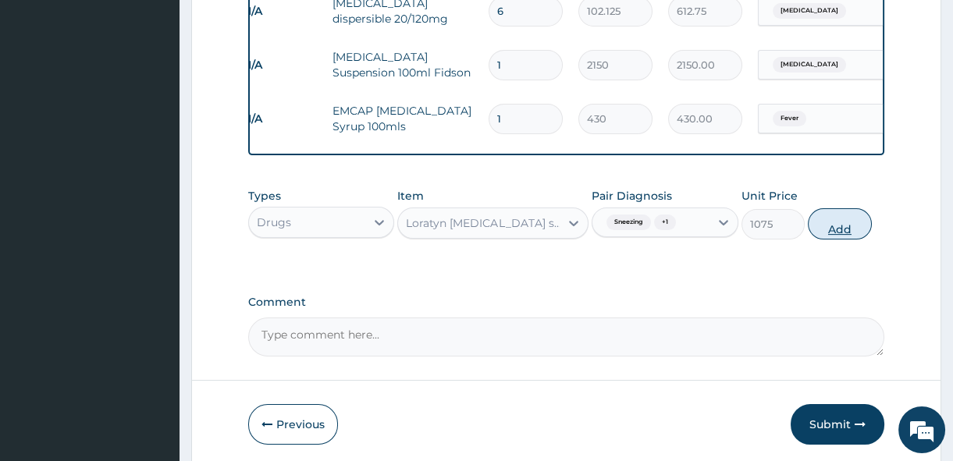
click at [843, 226] on button "Add" at bounding box center [840, 223] width 64 height 31
type input "0"
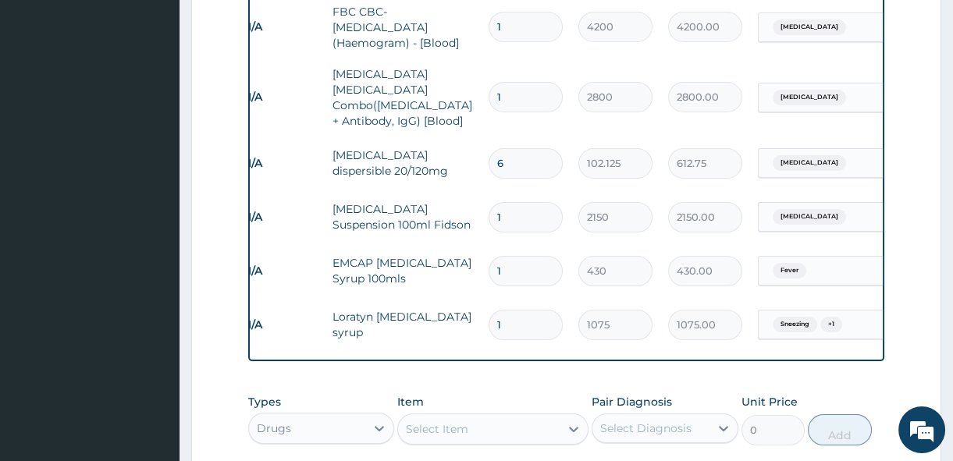
scroll to position [949, 0]
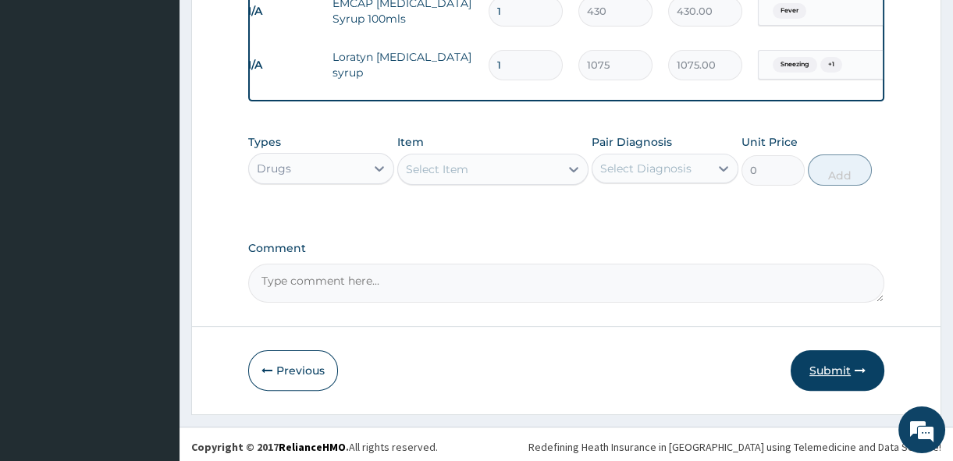
click at [823, 352] on button "Submit" at bounding box center [838, 370] width 94 height 41
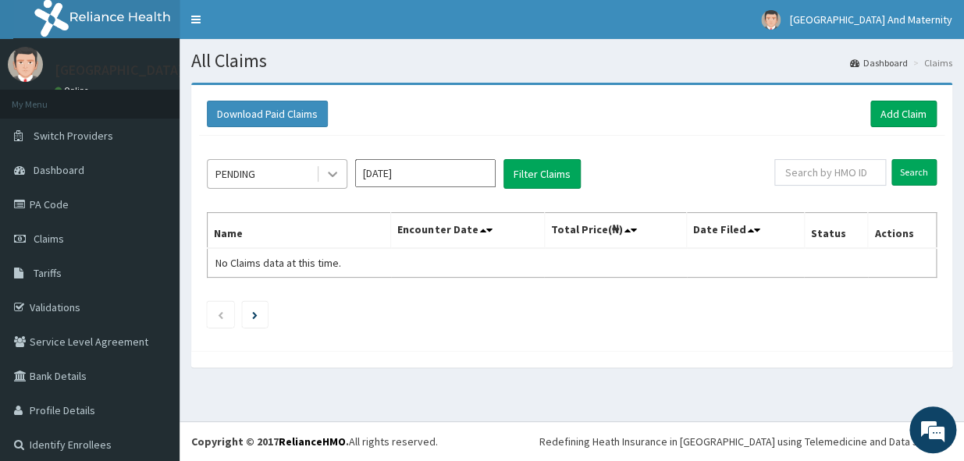
click at [336, 183] on div at bounding box center [332, 174] width 28 height 28
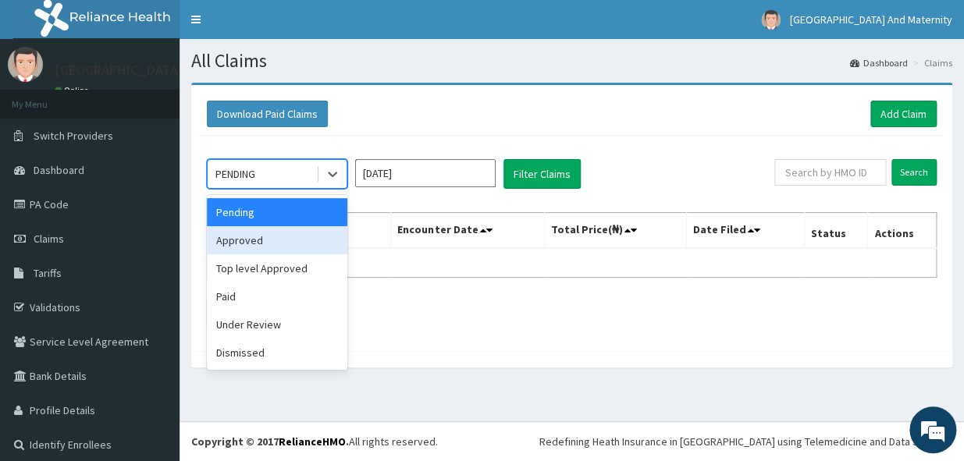
click at [293, 231] on div "Approved" at bounding box center [277, 240] width 140 height 28
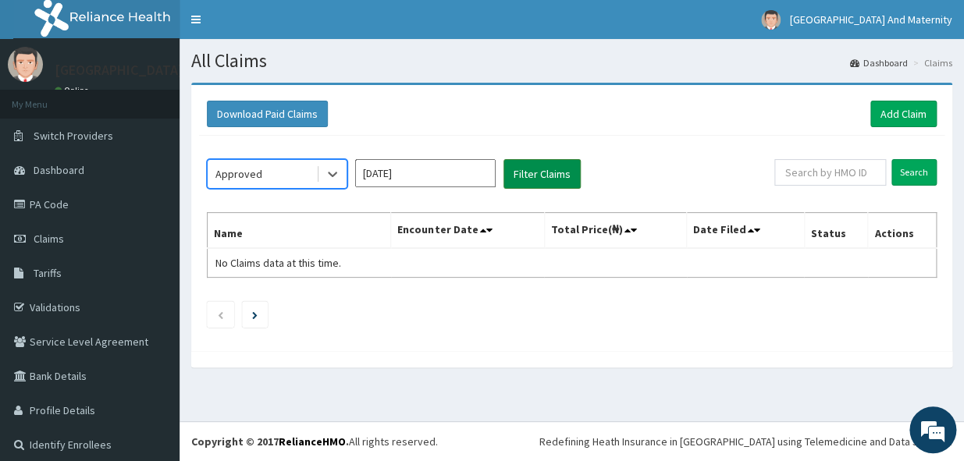
click at [525, 178] on button "Filter Claims" at bounding box center [541, 174] width 77 height 30
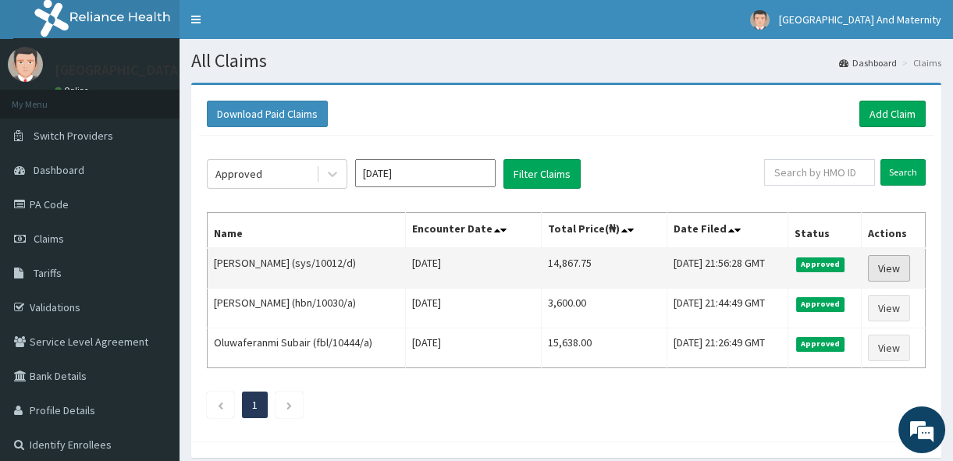
click at [890, 267] on link "View" at bounding box center [889, 268] width 42 height 27
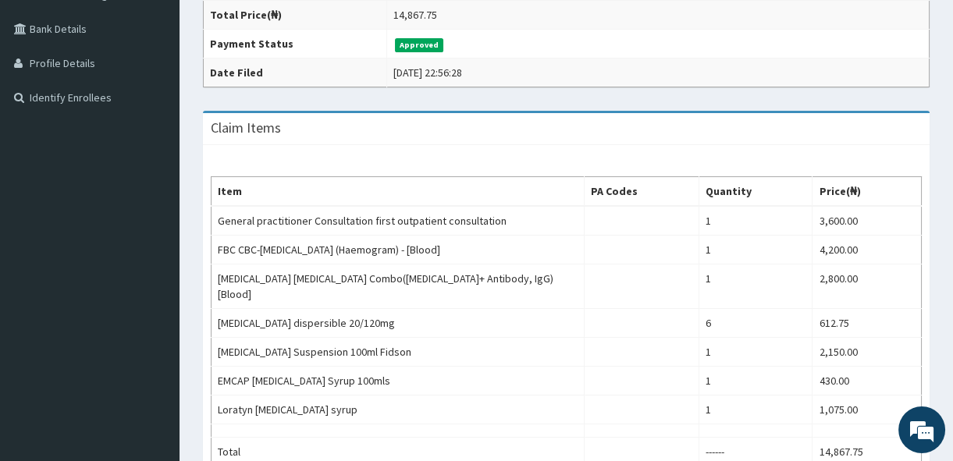
scroll to position [354, 0]
